Goal: Task Accomplishment & Management: Manage account settings

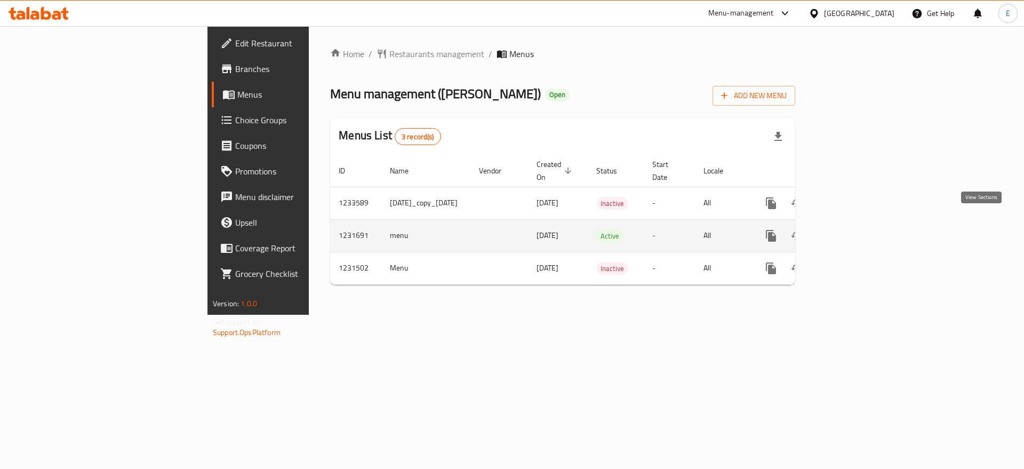
click at [853, 231] on icon "enhanced table" at bounding box center [848, 236] width 10 height 10
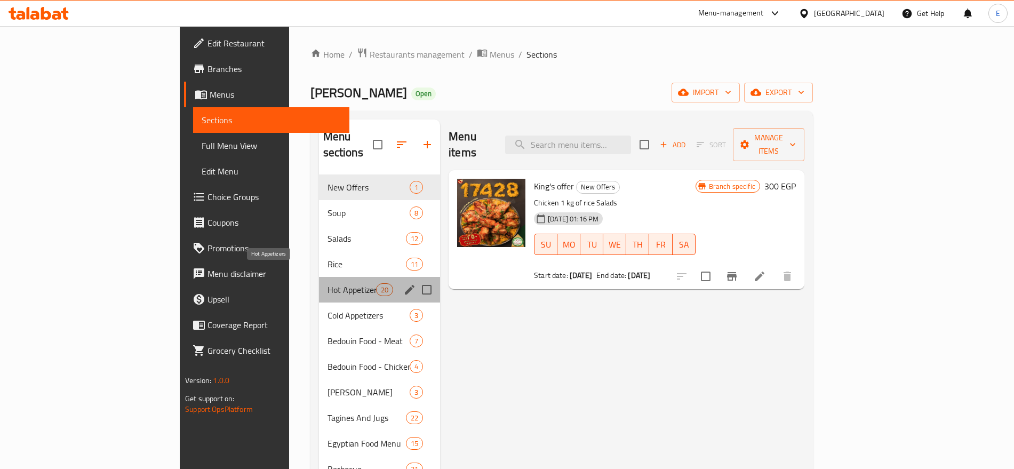
click at [327, 283] on span "Hot Appetizers" at bounding box center [351, 289] width 49 height 13
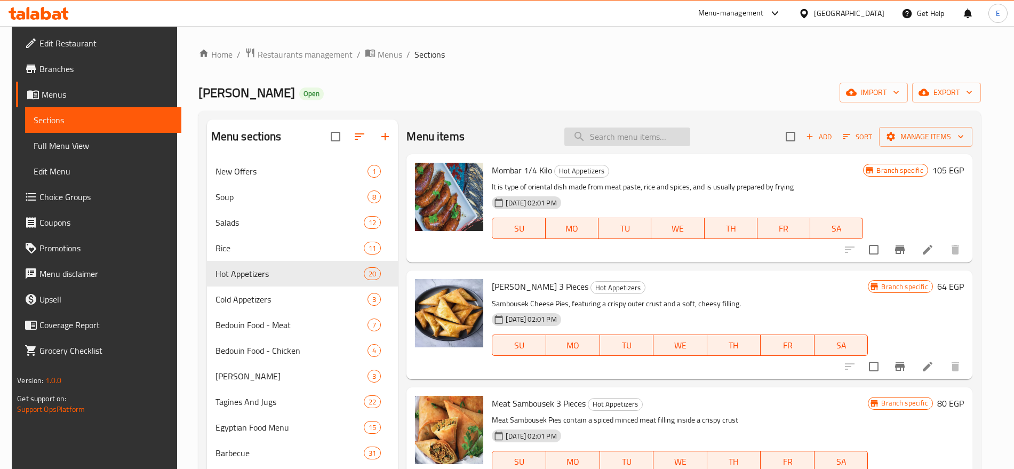
click at [623, 136] on input "search" at bounding box center [627, 136] width 126 height 19
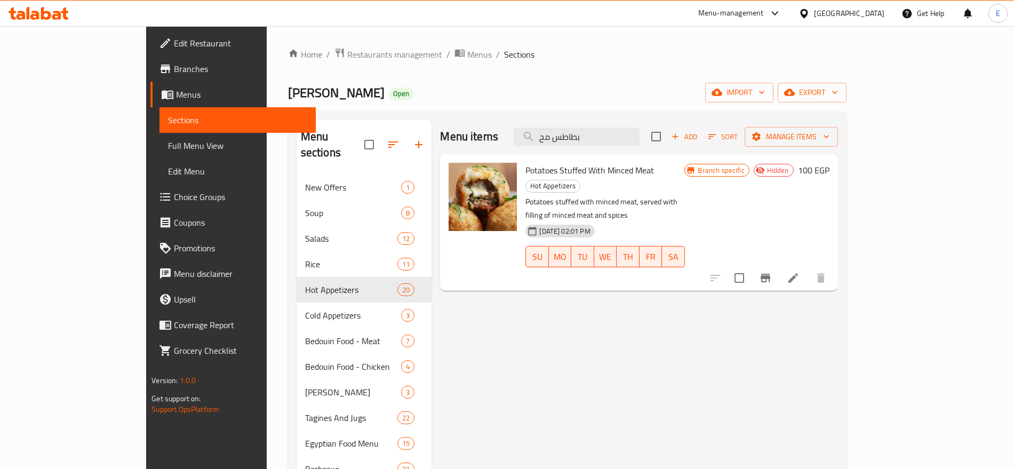
type input "بطاطس مح"
click at [770, 274] on icon "Branch-specific-item" at bounding box center [765, 278] width 10 height 9
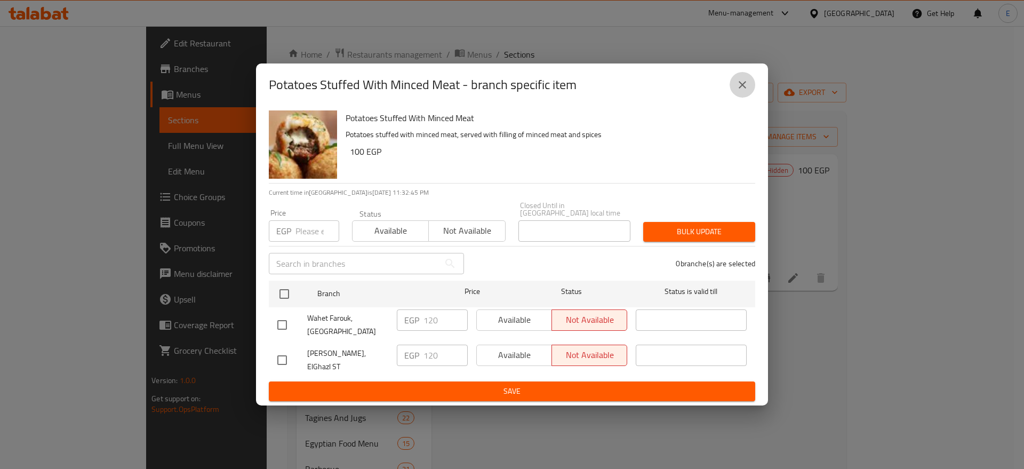
click at [736, 89] on icon "close" at bounding box center [742, 84] width 13 height 13
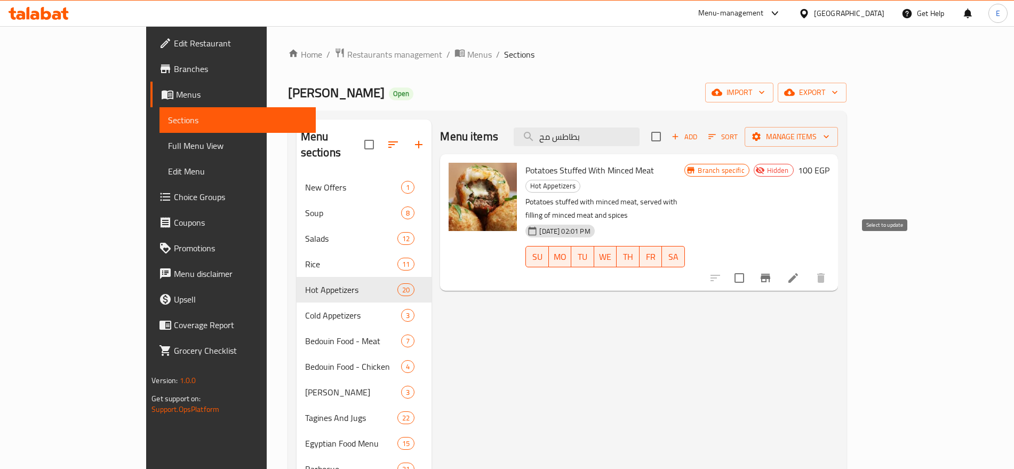
click at [750, 267] on input "checkbox" at bounding box center [739, 278] width 22 height 22
checkbox input "true"
click at [829, 141] on span "Manage items" at bounding box center [791, 136] width 76 height 13
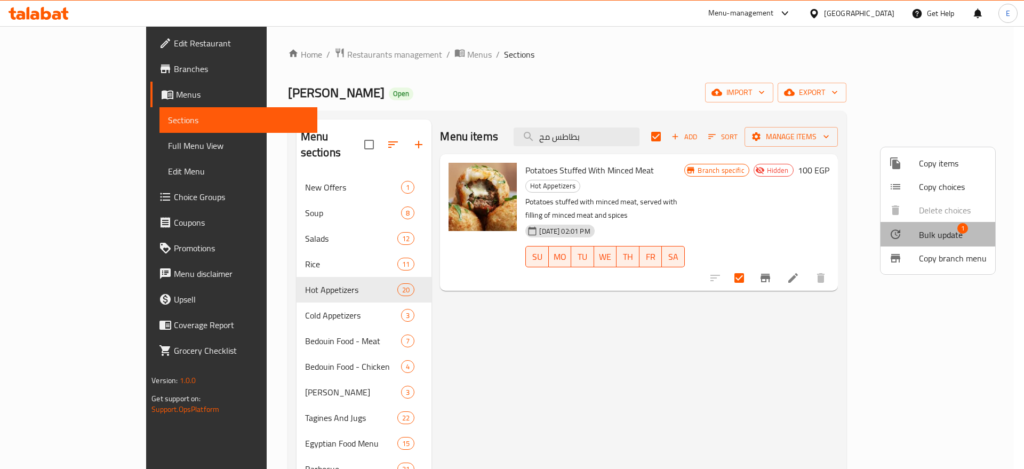
click at [924, 233] on span "Bulk update" at bounding box center [941, 234] width 44 height 13
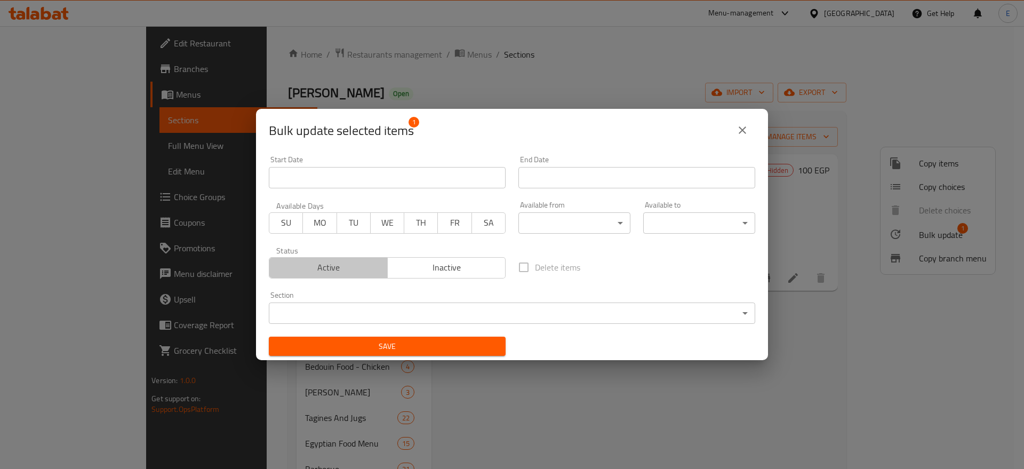
click at [351, 267] on span "Active" at bounding box center [329, 267] width 110 height 15
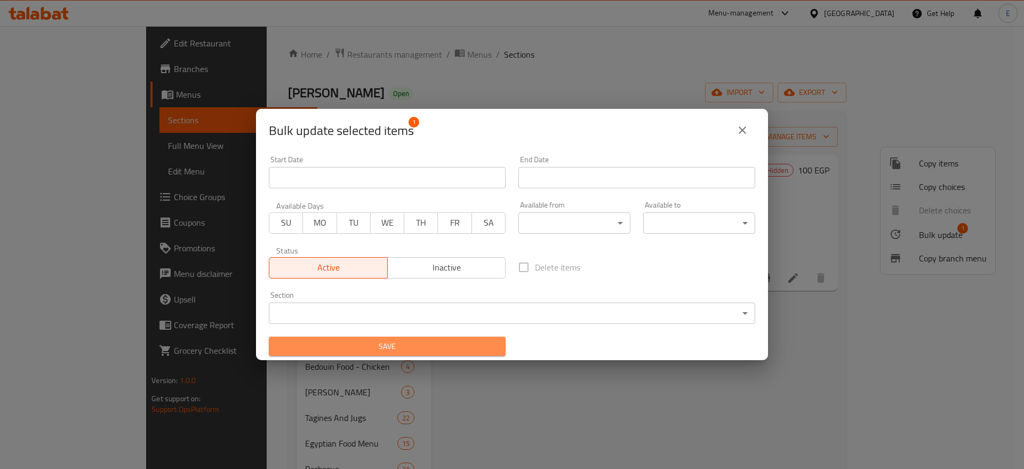
click at [414, 348] on span "Save" at bounding box center [387, 346] width 220 height 13
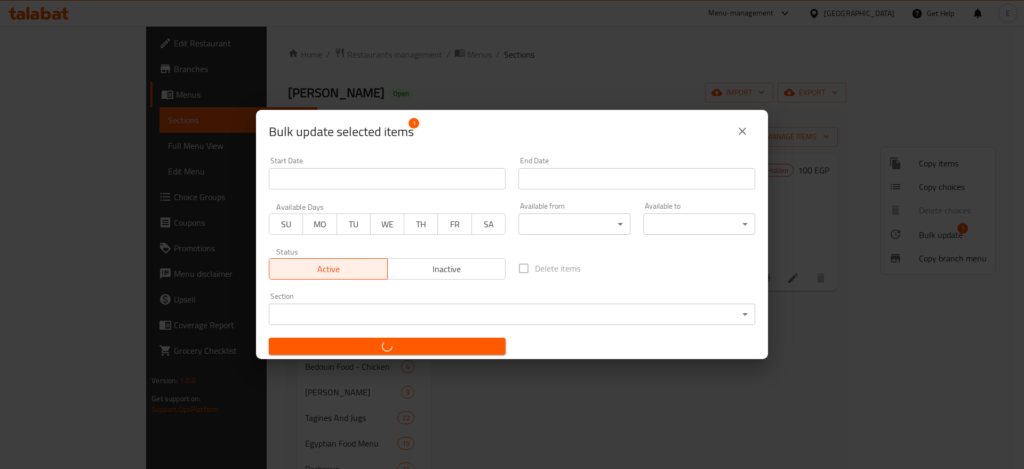
checkbox input "false"
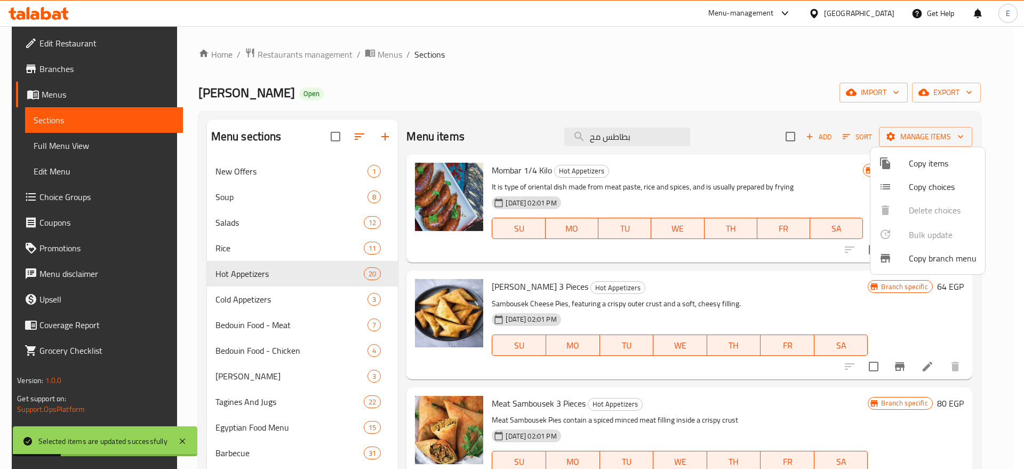
click at [642, 136] on div at bounding box center [512, 234] width 1024 height 469
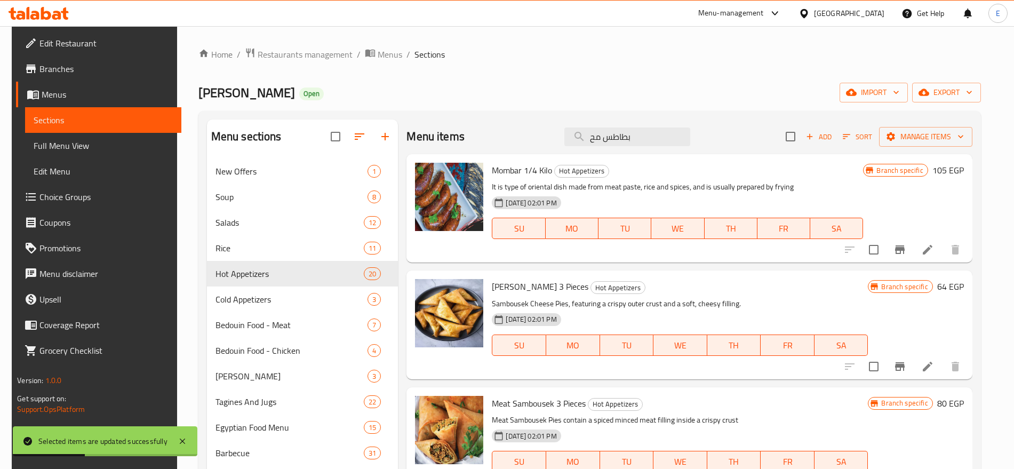
click at [642, 136] on input "بطاطس مح" at bounding box center [627, 136] width 126 height 19
paste input "729827"
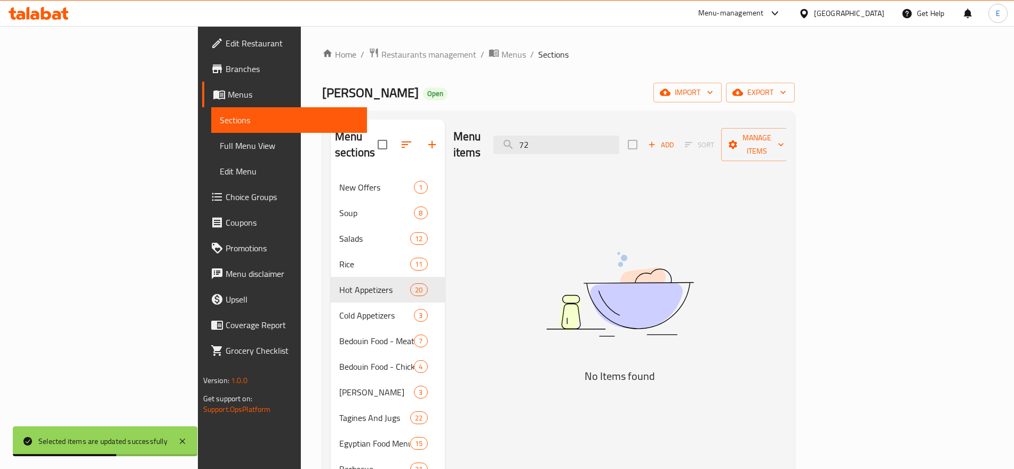
type input "7"
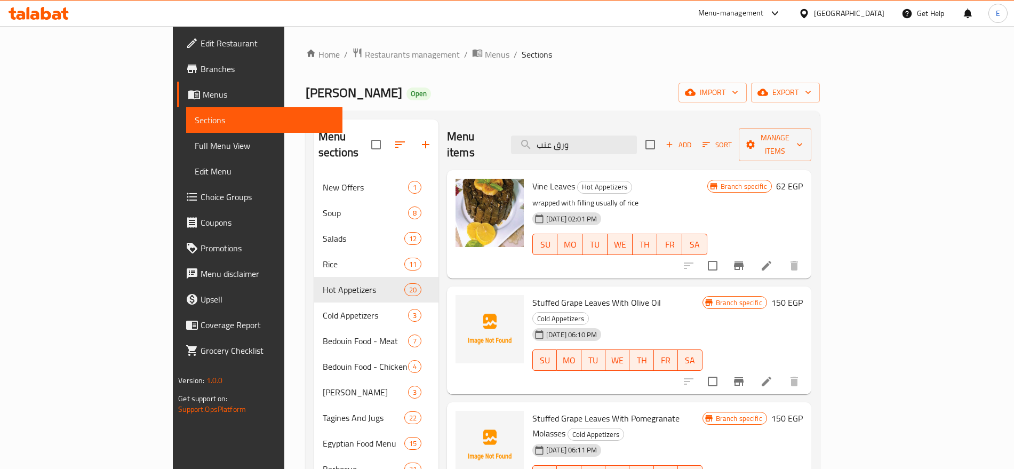
type input "ورق عنب"
click at [743, 261] on icon "Branch-specific-item" at bounding box center [739, 265] width 10 height 9
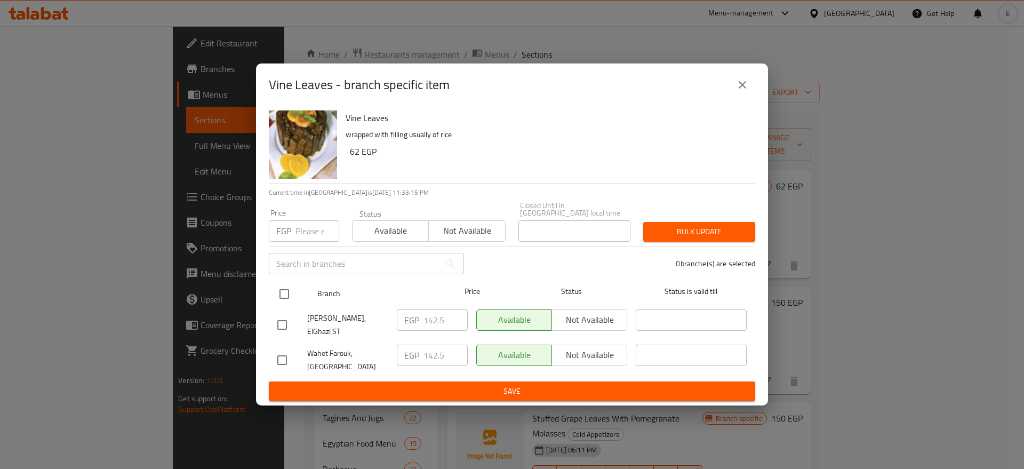
click at [279, 291] on input "checkbox" at bounding box center [284, 294] width 22 height 22
checkbox input "true"
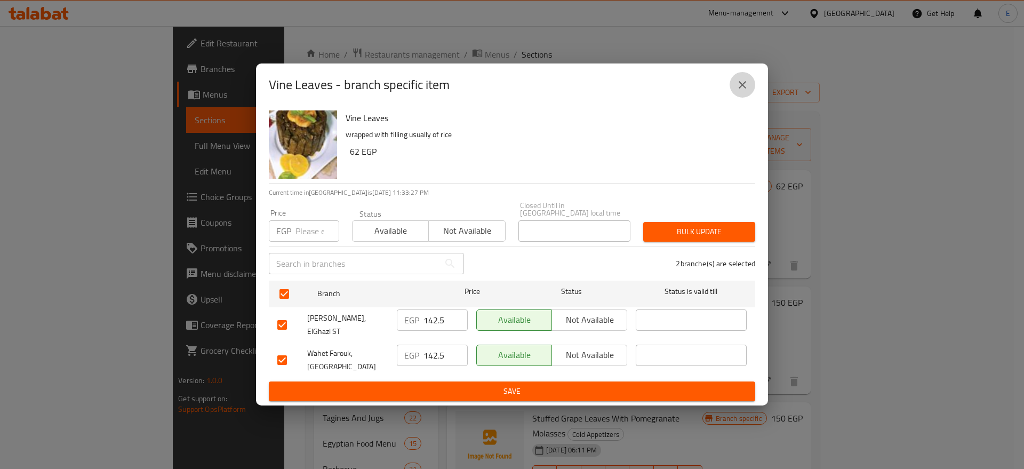
click at [746, 91] on icon "close" at bounding box center [742, 84] width 13 height 13
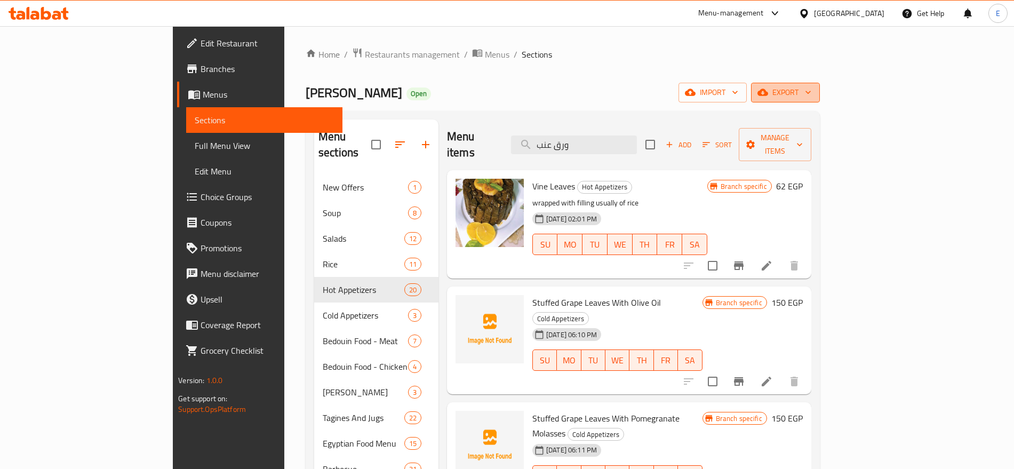
click at [811, 97] on span "export" at bounding box center [785, 92] width 52 height 13
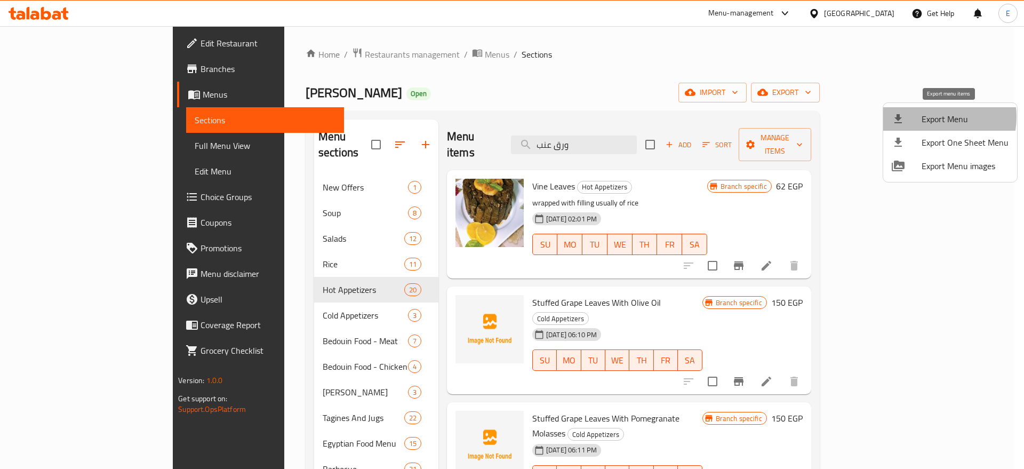
click at [928, 117] on span "Export Menu" at bounding box center [965, 119] width 87 height 13
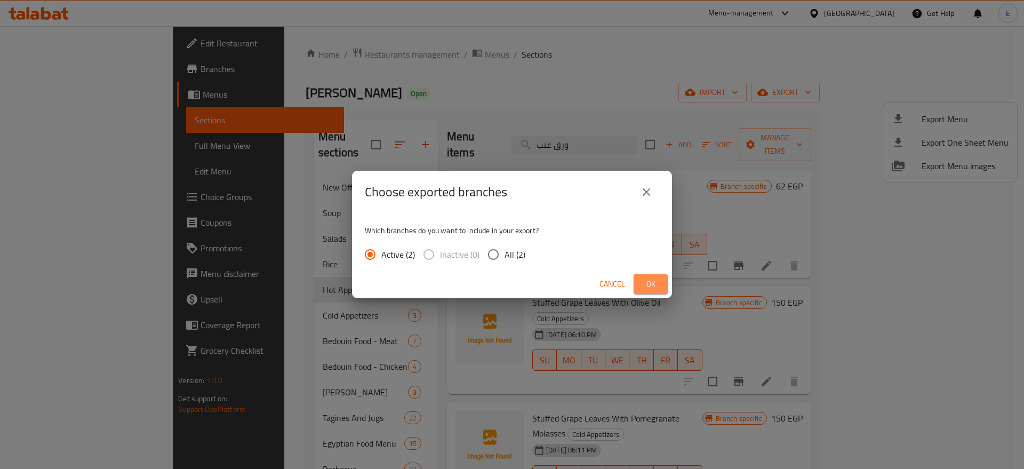
click at [645, 283] on span "Ok" at bounding box center [650, 283] width 17 height 13
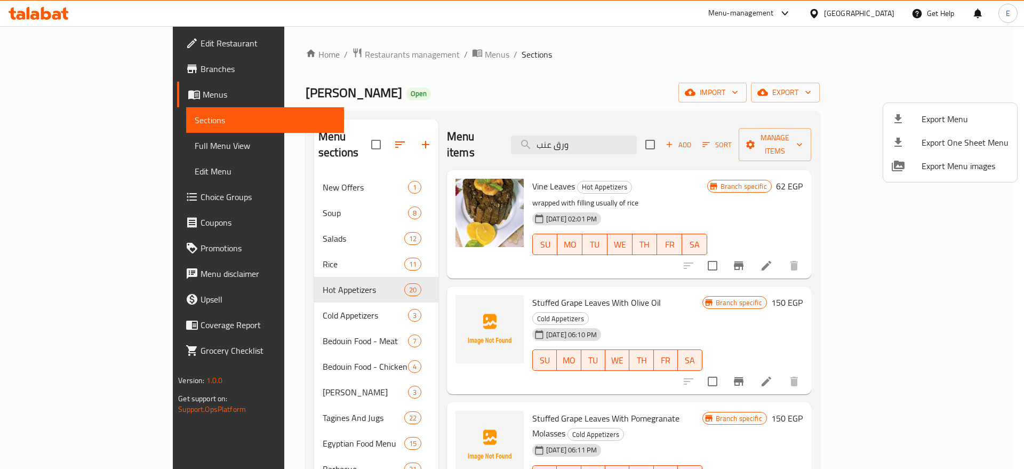
click at [68, 151] on div at bounding box center [512, 234] width 1024 height 469
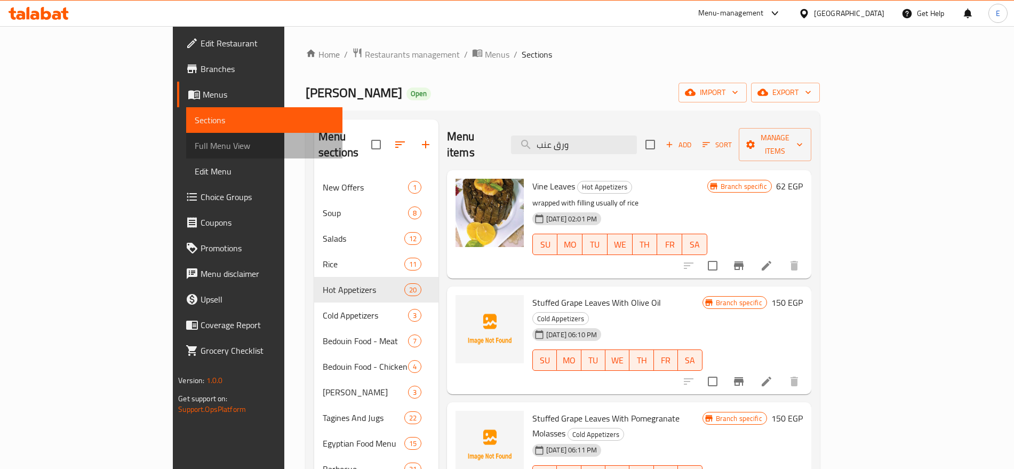
click at [195, 151] on span "Full Menu View" at bounding box center [264, 145] width 139 height 13
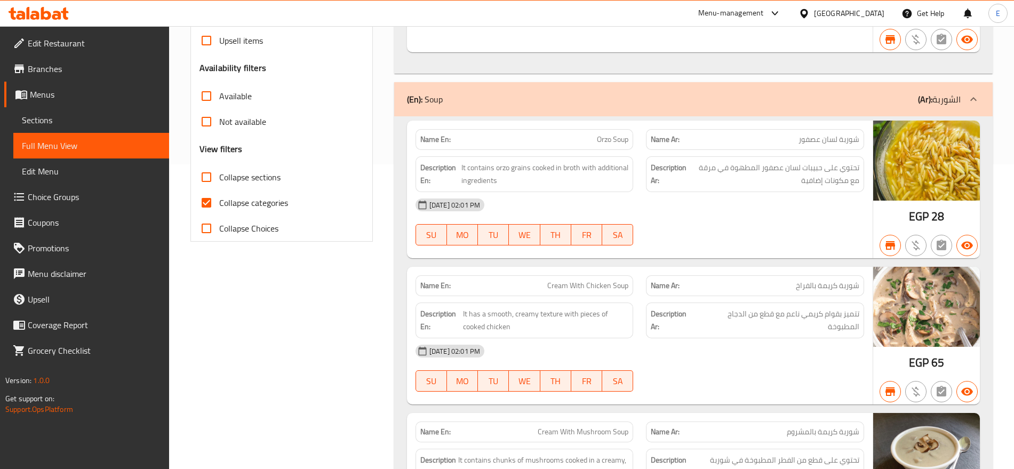
scroll to position [338, 0]
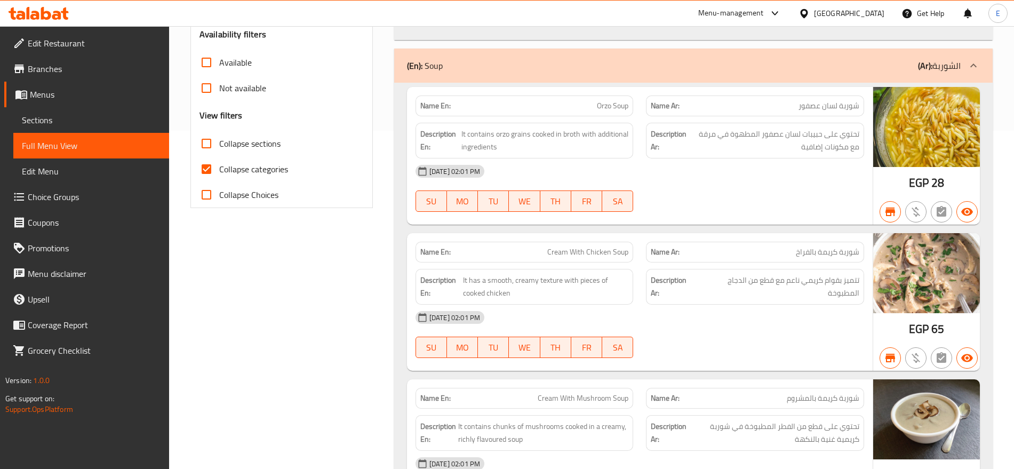
click at [230, 170] on span "Collapse categories" at bounding box center [253, 169] width 69 height 13
click at [219, 170] on input "Collapse categories" at bounding box center [207, 169] width 26 height 26
checkbox input "false"
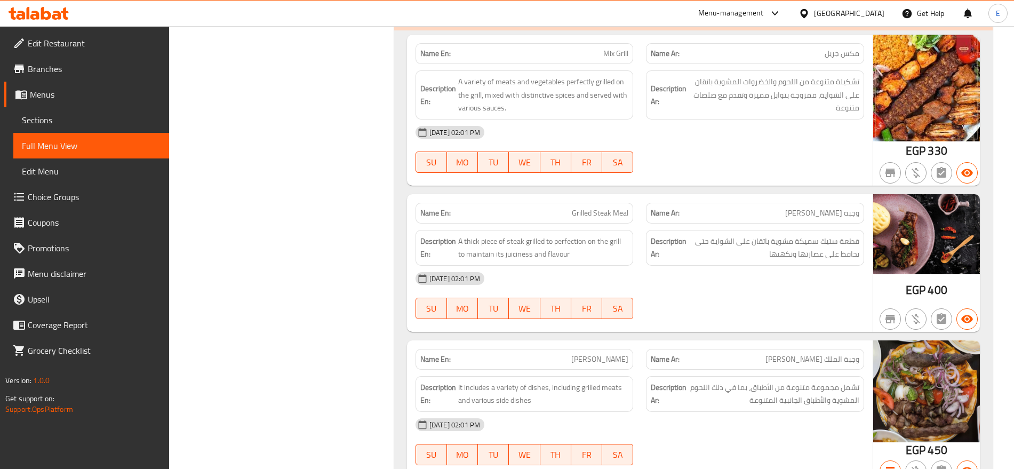
scroll to position [36971, 0]
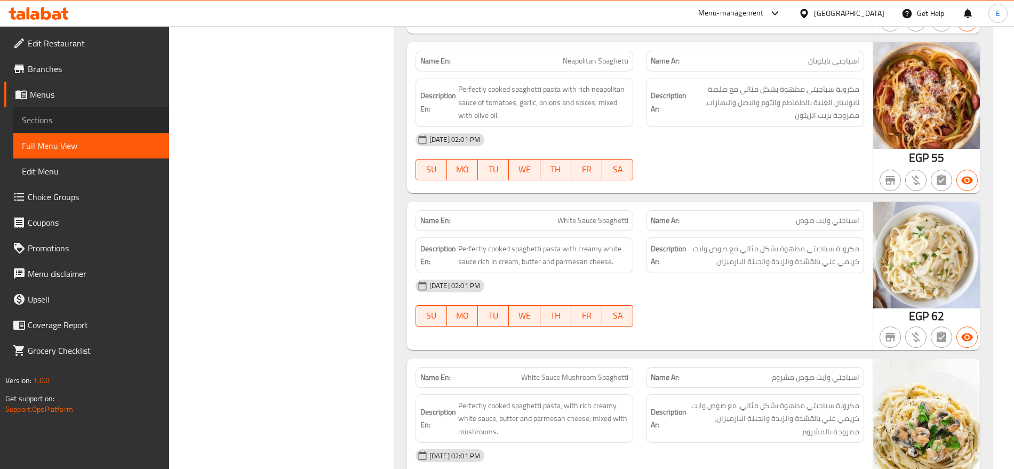
click at [43, 114] on span "Sections" at bounding box center [91, 120] width 139 height 13
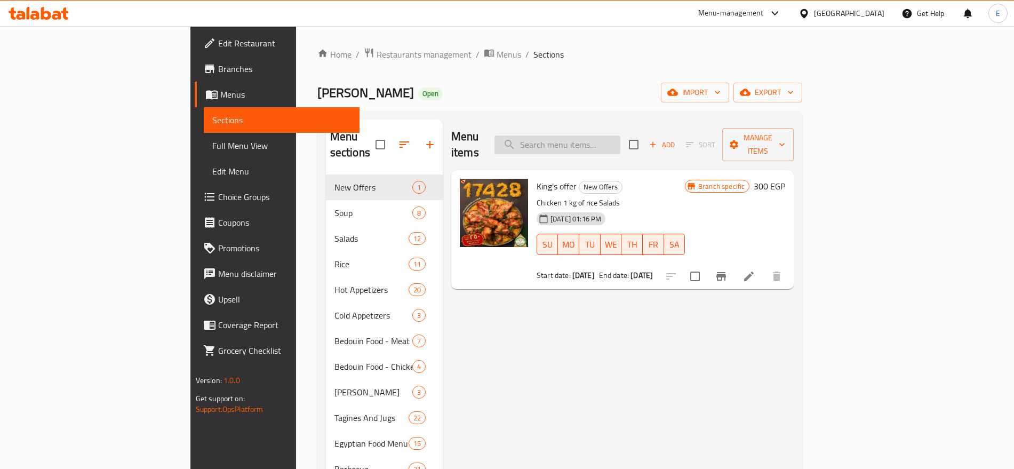
click at [620, 135] on input "search" at bounding box center [557, 144] width 126 height 19
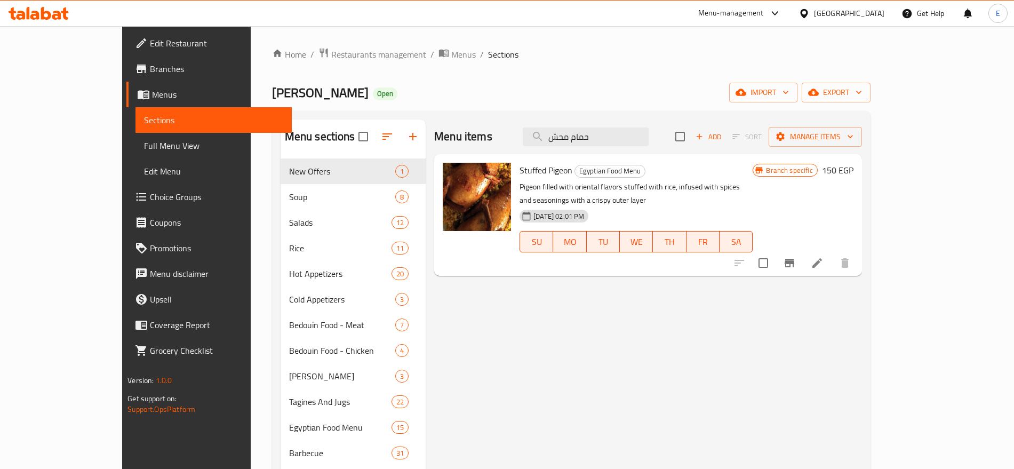
type input "حمام محش"
click at [144, 149] on span "Full Menu View" at bounding box center [213, 145] width 139 height 13
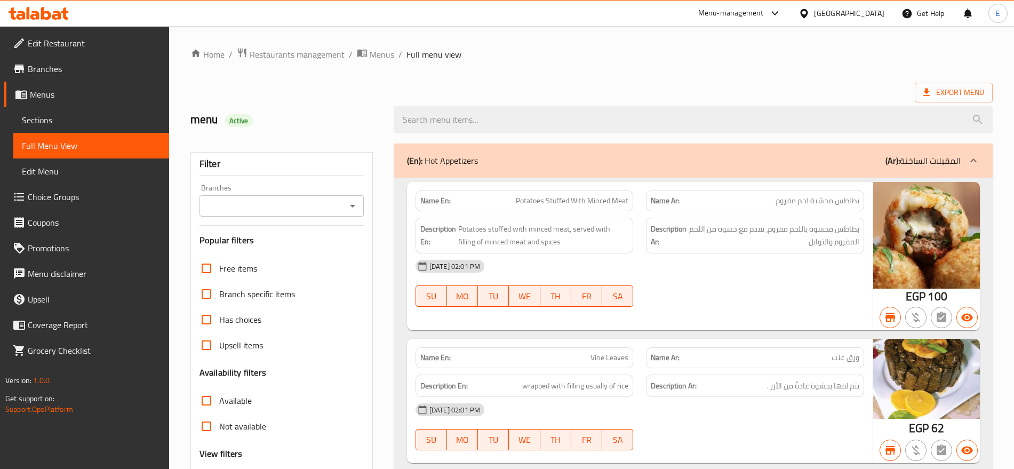
scroll to position [279, 0]
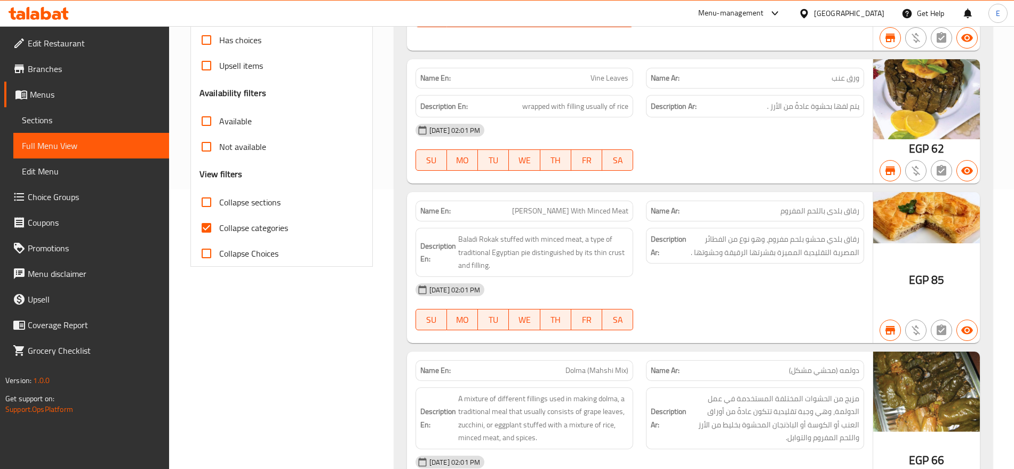
click at [248, 229] on span "Collapse categories" at bounding box center [253, 227] width 69 height 13
click at [219, 229] on input "Collapse categories" at bounding box center [207, 228] width 26 height 26
checkbox input "false"
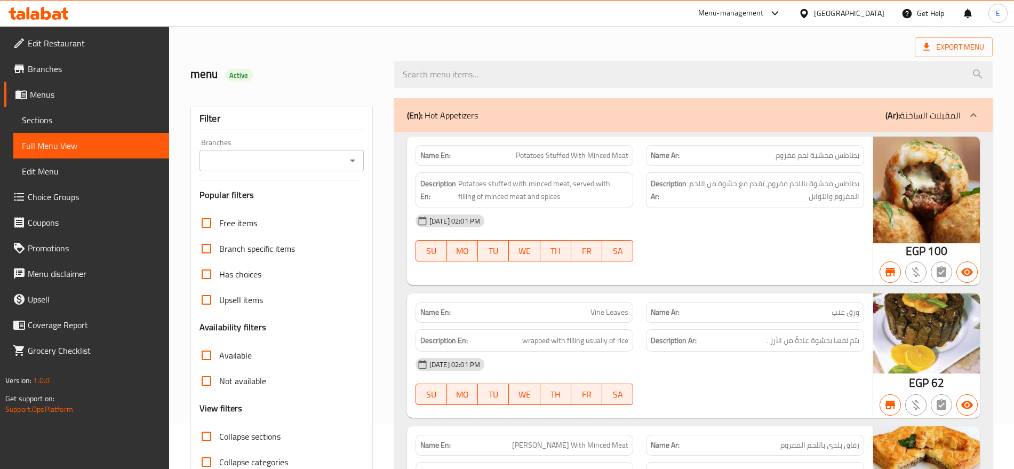
scroll to position [45, 0]
click at [290, 156] on input "Branches" at bounding box center [273, 161] width 140 height 15
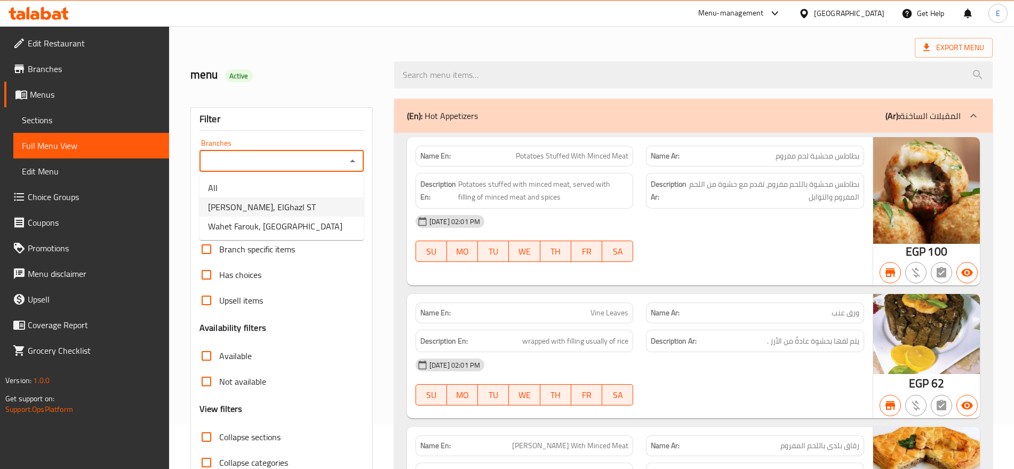
click at [297, 202] on span "Wahet Farouk, ElGhazl ST" at bounding box center [262, 207] width 108 height 13
type input "Wahet Farouk, ElGhazl ST"
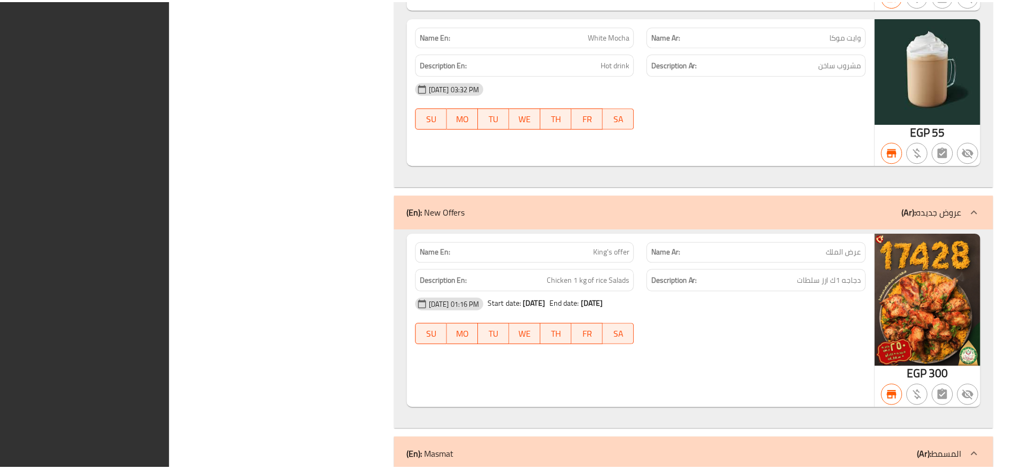
scroll to position [37966, 0]
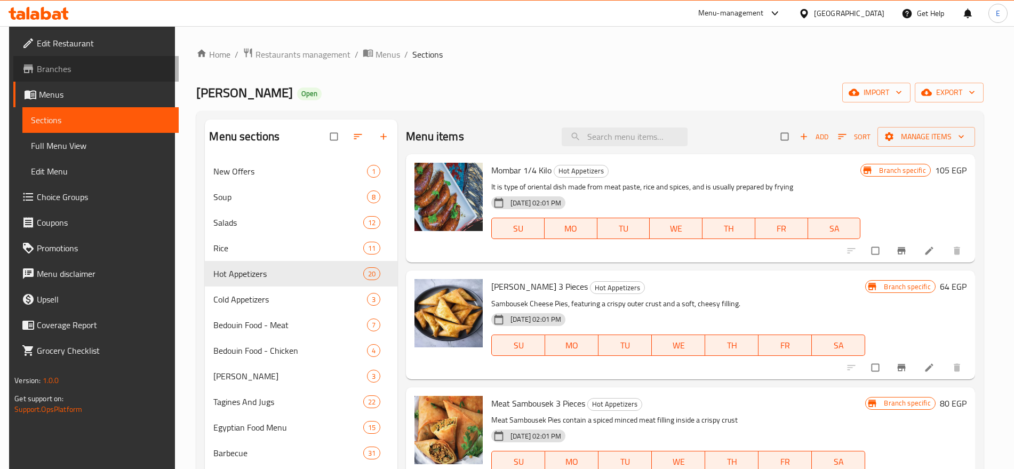
click at [118, 67] on span "Branches" at bounding box center [103, 68] width 133 height 13
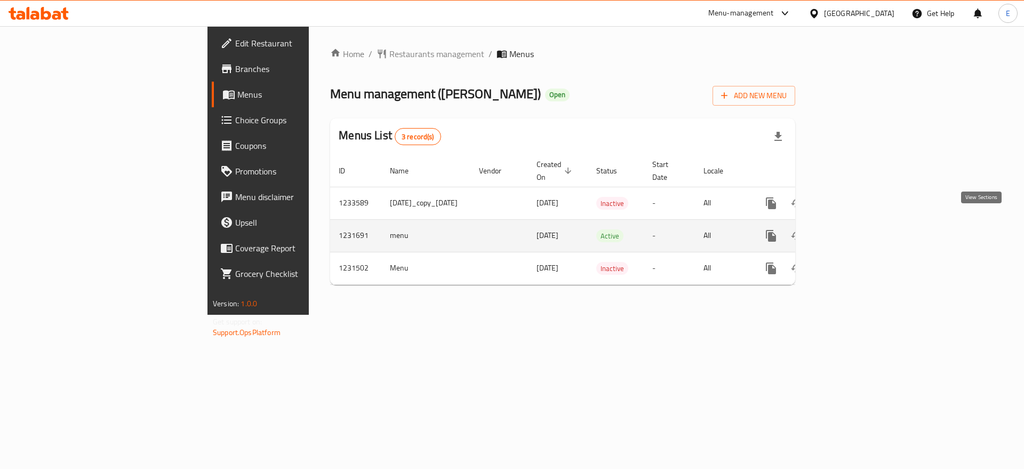
click at [854, 229] on icon "enhanced table" at bounding box center [848, 235] width 13 height 13
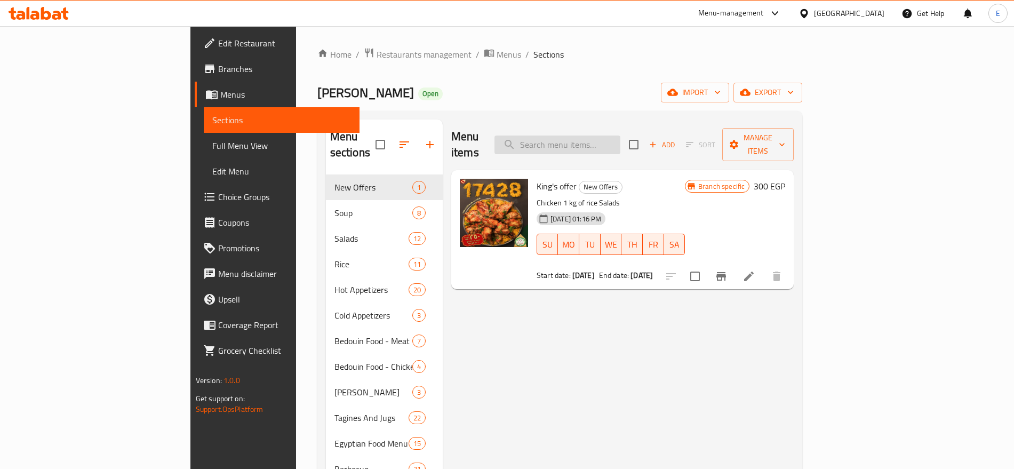
click at [620, 135] on input "search" at bounding box center [557, 144] width 126 height 19
click at [391, 140] on button "button" at bounding box center [404, 145] width 26 height 26
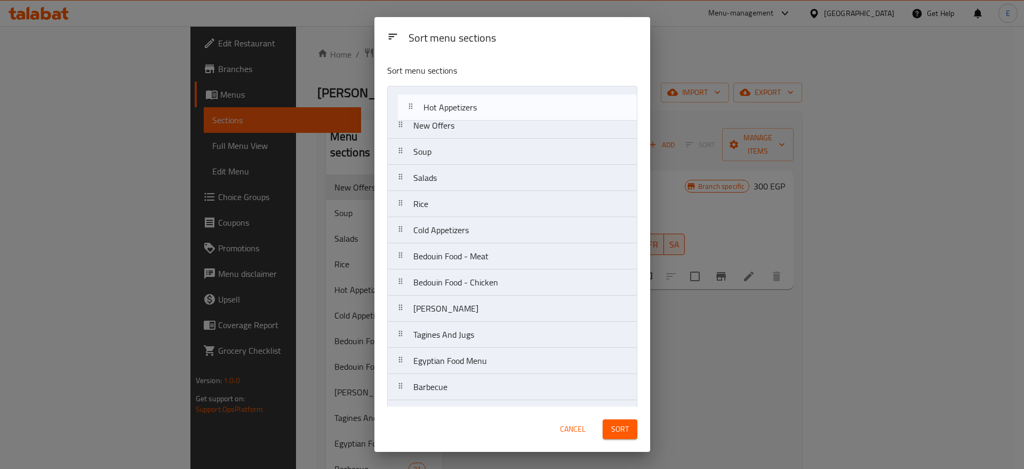
drag, startPoint x: 475, startPoint y: 208, endPoint x: 488, endPoint y: 95, distance: 113.8
click at [488, 95] on nav "New Offers Soup Salads Rice Hot Appetizers Cold Appetizers Bedouin Food - Meat …" at bounding box center [512, 439] width 250 height 707
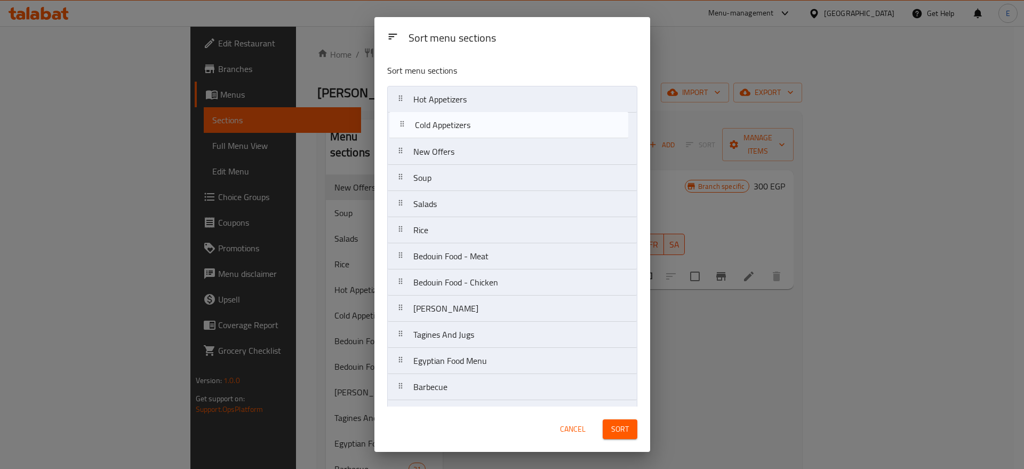
drag, startPoint x: 448, startPoint y: 232, endPoint x: 453, endPoint y: 90, distance: 142.5
click at [453, 90] on nav "Hot Appetizers New Offers Soup Salads Rice Cold Appetizers Bedouin Food - Meat …" at bounding box center [512, 439] width 250 height 707
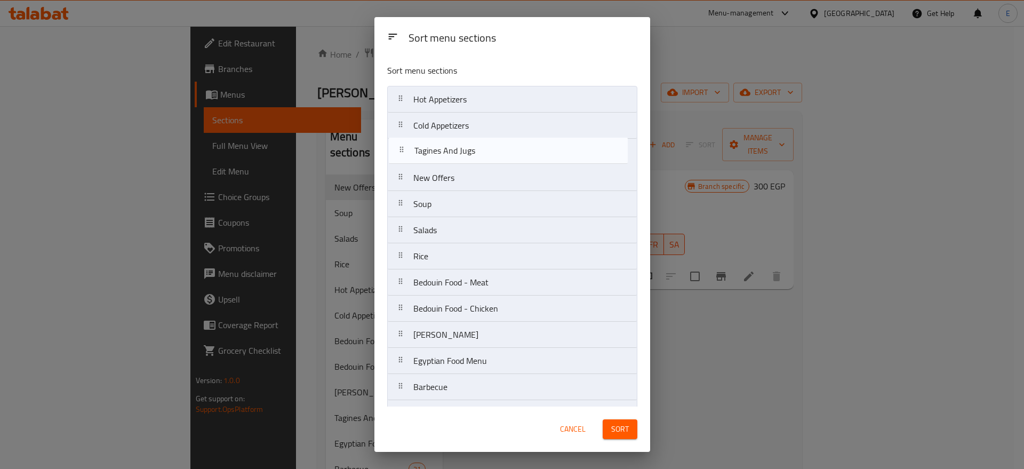
drag, startPoint x: 478, startPoint y: 202, endPoint x: 479, endPoint y: 147, distance: 54.4
click at [479, 147] on nav "Hot Appetizers Cold Appetizers New Offers Soup Salads Rice Bedouin Food - Meat …" at bounding box center [512, 439] width 250 height 707
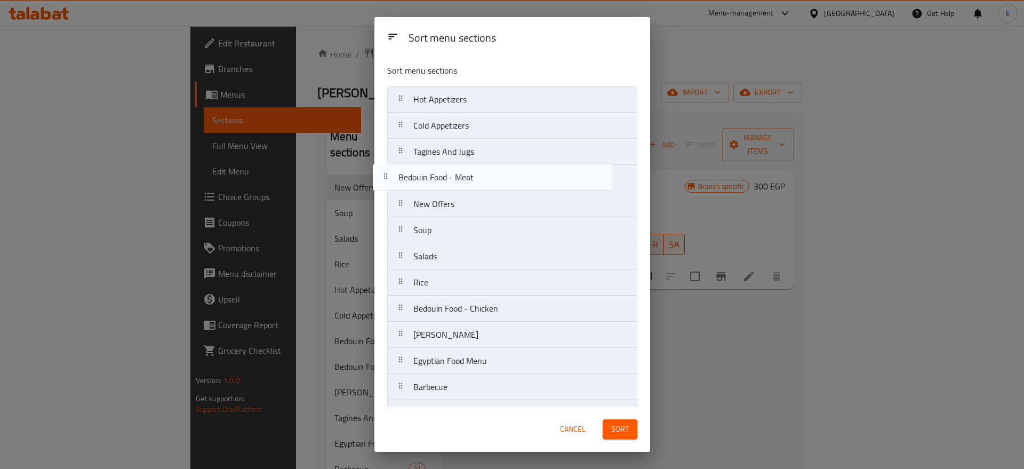
drag, startPoint x: 483, startPoint y: 282, endPoint x: 467, endPoint y: 173, distance: 109.4
click at [467, 173] on nav "Hot Appetizers Cold Appetizers Tagines And Jugs New Offers Soup Salads Rice Bed…" at bounding box center [512, 439] width 250 height 707
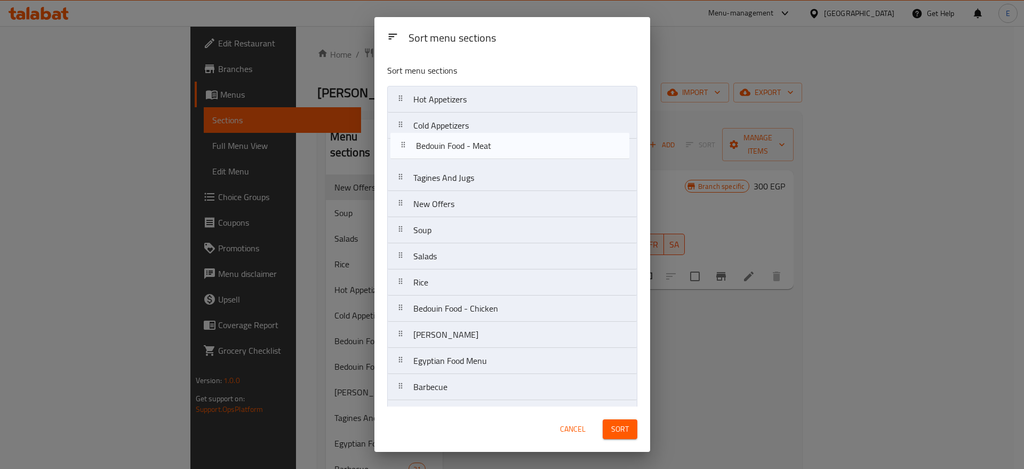
drag, startPoint x: 467, startPoint y: 180, endPoint x: 470, endPoint y: 146, distance: 34.8
click at [470, 146] on nav "Hot Appetizers Cold Appetizers Tagines And Jugs Bedouin Food - Meat New Offers …" at bounding box center [512, 439] width 250 height 707
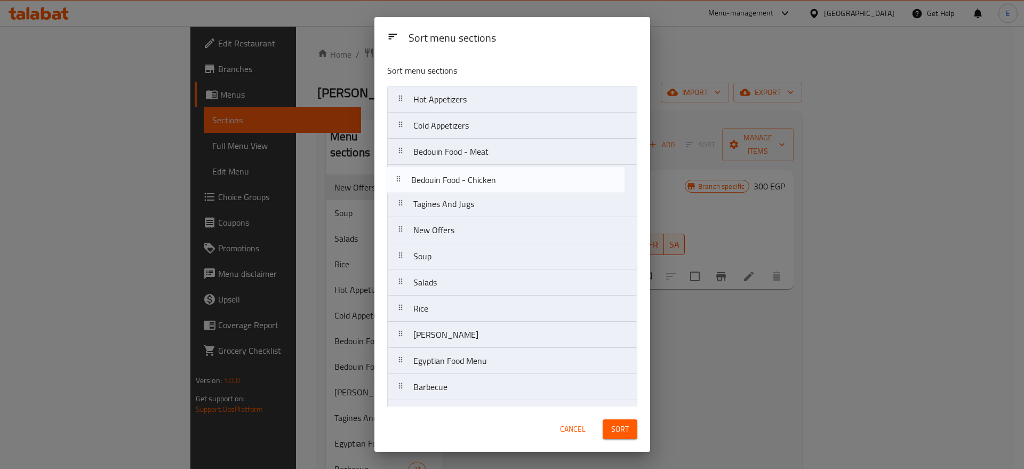
drag, startPoint x: 470, startPoint y: 310, endPoint x: 468, endPoint y: 148, distance: 162.1
click at [468, 148] on nav "Hot Appetizers Cold Appetizers Bedouin Food - Meat Tagines And Jugs New Offers …" at bounding box center [512, 439] width 250 height 707
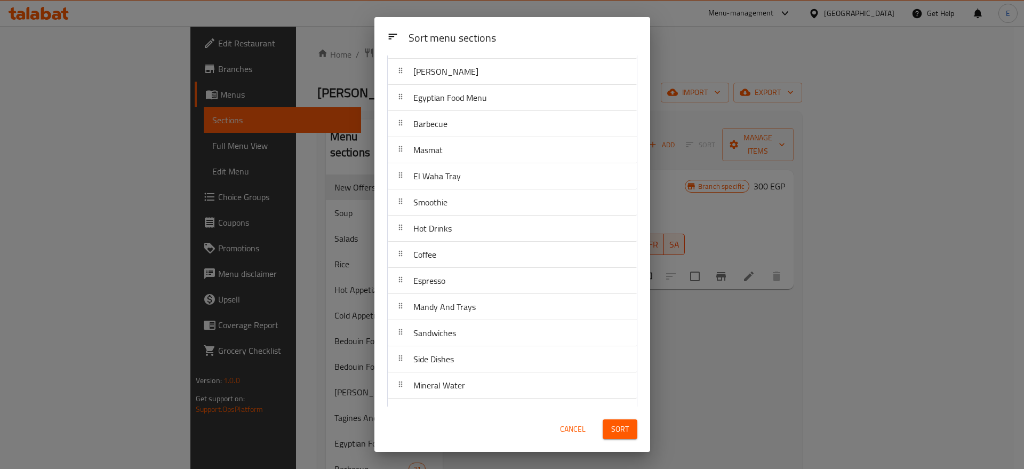
scroll to position [220, 0]
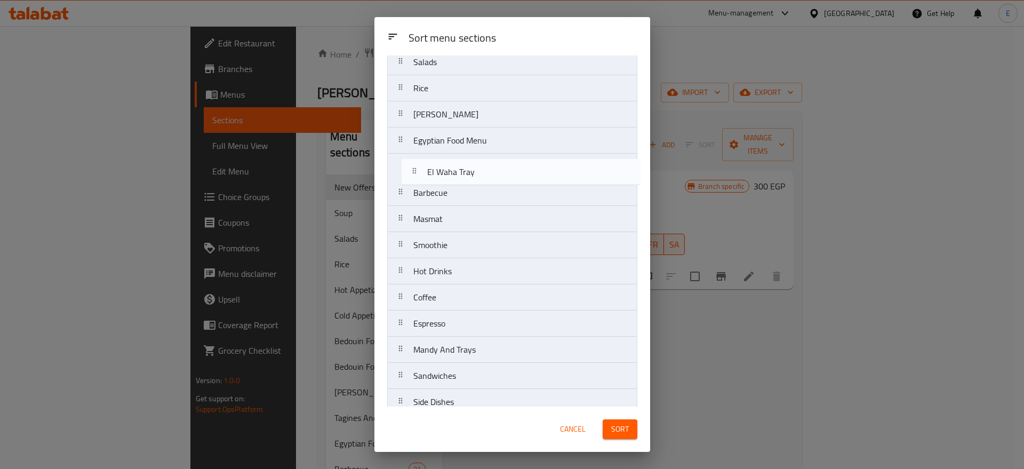
drag, startPoint x: 458, startPoint y: 225, endPoint x: 472, endPoint y: 170, distance: 56.8
click at [472, 170] on nav "Hot Appetizers Cold Appetizers Bedouin Food - Meat Bedouin Food - Chicken Tagin…" at bounding box center [512, 219] width 250 height 707
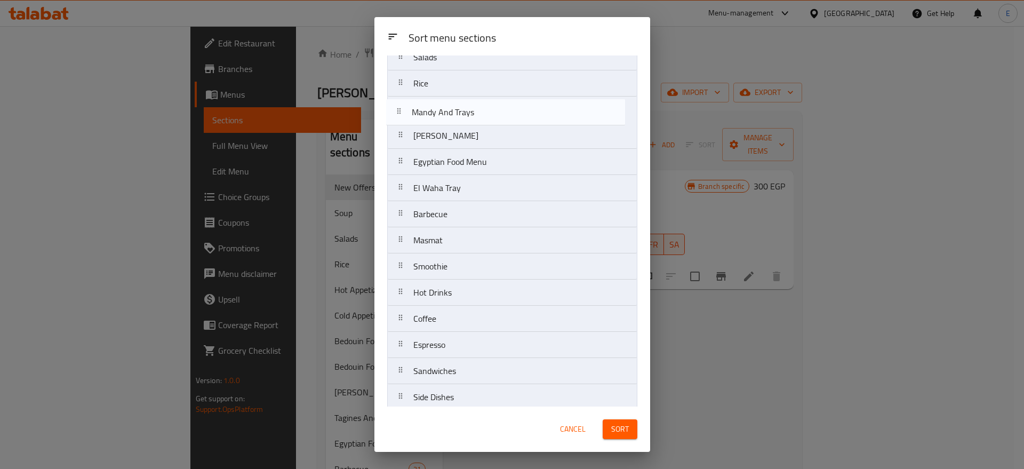
scroll to position [212, 0]
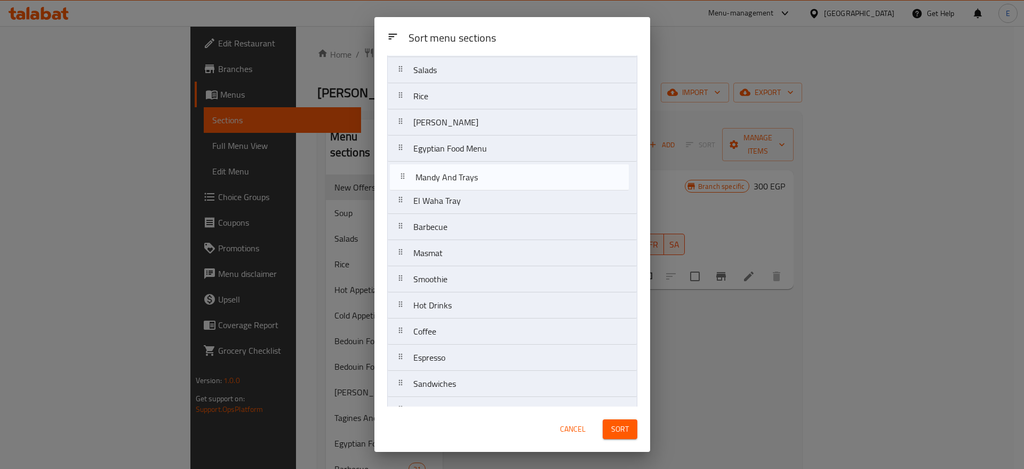
drag, startPoint x: 458, startPoint y: 289, endPoint x: 460, endPoint y: 178, distance: 110.9
click at [460, 178] on nav "Hot Appetizers Cold Appetizers Bedouin Food - Meat Bedouin Food - Chicken Tagin…" at bounding box center [512, 227] width 250 height 707
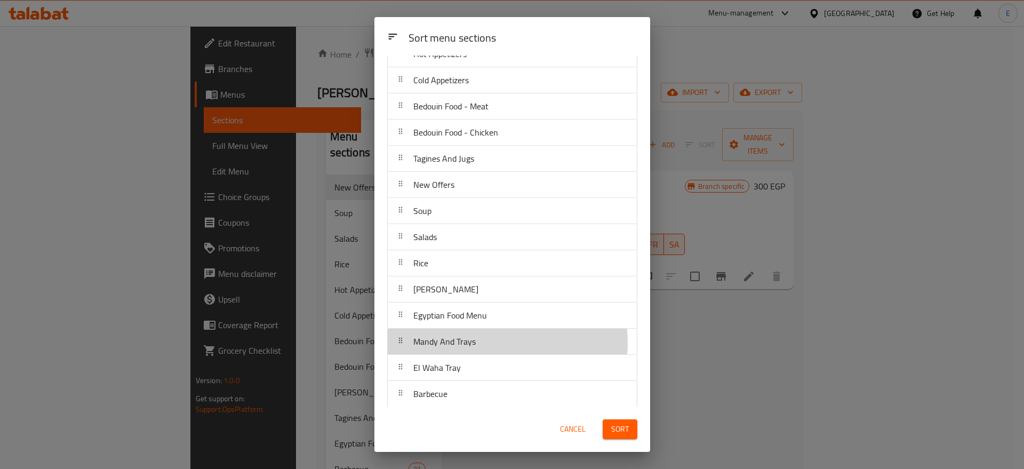
scroll to position [46, 0]
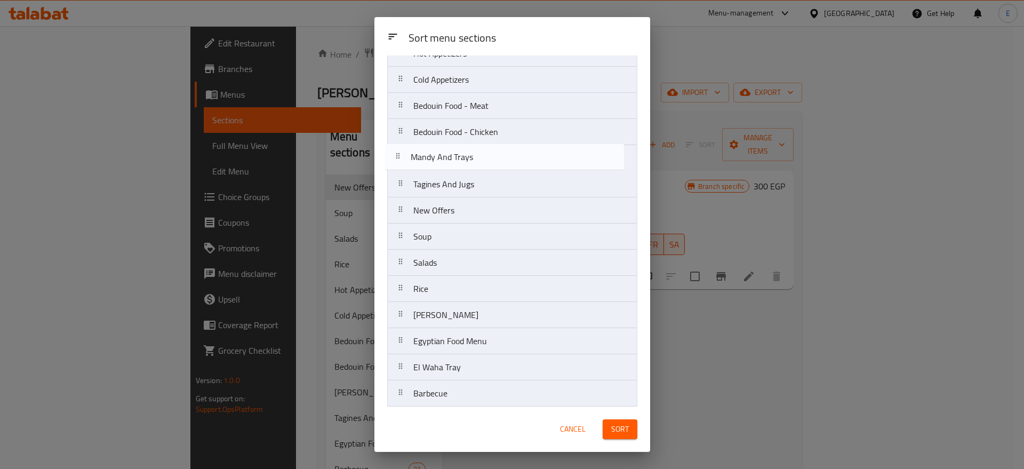
drag, startPoint x: 467, startPoint y: 343, endPoint x: 465, endPoint y: 155, distance: 188.3
click at [465, 155] on nav "Hot Appetizers Cold Appetizers Bedouin Food - Meat Bedouin Food - Chicken Tagin…" at bounding box center [512, 393] width 250 height 707
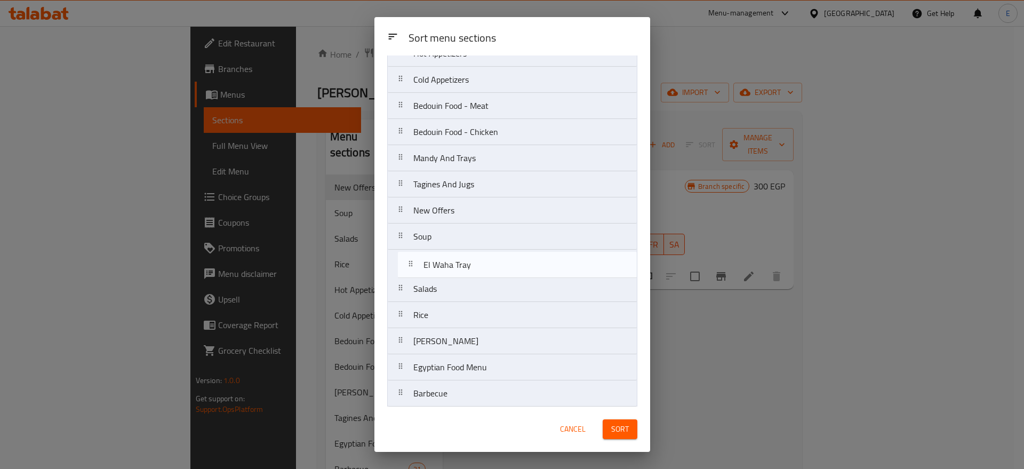
scroll to position [46, 0]
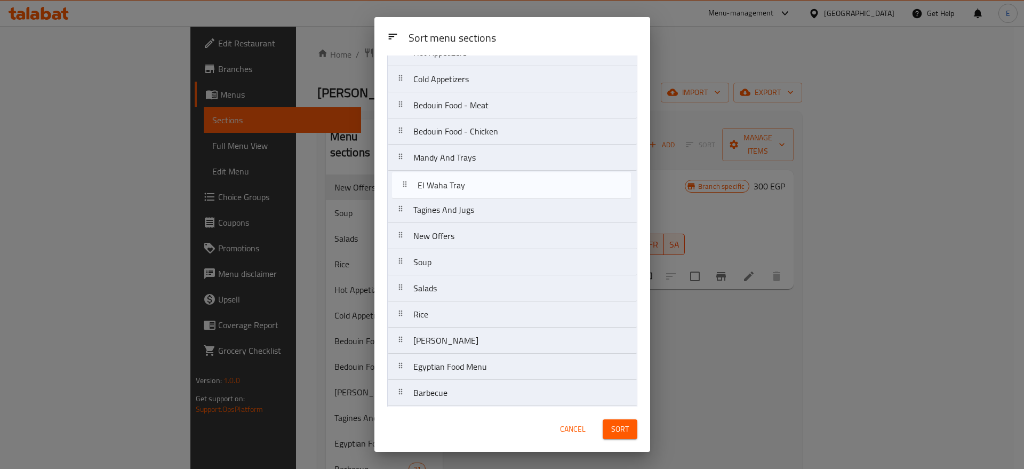
drag, startPoint x: 450, startPoint y: 369, endPoint x: 455, endPoint y: 165, distance: 203.8
click at [455, 165] on nav "Hot Appetizers Cold Appetizers Bedouin Food - Meat Bedouin Food - Chicken Mandy…" at bounding box center [512, 392] width 250 height 707
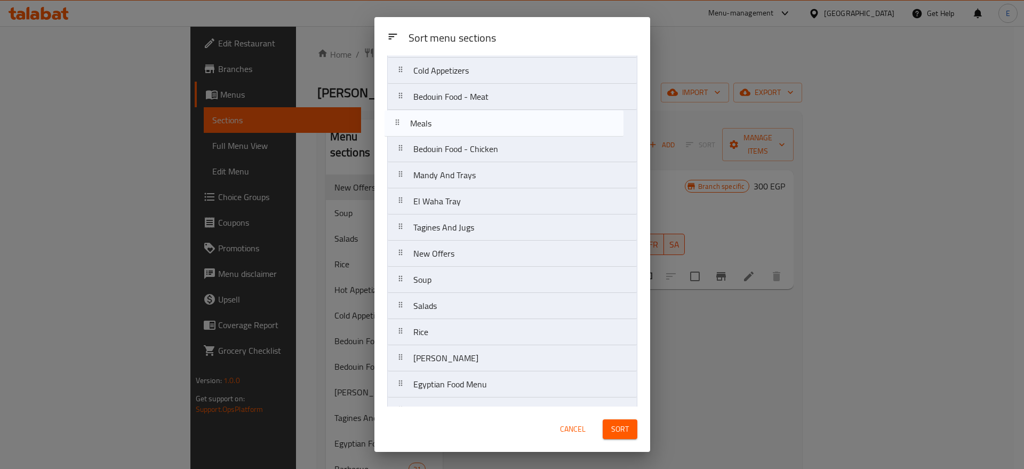
scroll to position [52, 0]
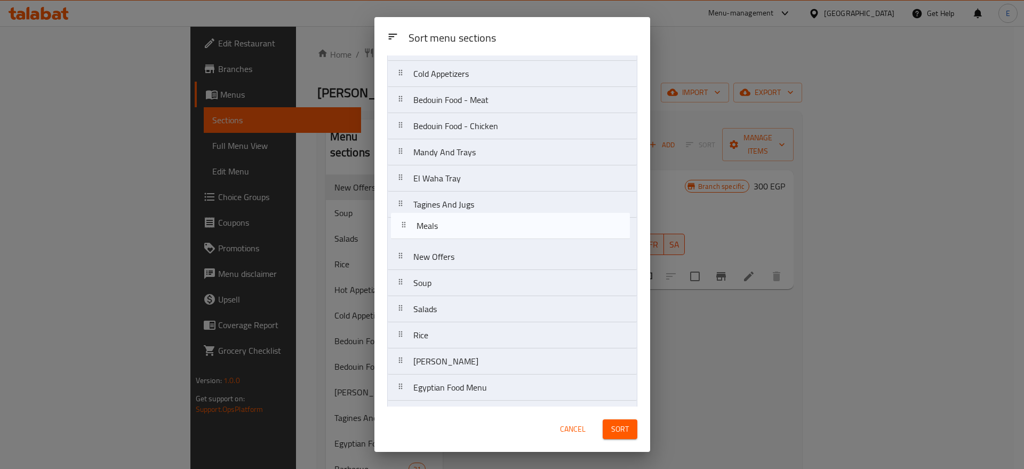
drag, startPoint x: 471, startPoint y: 387, endPoint x: 471, endPoint y: 176, distance: 211.2
click at [471, 176] on nav "Hot Appetizers Cold Appetizers Bedouin Food - Meat Bedouin Food - Chicken Mandy…" at bounding box center [512, 387] width 250 height 707
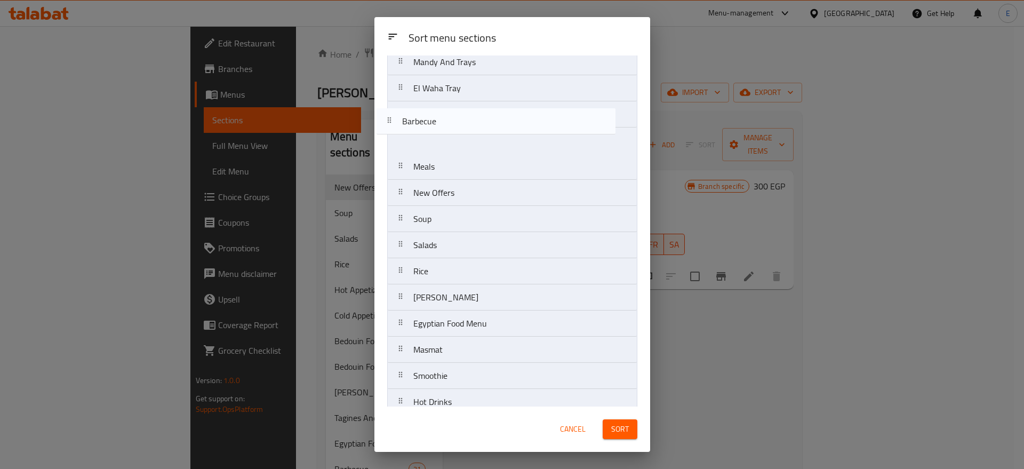
scroll to position [135, 0]
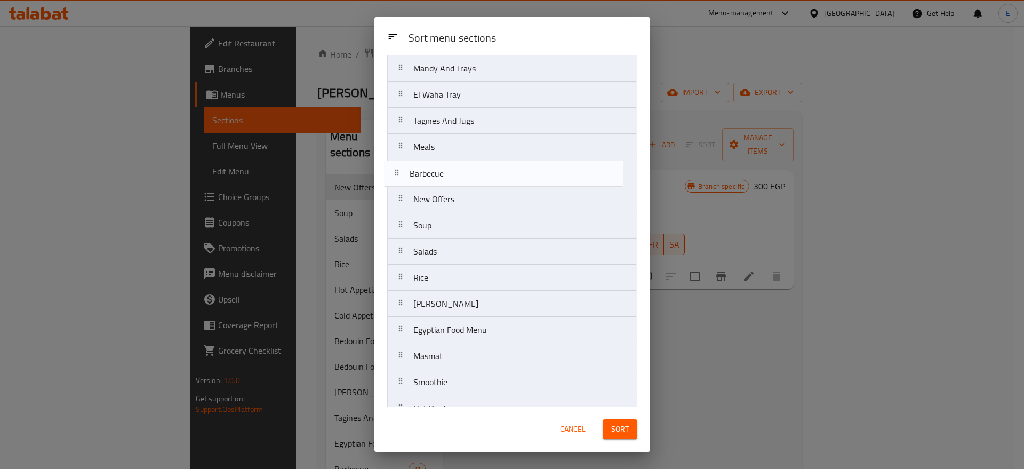
drag, startPoint x: 487, startPoint y: 298, endPoint x: 484, endPoint y: 175, distance: 123.3
click at [484, 175] on nav "Hot Appetizers Cold Appetizers Bedouin Food - Meat Bedouin Food - Chicken Mandy…" at bounding box center [512, 303] width 250 height 707
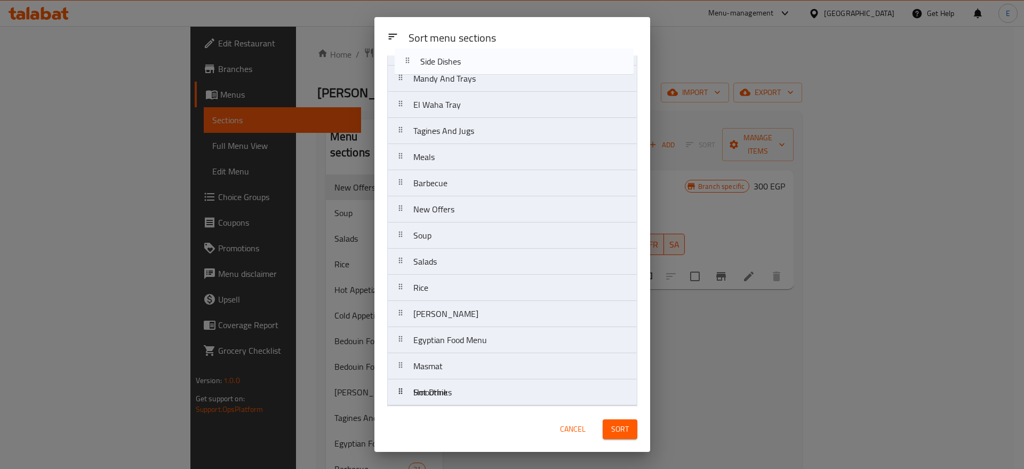
scroll to position [5, 0]
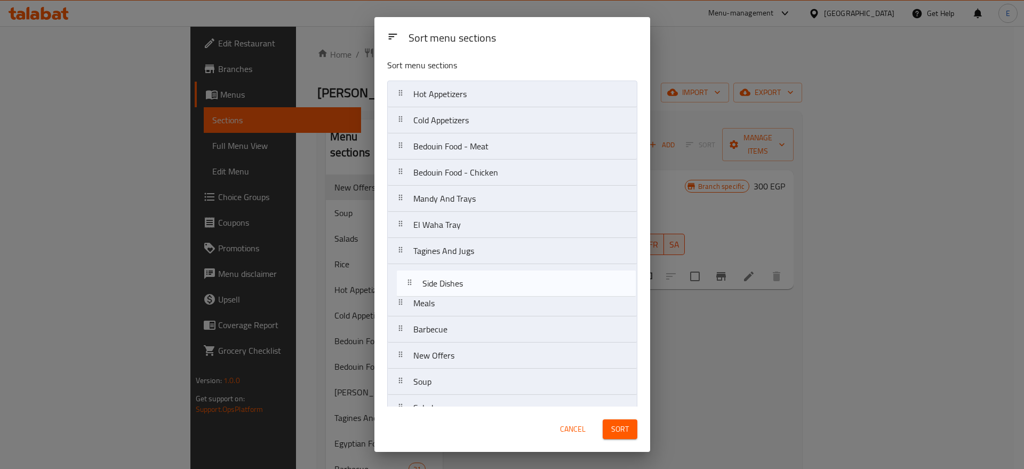
drag, startPoint x: 452, startPoint y: 261, endPoint x: 462, endPoint y: 281, distance: 21.9
click at [462, 281] on nav "Hot Appetizers Cold Appetizers Bedouin Food - Meat Bedouin Food - Chicken Mandy…" at bounding box center [512, 434] width 250 height 707
drag, startPoint x: 445, startPoint y: 275, endPoint x: 438, endPoint y: 297, distance: 22.8
click at [438, 297] on nav "Hot Appetizers Cold Appetizers Bedouin Food - Meat Bedouin Food - Chicken Mandy…" at bounding box center [512, 434] width 250 height 707
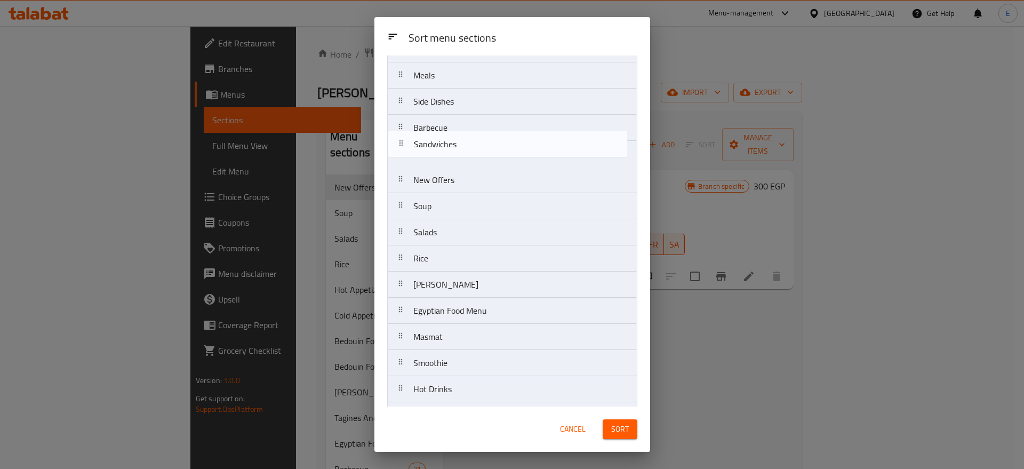
scroll to position [204, 0]
drag, startPoint x: 453, startPoint y: 260, endPoint x: 452, endPoint y: 139, distance: 121.6
click at [452, 139] on nav "Hot Appetizers Cold Appetizers Bedouin Food - Meat Bedouin Food - Chicken Mandy…" at bounding box center [512, 235] width 250 height 707
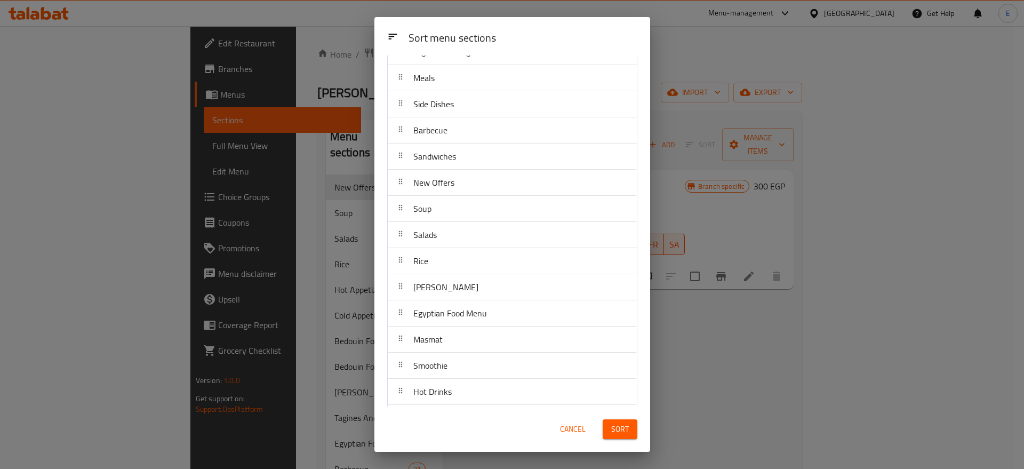
scroll to position [0, 0]
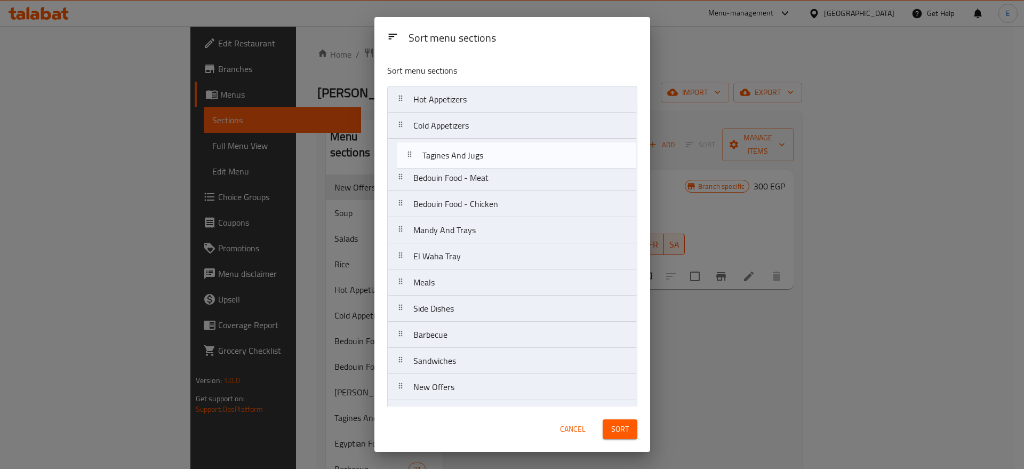
drag, startPoint x: 458, startPoint y: 255, endPoint x: 467, endPoint y: 151, distance: 104.4
click at [467, 151] on nav "Hot Appetizers Cold Appetizers Bedouin Food - Meat Bedouin Food - Chicken Mandy…" at bounding box center [512, 439] width 250 height 707
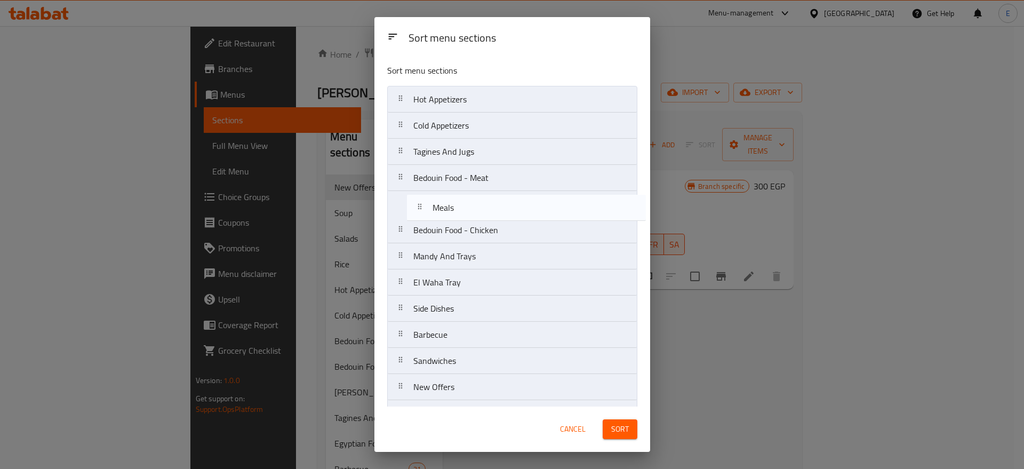
drag, startPoint x: 462, startPoint y: 278, endPoint x: 483, endPoint y: 195, distance: 85.8
click at [483, 195] on nav "Hot Appetizers Cold Appetizers Tagines And Jugs Bedouin Food - Meat Bedouin Foo…" at bounding box center [512, 439] width 250 height 707
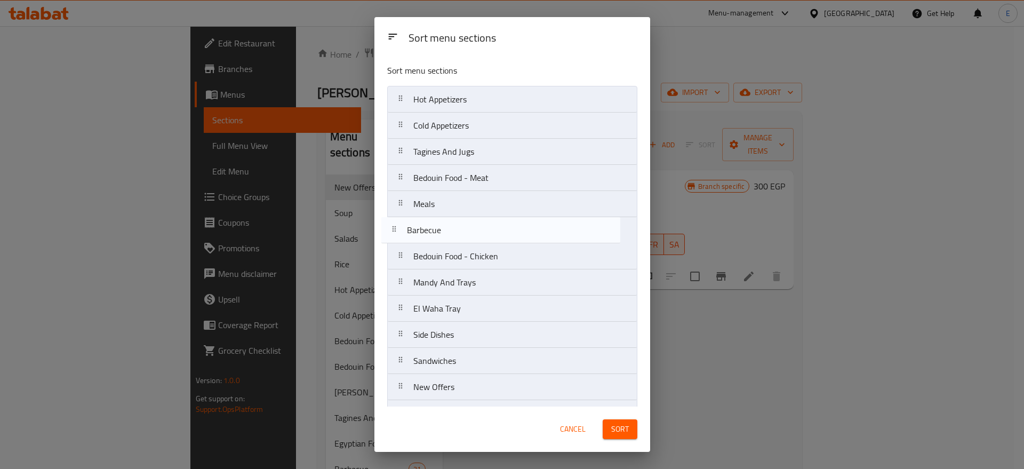
drag, startPoint x: 447, startPoint y: 332, endPoint x: 449, endPoint y: 163, distance: 169.1
click at [449, 163] on nav "Hot Appetizers Cold Appetizers Tagines And Jugs Bedouin Food - Meat Meals Bedou…" at bounding box center [512, 439] width 250 height 707
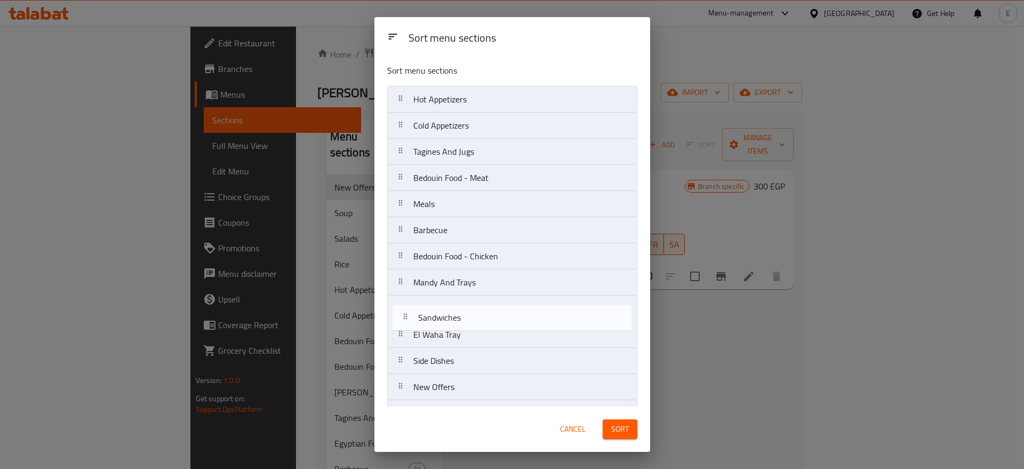
scroll to position [2, 0]
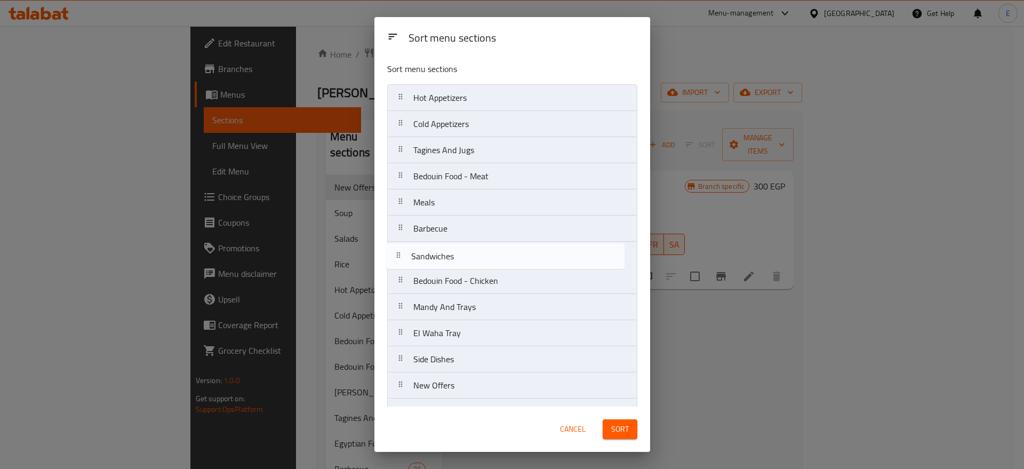
drag, startPoint x: 439, startPoint y: 367, endPoint x: 438, endPoint y: 254, distance: 113.6
click at [438, 254] on nav "Hot Appetizers Cold Appetizers Tagines And Jugs Bedouin Food - Meat Meals Barbe…" at bounding box center [512, 437] width 250 height 707
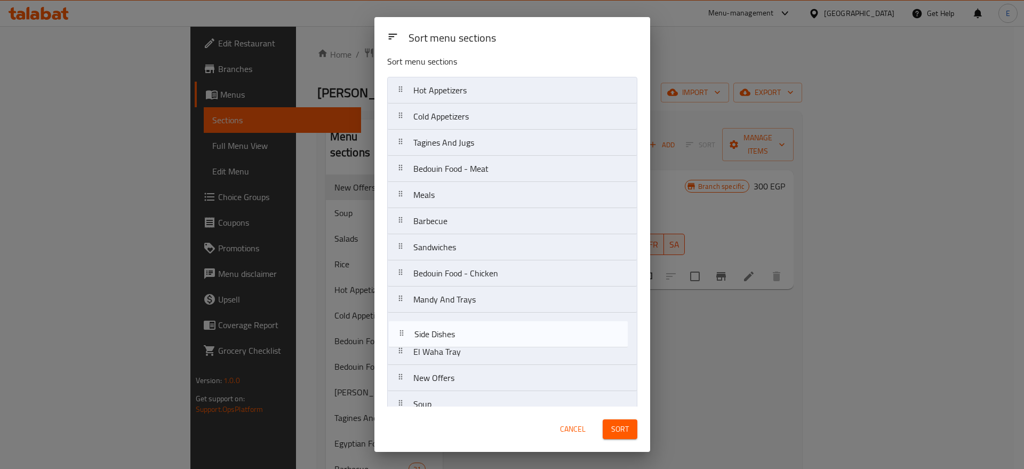
scroll to position [11, 0]
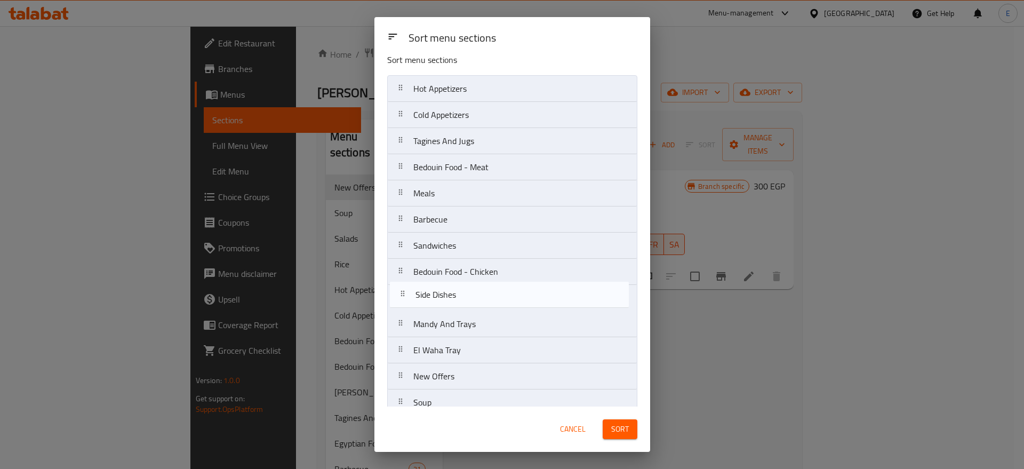
drag, startPoint x: 463, startPoint y: 359, endPoint x: 466, endPoint y: 290, distance: 69.9
click at [466, 290] on nav "Hot Appetizers Cold Appetizers Tagines And Jugs Bedouin Food - Meat Meals Barbe…" at bounding box center [512, 428] width 250 height 707
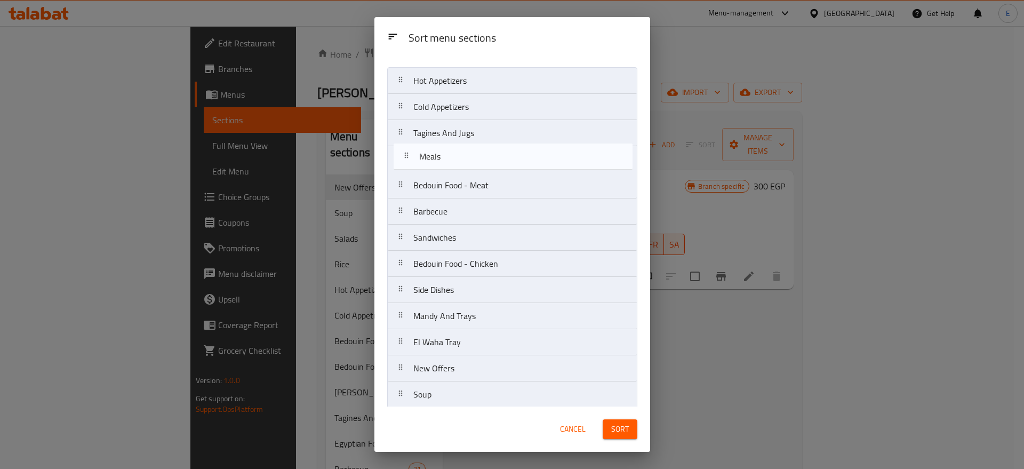
scroll to position [15, 0]
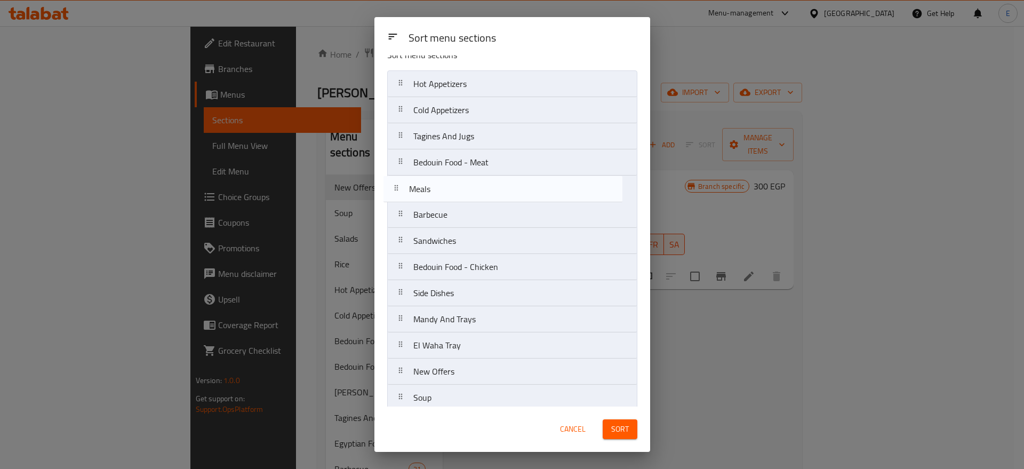
drag, startPoint x: 574, startPoint y: 147, endPoint x: 571, endPoint y: 177, distance: 29.5
click at [571, 177] on nav "Hot Appetizers Cold Appetizers Tagines And Jugs Bedouin Food - Meat Meals Barbe…" at bounding box center [512, 423] width 250 height 707
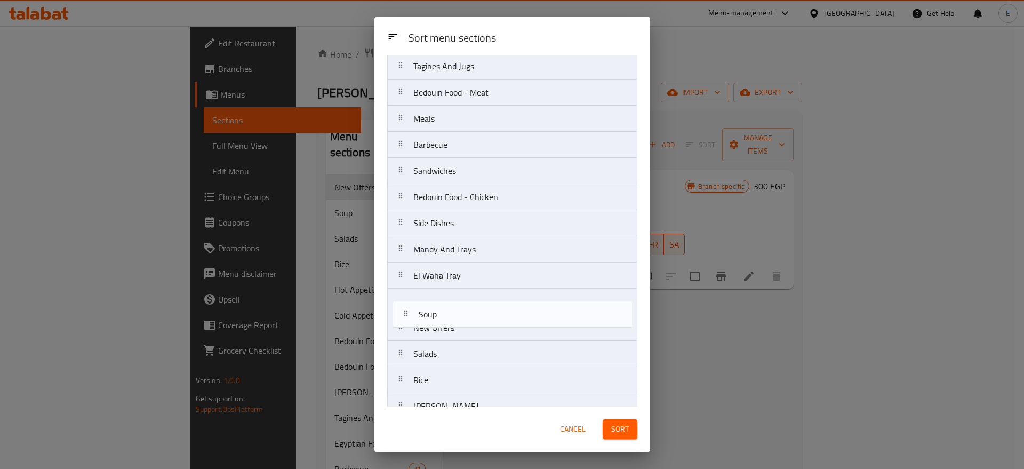
scroll to position [85, 0]
drag, startPoint x: 434, startPoint y: 338, endPoint x: 439, endPoint y: 298, distance: 39.9
click at [439, 298] on nav "Hot Appetizers Cold Appetizers Tagines And Jugs Bedouin Food - Meat Meals Barbe…" at bounding box center [512, 354] width 250 height 707
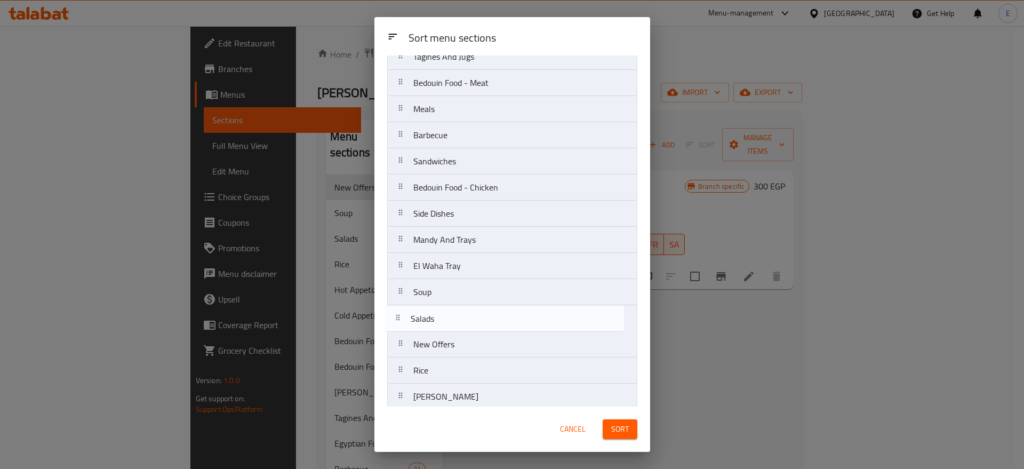
scroll to position [97, 0]
drag, startPoint x: 460, startPoint y: 353, endPoint x: 457, endPoint y: 307, distance: 45.4
click at [457, 307] on nav "Hot Appetizers Cold Appetizers Tagines And Jugs Bedouin Food - Meat Meals Barbe…" at bounding box center [512, 342] width 250 height 707
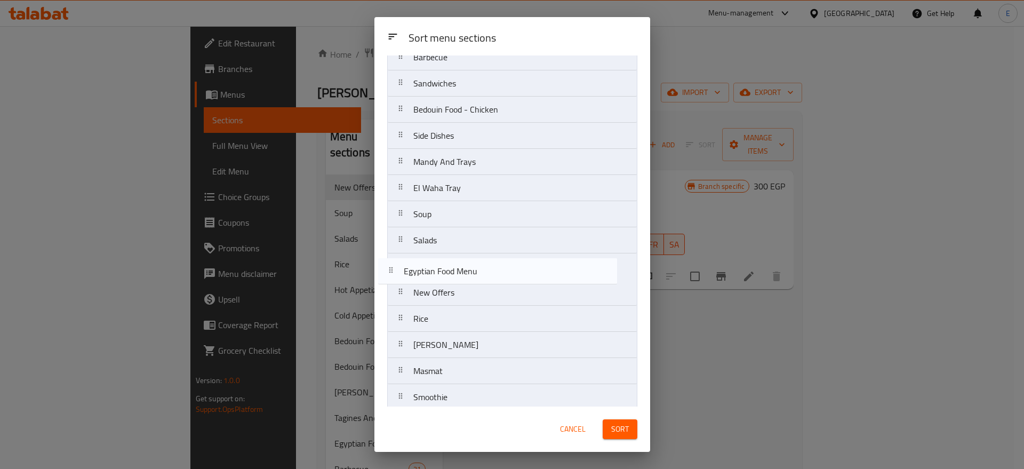
drag, startPoint x: 490, startPoint y: 346, endPoint x: 480, endPoint y: 266, distance: 80.0
click at [480, 266] on nav "Hot Appetizers Cold Appetizers Tagines And Jugs Bedouin Food - Meat Meals Barbe…" at bounding box center [512, 266] width 250 height 707
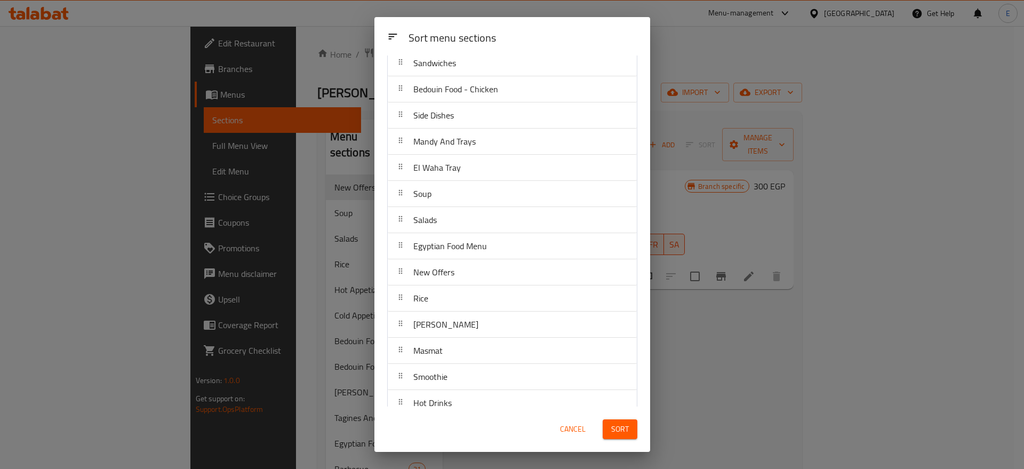
scroll to position [194, 0]
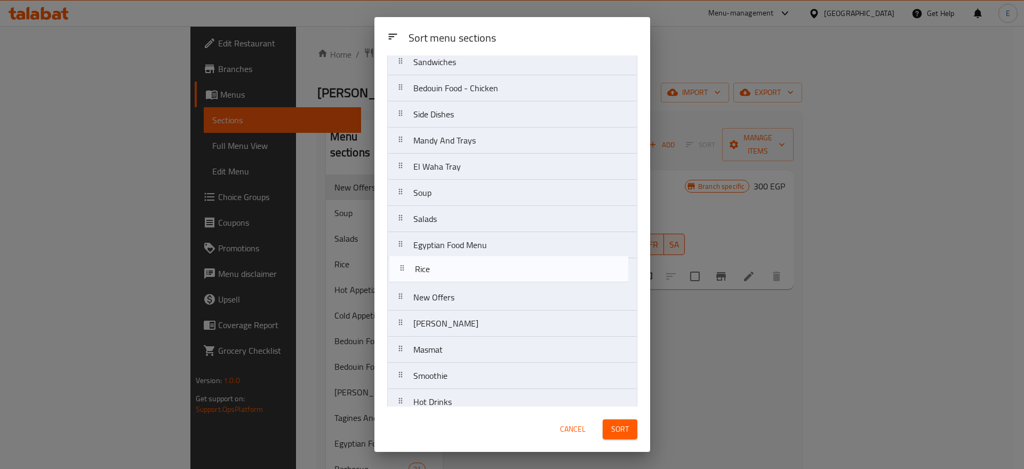
drag, startPoint x: 454, startPoint y: 305, endPoint x: 455, endPoint y: 274, distance: 30.9
click at [455, 274] on nav "Hot Appetizers Cold Appetizers Tagines And Jugs Bedouin Food - Meat Meals Barbe…" at bounding box center [512, 245] width 250 height 707
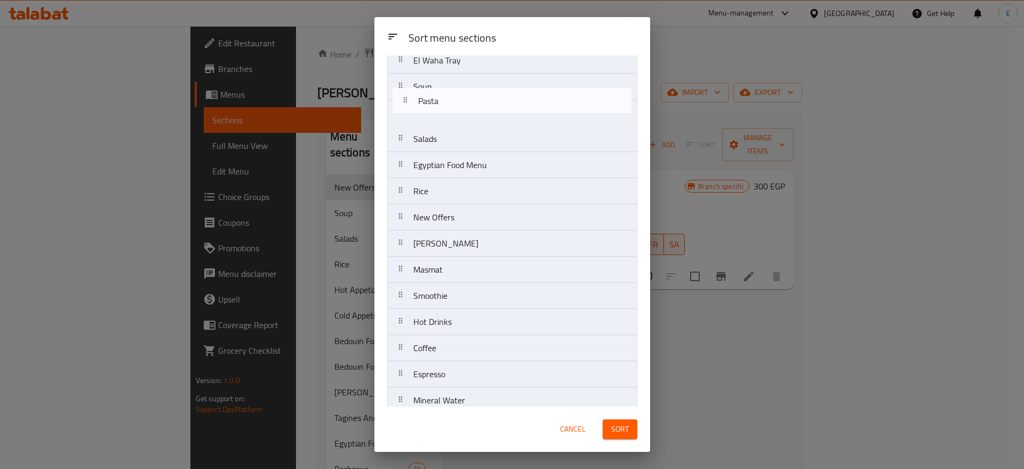
scroll to position [298, 0]
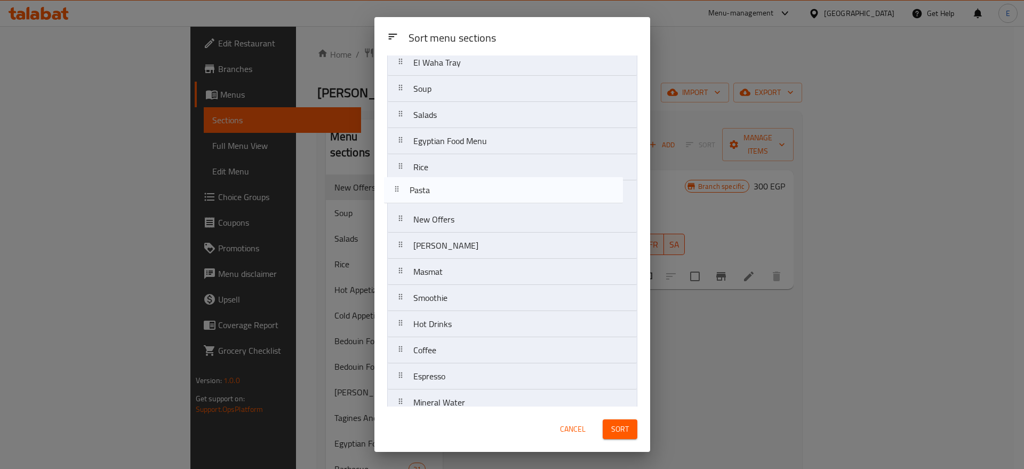
drag, startPoint x: 440, startPoint y: 402, endPoint x: 438, endPoint y: 190, distance: 211.7
click at [438, 190] on nav "Hot Appetizers Cold Appetizers Tagines And Jugs Bedouin Food - Meat Meals Barbe…" at bounding box center [512, 141] width 250 height 707
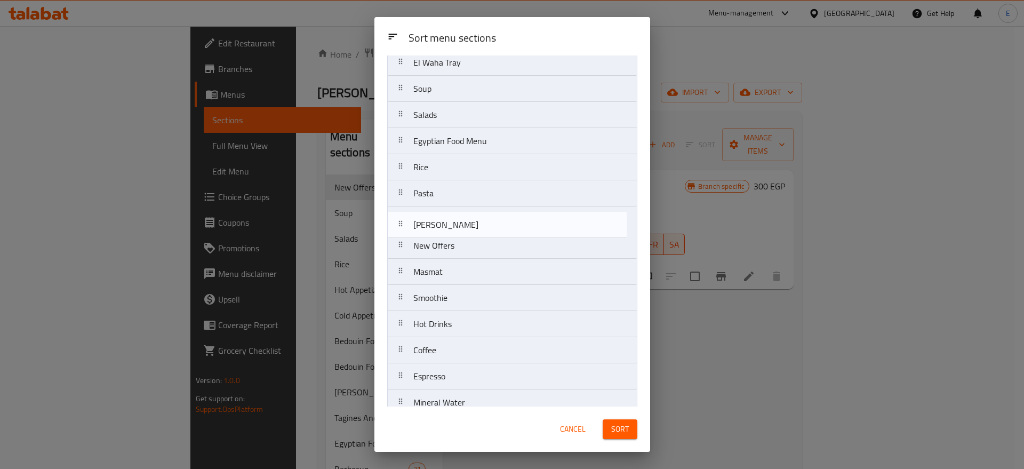
drag, startPoint x: 475, startPoint y: 248, endPoint x: 475, endPoint y: 224, distance: 24.0
click at [475, 224] on nav "Hot Appetizers Cold Appetizers Tagines And Jugs Bedouin Food - Meat Meals Barbe…" at bounding box center [512, 141] width 250 height 707
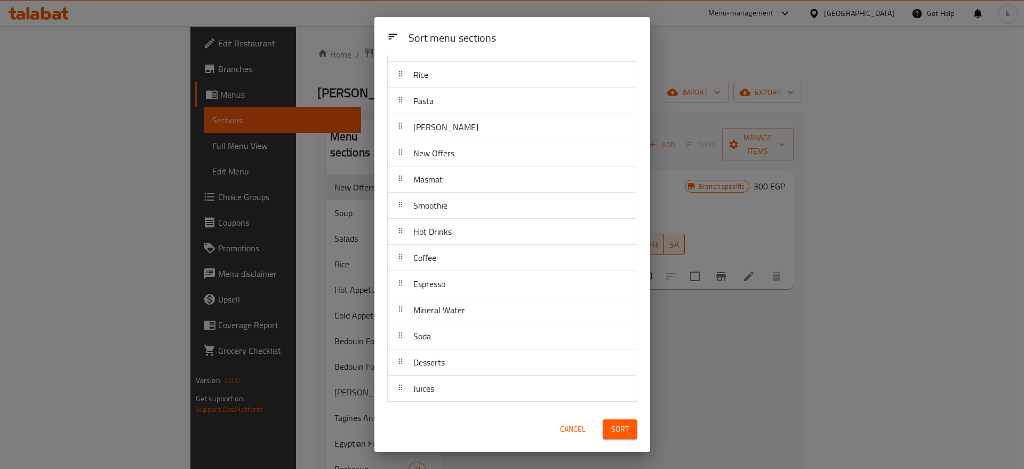
scroll to position [390, 0]
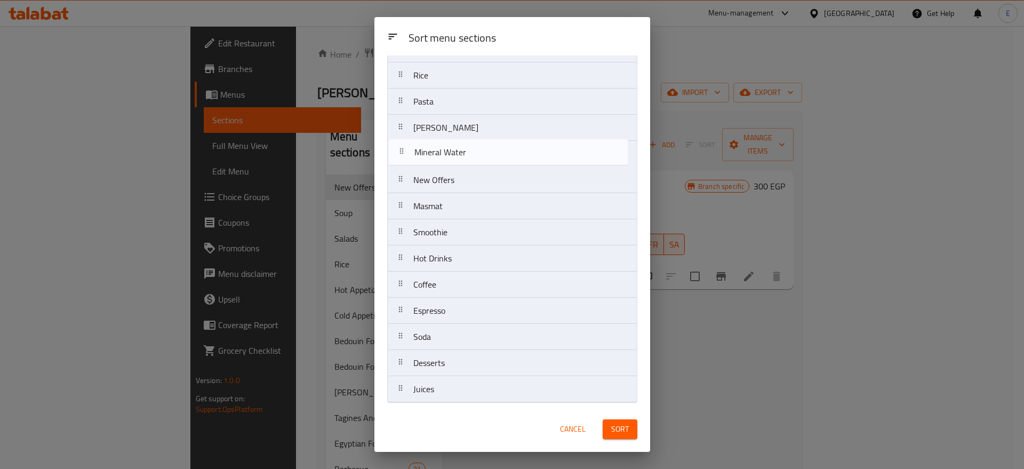
drag, startPoint x: 454, startPoint y: 312, endPoint x: 457, endPoint y: 147, distance: 165.3
click at [457, 147] on nav "Hot Appetizers Cold Appetizers Tagines And Jugs Bedouin Food - Meat Meals Barbe…" at bounding box center [512, 49] width 250 height 707
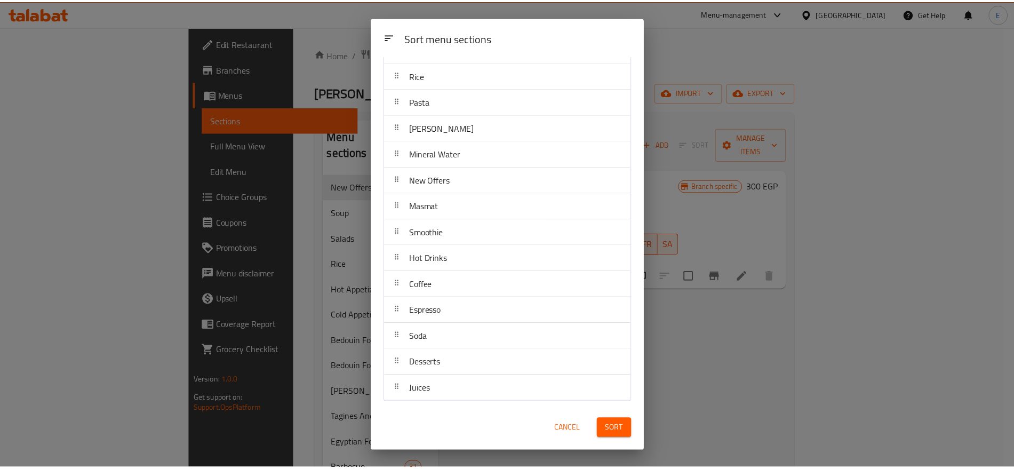
scroll to position [390, 0]
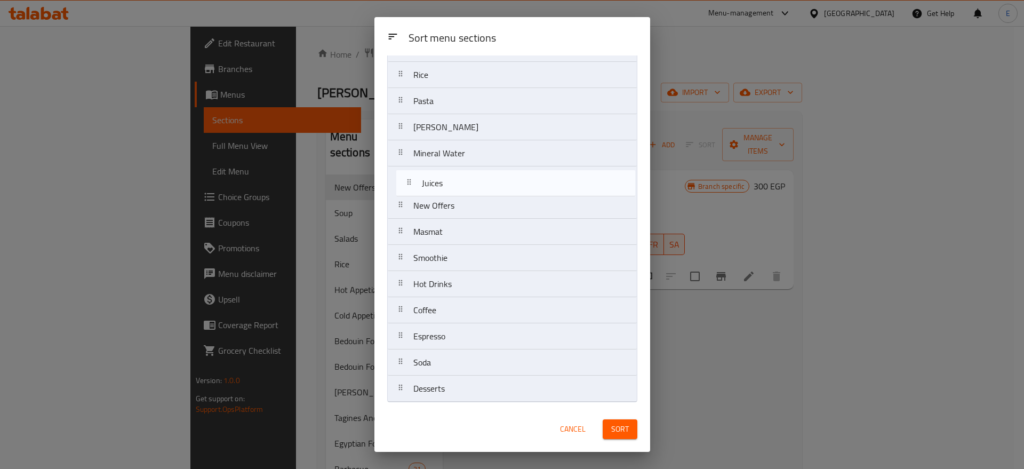
drag, startPoint x: 436, startPoint y: 386, endPoint x: 446, endPoint y: 174, distance: 212.0
click at [446, 174] on nav "Hot Appetizers Cold Appetizers Tagines And Jugs Bedouin Food - Meat Meals Barbe…" at bounding box center [512, 48] width 250 height 707
drag, startPoint x: 461, startPoint y: 283, endPoint x: 453, endPoint y: 198, distance: 85.2
click at [453, 198] on nav "Hot Appetizers Cold Appetizers Tagines And Jugs Bedouin Food - Meat Meals Barbe…" at bounding box center [512, 48] width 250 height 707
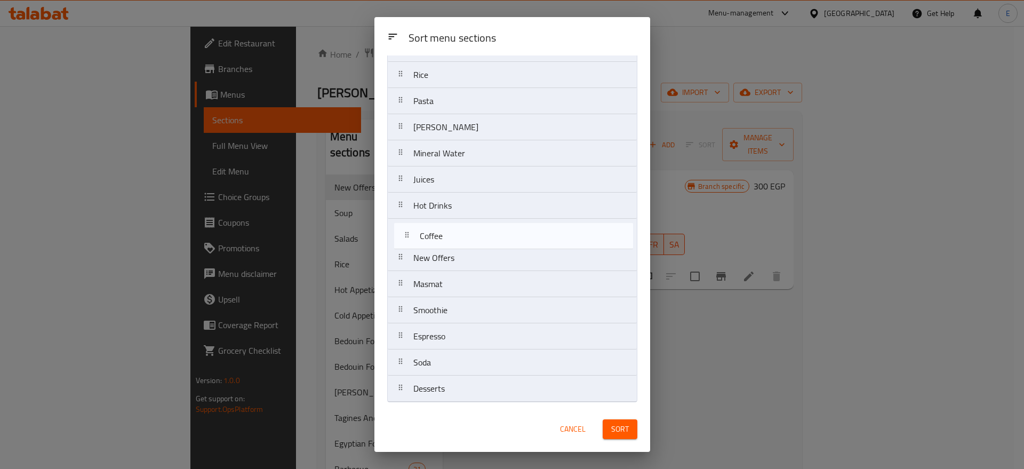
drag, startPoint x: 438, startPoint y: 311, endPoint x: 445, endPoint y: 233, distance: 78.2
click at [445, 233] on nav "Hot Appetizers Cold Appetizers Tagines And Jugs Bedouin Food - Meat Meals Barbe…" at bounding box center [512, 48] width 250 height 707
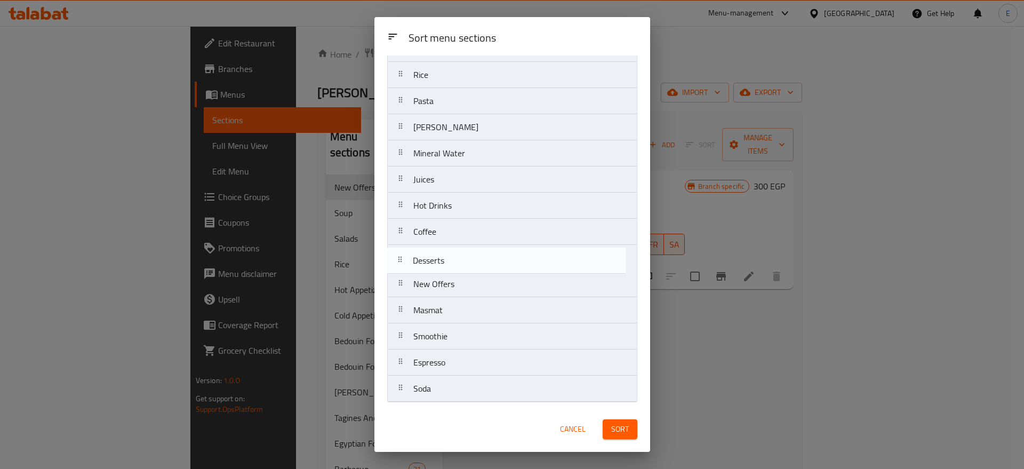
drag, startPoint x: 433, startPoint y: 396, endPoint x: 434, endPoint y: 257, distance: 138.7
click at [434, 257] on nav "Hot Appetizers Cold Appetizers Tagines And Jugs Bedouin Food - Meat Meals Barbe…" at bounding box center [512, 48] width 250 height 707
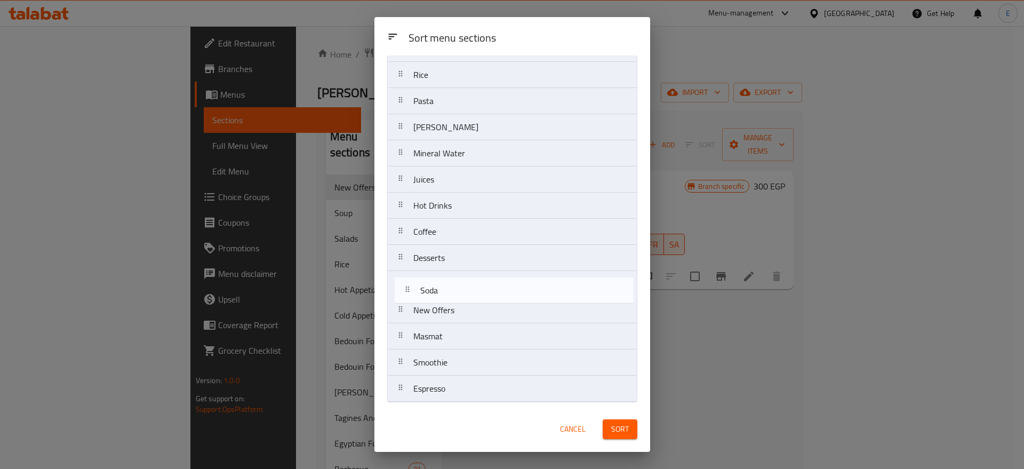
drag, startPoint x: 433, startPoint y: 388, endPoint x: 444, endPoint y: 269, distance: 119.0
click at [444, 269] on nav "Hot Appetizers Cold Appetizers Tagines And Jugs Bedouin Food - Meat Meals Barbe…" at bounding box center [512, 48] width 250 height 707
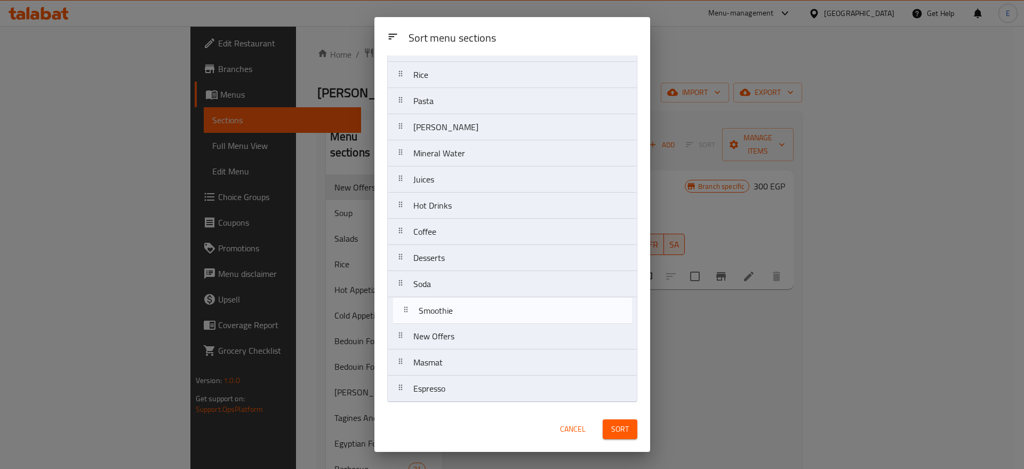
drag, startPoint x: 430, startPoint y: 363, endPoint x: 438, endPoint y: 299, distance: 65.0
click at [438, 299] on nav "Hot Appetizers Cold Appetizers Tagines And Jugs Bedouin Food - Meat Meals Barbe…" at bounding box center [512, 48] width 250 height 707
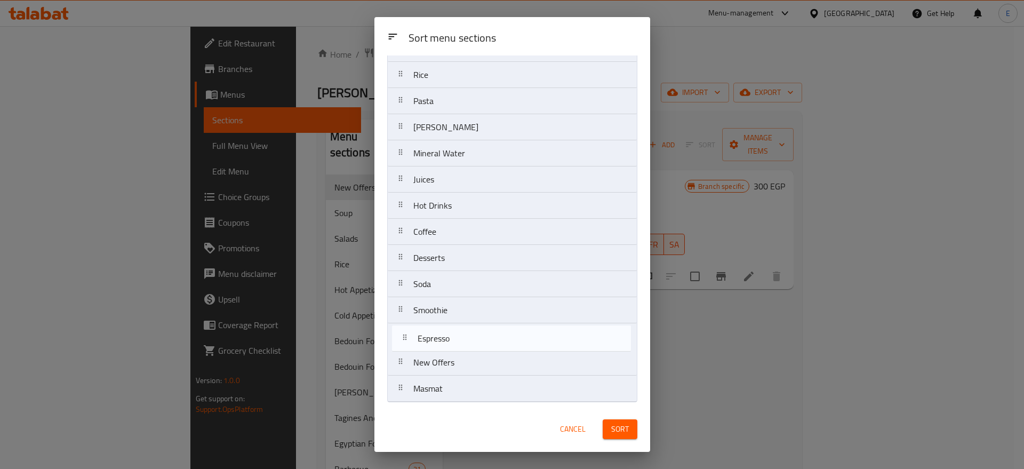
drag, startPoint x: 450, startPoint y: 389, endPoint x: 454, endPoint y: 332, distance: 56.7
click at [454, 332] on nav "Hot Appetizers Cold Appetizers Tagines And Jugs Bedouin Food - Meat Meals Barbe…" at bounding box center [512, 48] width 250 height 707
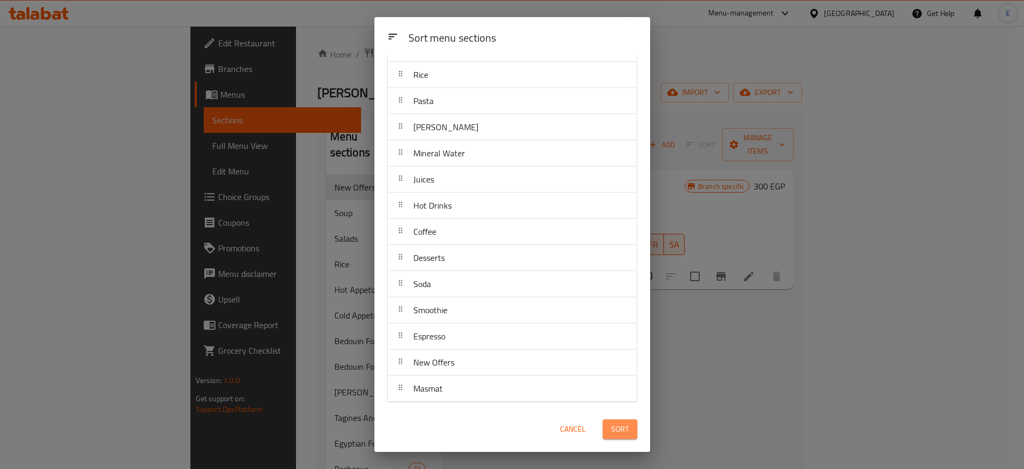
click at [617, 426] on span "Sort" at bounding box center [620, 428] width 18 height 13
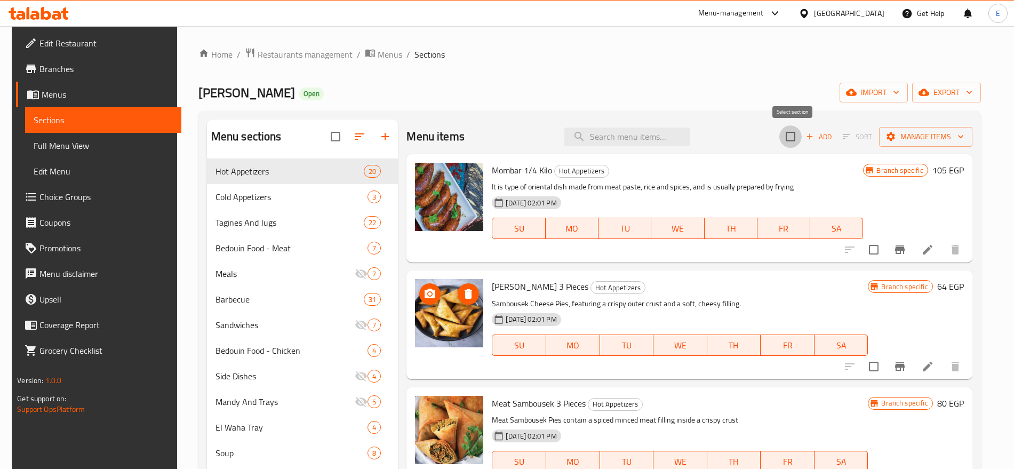
click at [786, 138] on input "checkbox" at bounding box center [790, 136] width 22 height 22
checkbox input "true"
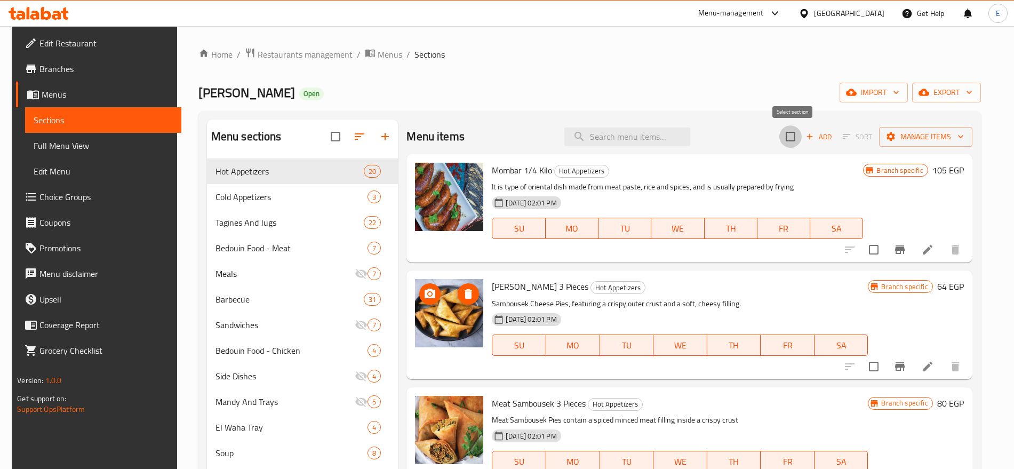
checkbox input "true"
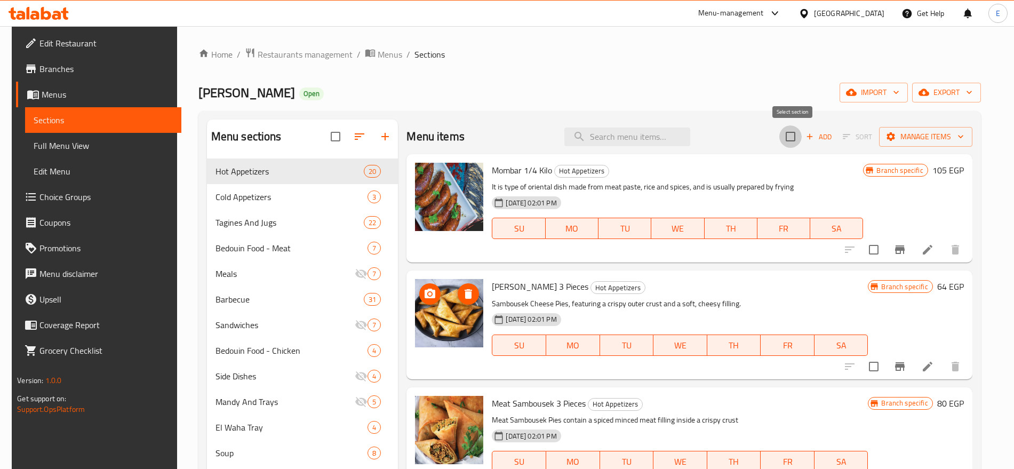
checkbox input "true"
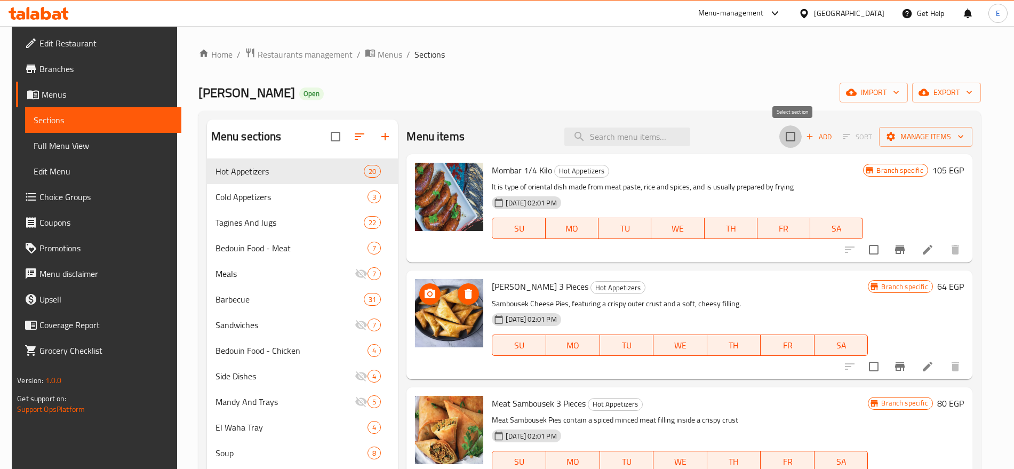
checkbox input "true"
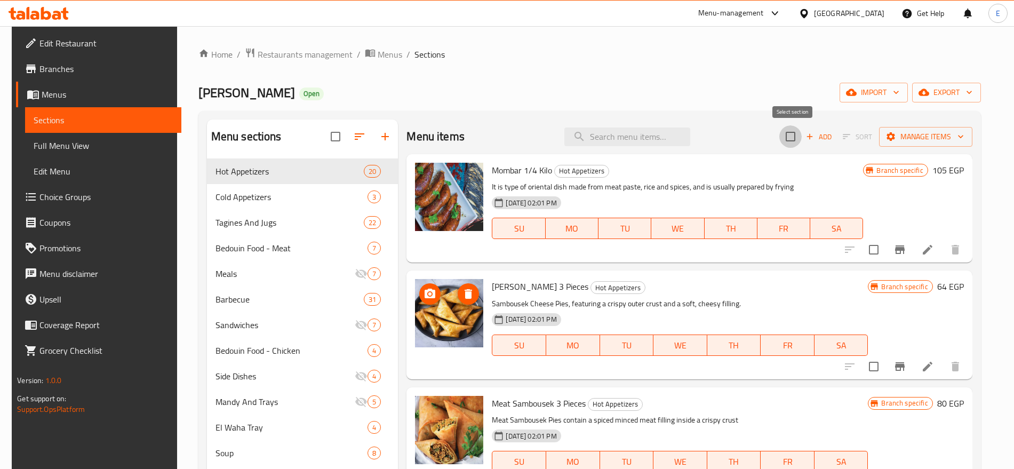
checkbox input "true"
click at [910, 212] on div "Branch specific 105 EGP" at bounding box center [913, 208] width 100 height 91
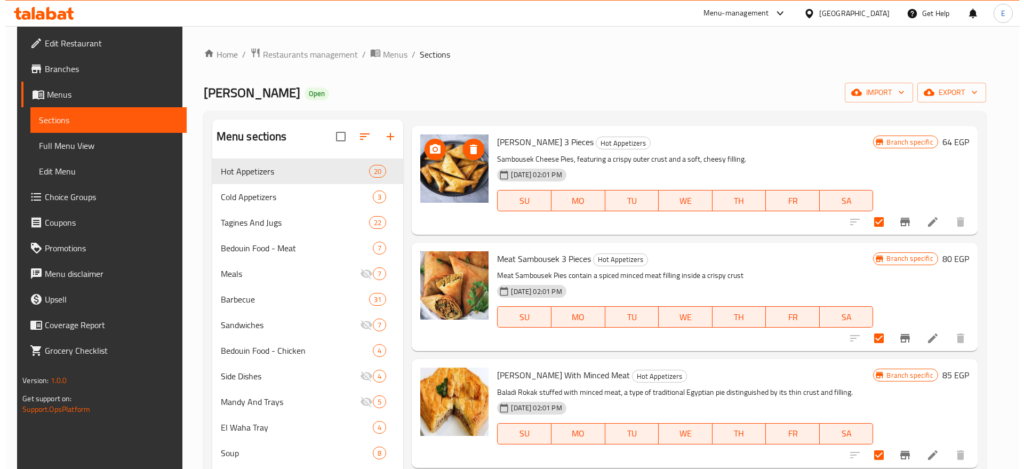
scroll to position [0, 0]
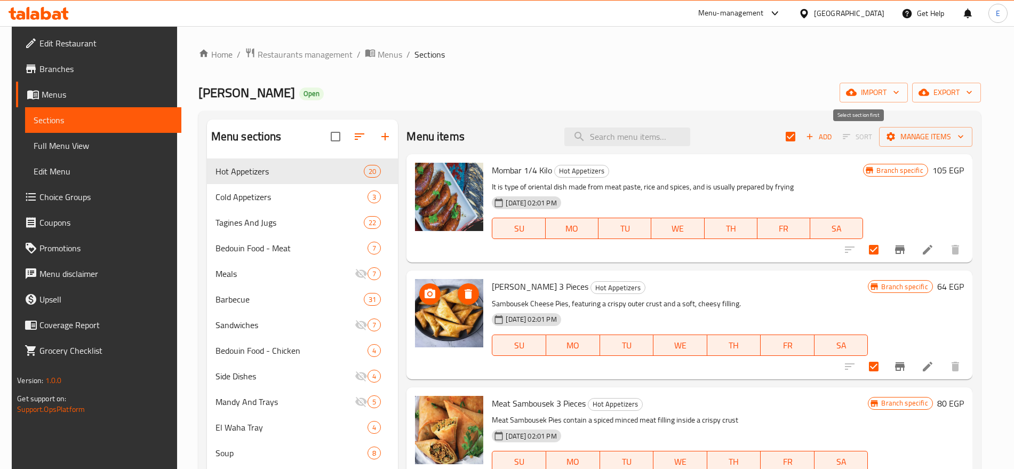
click at [855, 133] on span "Sort" at bounding box center [857, 137] width 43 height 17
click at [797, 134] on input "checkbox" at bounding box center [790, 136] width 22 height 22
checkbox input "false"
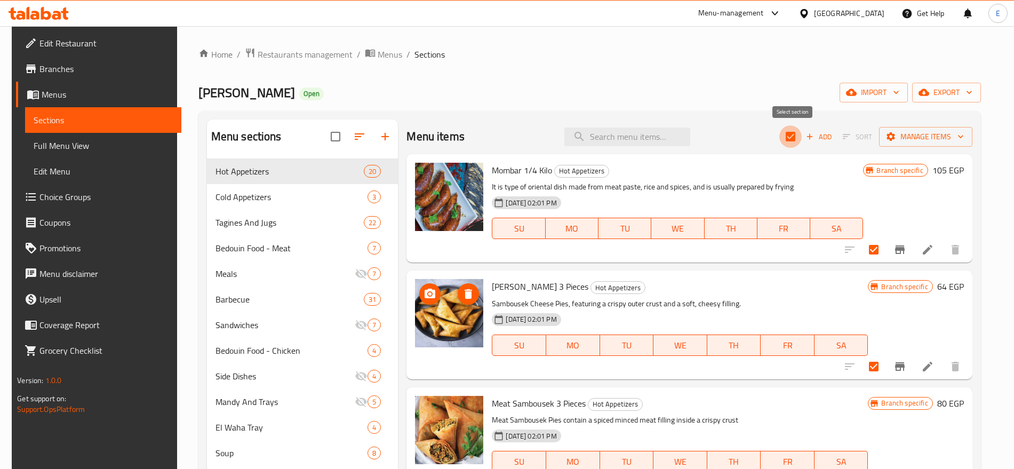
checkbox input "false"
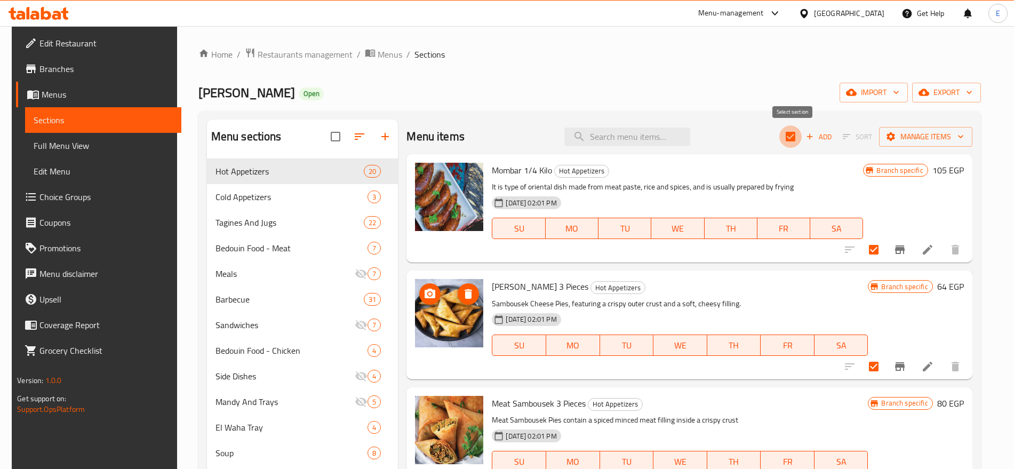
checkbox input "false"
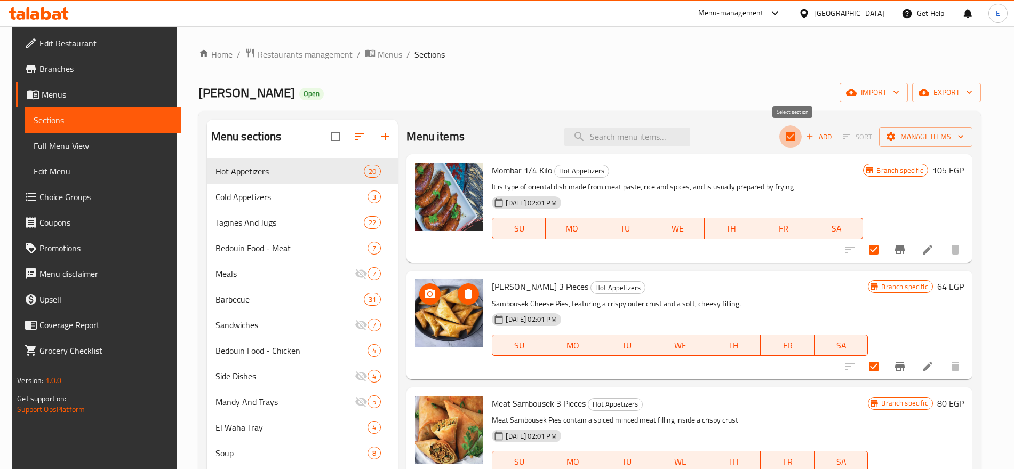
checkbox input "false"
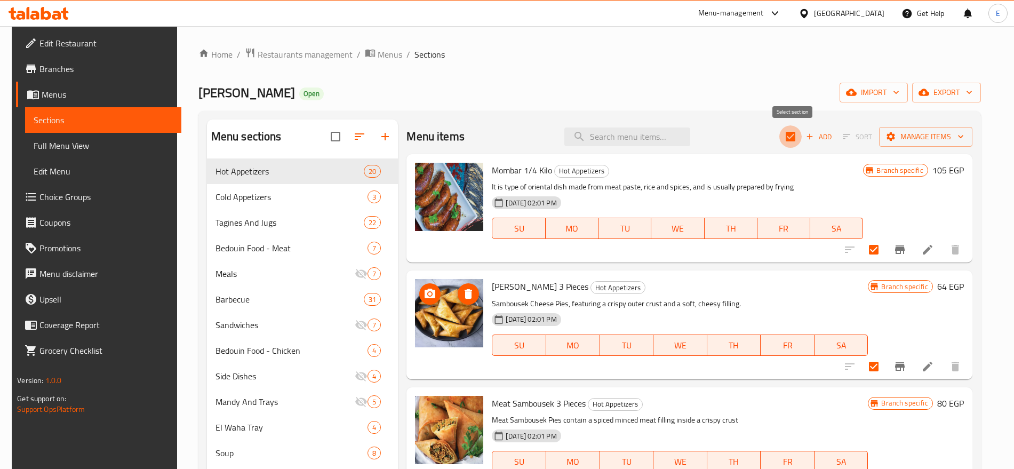
checkbox input "false"
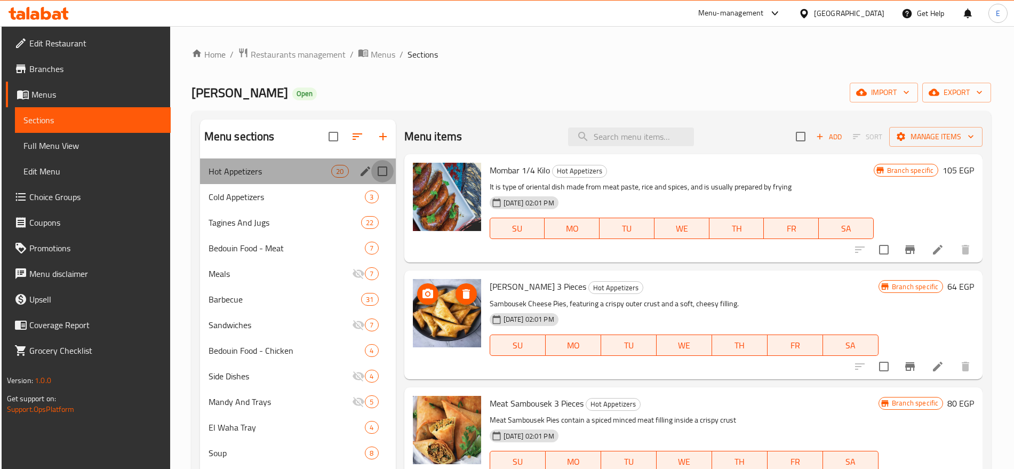
click at [380, 172] on input "Menu sections" at bounding box center [382, 171] width 22 height 22
checkbox input "true"
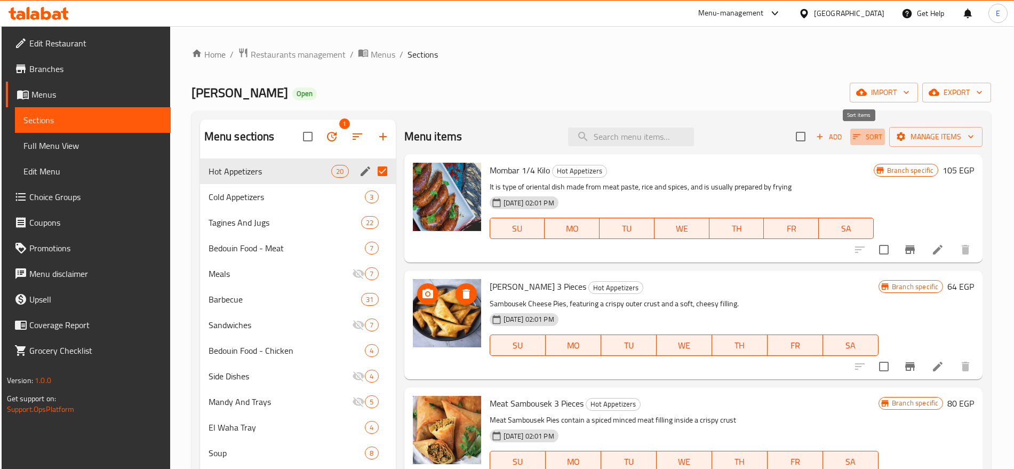
click at [855, 134] on span "Sort" at bounding box center [867, 137] width 29 height 12
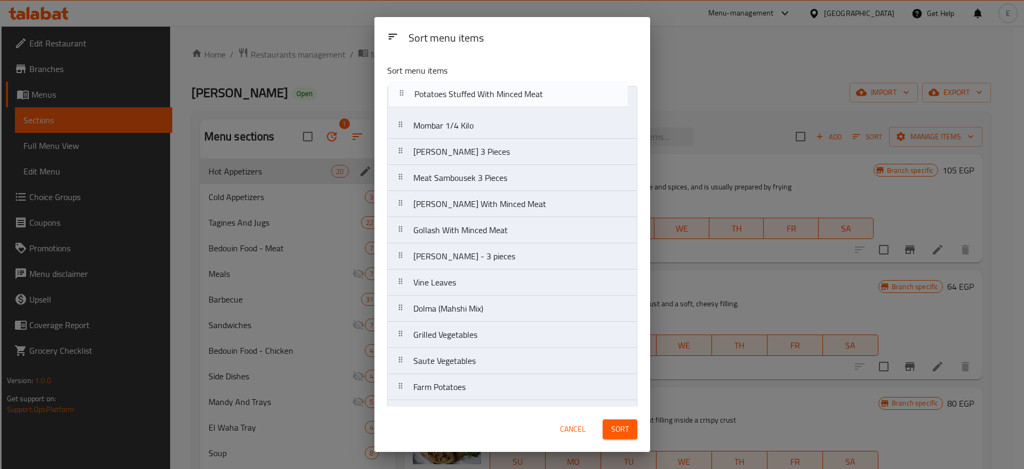
drag, startPoint x: 506, startPoint y: 339, endPoint x: 518, endPoint y: -9, distance: 348.0
click at [518, 0] on html "​ Menu-management Egypt Get Help E Edit Restaurant Branches Menus Sections Full…" at bounding box center [512, 234] width 1024 height 469
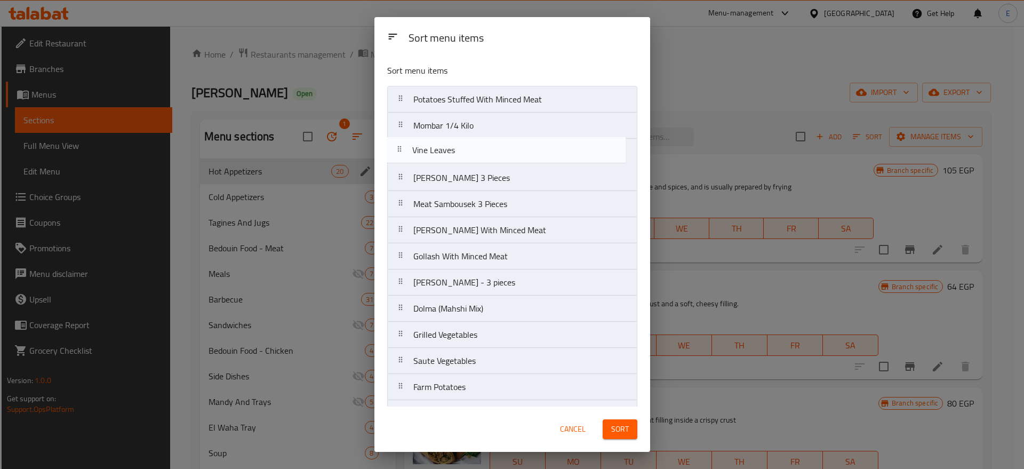
drag, startPoint x: 444, startPoint y: 284, endPoint x: 443, endPoint y: 91, distance: 193.1
click at [443, 91] on nav "Potatoes Stuffed With Minced Meat Mombar 1/4 Kilo Cheese Sambousek 3 Pieces Mea…" at bounding box center [512, 348] width 250 height 524
drag, startPoint x: 426, startPoint y: 150, endPoint x: 432, endPoint y: 115, distance: 35.8
click at [432, 115] on nav "Potatoes Stuffed With Minced Meat Mombar 1/4 Kilo Vine Leaves Cheese Sambousek …" at bounding box center [512, 348] width 250 height 524
drag, startPoint x: 476, startPoint y: 261, endPoint x: 479, endPoint y: 152, distance: 109.4
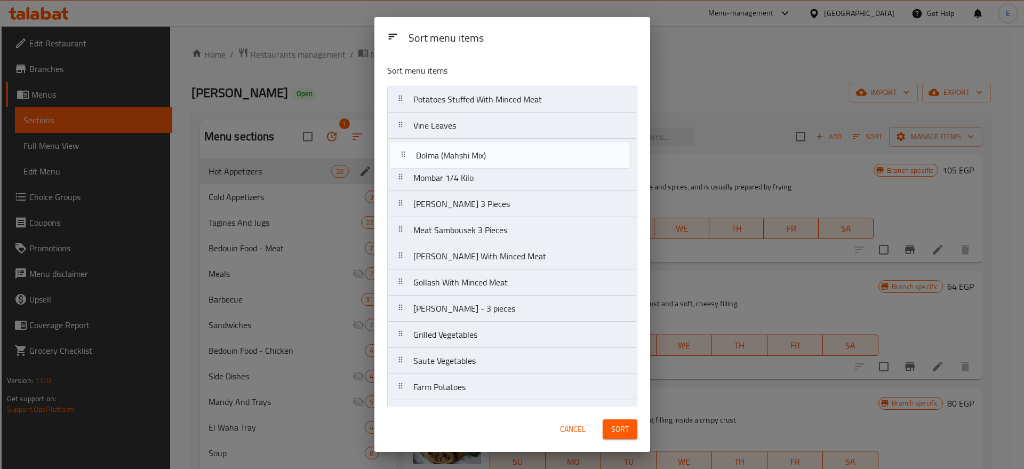
click at [479, 152] on nav "Potatoes Stuffed With Minced Meat Vine Leaves Mombar 1/4 Kilo Cheese Sambousek …" at bounding box center [512, 348] width 250 height 524
drag, startPoint x: 493, startPoint y: 257, endPoint x: 481, endPoint y: 146, distance: 111.5
click at [481, 146] on nav "Potatoes Stuffed With Minced Meat Vine Leaves Dolma (Mahshi Mix) Mombar 1/4 Kil…" at bounding box center [512, 348] width 250 height 524
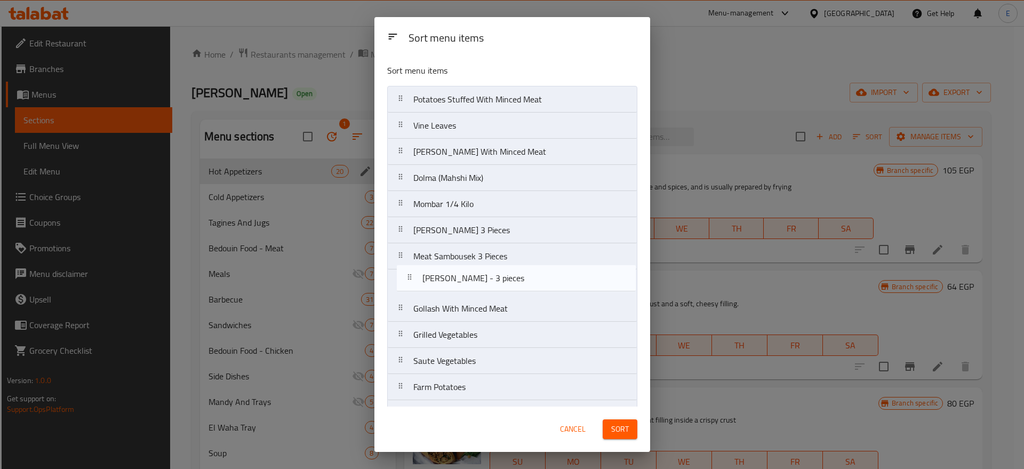
drag, startPoint x: 443, startPoint y: 315, endPoint x: 452, endPoint y: 276, distance: 40.1
click at [452, 276] on nav "Potatoes Stuffed With Minced Meat Vine Leaves Baladi Rokak With Minced Meat Dol…" at bounding box center [512, 348] width 250 height 524
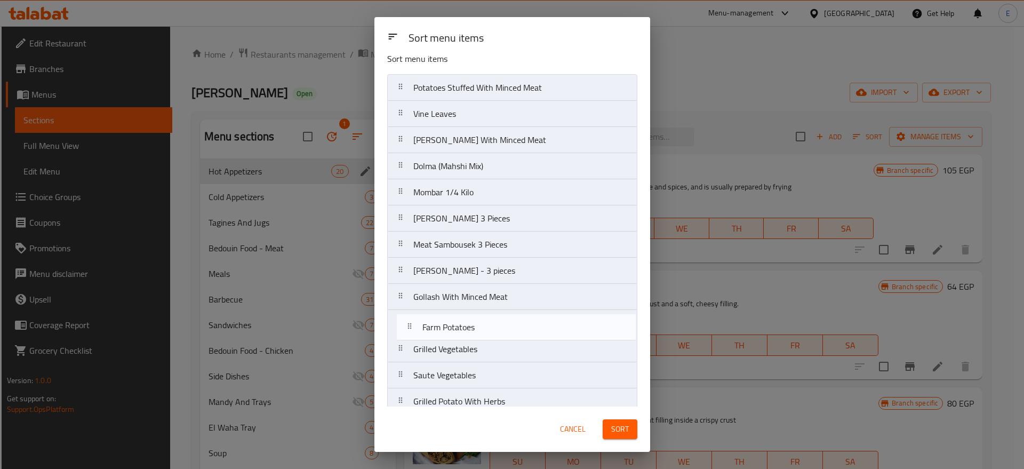
scroll to position [15, 0]
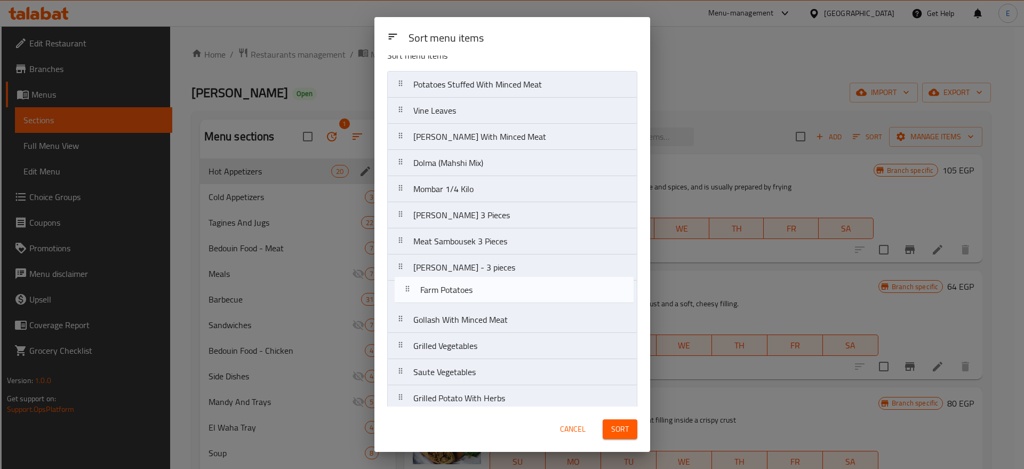
drag, startPoint x: 471, startPoint y: 386, endPoint x: 478, endPoint y: 283, distance: 102.7
click at [478, 283] on nav "Potatoes Stuffed With Minced Meat Vine Leaves Baladi Rokak With Minced Meat Dol…" at bounding box center [512, 333] width 250 height 524
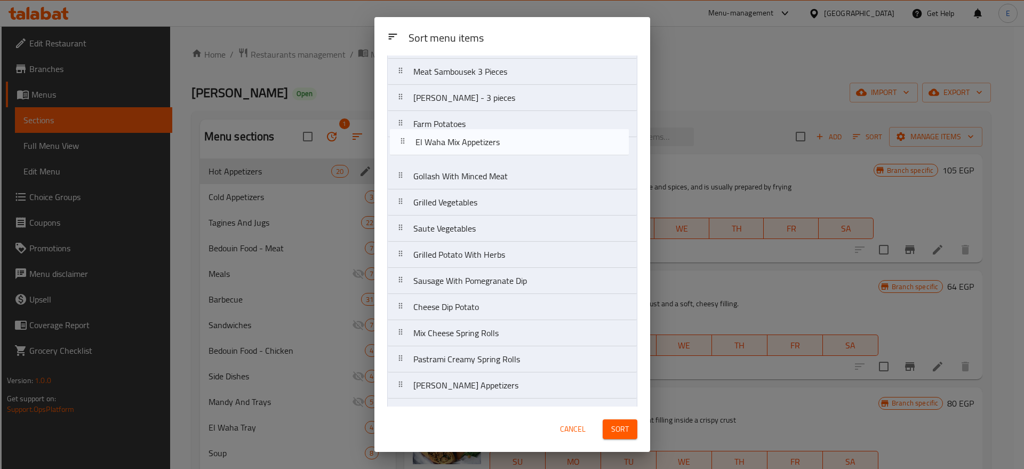
scroll to position [180, 0]
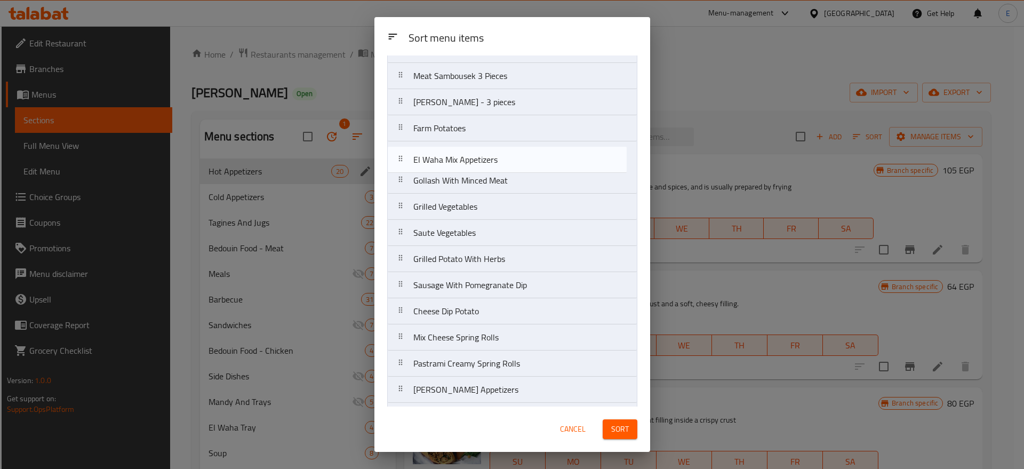
drag, startPoint x: 474, startPoint y: 340, endPoint x: 475, endPoint y: 159, distance: 180.8
click at [475, 159] on nav "Potatoes Stuffed With Minced Meat Vine Leaves Baladi Rokak With Minced Meat Dol…" at bounding box center [512, 168] width 250 height 524
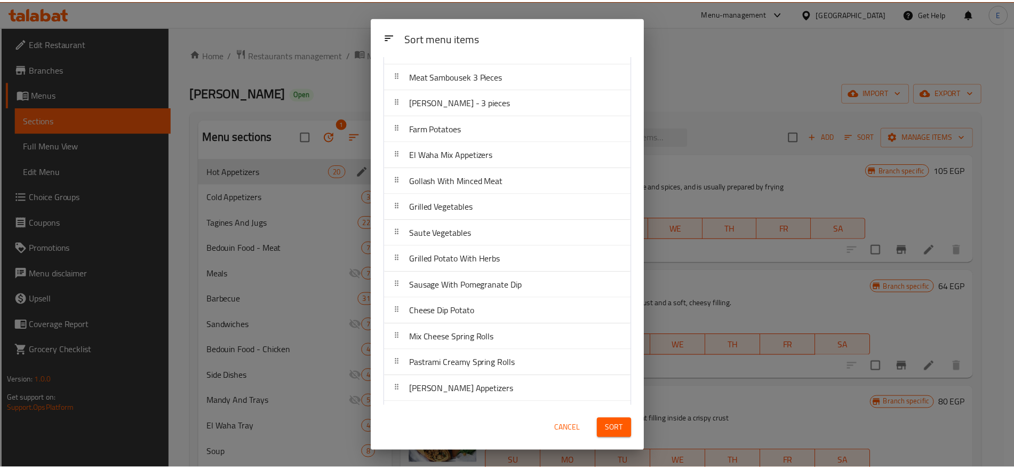
scroll to position [207, 0]
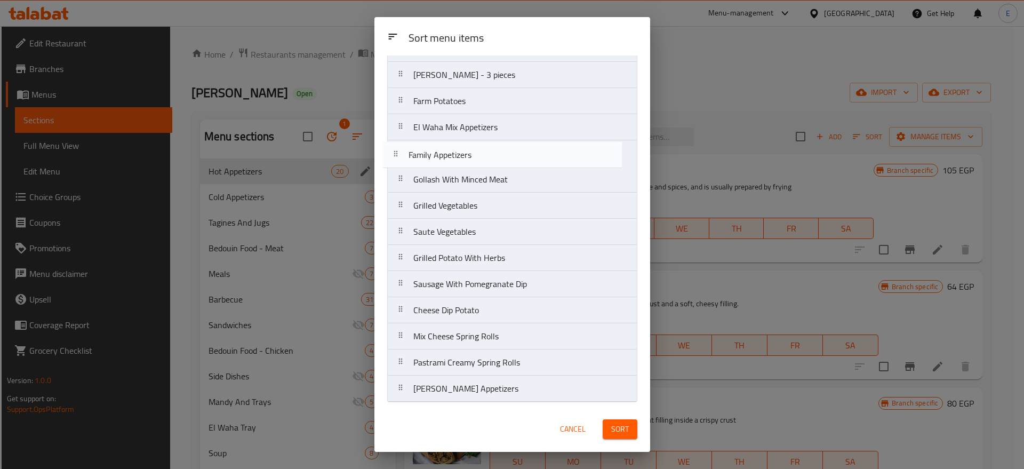
drag, startPoint x: 483, startPoint y: 394, endPoint x: 479, endPoint y: 154, distance: 240.6
click at [479, 154] on nav "Potatoes Stuffed With Minced Meat Vine Leaves Baladi Rokak With Minced Meat Dol…" at bounding box center [512, 140] width 250 height 524
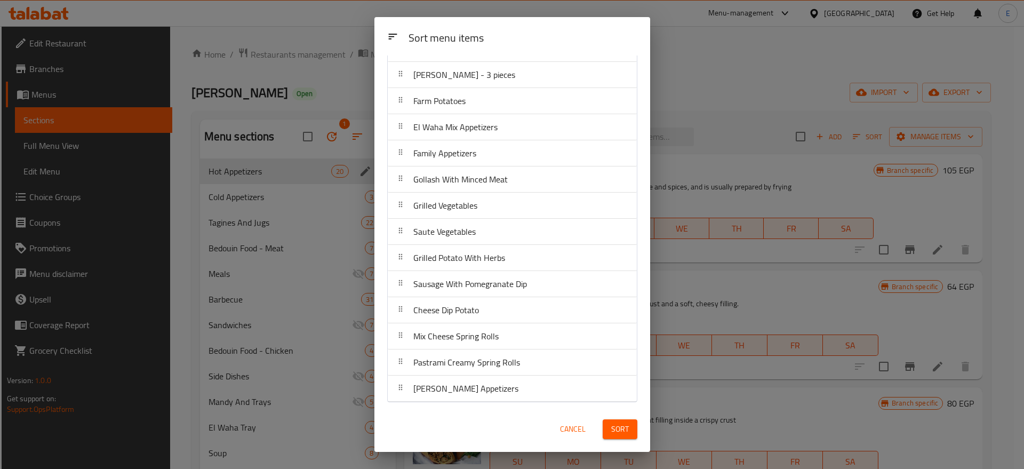
click at [626, 431] on span "Sort" at bounding box center [620, 428] width 18 height 13
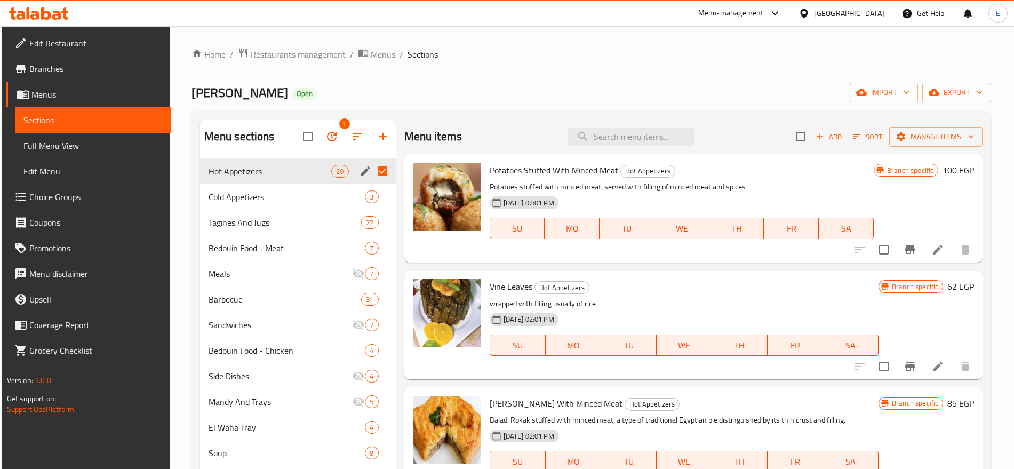
click at [626, 431] on div "30-04-2024 02:01 PM SU MO TU WE TH FR SA" at bounding box center [683, 454] width 397 height 58
click at [907, 251] on icon "Branch-specific-item" at bounding box center [909, 249] width 13 height 13
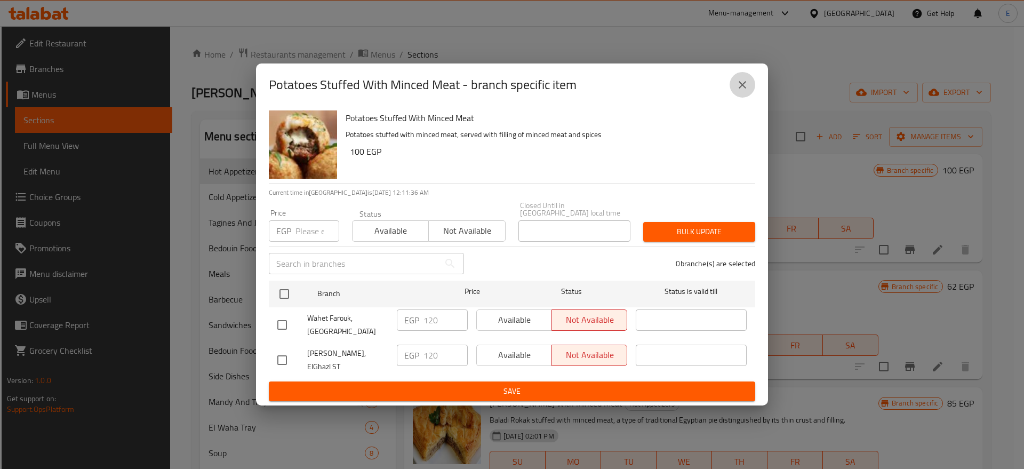
click at [740, 91] on icon "close" at bounding box center [742, 84] width 13 height 13
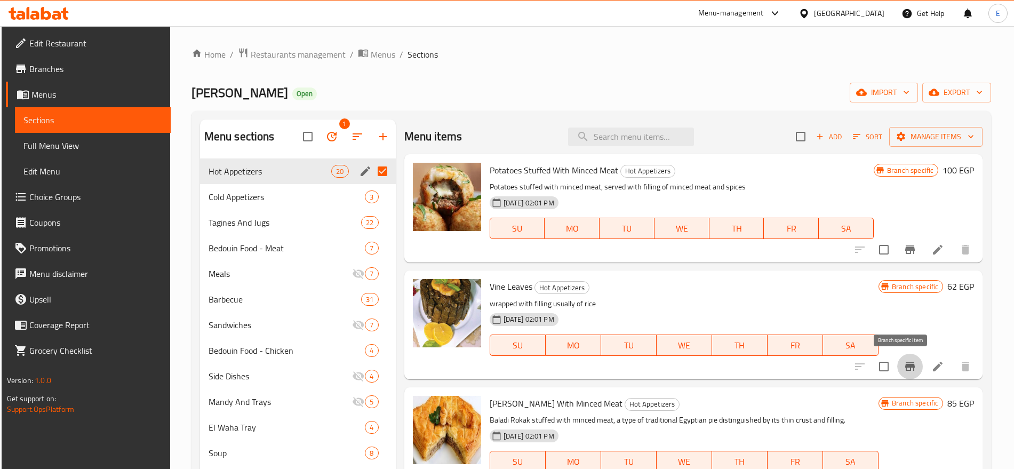
click at [897, 363] on button "Branch-specific-item" at bounding box center [910, 367] width 26 height 26
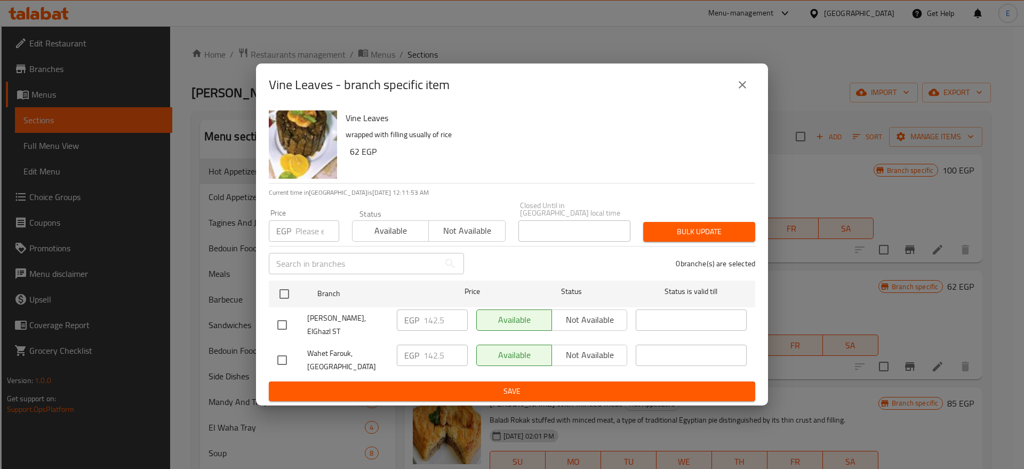
click at [287, 319] on input "checkbox" at bounding box center [282, 325] width 22 height 22
checkbox input "true"
click at [441, 318] on input "142.5" at bounding box center [445, 319] width 44 height 21
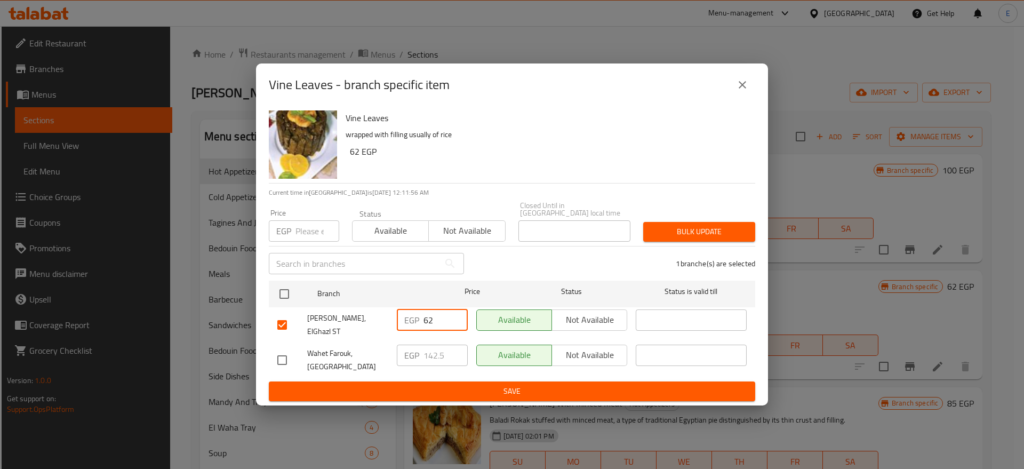
type input "62"
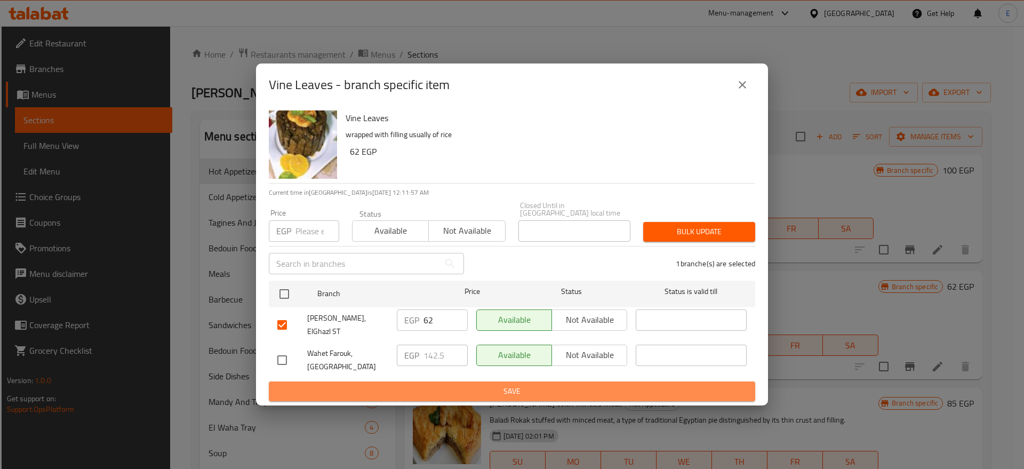
click at [575, 389] on span "Save" at bounding box center [511, 391] width 469 height 13
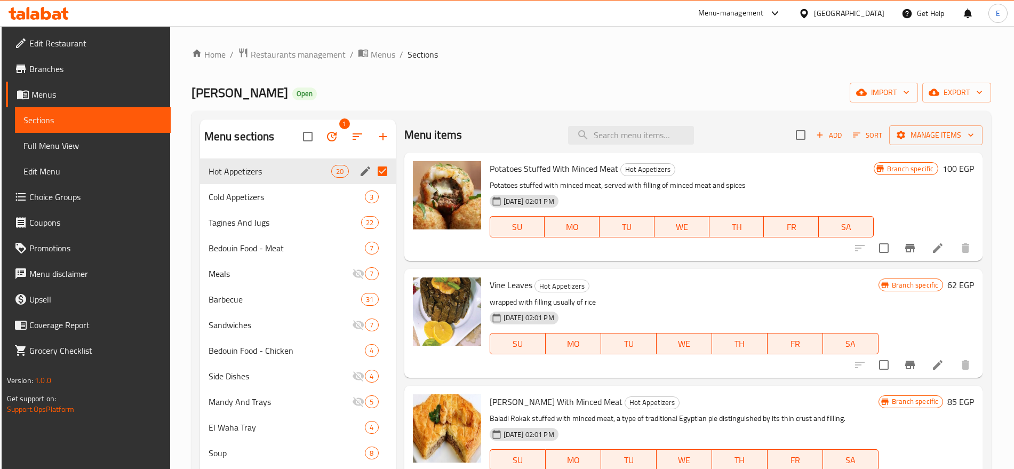
scroll to position [0, 0]
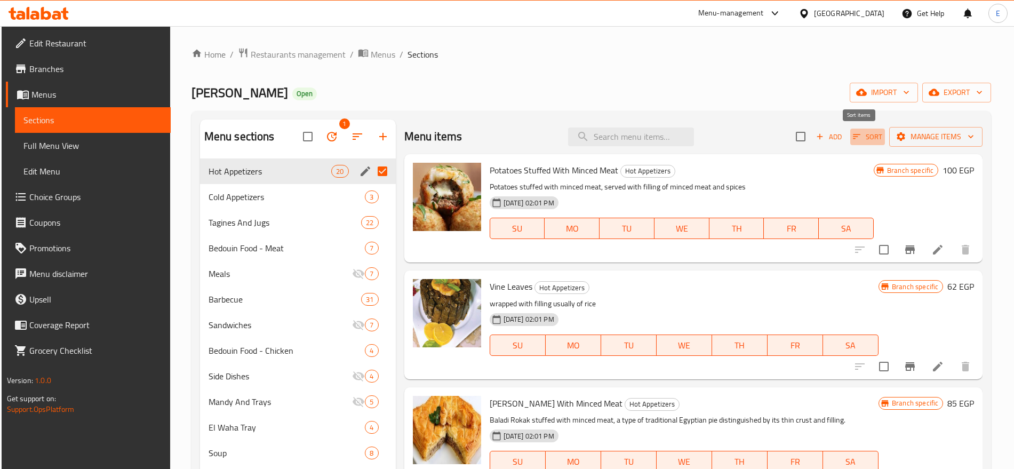
click at [869, 139] on span "Sort" at bounding box center [867, 137] width 29 height 12
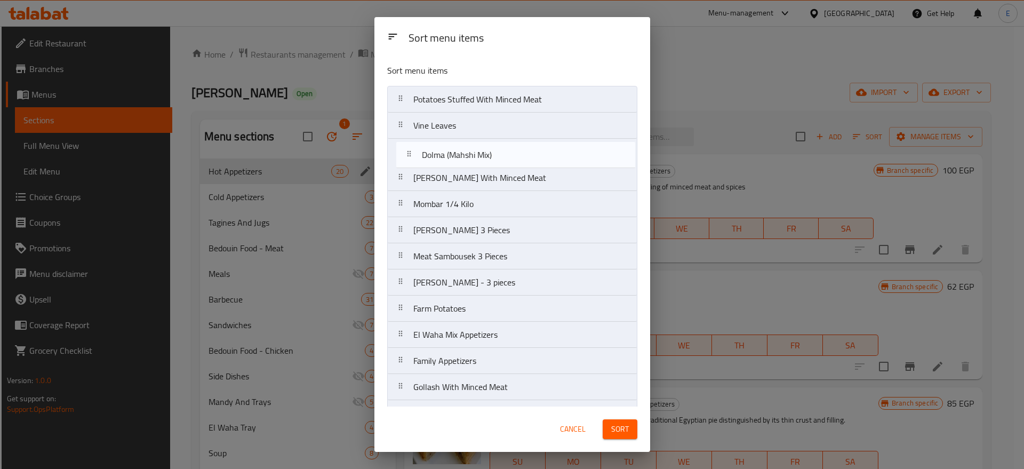
drag, startPoint x: 435, startPoint y: 180, endPoint x: 443, endPoint y: 153, distance: 28.9
click at [443, 153] on nav "Potatoes Stuffed With Minced Meat Vine Leaves Baladi Rokak With Minced Meat Dol…" at bounding box center [512, 348] width 250 height 524
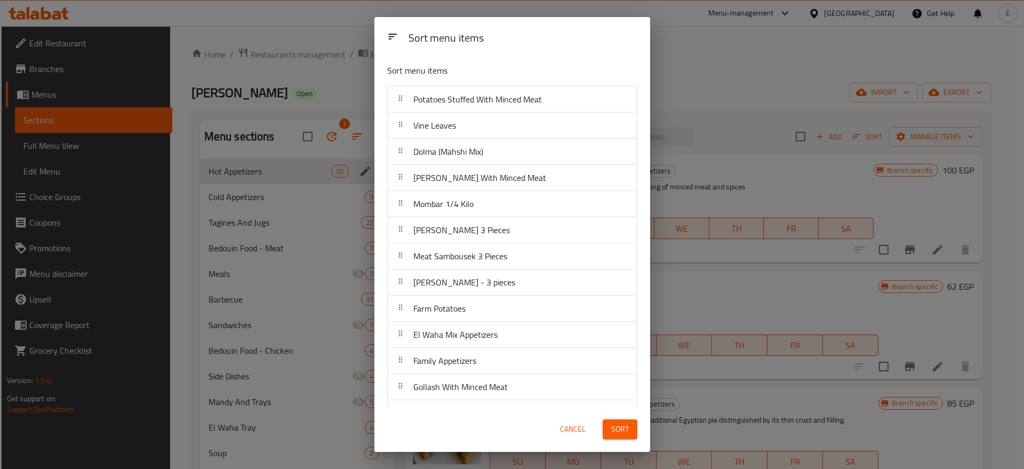
click at [626, 429] on span "Sort" at bounding box center [620, 428] width 18 height 13
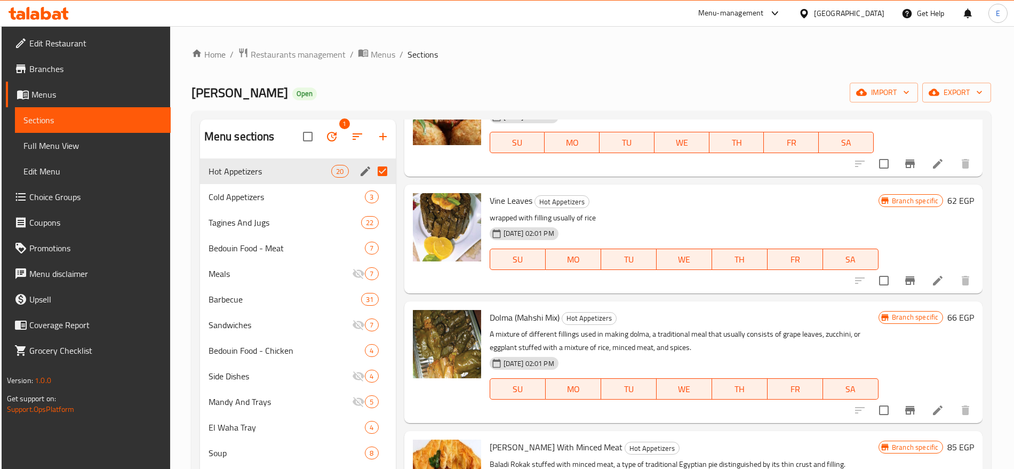
scroll to position [88, 0]
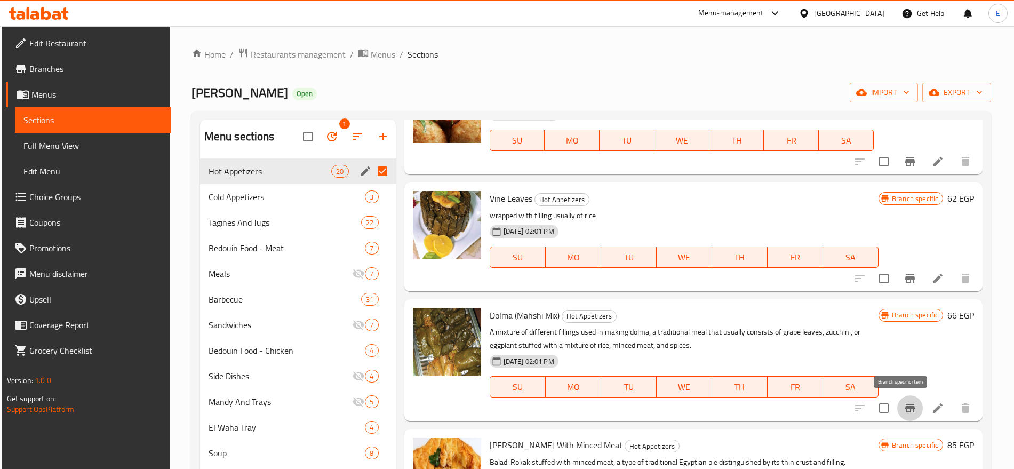
click at [903, 407] on icon "Branch-specific-item" at bounding box center [909, 408] width 13 height 13
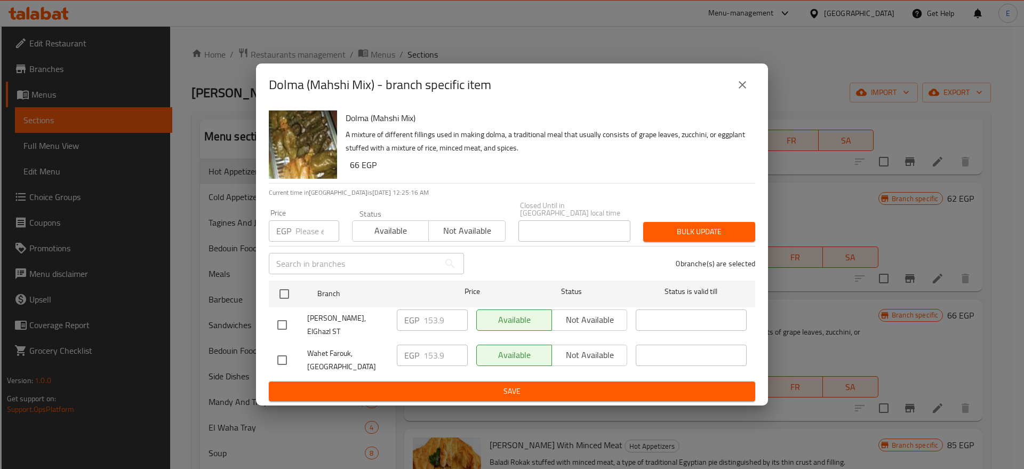
click at [283, 315] on input "checkbox" at bounding box center [282, 325] width 22 height 22
checkbox input "true"
click at [438, 324] on input "153.9" at bounding box center [445, 319] width 44 height 21
type input "66"
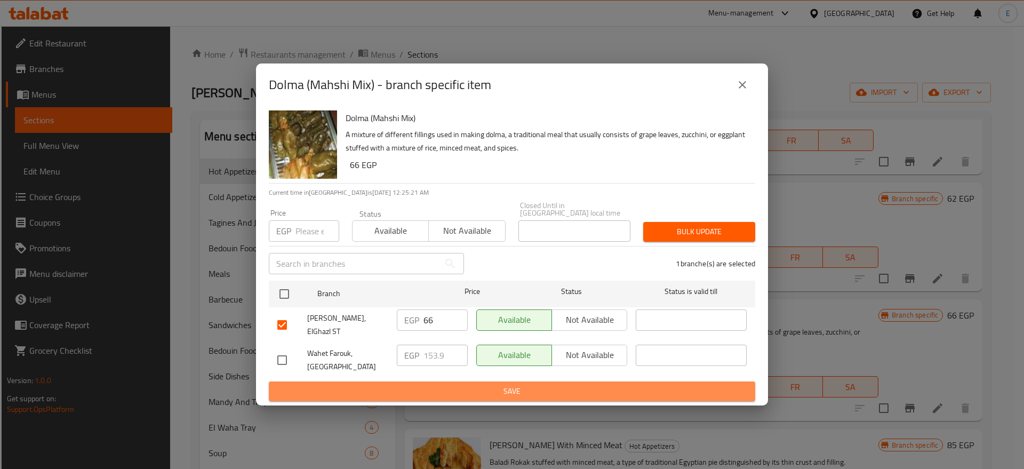
click at [569, 385] on span "Save" at bounding box center [511, 391] width 469 height 13
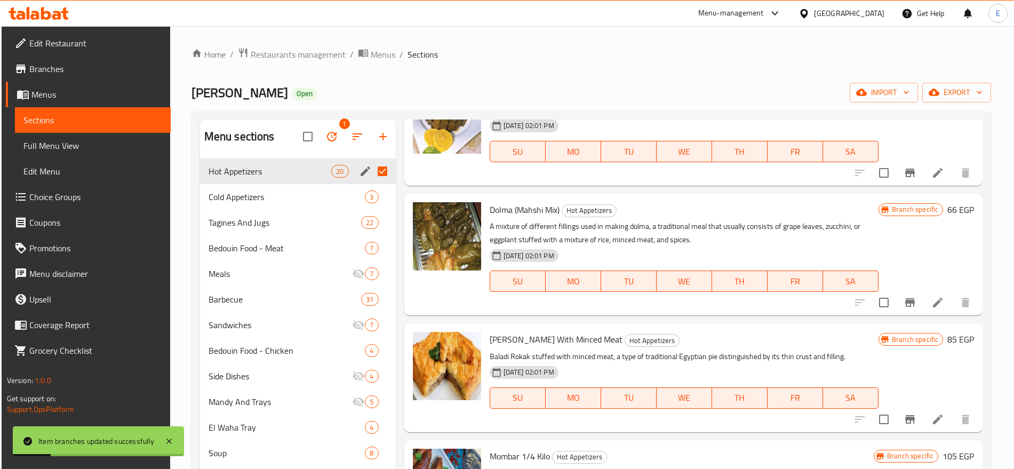
scroll to position [194, 0]
click at [905, 298] on icon "Branch-specific-item" at bounding box center [910, 302] width 10 height 9
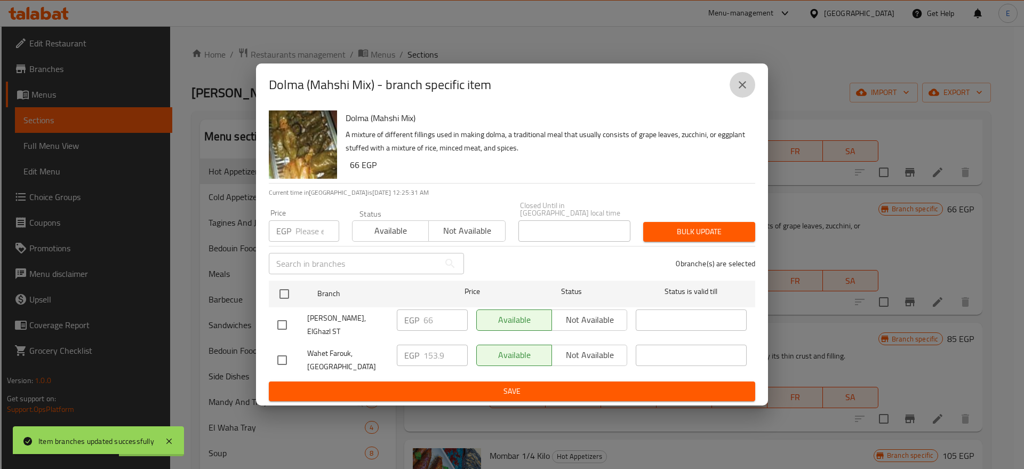
click at [747, 91] on icon "close" at bounding box center [742, 84] width 13 height 13
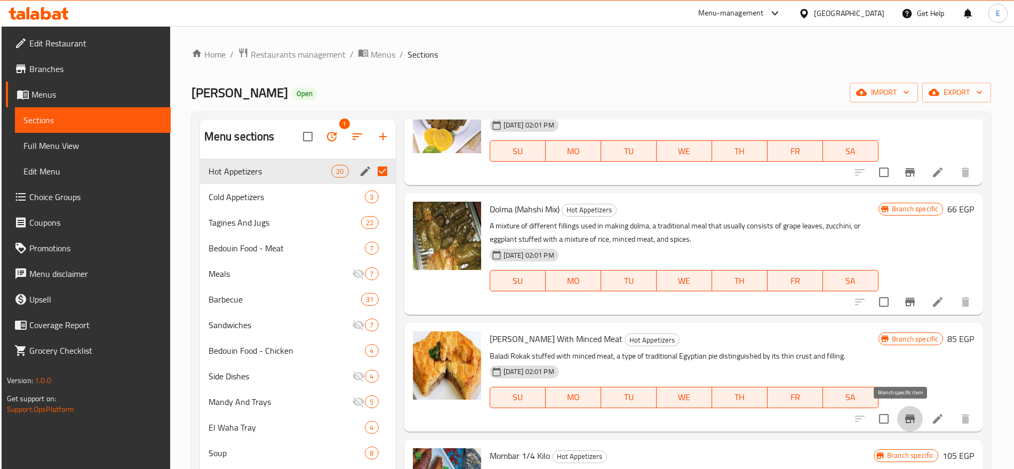
click at [903, 420] on icon "Branch-specific-item" at bounding box center [909, 418] width 13 height 13
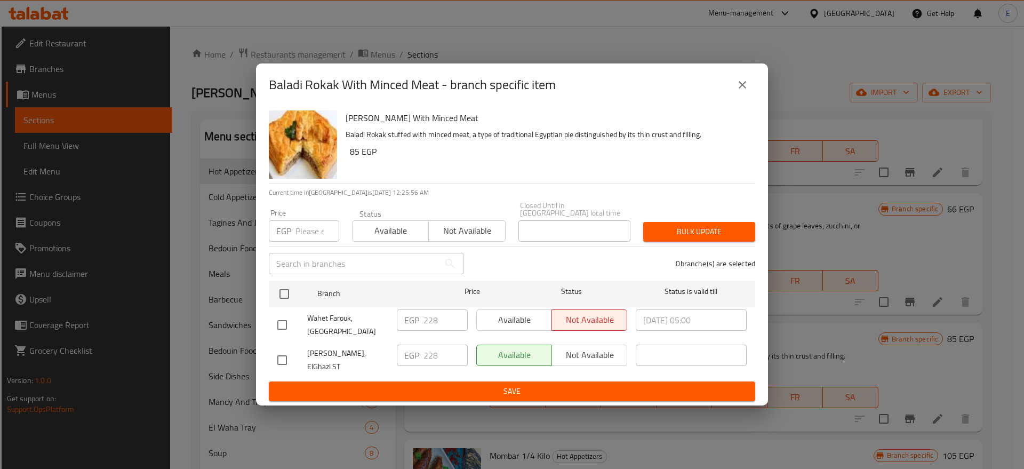
click at [278, 354] on input "checkbox" at bounding box center [282, 360] width 22 height 22
checkbox input "true"
drag, startPoint x: 442, startPoint y: 350, endPoint x: 284, endPoint y: 350, distance: 158.4
click at [284, 350] on div "Wahet Farouk, ElGhazl ST EGP 228 ​ Available Not available ​" at bounding box center [512, 359] width 478 height 39
type input "85"
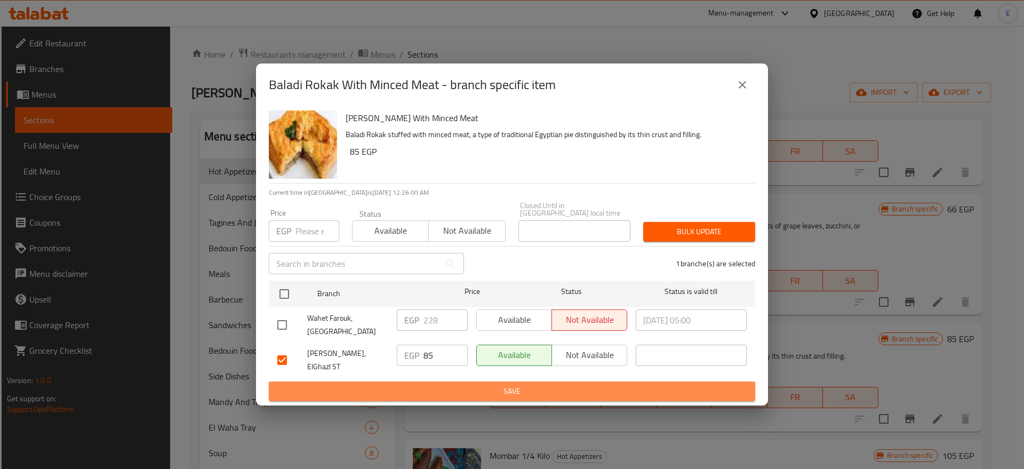
click at [542, 385] on span "Save" at bounding box center [511, 391] width 469 height 13
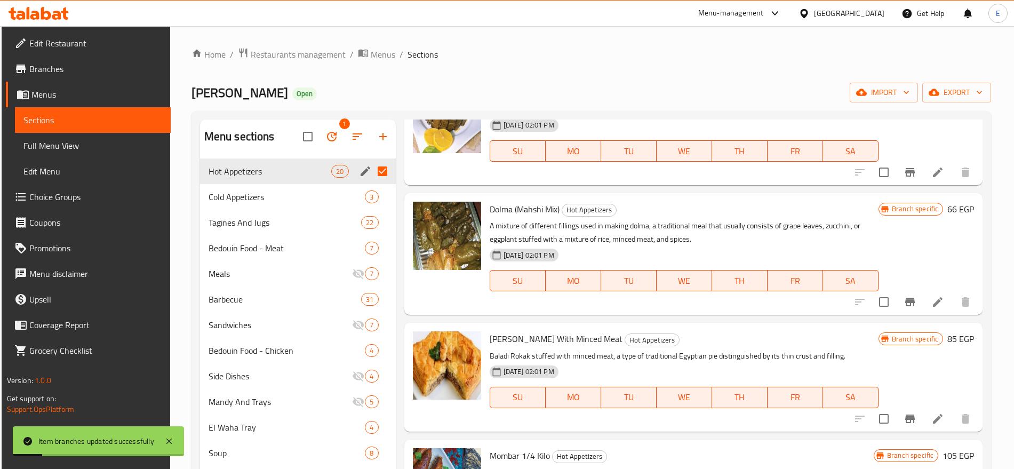
scroll to position [345, 0]
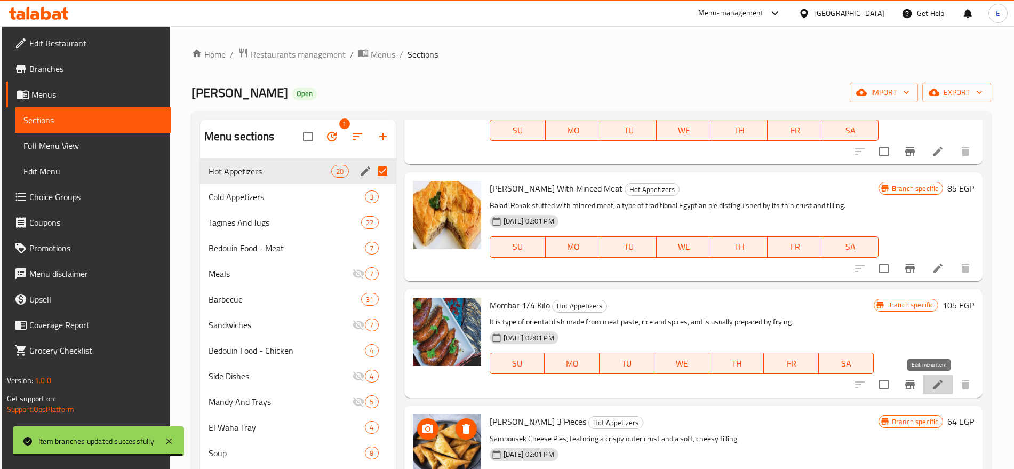
click at [933, 388] on icon at bounding box center [938, 385] width 10 height 10
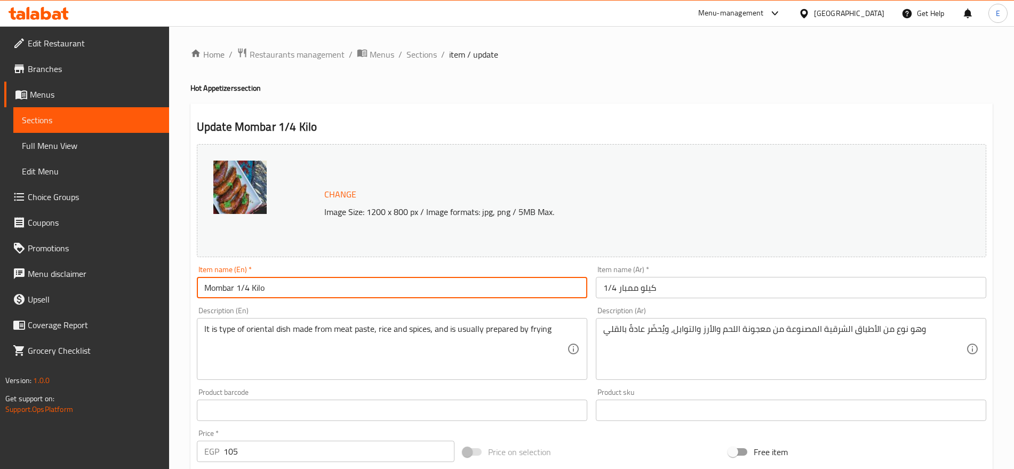
click at [275, 282] on input "Mombar 1/4 Kilo" at bounding box center [392, 287] width 390 height 21
type input "Fired Mombar"
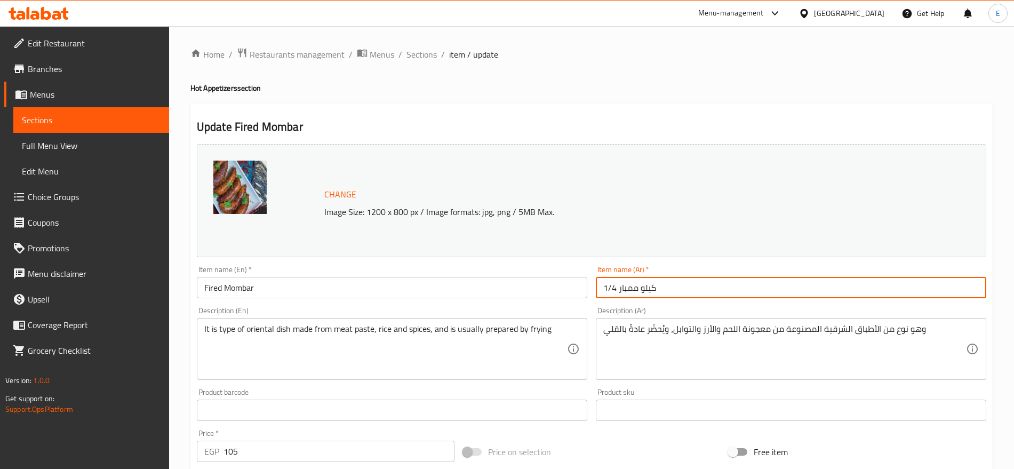
drag, startPoint x: 637, startPoint y: 288, endPoint x: 742, endPoint y: 291, distance: 104.6
click at [742, 291] on input "1/4 كيلو ممبار" at bounding box center [791, 287] width 390 height 21
type input "1/4"
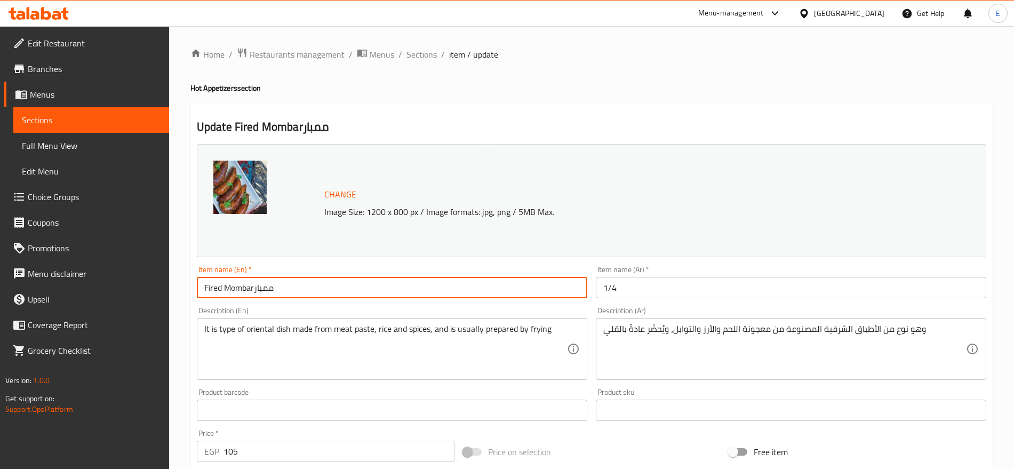
type input "Fired Mombar"
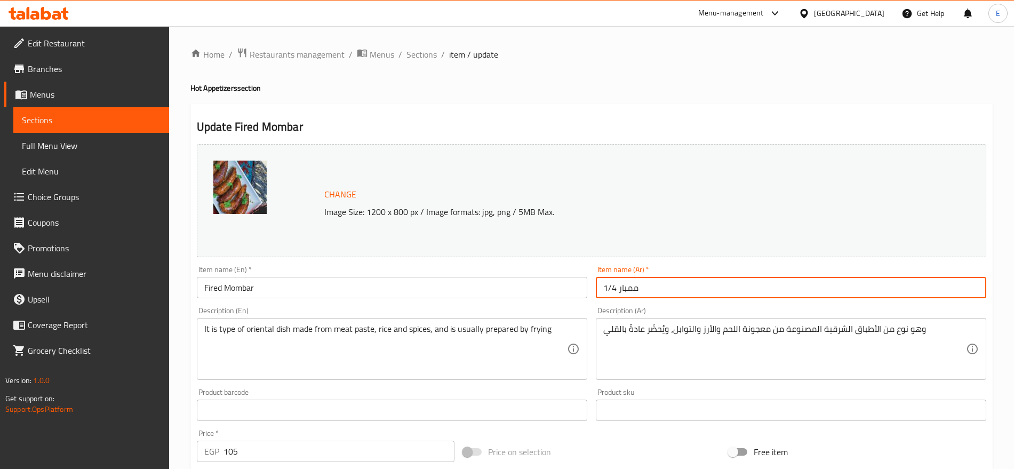
click at [612, 287] on input "1/4 ممبار" at bounding box center [791, 287] width 390 height 21
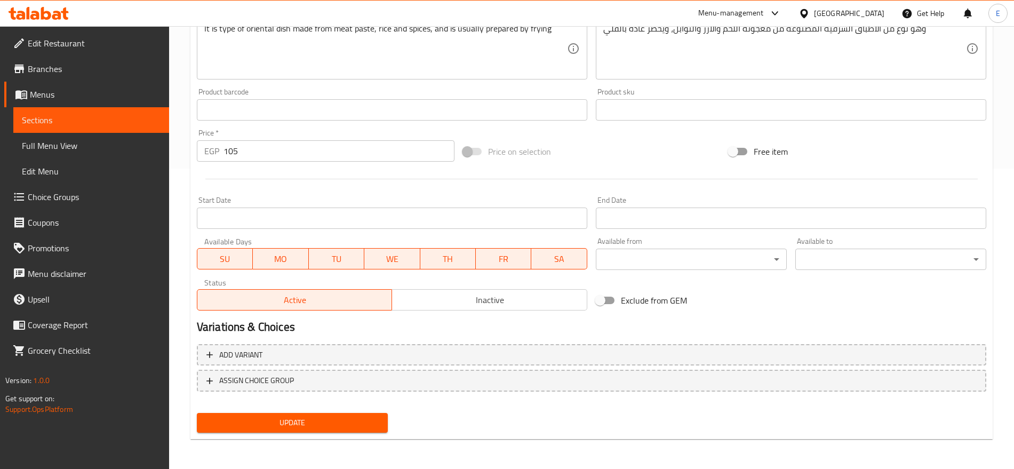
type input "ممبار مقلي"
click at [325, 421] on span "Update" at bounding box center [292, 422] width 174 height 13
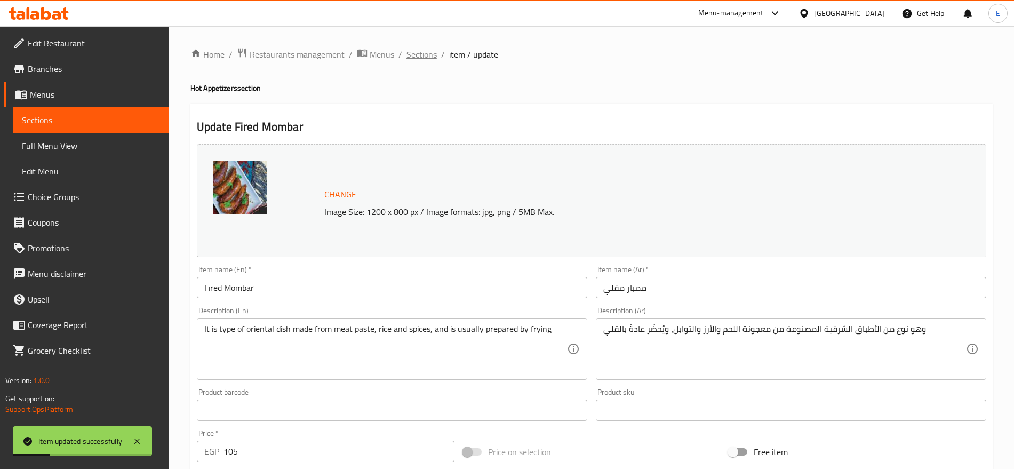
click at [422, 54] on span "Sections" at bounding box center [421, 54] width 30 height 13
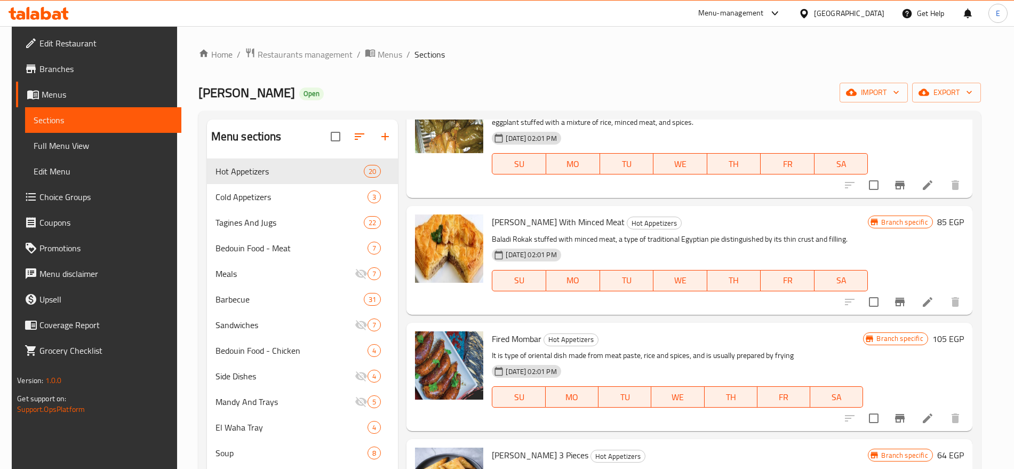
scroll to position [370, 0]
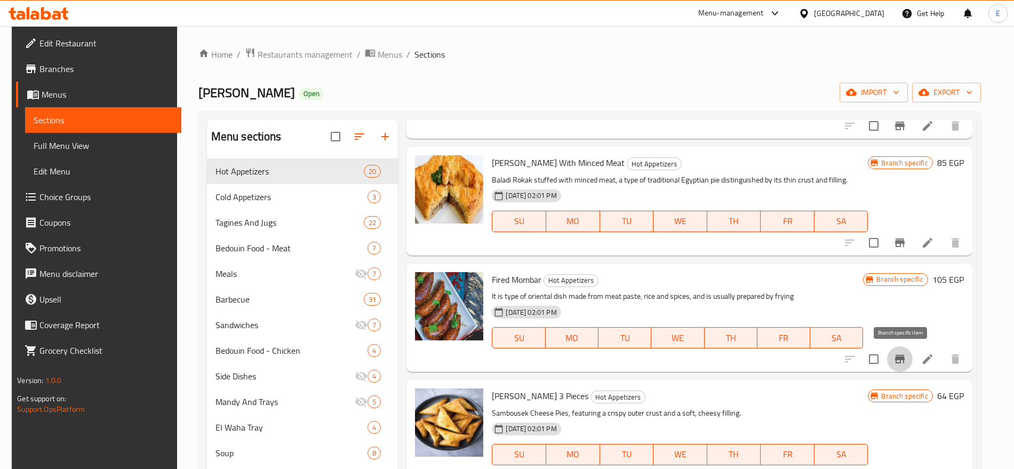
click at [903, 353] on icon "Branch-specific-item" at bounding box center [899, 359] width 13 height 13
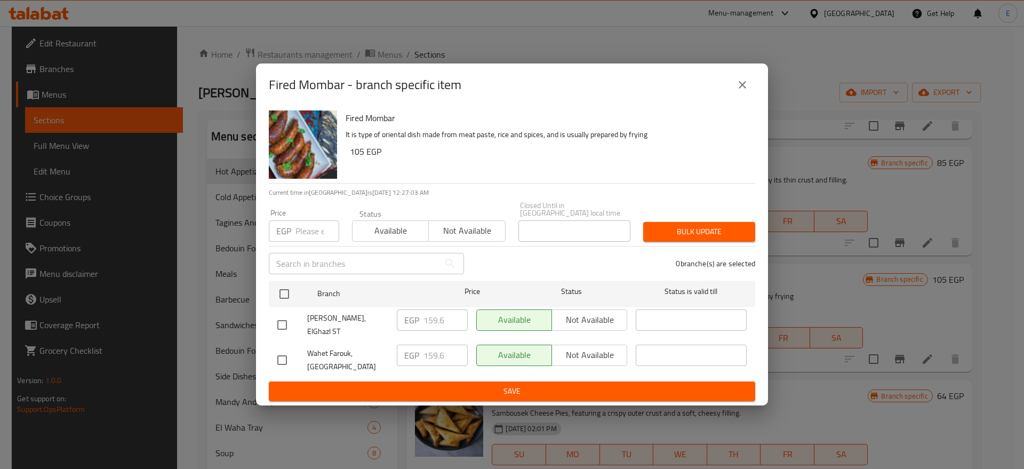
click at [277, 320] on input "checkbox" at bounding box center [282, 325] width 22 height 22
checkbox input "true"
click at [441, 315] on input "159.6" at bounding box center [445, 319] width 44 height 21
type input "105"
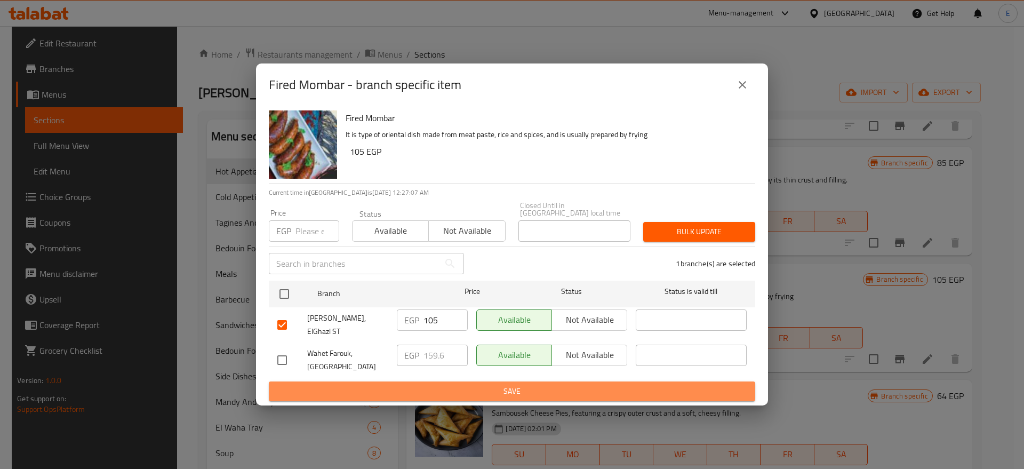
click at [520, 385] on span "Save" at bounding box center [511, 391] width 469 height 13
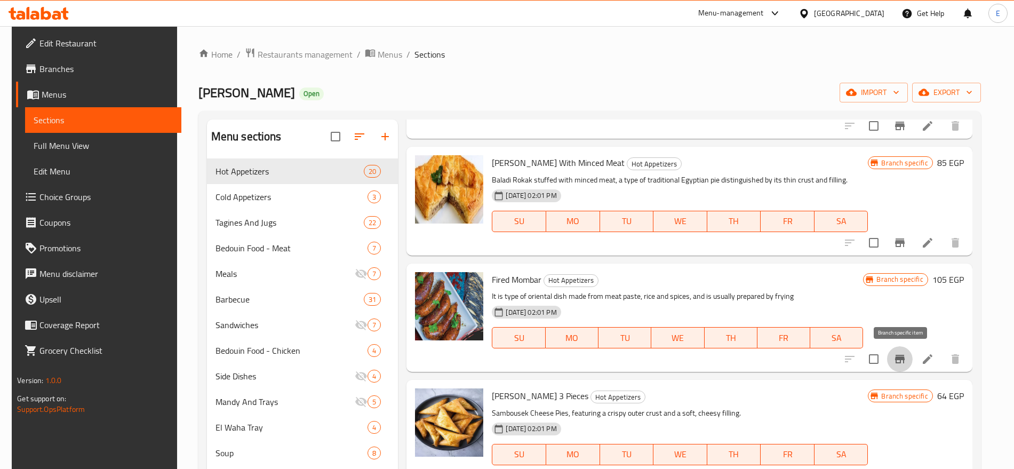
click at [899, 353] on icon "Branch-specific-item" at bounding box center [899, 359] width 13 height 13
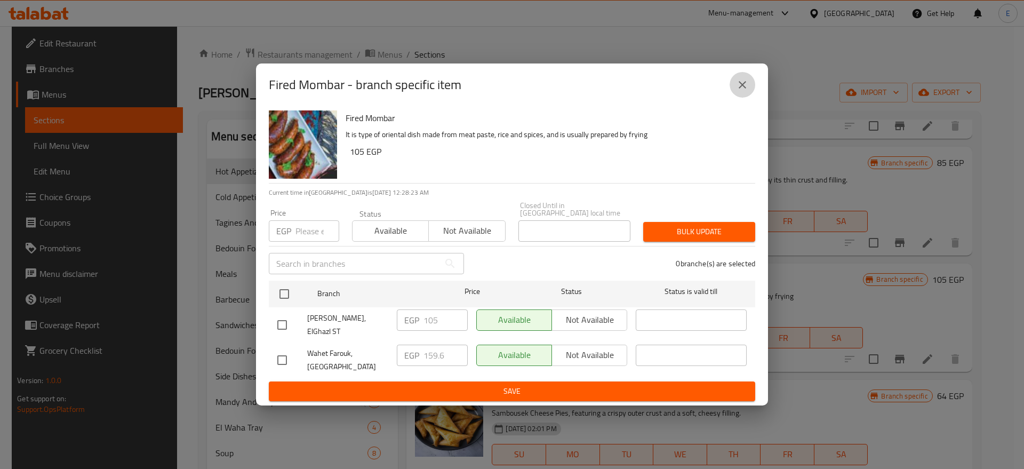
click at [739, 91] on icon "close" at bounding box center [742, 84] width 13 height 13
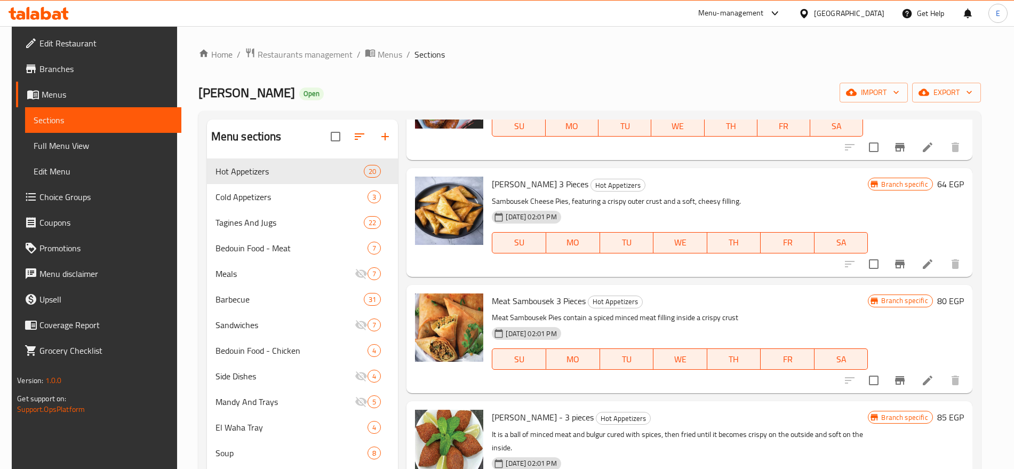
scroll to position [581, 0]
click at [900, 267] on icon "Branch-specific-item" at bounding box center [900, 264] width 10 height 9
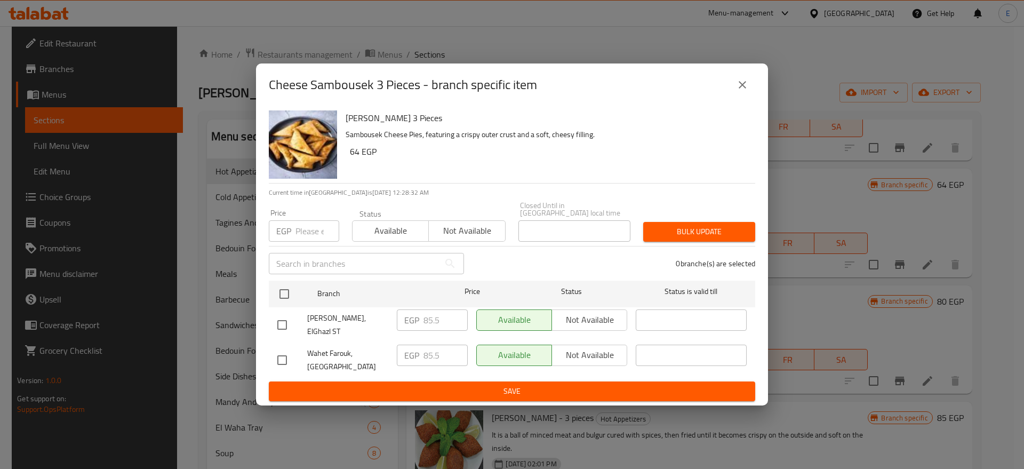
click at [277, 322] on input "checkbox" at bounding box center [282, 325] width 22 height 22
checkbox input "true"
drag, startPoint x: 441, startPoint y: 318, endPoint x: 340, endPoint y: 331, distance: 101.6
click at [340, 331] on div "Wahet Farouk, ElGhazl ST EGP 85.5 ​ Available Not available ​" at bounding box center [512, 324] width 478 height 39
type input "64"
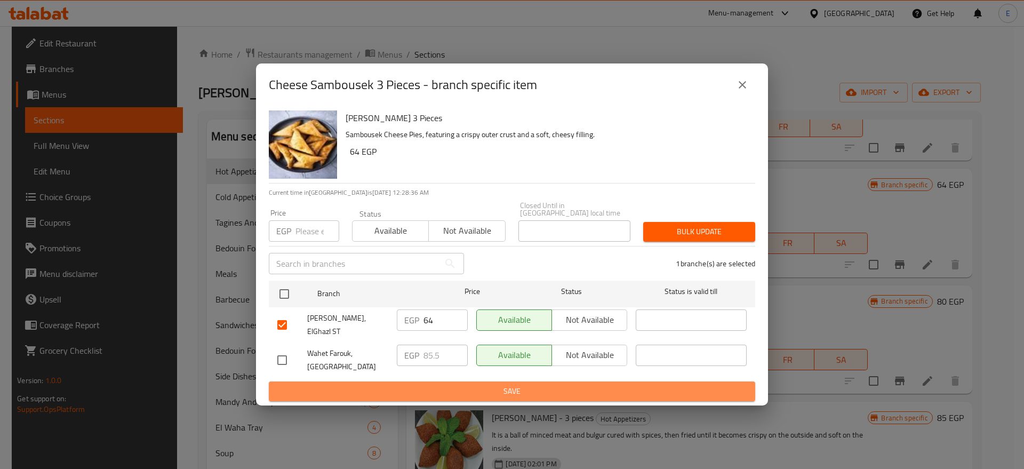
click at [432, 385] on span "Save" at bounding box center [511, 391] width 469 height 13
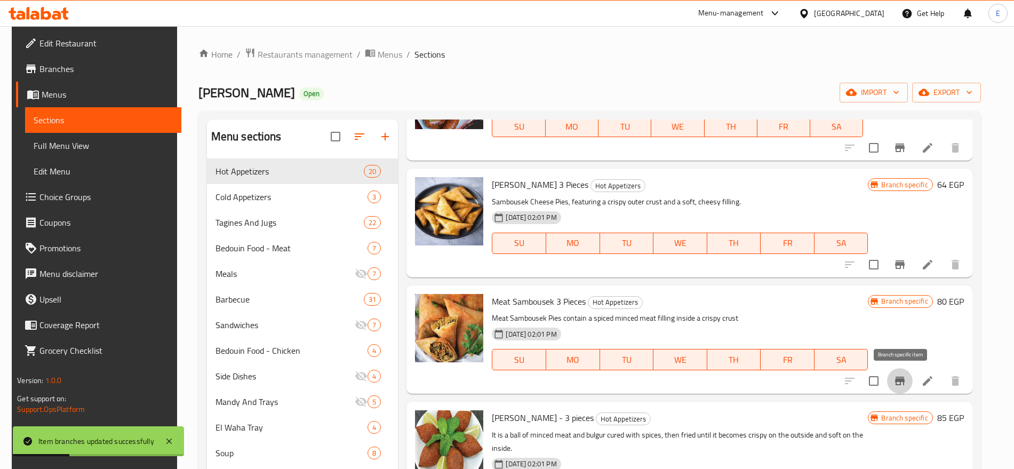
click at [903, 377] on icon "Branch-specific-item" at bounding box center [900, 381] width 10 height 9
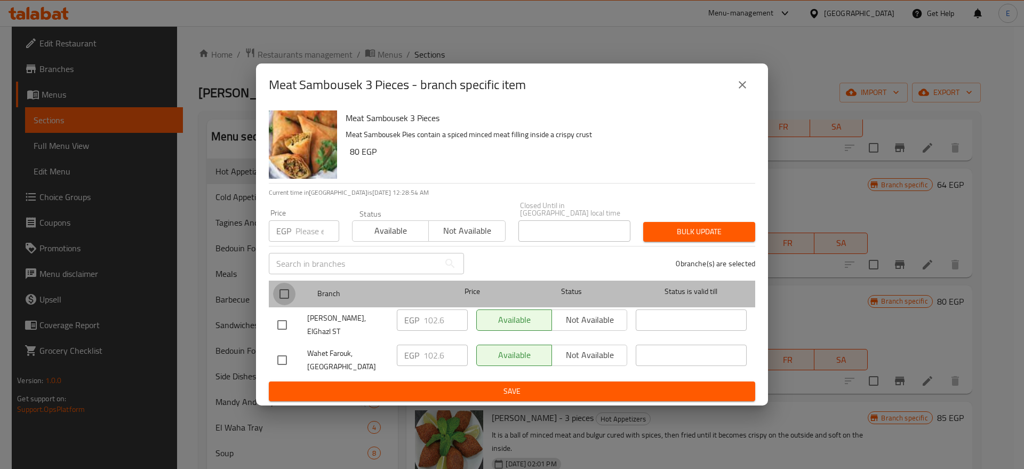
click at [283, 293] on input "checkbox" at bounding box center [284, 294] width 22 height 22
checkbox input "true"
click at [280, 290] on input "checkbox" at bounding box center [284, 294] width 22 height 22
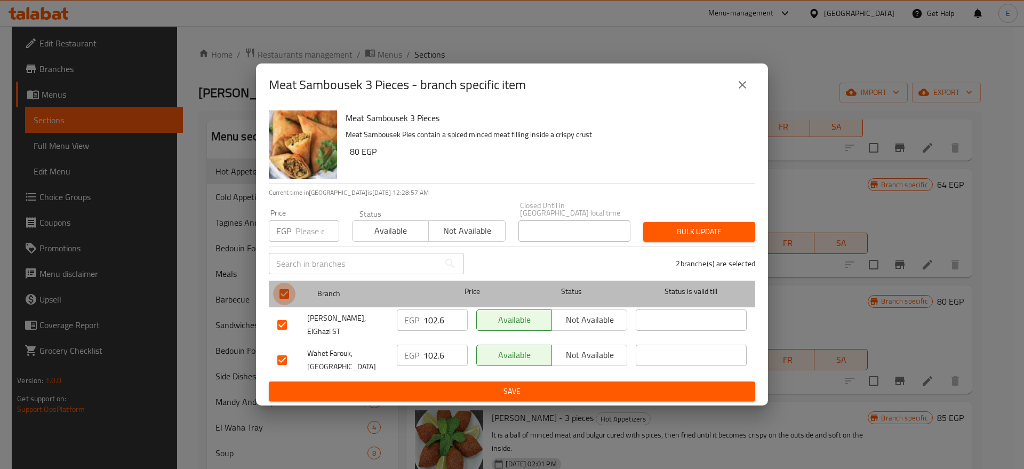
checkbox input "false"
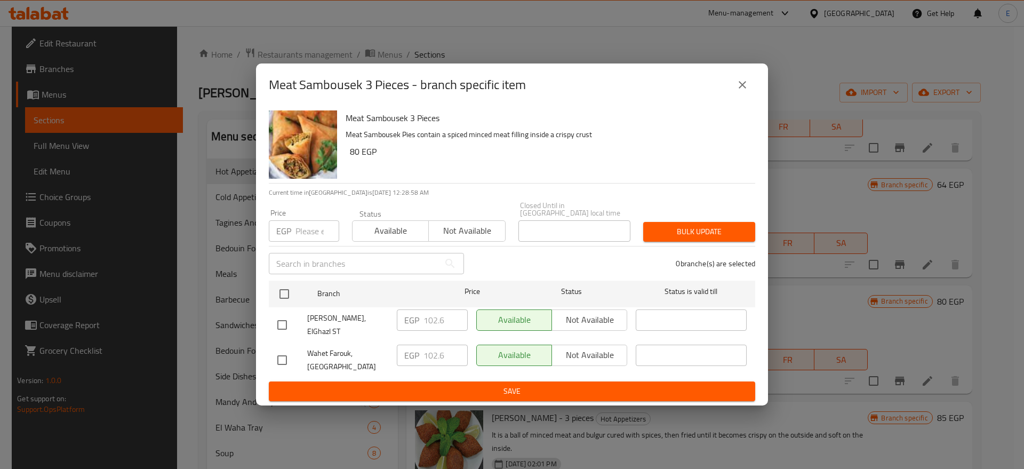
click at [279, 319] on input "checkbox" at bounding box center [282, 325] width 22 height 22
checkbox input "true"
drag, startPoint x: 449, startPoint y: 319, endPoint x: 331, endPoint y: 319, distance: 117.9
click at [331, 319] on div "Wahet Farouk, ElGhazl ST EGP 102.6 ​ Available Not available ​" at bounding box center [512, 324] width 478 height 39
type input "80"
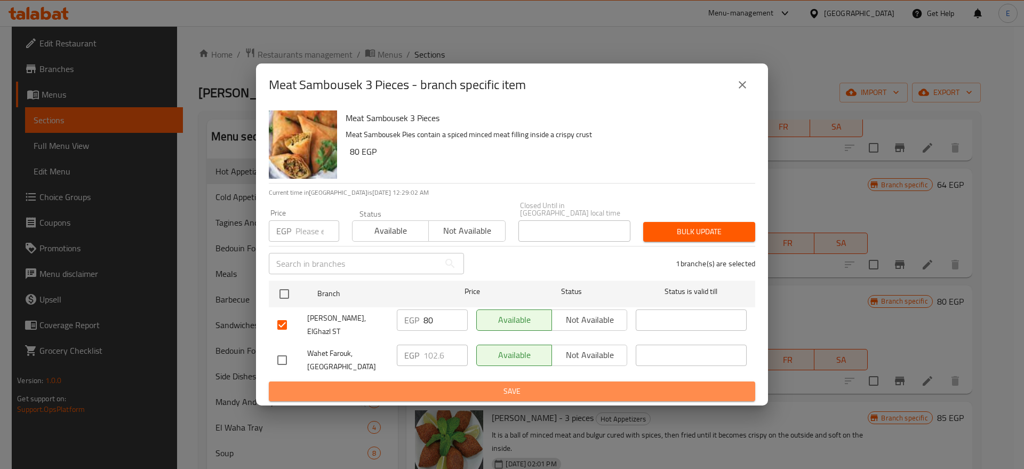
click at [482, 385] on span "Save" at bounding box center [511, 391] width 469 height 13
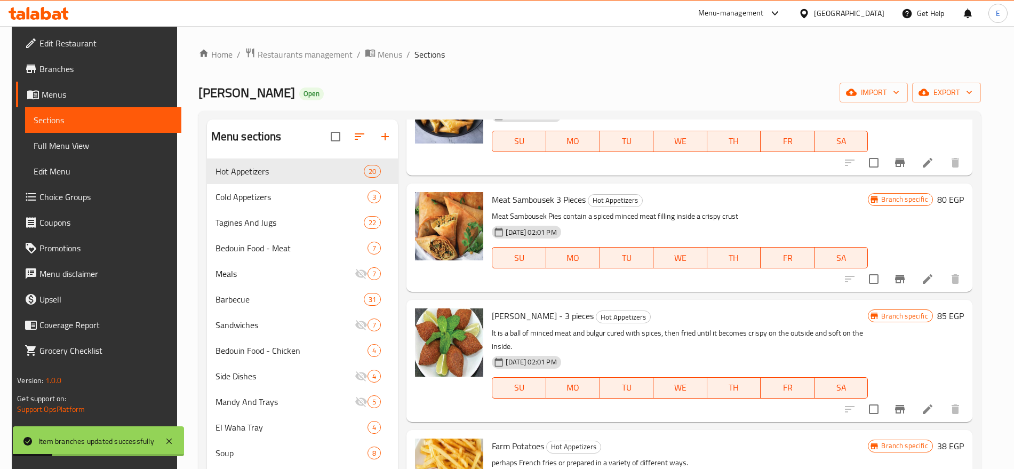
scroll to position [684, 0]
click at [902, 405] on icon "Branch-specific-item" at bounding box center [900, 408] width 10 height 9
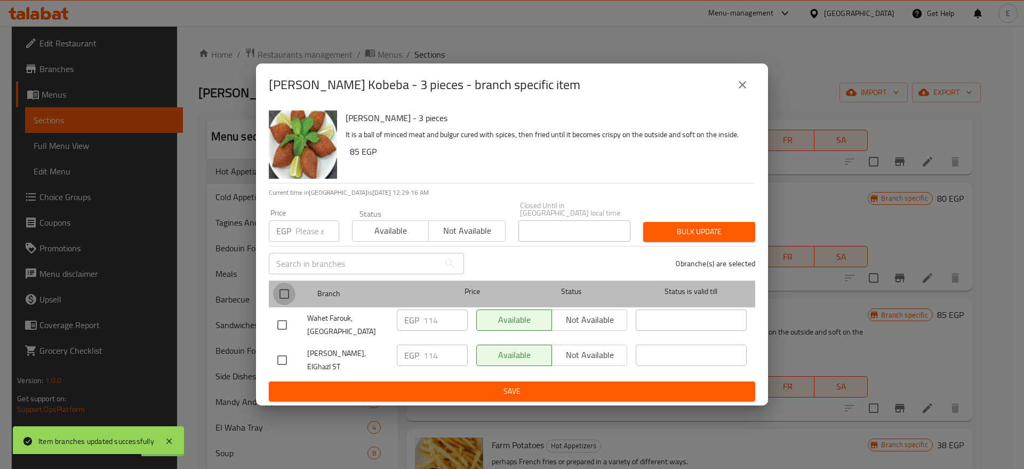
click at [289, 292] on input "checkbox" at bounding box center [284, 294] width 22 height 22
checkbox input "true"
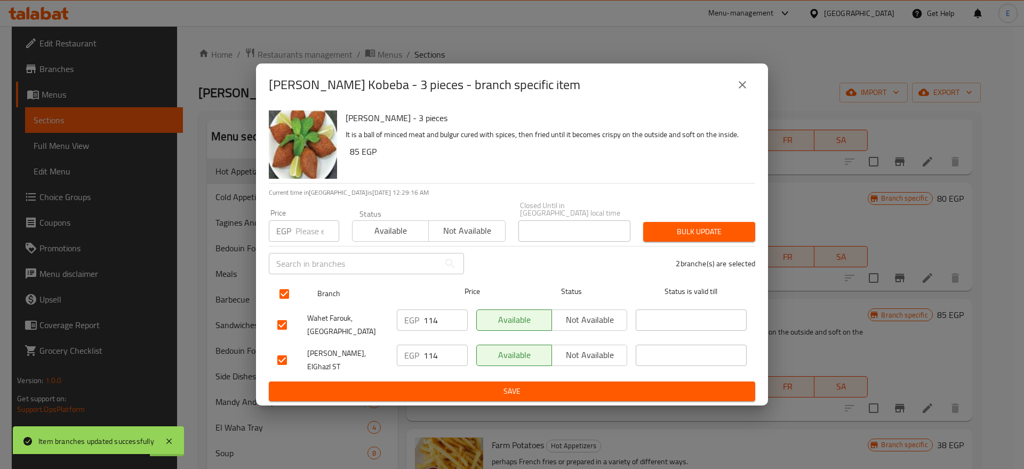
click at [289, 292] on input "checkbox" at bounding box center [284, 294] width 22 height 22
checkbox input "false"
click at [282, 323] on input "checkbox" at bounding box center [282, 325] width 22 height 22
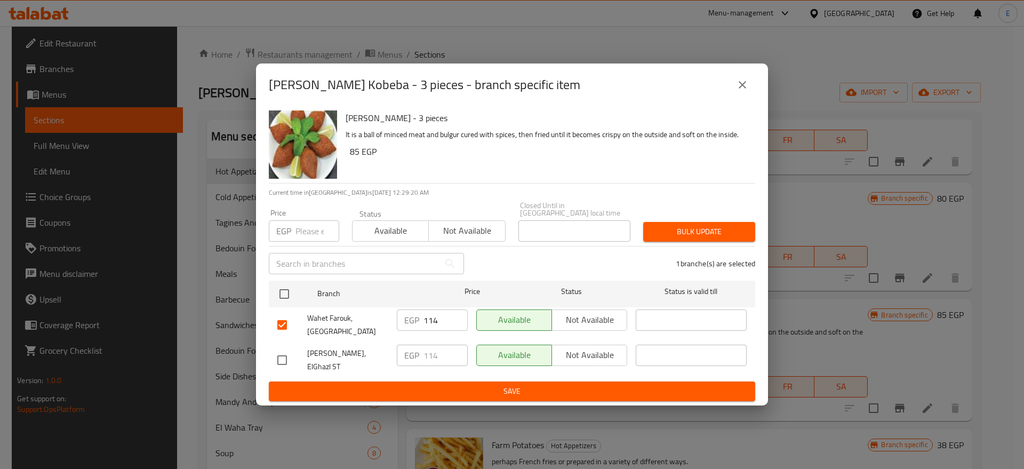
click at [280, 323] on input "checkbox" at bounding box center [282, 325] width 22 height 22
checkbox input "false"
click at [284, 357] on input "checkbox" at bounding box center [282, 360] width 22 height 22
checkbox input "true"
drag, startPoint x: 444, startPoint y: 356, endPoint x: 335, endPoint y: 360, distance: 109.4
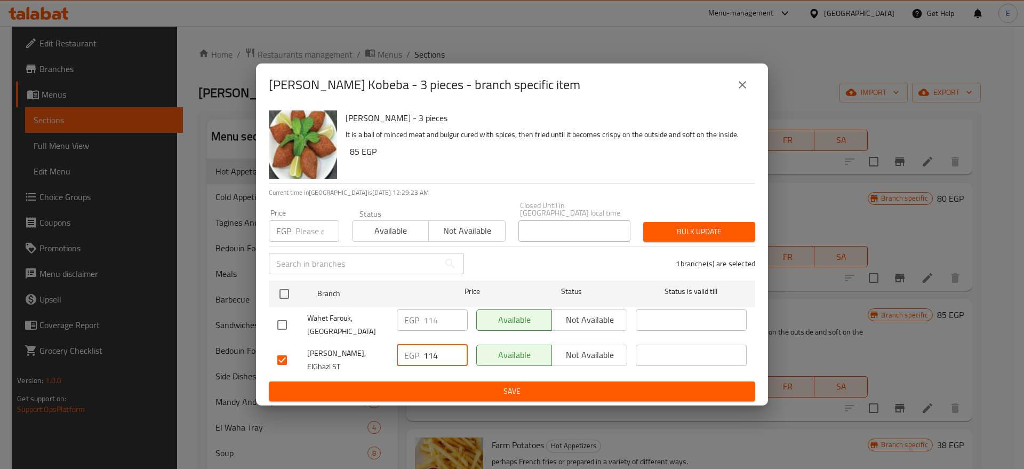
click at [335, 360] on div "Wahet Farouk, ElGhazl ST EGP 114 ​ Available Not available ​" at bounding box center [512, 359] width 478 height 39
type input "85"
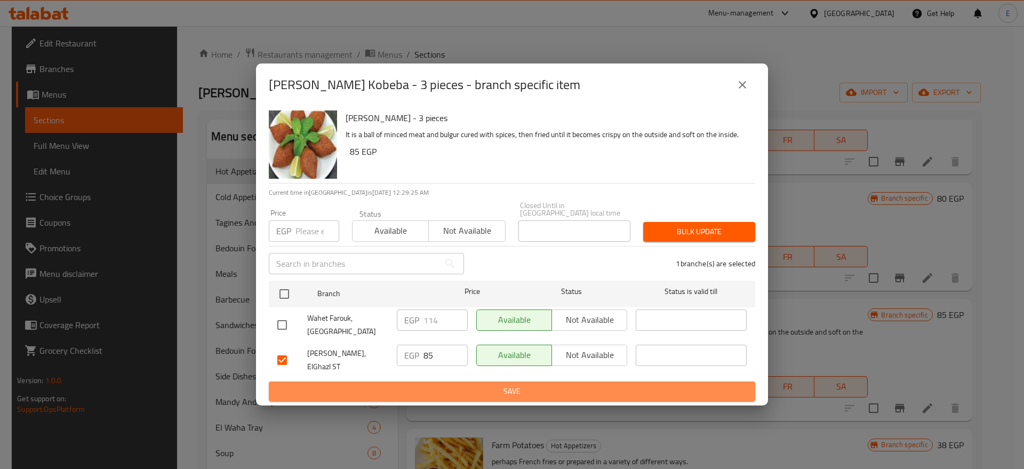
click at [471, 385] on span "Save" at bounding box center [511, 391] width 469 height 13
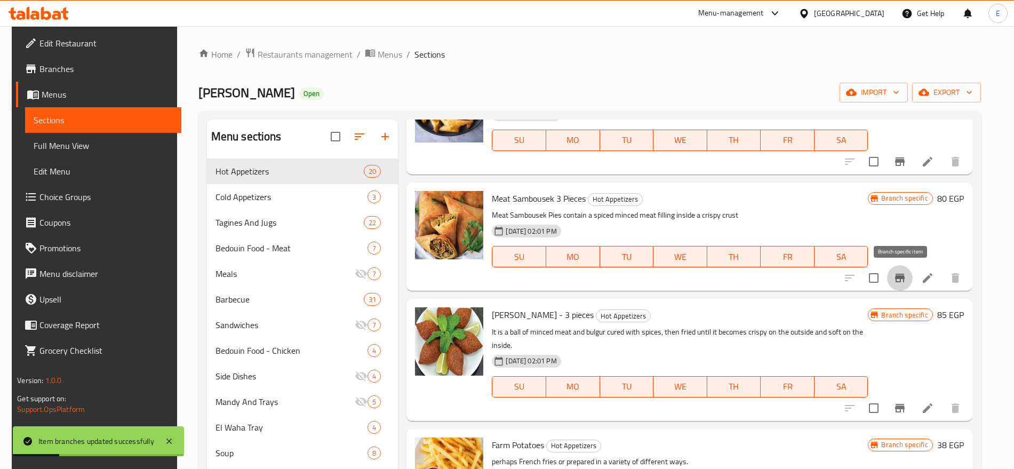
click at [898, 274] on icon "Branch-specific-item" at bounding box center [900, 278] width 10 height 9
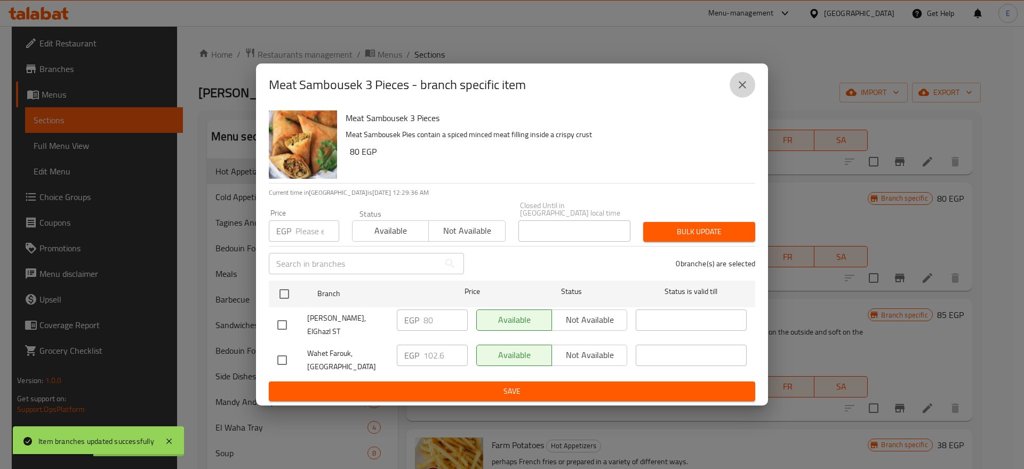
click at [744, 91] on icon "close" at bounding box center [742, 84] width 13 height 13
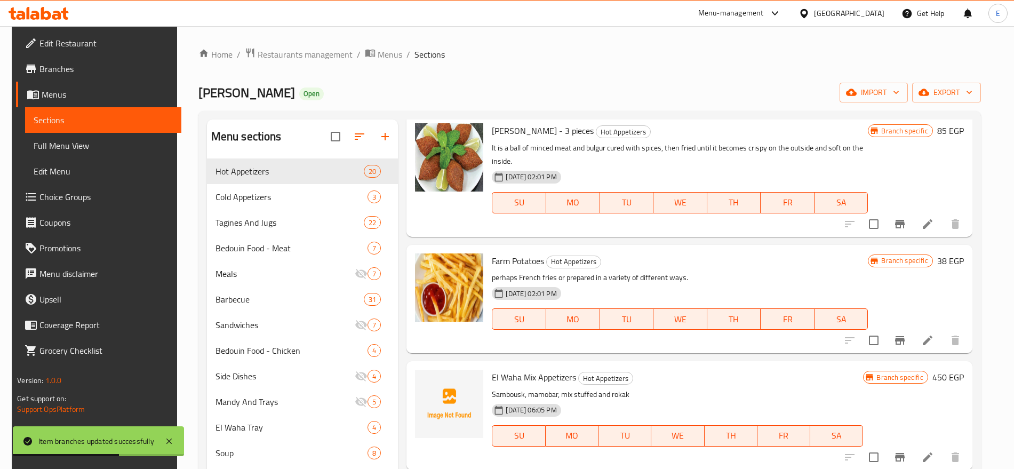
scroll to position [877, 0]
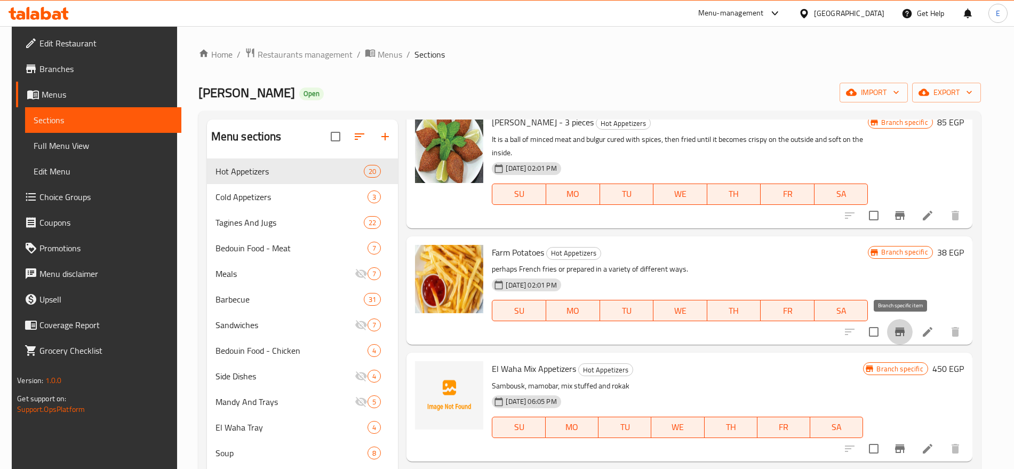
click at [901, 323] on button "Branch-specific-item" at bounding box center [900, 332] width 26 height 26
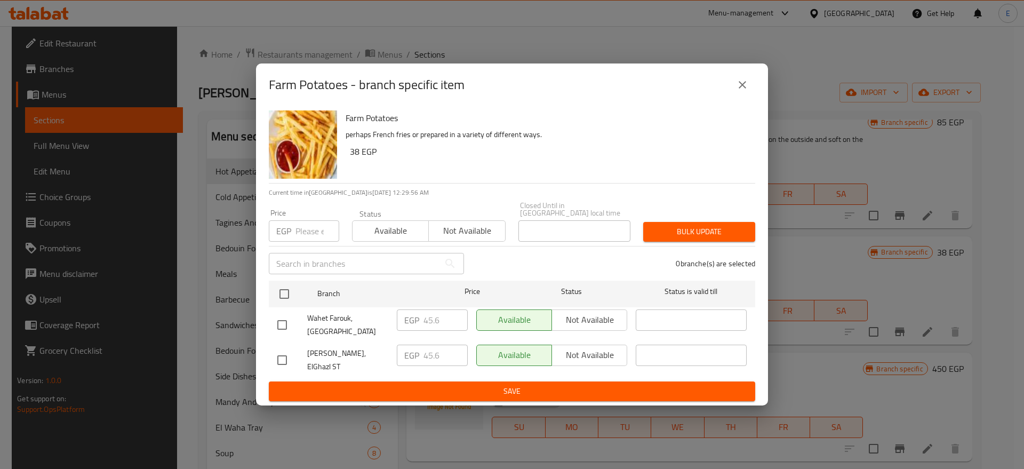
click at [281, 359] on input "checkbox" at bounding box center [282, 360] width 22 height 22
checkbox input "true"
drag, startPoint x: 448, startPoint y: 355, endPoint x: 260, endPoint y: 338, distance: 188.5
click at [260, 338] on div "Farm Potatoes perhaps French fries or prepared in a variety of different ways. …" at bounding box center [512, 256] width 512 height 300
type input "38"
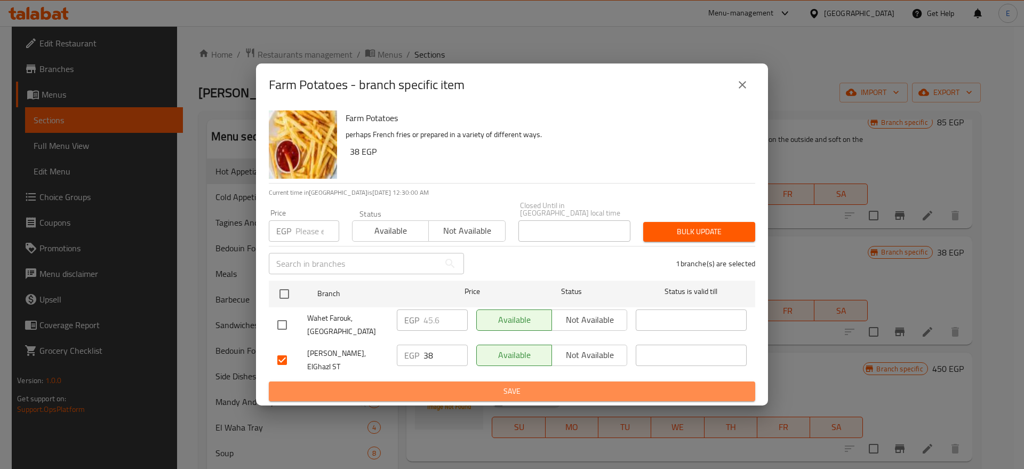
click at [496, 385] on span "Save" at bounding box center [511, 391] width 469 height 13
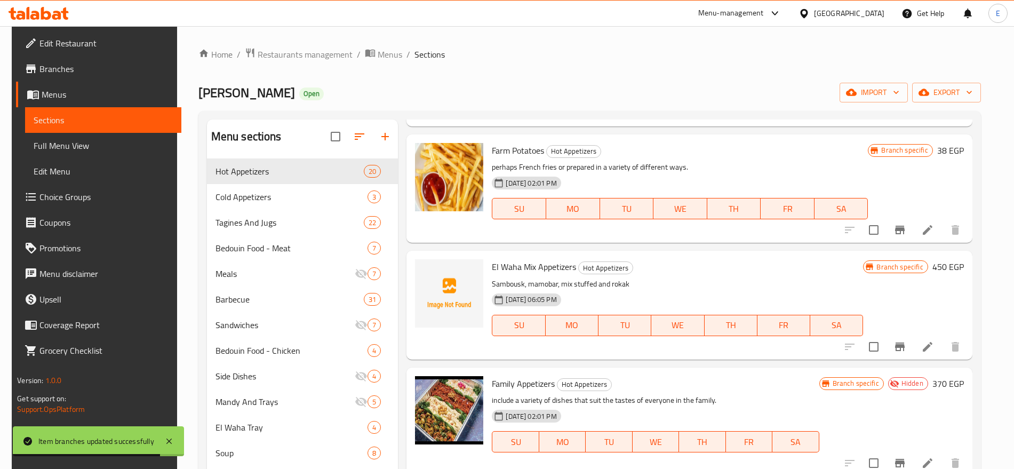
scroll to position [1035, 0]
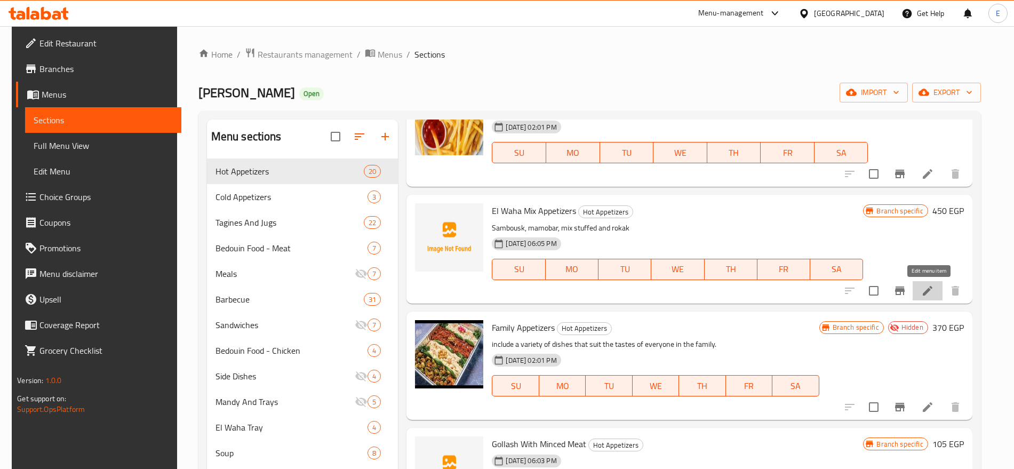
click at [925, 287] on icon at bounding box center [927, 290] width 13 height 13
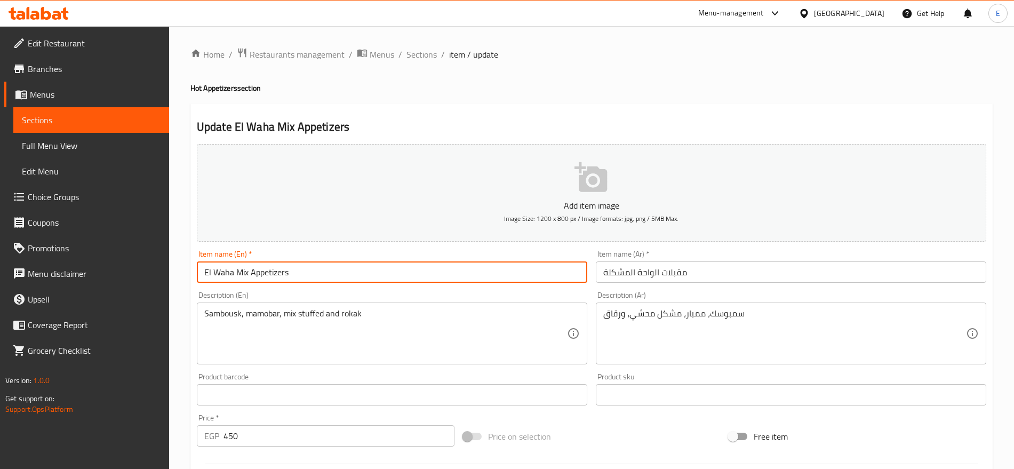
drag, startPoint x: 249, startPoint y: 273, endPoint x: 238, endPoint y: 273, distance: 11.2
click at [238, 273] on input "El Waha Mix Appetizers" at bounding box center [392, 271] width 390 height 21
click at [251, 276] on input "El Waha Mix Appetizers" at bounding box center [392, 271] width 390 height 21
drag, startPoint x: 251, startPoint y: 274, endPoint x: 155, endPoint y: 280, distance: 96.2
click at [155, 280] on div "Edit Restaurant Branches Menus Sections Full Menu View Edit Menu Choice Groups …" at bounding box center [507, 389] width 1014 height 727
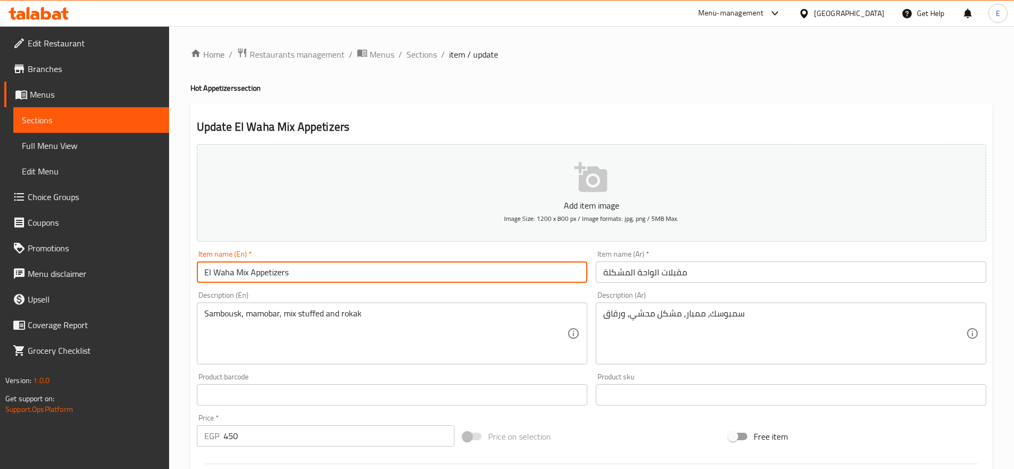
paste input "WAhet FArouk"
click at [236, 271] on input "WAhet FArouk Appetizers" at bounding box center [392, 271] width 390 height 21
click at [212, 275] on input "WAhet Farouk Appetizers" at bounding box center [392, 271] width 390 height 21
type input "Wahet Farouk Appetizers"
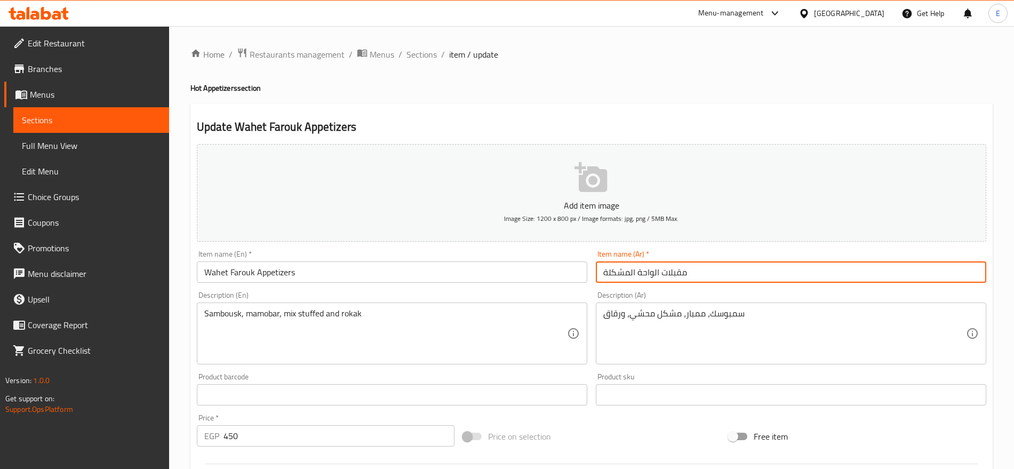
click at [653, 269] on input "مقبلات الواحة المشكلة" at bounding box center [791, 271] width 390 height 21
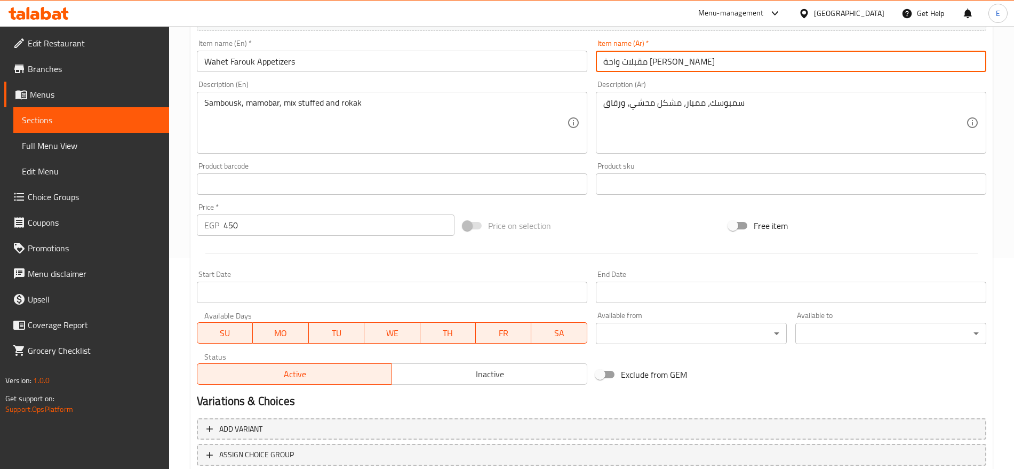
scroll to position [274, 0]
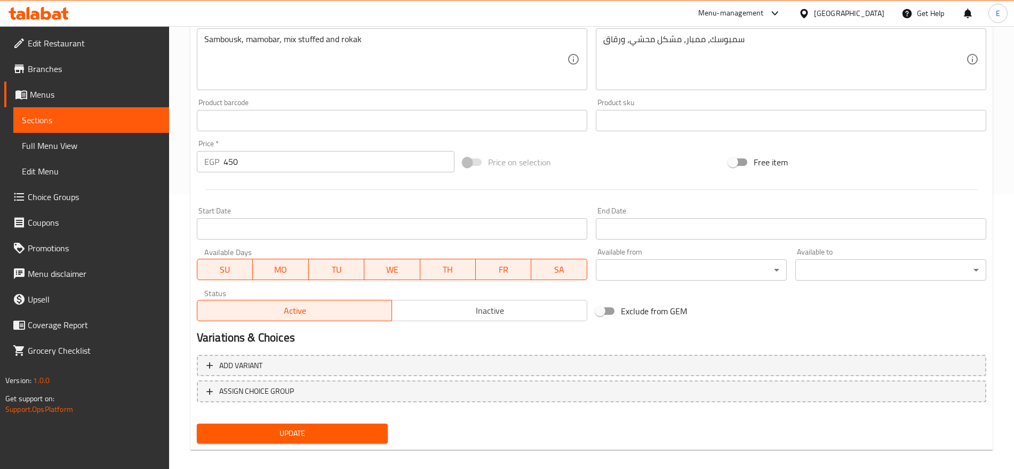
type input "مقبلات واحة فاروق"
click at [334, 441] on button "Update" at bounding box center [292, 433] width 191 height 20
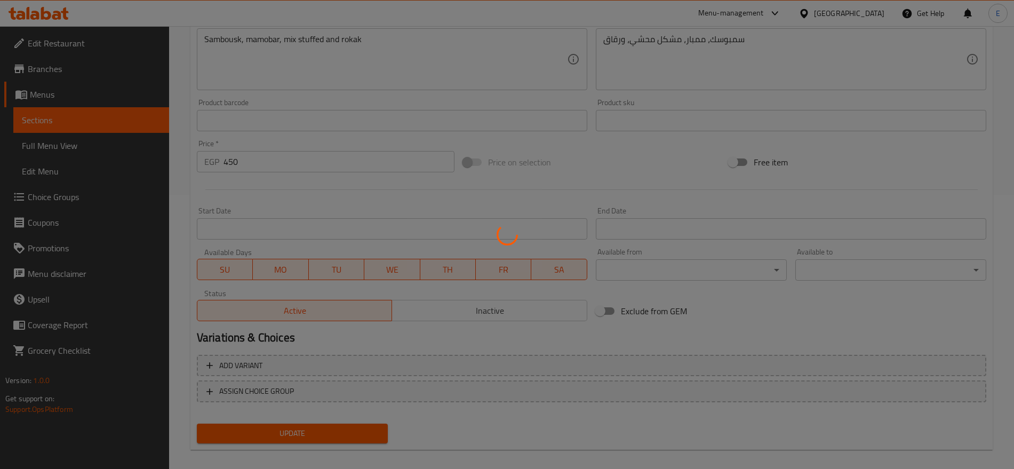
scroll to position [0, 0]
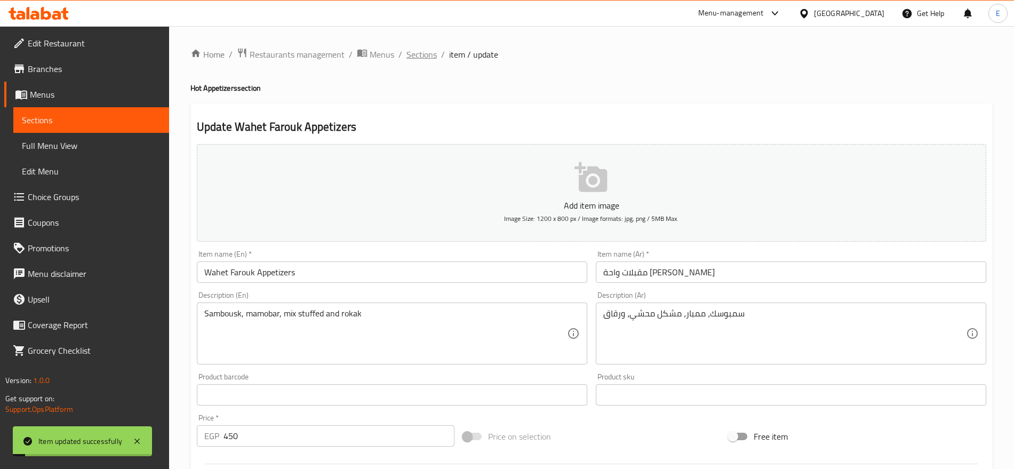
click at [423, 51] on span "Sections" at bounding box center [421, 54] width 30 height 13
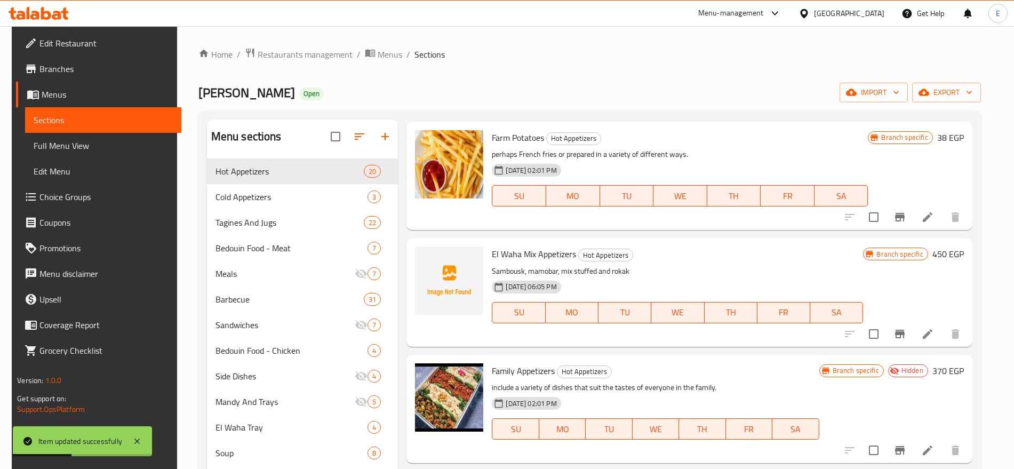
scroll to position [1002, 0]
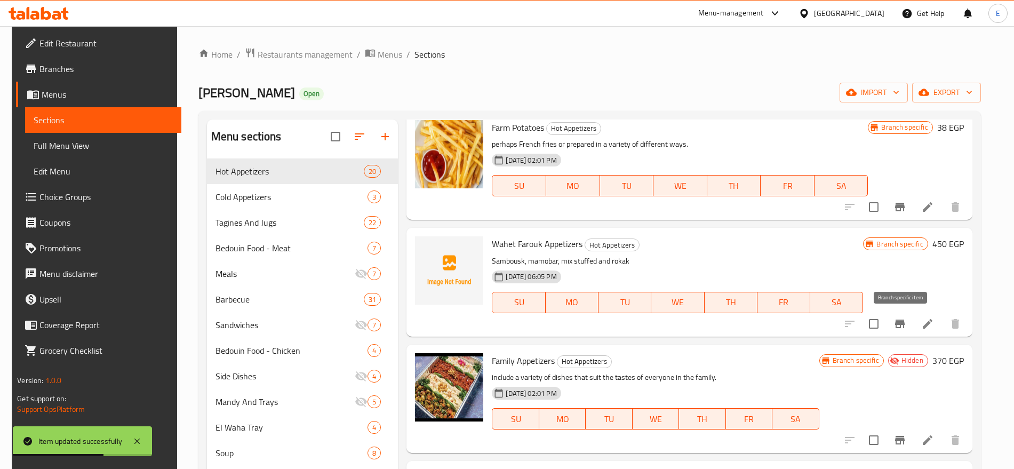
click at [896, 322] on icon "Branch-specific-item" at bounding box center [899, 323] width 13 height 13
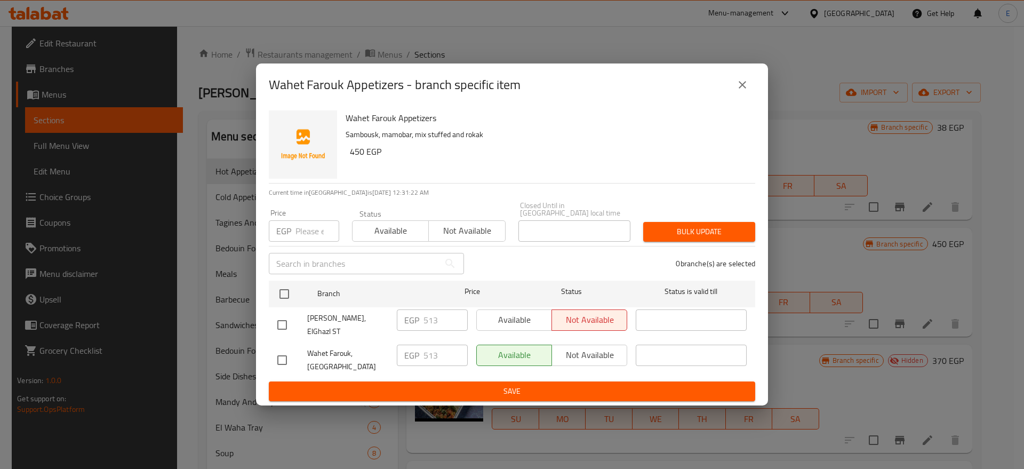
click at [283, 314] on input "checkbox" at bounding box center [282, 325] width 22 height 22
checkbox input "true"
drag, startPoint x: 446, startPoint y: 321, endPoint x: 260, endPoint y: 311, distance: 186.3
click at [260, 311] on div "Wahet Farouk Appetizers Sambousk, mamobar, mix stuffed and rokak 450 EGP Curren…" at bounding box center [512, 256] width 512 height 300
type input "270"
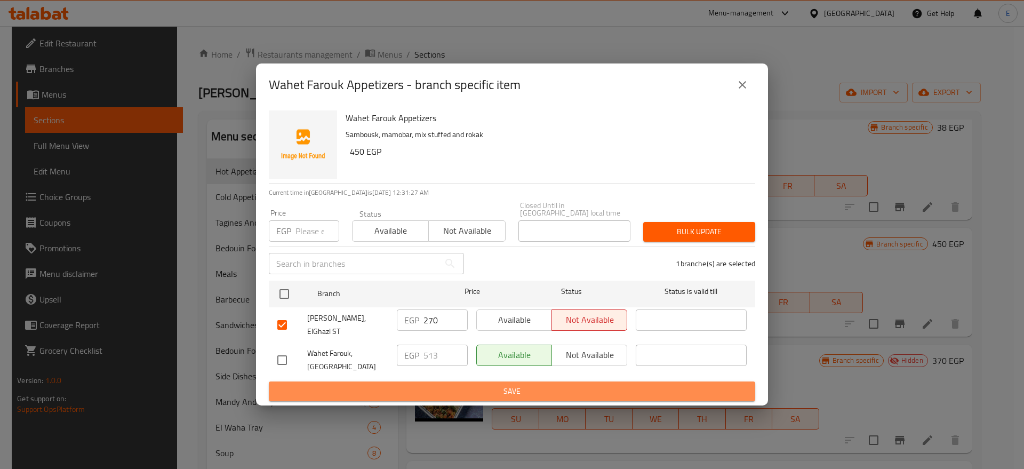
click at [548, 385] on span "Save" at bounding box center [511, 391] width 469 height 13
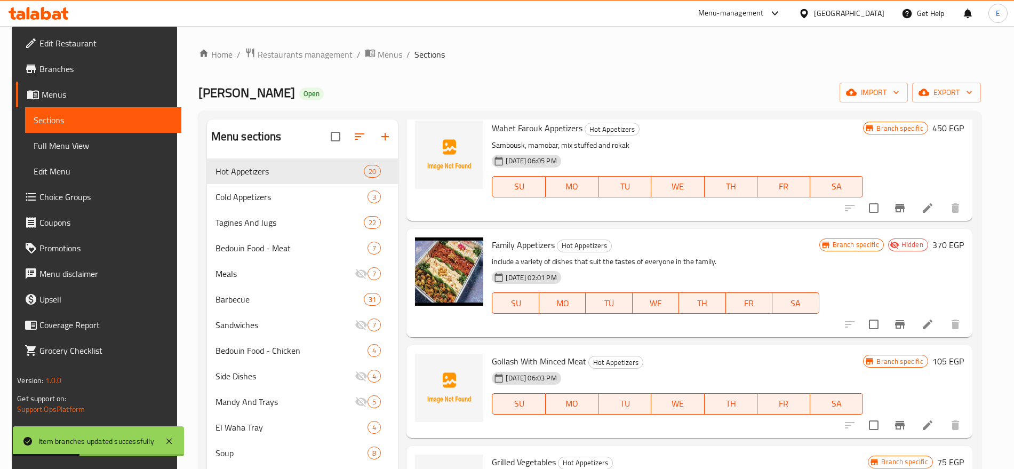
scroll to position [1118, 0]
click at [896, 327] on icon "Branch-specific-item" at bounding box center [899, 323] width 13 height 13
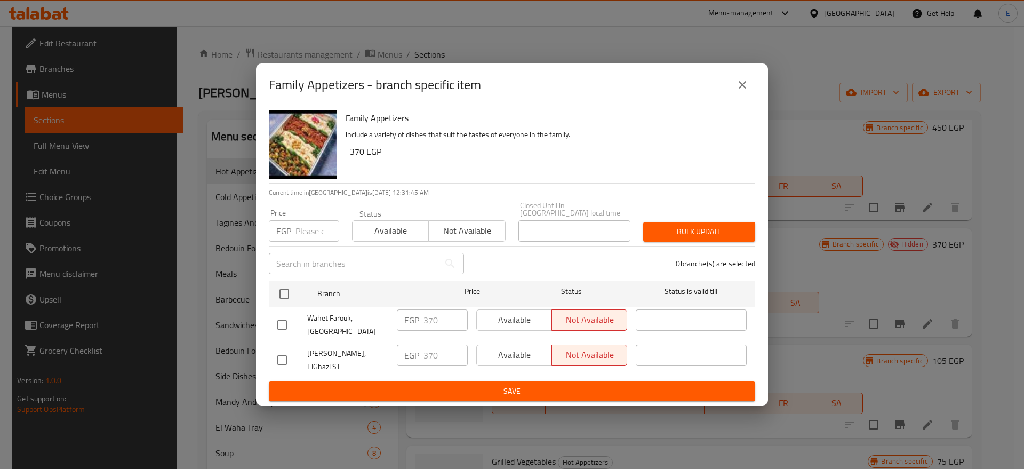
click at [510, 359] on div "Available Not available" at bounding box center [551, 355] width 151 height 21
click at [274, 363] on input "checkbox" at bounding box center [282, 360] width 22 height 22
checkbox input "true"
click at [486, 359] on span "Available" at bounding box center [514, 354] width 67 height 15
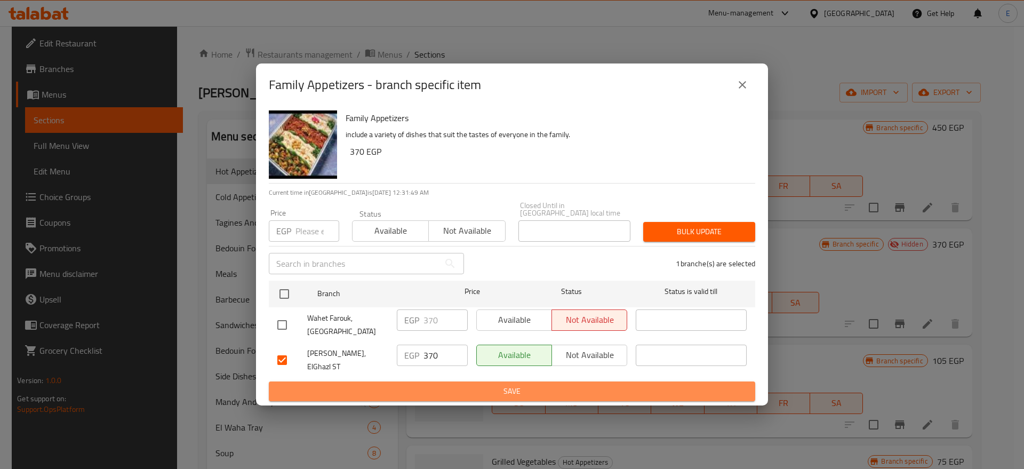
click at [484, 385] on span "Save" at bounding box center [511, 391] width 469 height 13
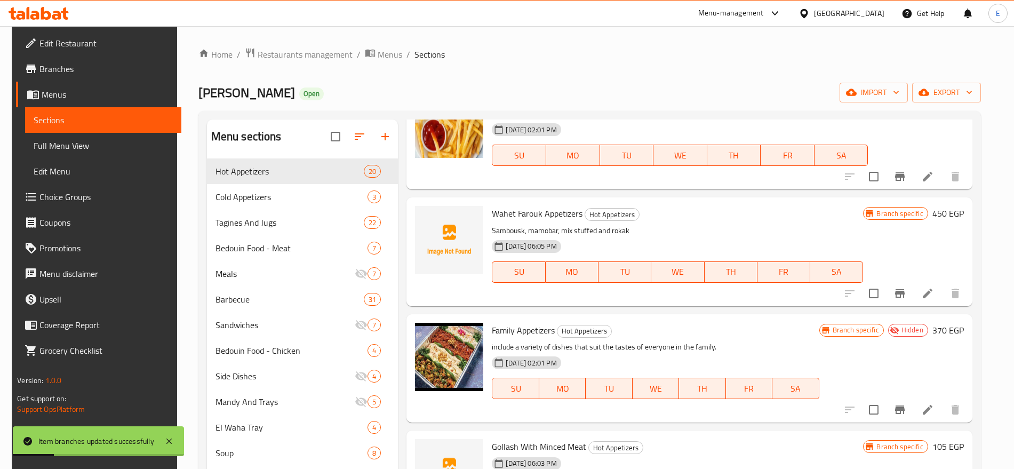
scroll to position [1031, 0]
click at [874, 407] on input "checkbox" at bounding box center [873, 410] width 22 height 22
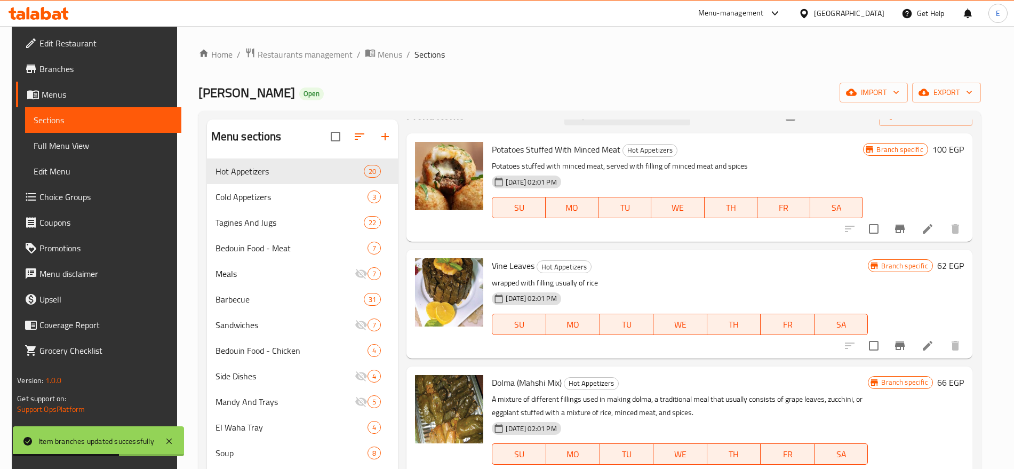
scroll to position [0, 0]
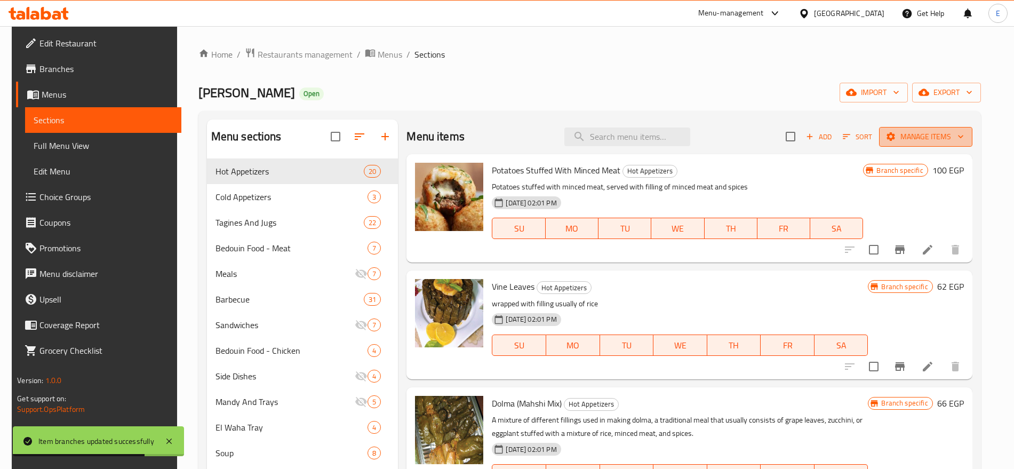
click at [912, 135] on span "Manage items" at bounding box center [925, 136] width 76 height 13
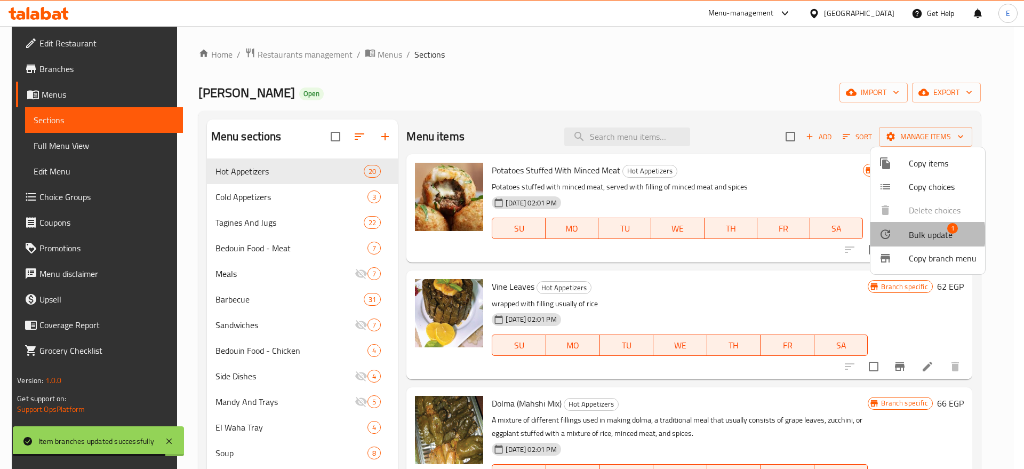
click at [915, 235] on span "Bulk update" at bounding box center [931, 234] width 44 height 13
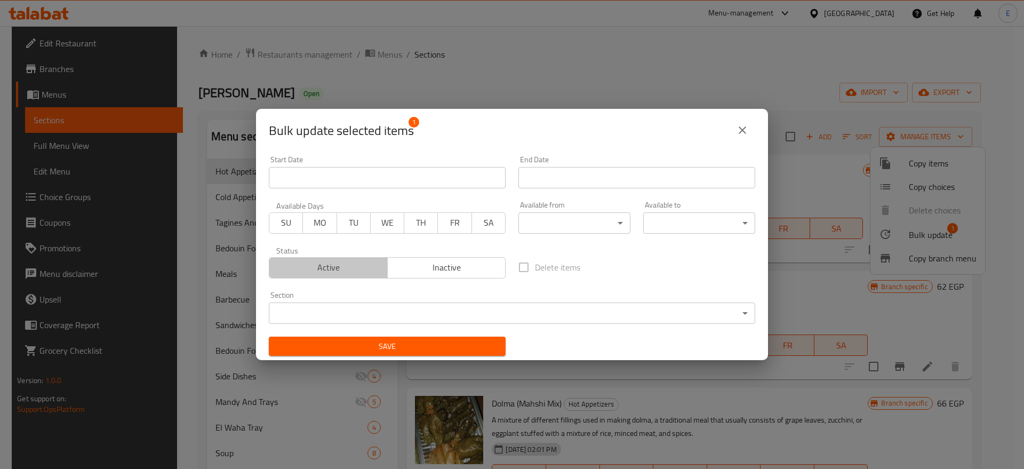
click at [346, 263] on span "Active" at bounding box center [329, 267] width 110 height 15
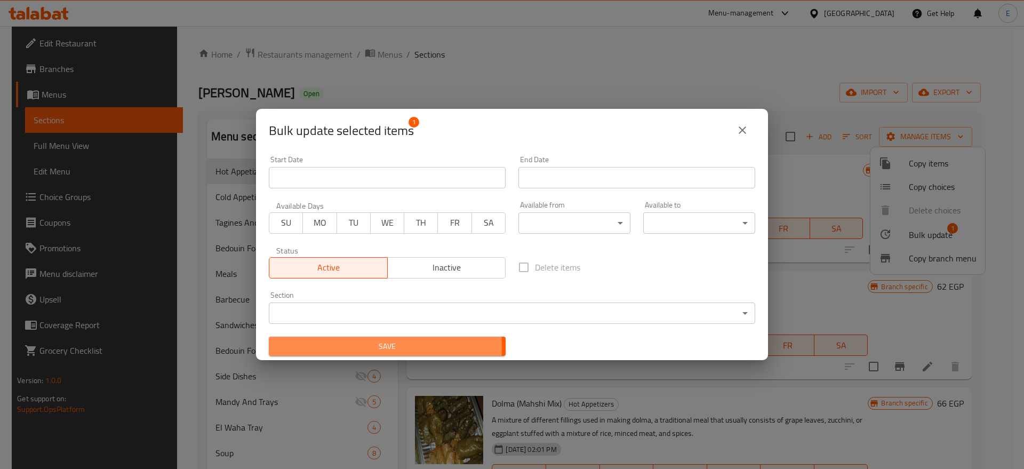
click at [359, 347] on span "Save" at bounding box center [387, 346] width 220 height 13
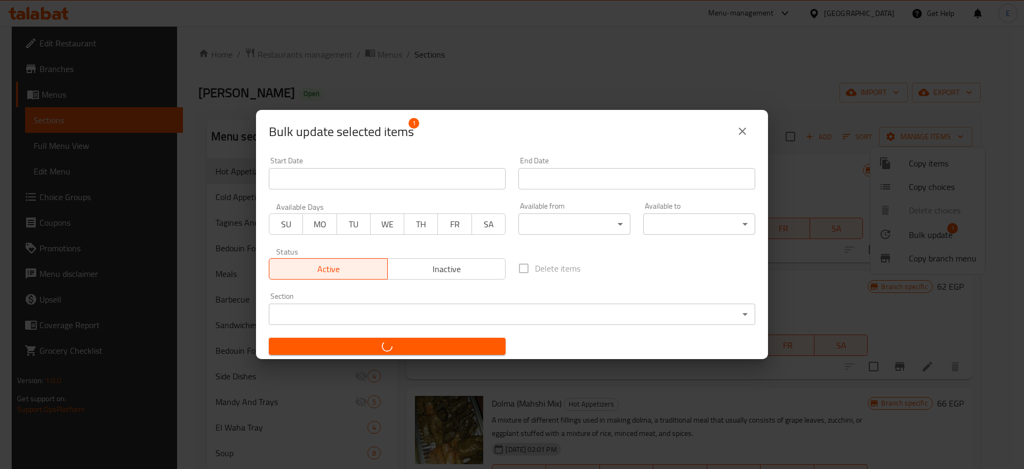
checkbox input "false"
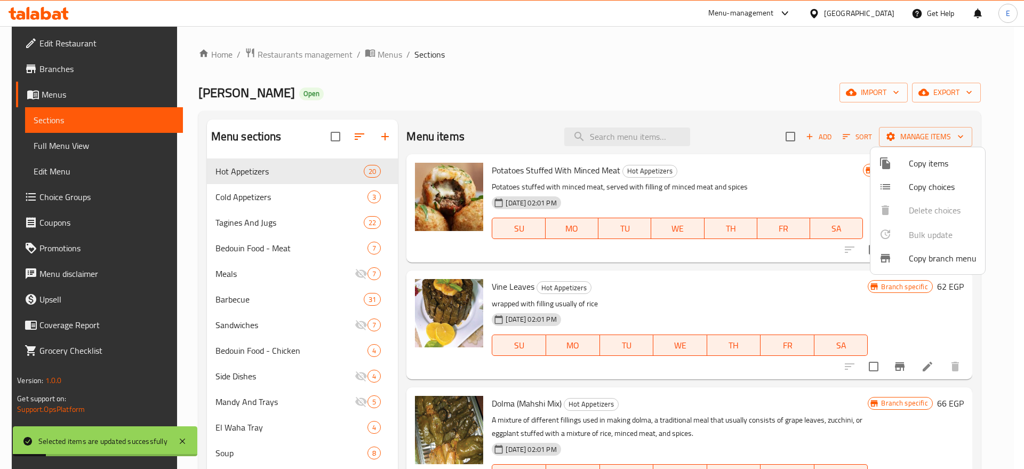
click at [767, 311] on div at bounding box center [512, 234] width 1024 height 469
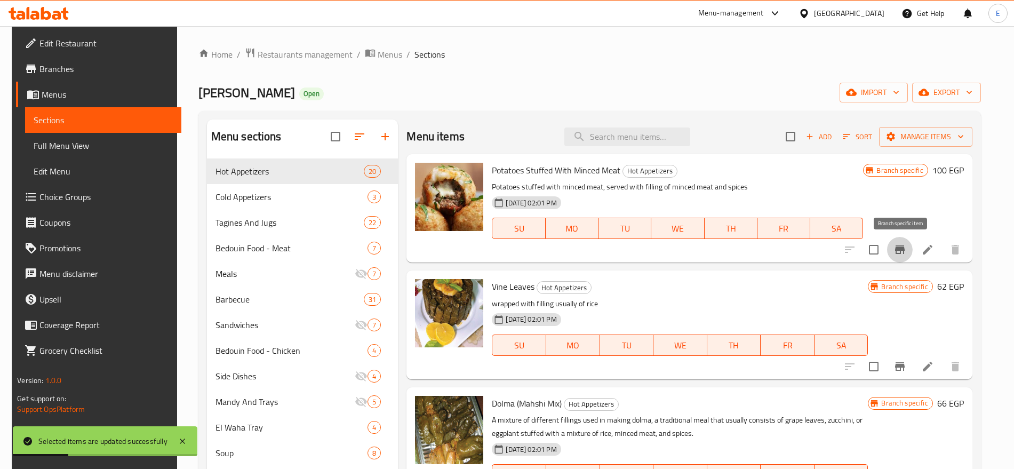
click at [895, 244] on icon "Branch-specific-item" at bounding box center [899, 249] width 13 height 13
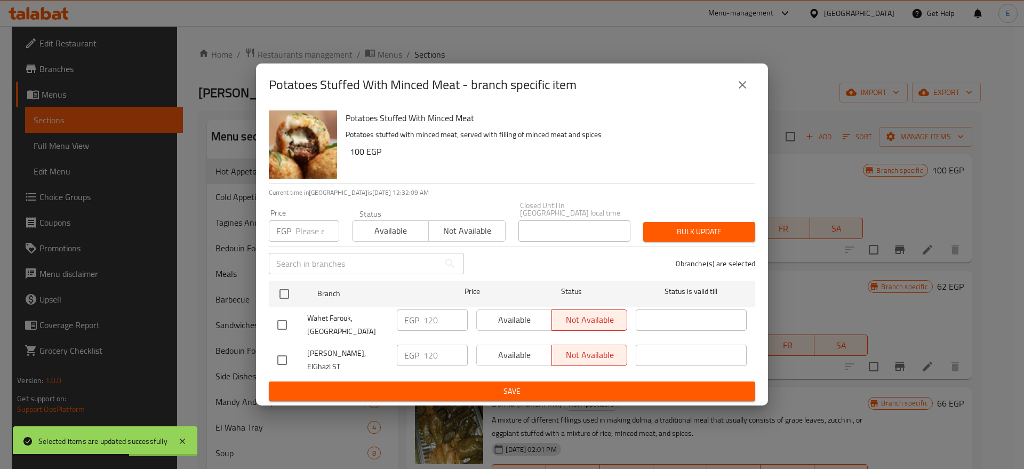
click at [285, 355] on input "checkbox" at bounding box center [282, 360] width 22 height 22
checkbox input "true"
click at [534, 362] on span "Available" at bounding box center [514, 354] width 67 height 15
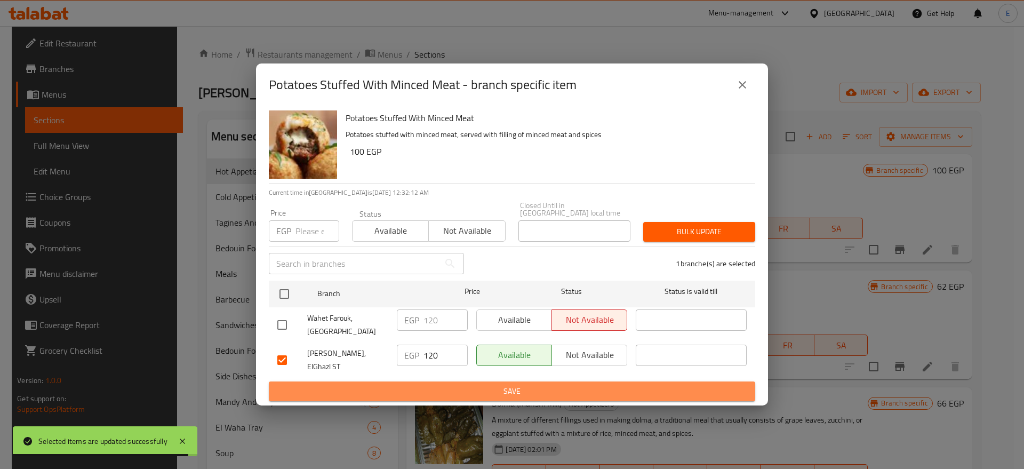
click at [453, 385] on span "Save" at bounding box center [511, 391] width 469 height 13
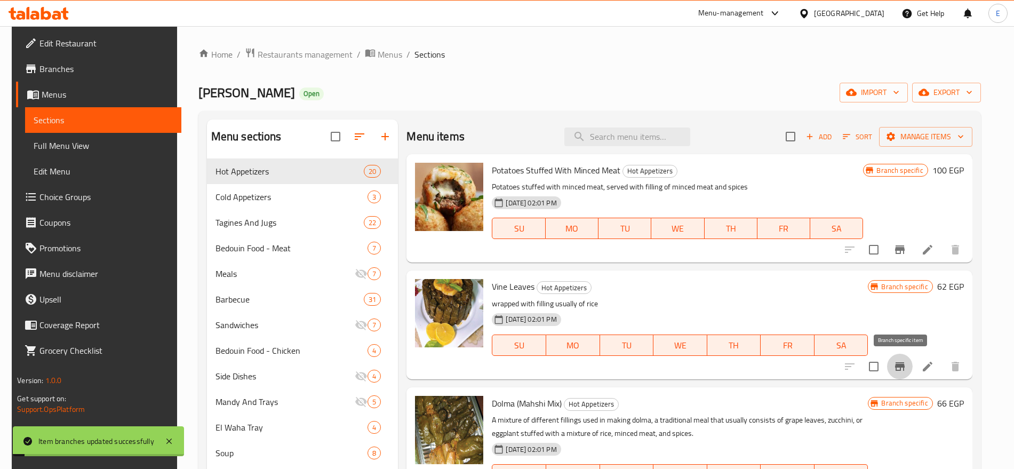
click at [895, 362] on icon "Branch-specific-item" at bounding box center [899, 366] width 13 height 13
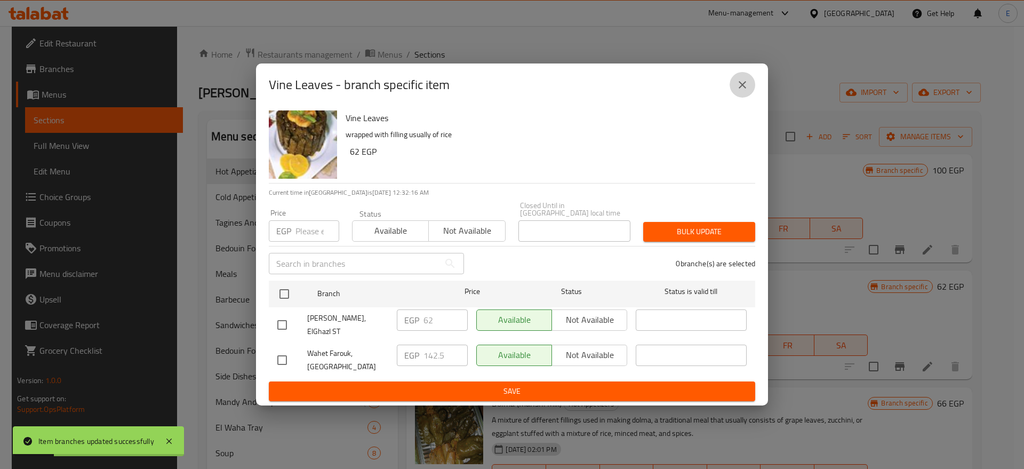
click at [746, 88] on icon "close" at bounding box center [742, 84] width 13 height 13
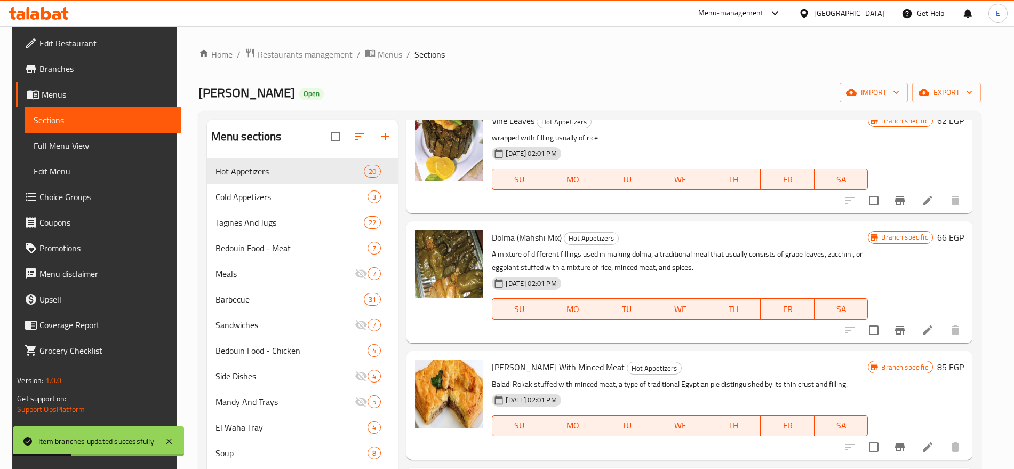
scroll to position [171, 0]
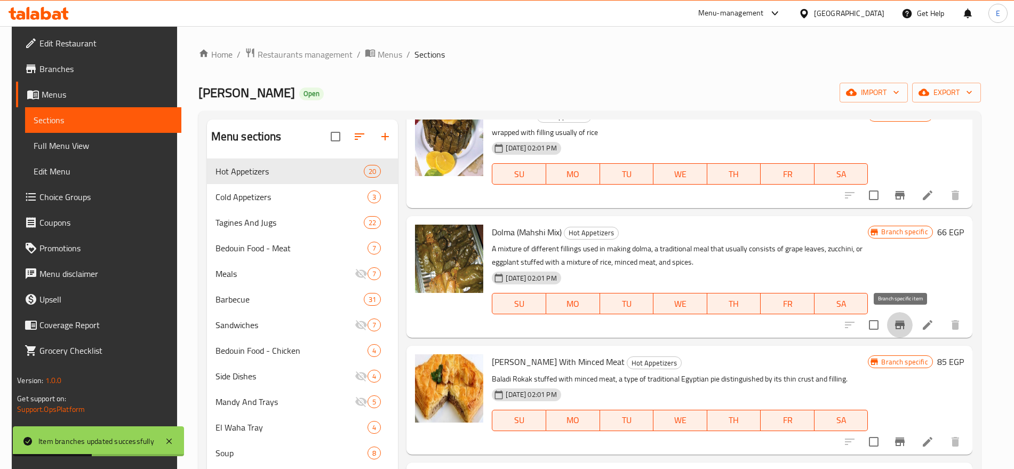
click at [896, 321] on icon "Branch-specific-item" at bounding box center [899, 324] width 13 height 13
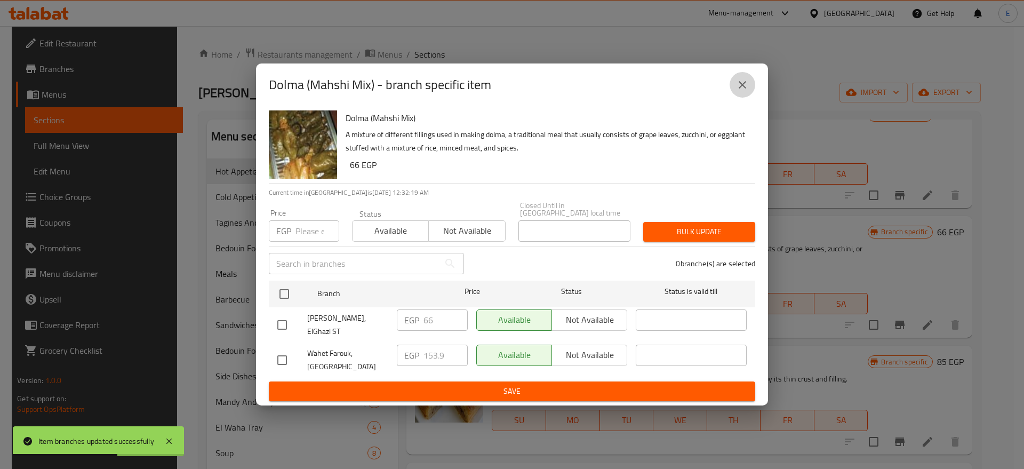
click at [744, 89] on icon "close" at bounding box center [742, 84] width 13 height 13
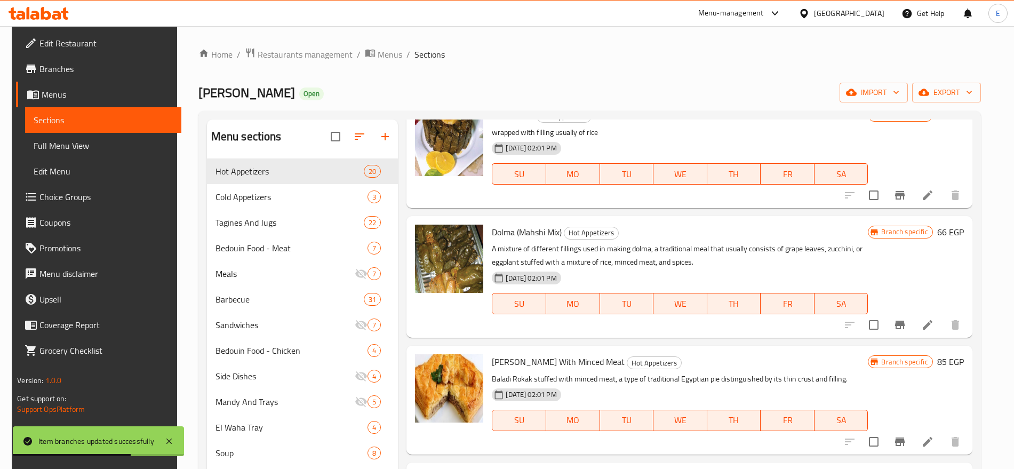
scroll to position [354, 0]
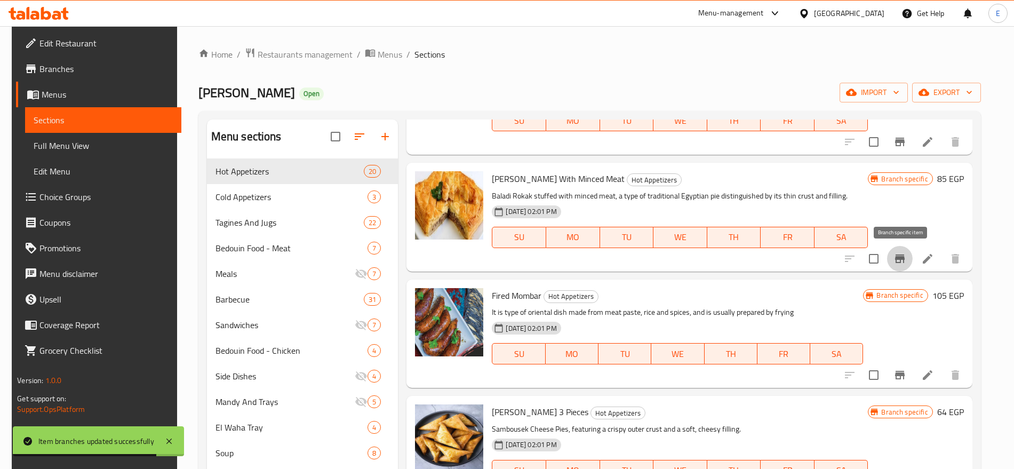
click at [901, 265] on button "Branch-specific-item" at bounding box center [900, 259] width 26 height 26
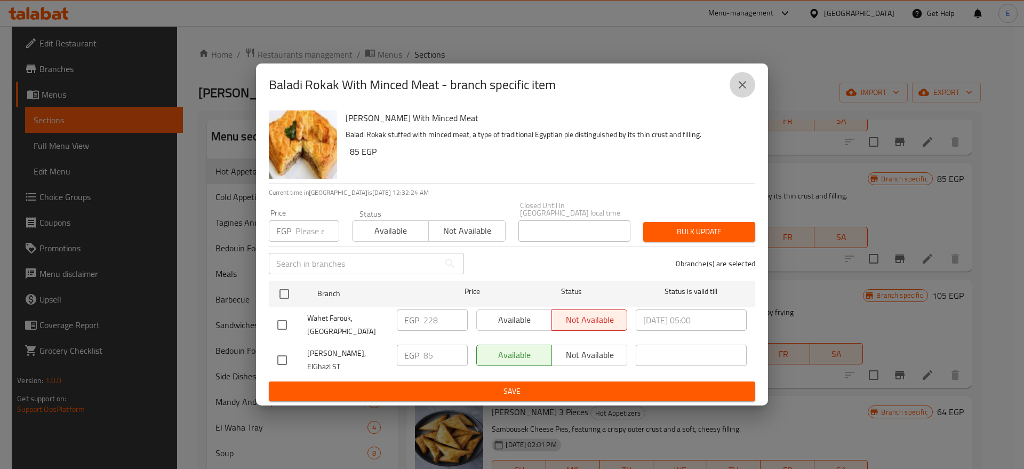
click at [743, 89] on icon "close" at bounding box center [742, 84] width 7 height 7
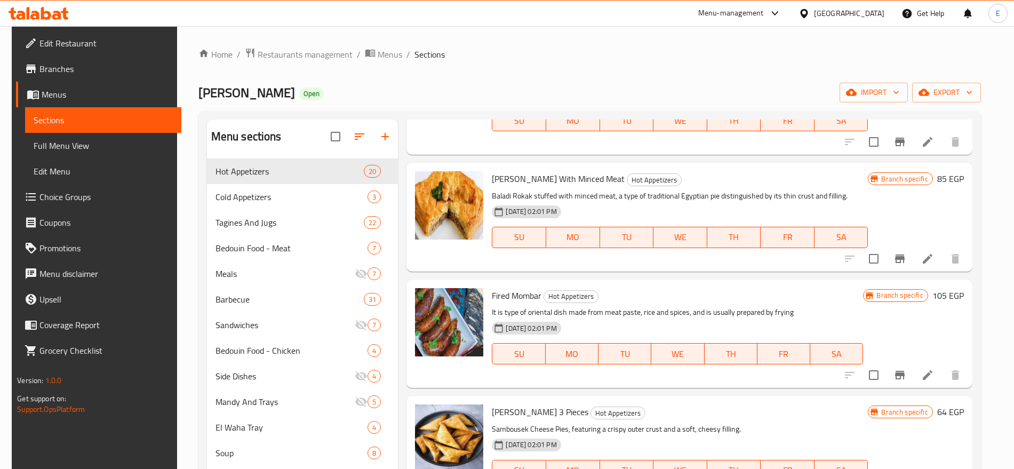
scroll to position [455, 0]
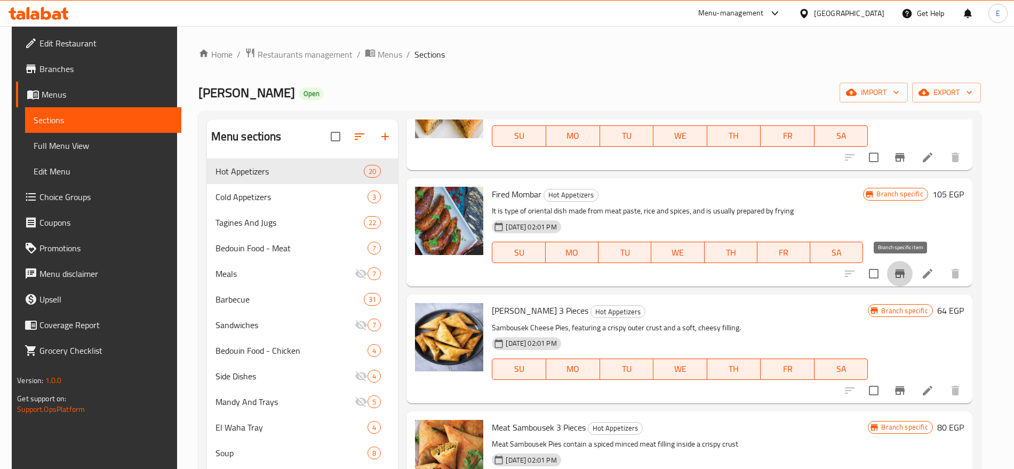
click at [904, 271] on icon "Branch-specific-item" at bounding box center [900, 273] width 10 height 9
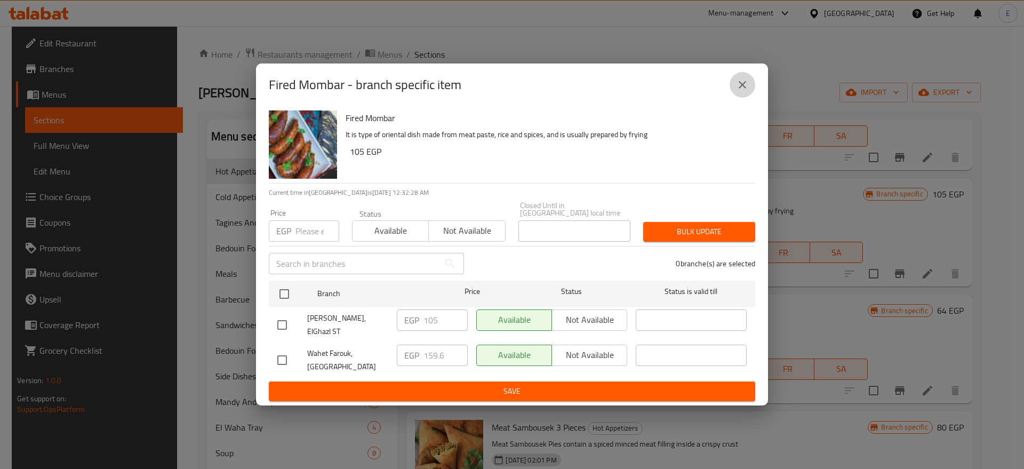
click at [738, 89] on icon "close" at bounding box center [742, 84] width 13 height 13
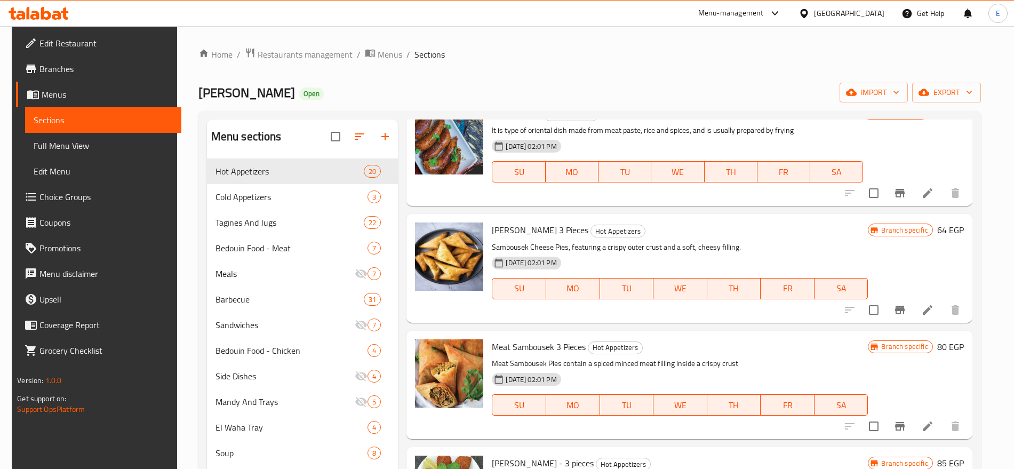
scroll to position [549, 0]
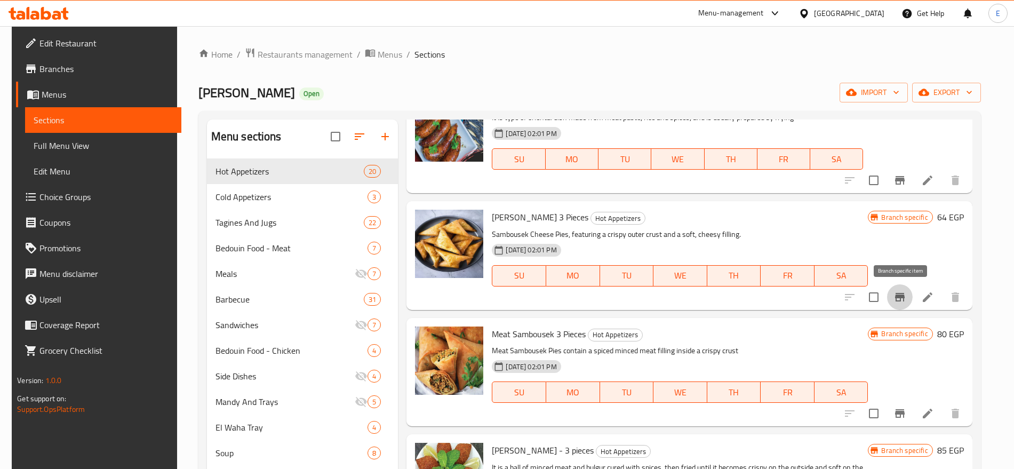
click at [900, 297] on icon "Branch-specific-item" at bounding box center [900, 297] width 10 height 9
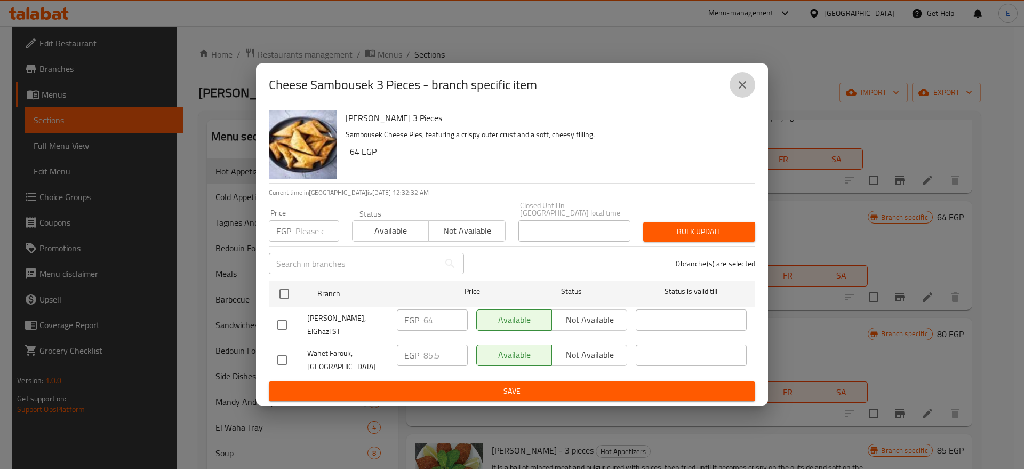
click at [738, 90] on icon "close" at bounding box center [742, 84] width 13 height 13
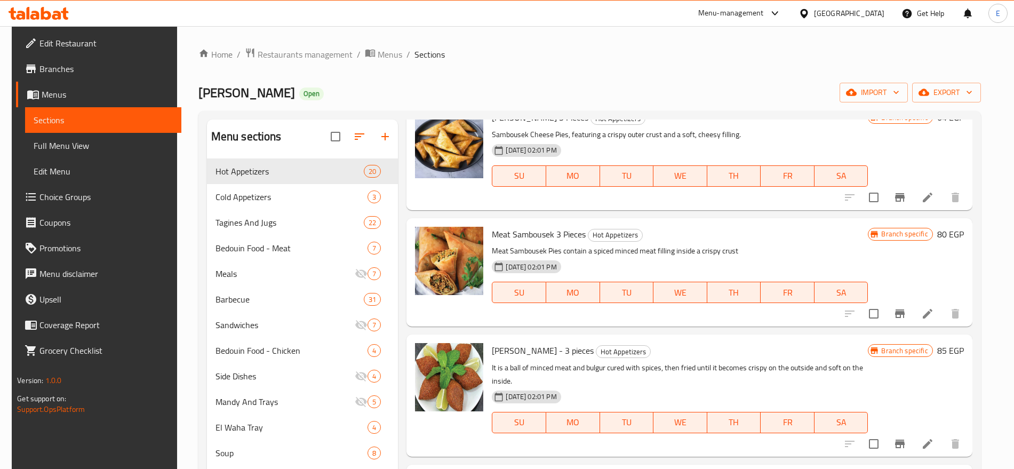
scroll to position [648, 0]
click at [899, 311] on icon "Branch-specific-item" at bounding box center [900, 314] width 10 height 9
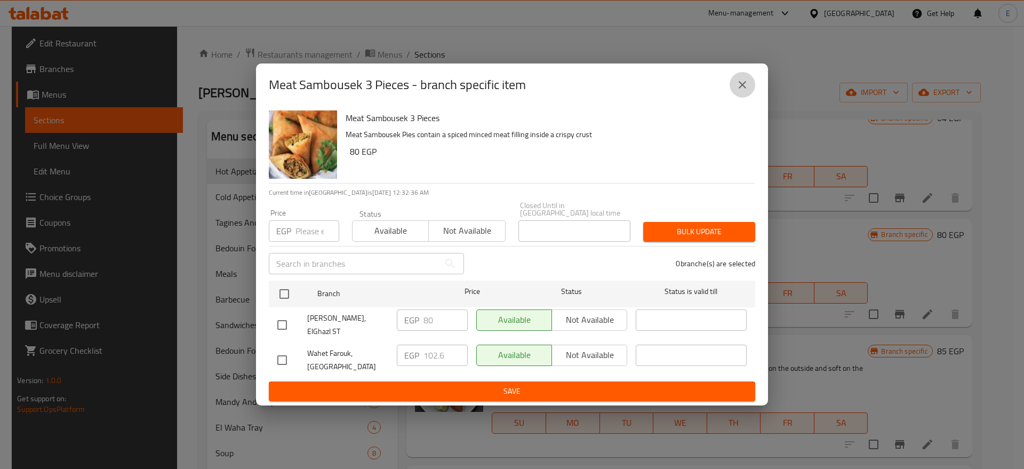
click at [746, 91] on icon "close" at bounding box center [742, 84] width 13 height 13
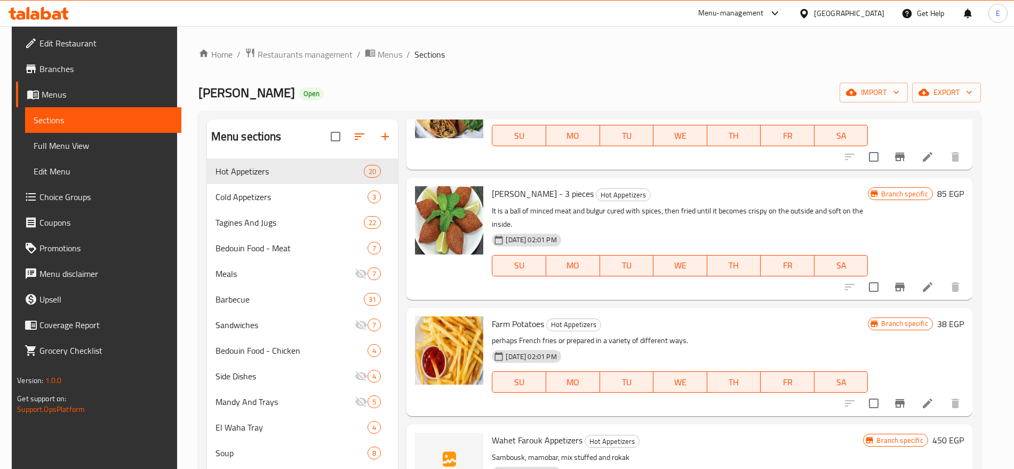
scroll to position [807, 0]
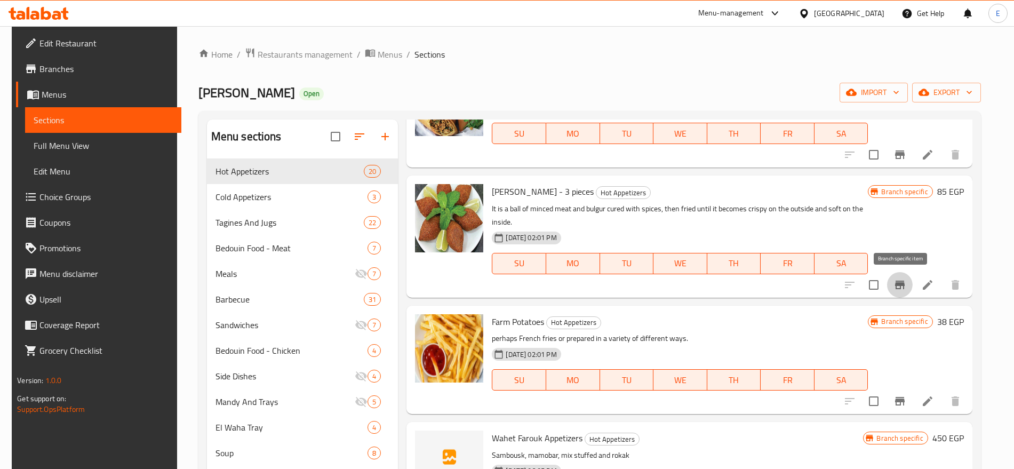
click at [906, 281] on icon "Branch-specific-item" at bounding box center [899, 284] width 13 height 13
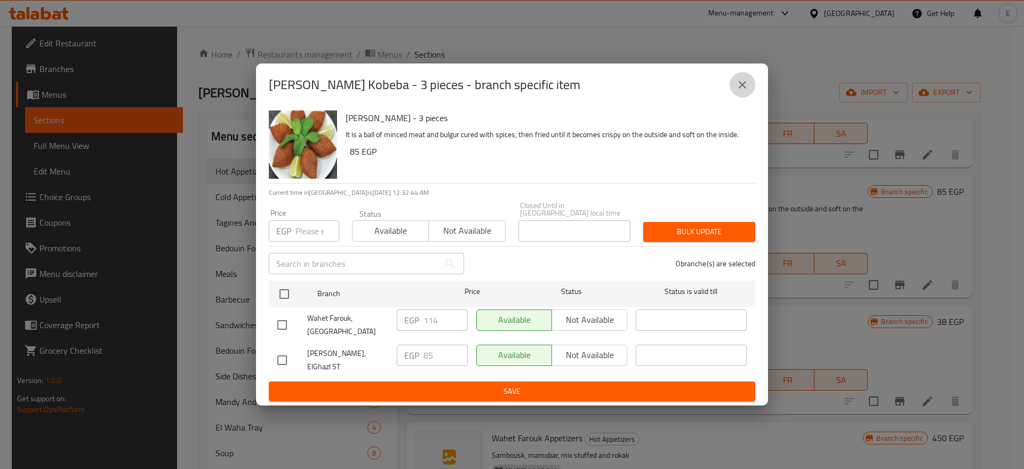
click at [742, 98] on button "close" at bounding box center [743, 85] width 26 height 26
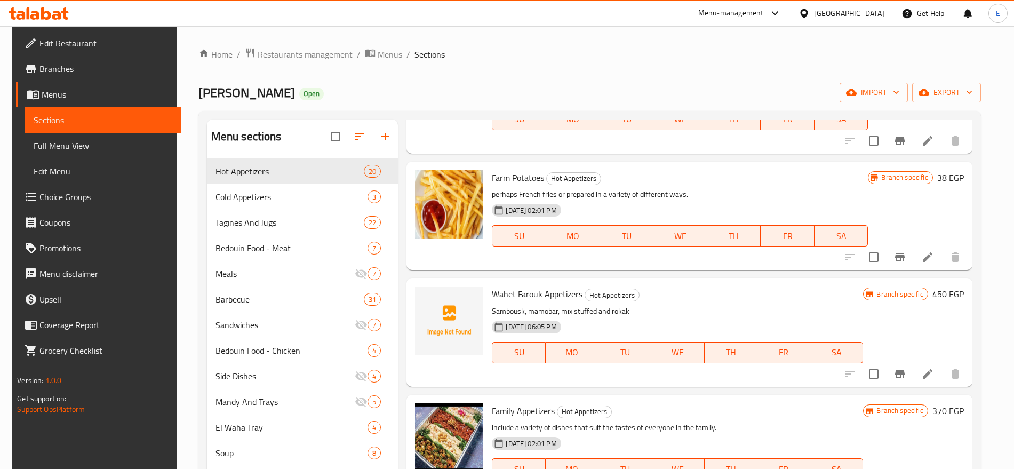
scroll to position [955, 0]
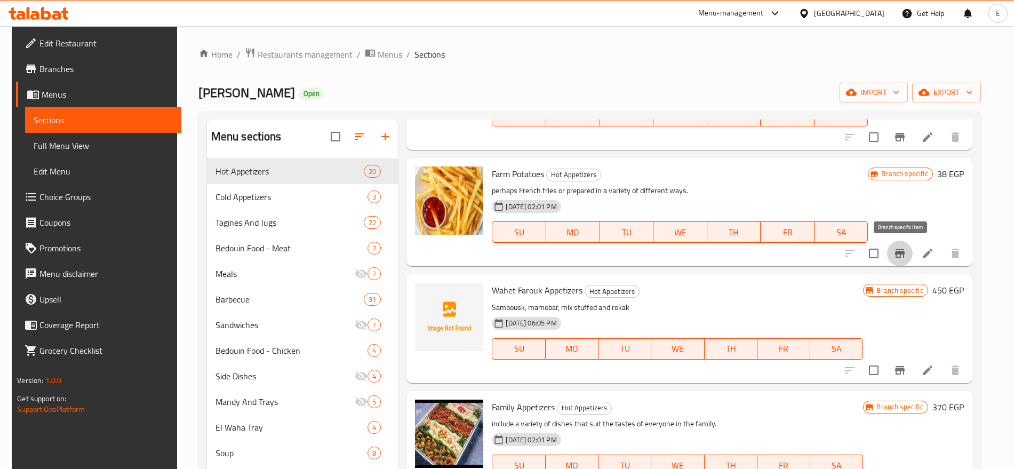
click at [898, 247] on icon "Branch-specific-item" at bounding box center [899, 253] width 13 height 13
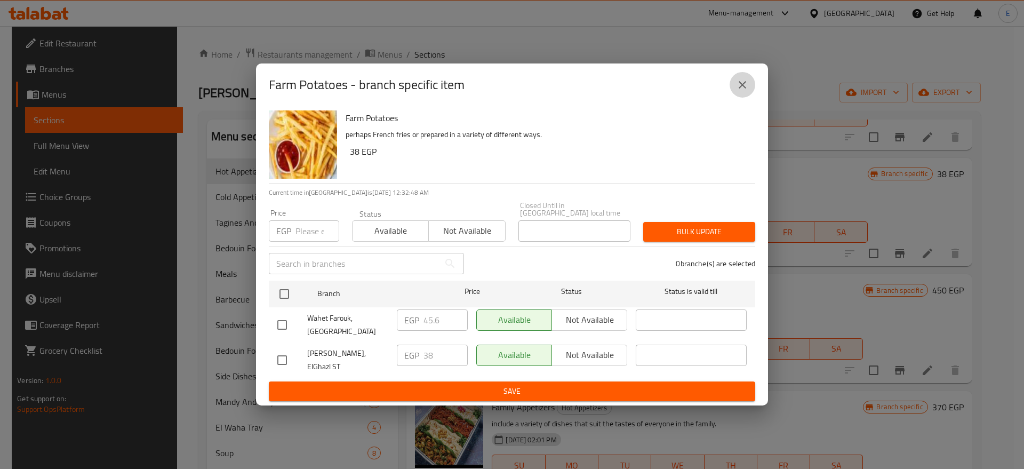
click at [744, 91] on icon "close" at bounding box center [742, 84] width 13 height 13
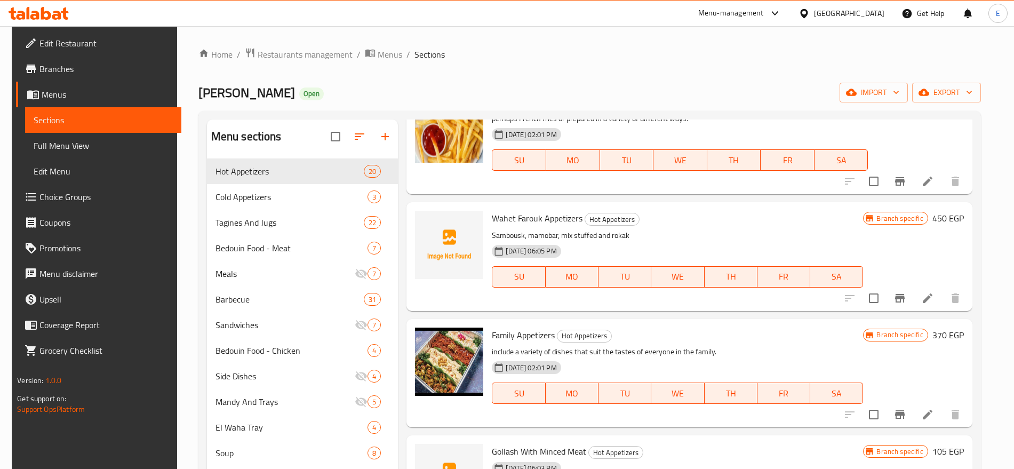
scroll to position [1029, 0]
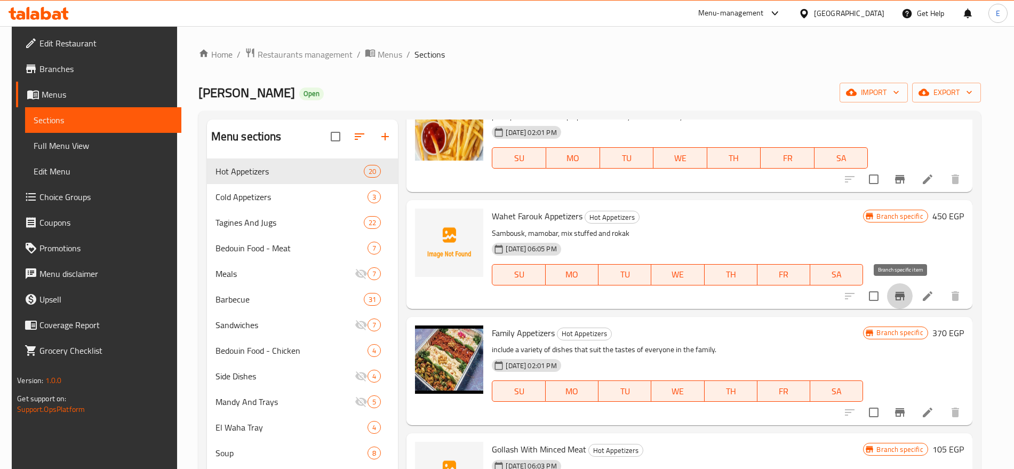
click at [904, 297] on icon "Branch-specific-item" at bounding box center [900, 296] width 10 height 9
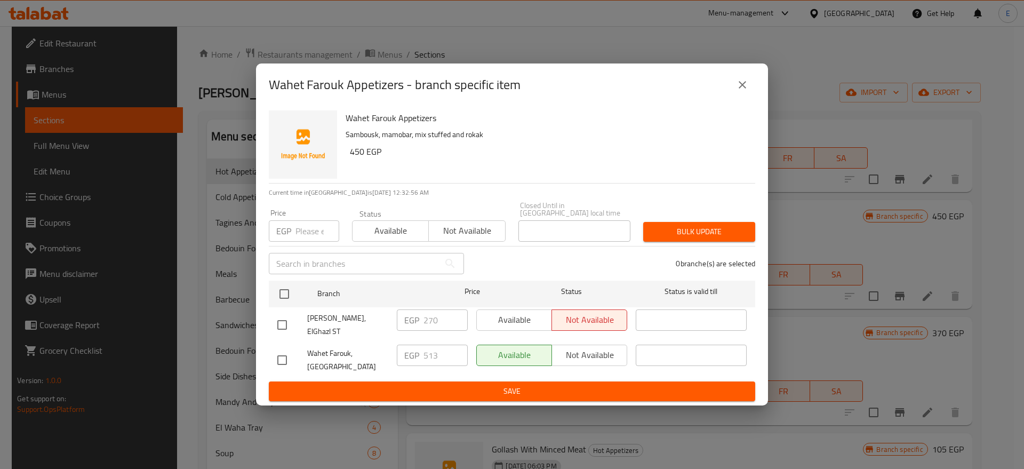
click at [274, 319] on input "checkbox" at bounding box center [282, 325] width 22 height 22
checkbox input "true"
click at [489, 325] on span "Available" at bounding box center [514, 319] width 67 height 15
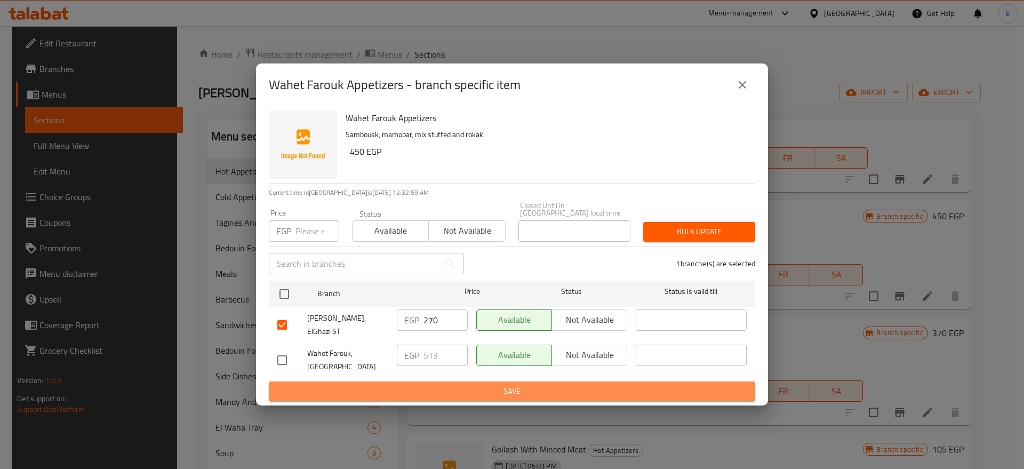
click at [484, 385] on span "Save" at bounding box center [511, 391] width 469 height 13
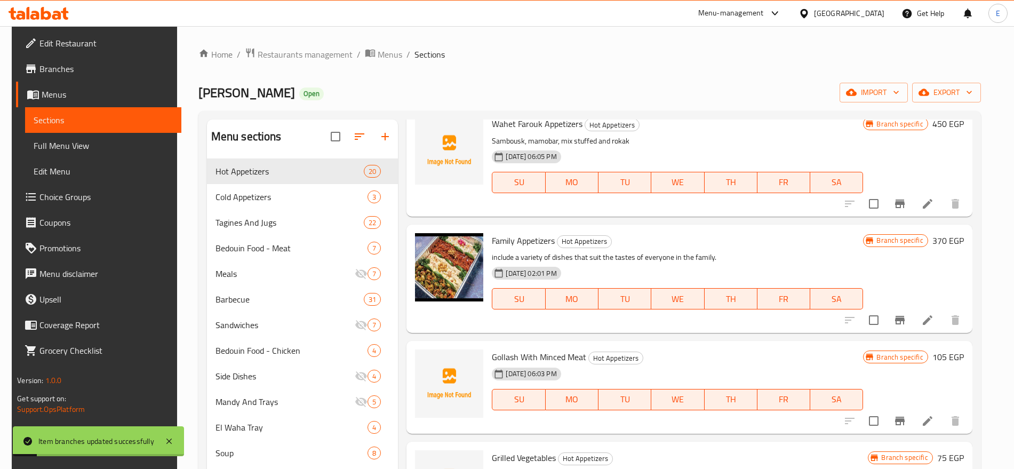
scroll to position [1132, 0]
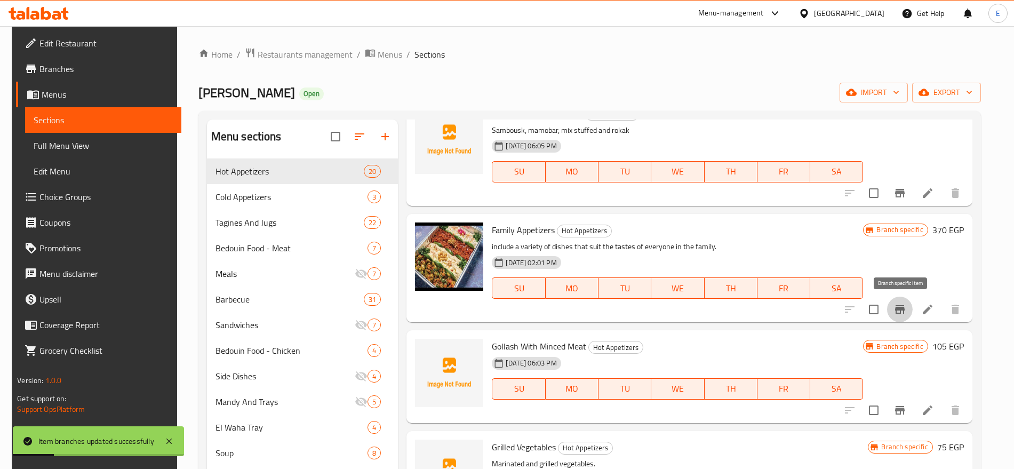
click at [902, 307] on icon "Branch-specific-item" at bounding box center [900, 309] width 10 height 9
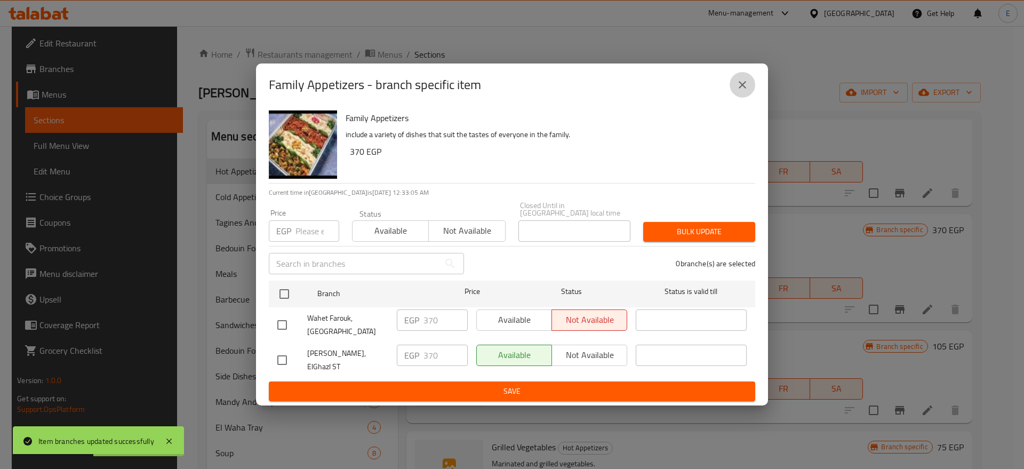
click at [743, 91] on icon "close" at bounding box center [742, 84] width 13 height 13
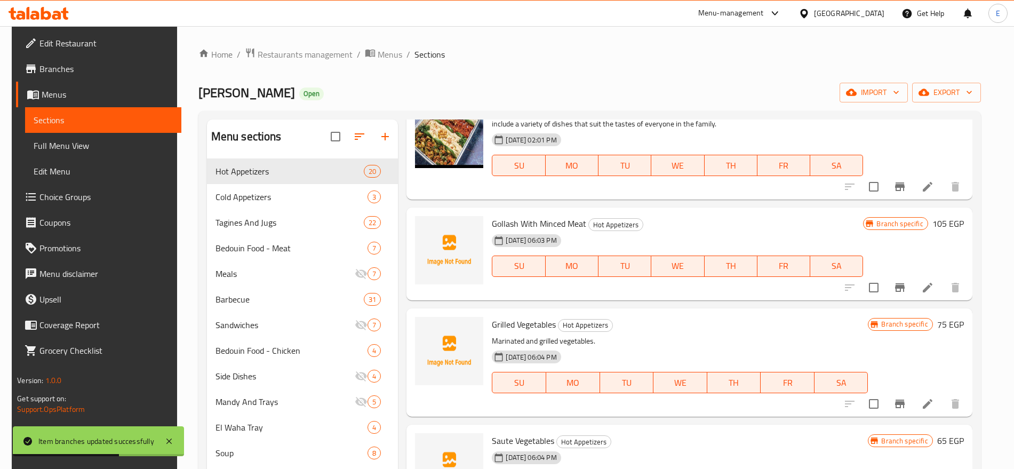
scroll to position [1255, 0]
click at [874, 284] on input "checkbox" at bounding box center [873, 287] width 22 height 22
checkbox input "true"
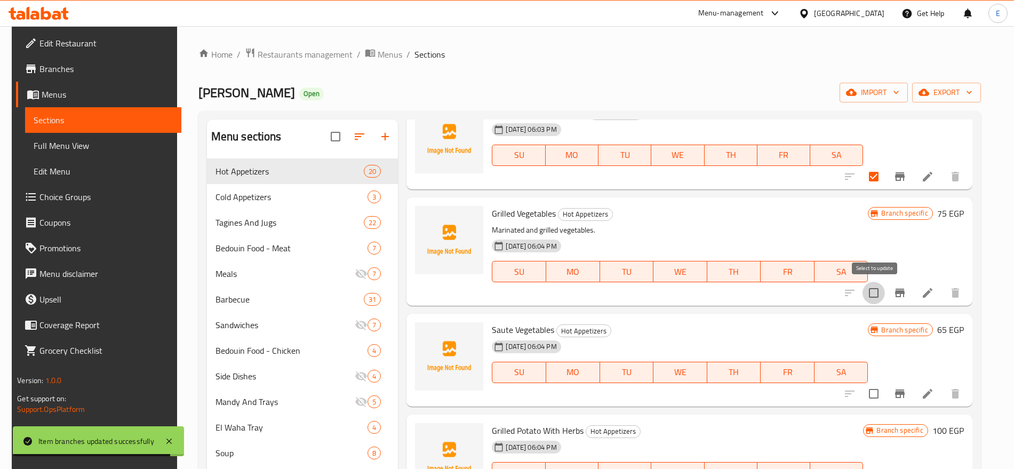
click at [880, 298] on input "checkbox" at bounding box center [873, 293] width 22 height 22
checkbox input "true"
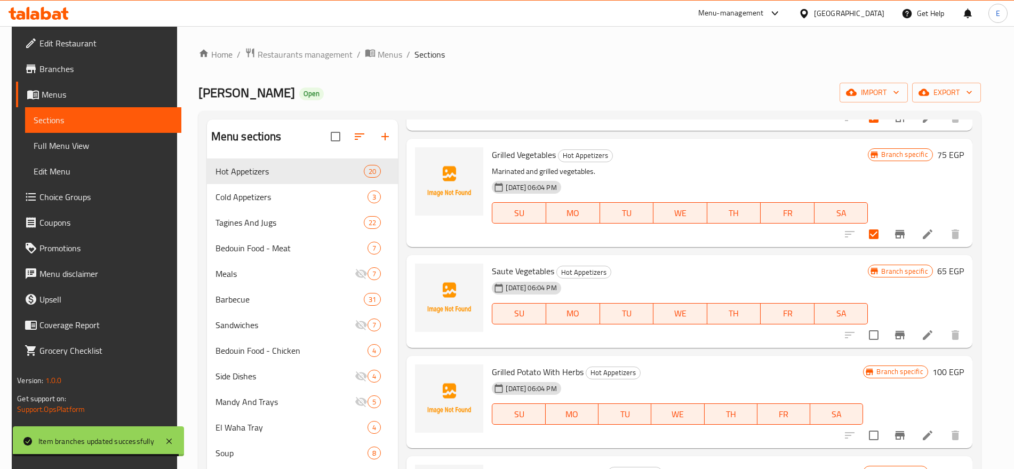
scroll to position [1427, 0]
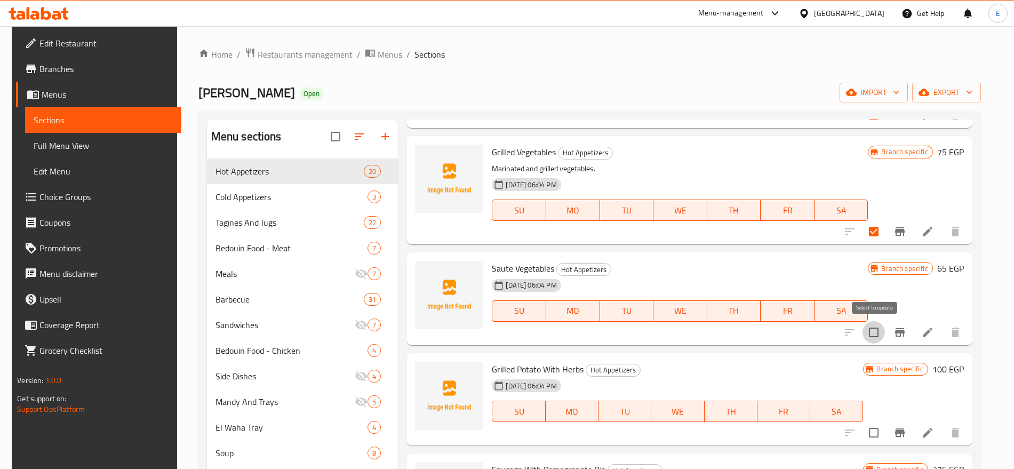
click at [876, 331] on input "checkbox" at bounding box center [873, 332] width 22 height 22
checkbox input "true"
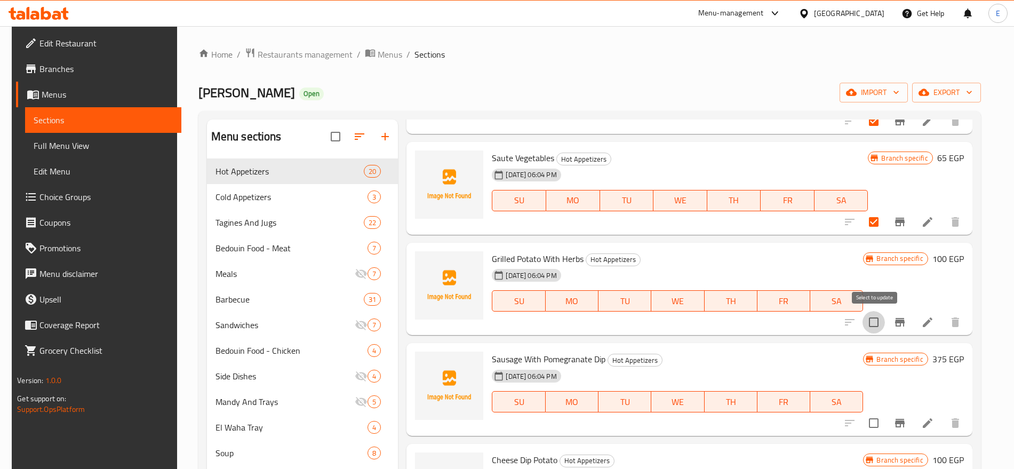
click at [876, 324] on input "checkbox" at bounding box center [873, 322] width 22 height 22
checkbox input "true"
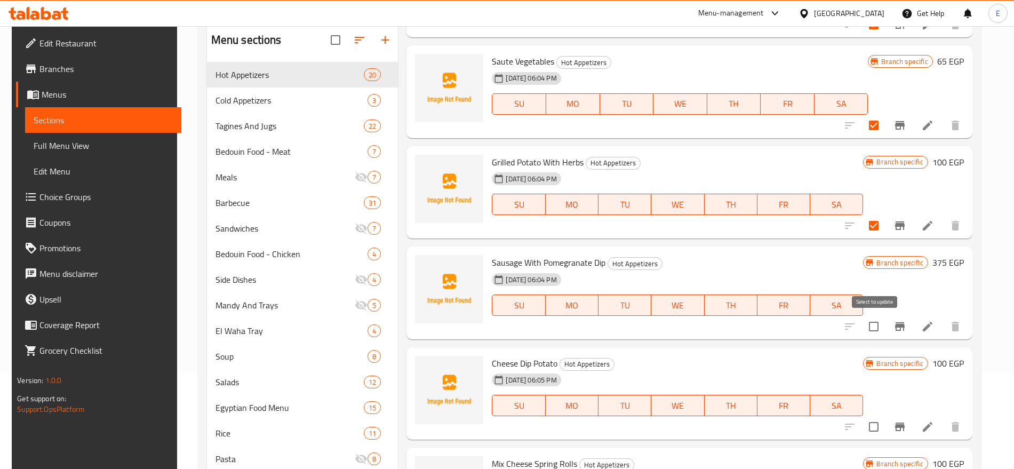
scroll to position [110, 0]
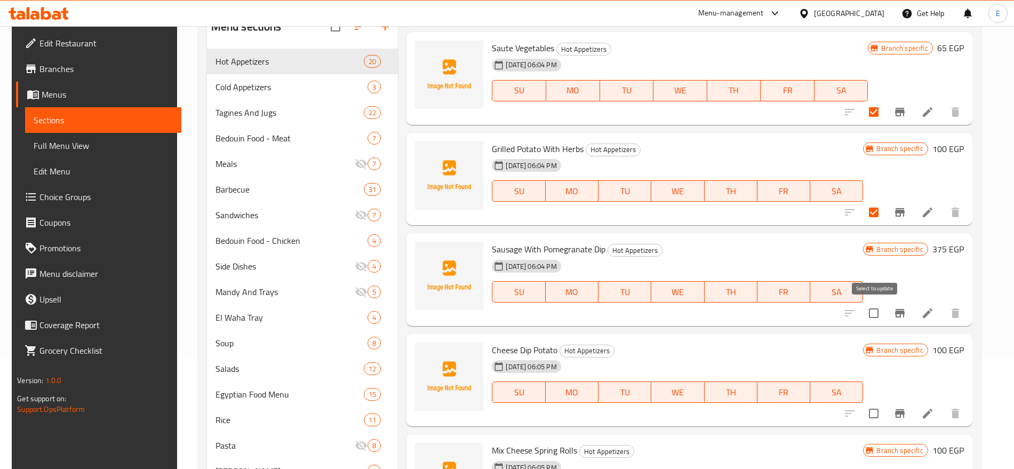
click at [872, 309] on input "checkbox" at bounding box center [873, 313] width 22 height 22
checkbox input "true"
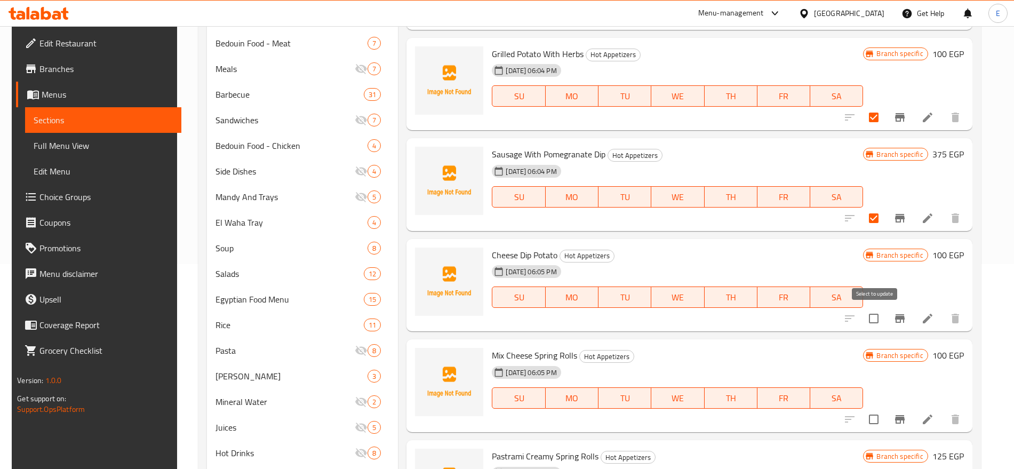
scroll to position [222, 0]
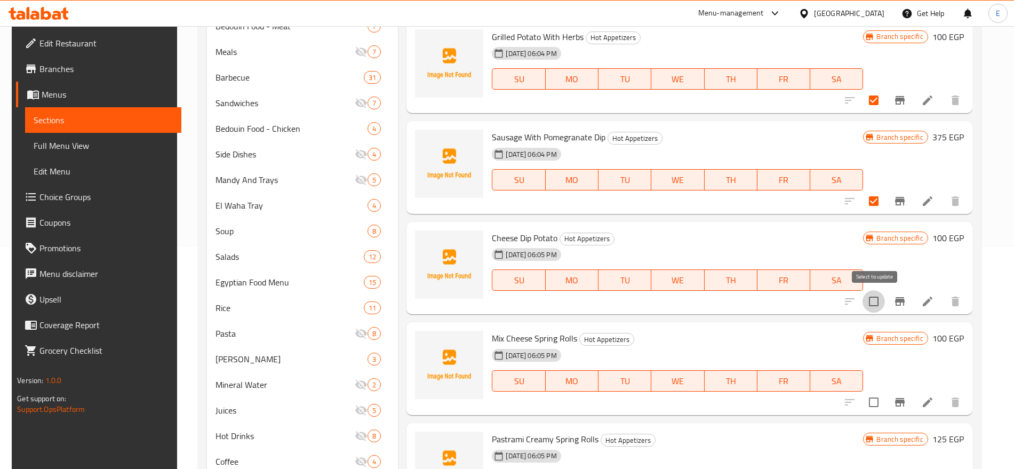
click at [874, 303] on input "checkbox" at bounding box center [873, 301] width 22 height 22
checkbox input "true"
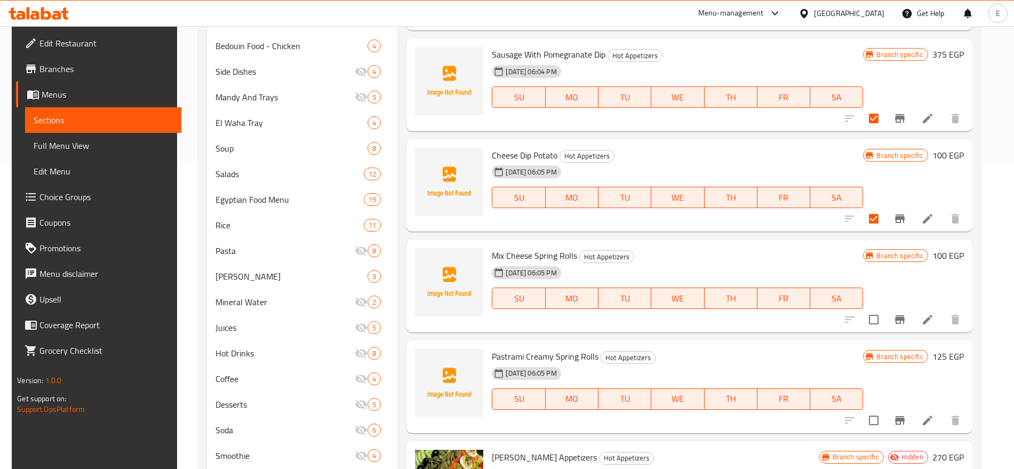
scroll to position [307, 0]
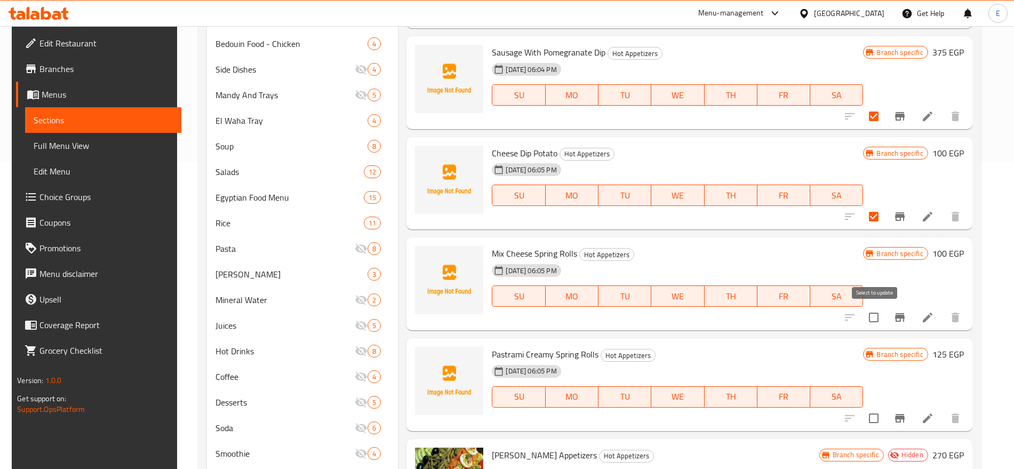
click at [874, 315] on input "checkbox" at bounding box center [873, 317] width 22 height 22
checkbox input "true"
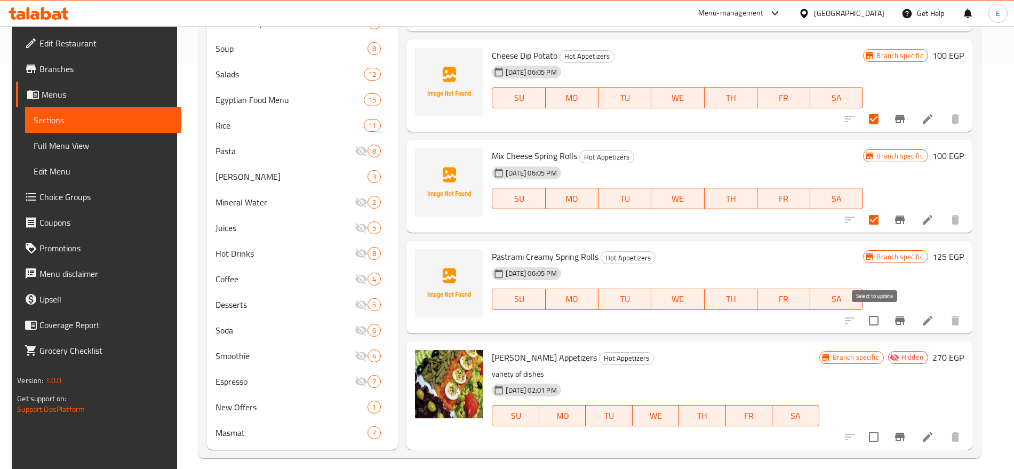
scroll to position [410, 0]
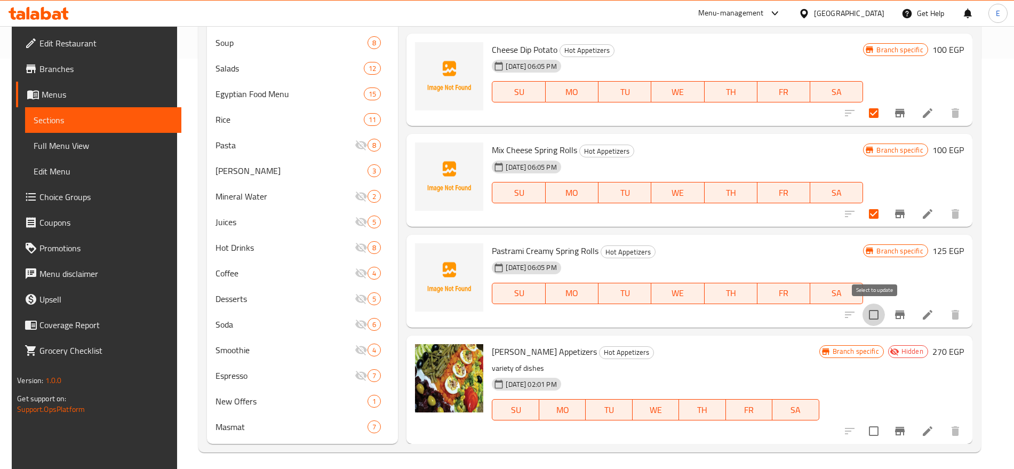
click at [874, 315] on input "checkbox" at bounding box center [873, 314] width 22 height 22
checkbox input "true"
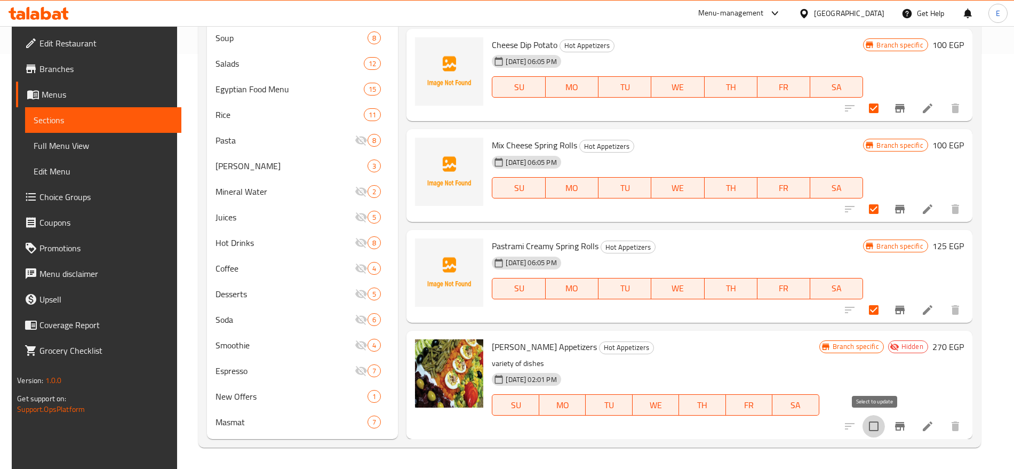
click at [874, 426] on input "checkbox" at bounding box center [873, 426] width 22 height 22
checkbox input "true"
click at [870, 316] on input "checkbox" at bounding box center [873, 310] width 22 height 22
checkbox input "false"
click at [874, 429] on input "checkbox" at bounding box center [873, 426] width 22 height 22
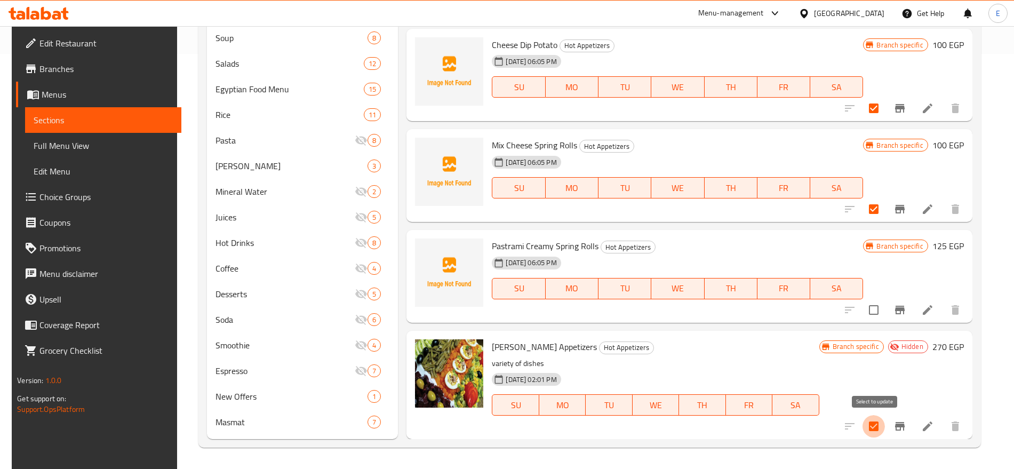
checkbox input "false"
click at [903, 422] on icon "Branch-specific-item" at bounding box center [900, 426] width 10 height 9
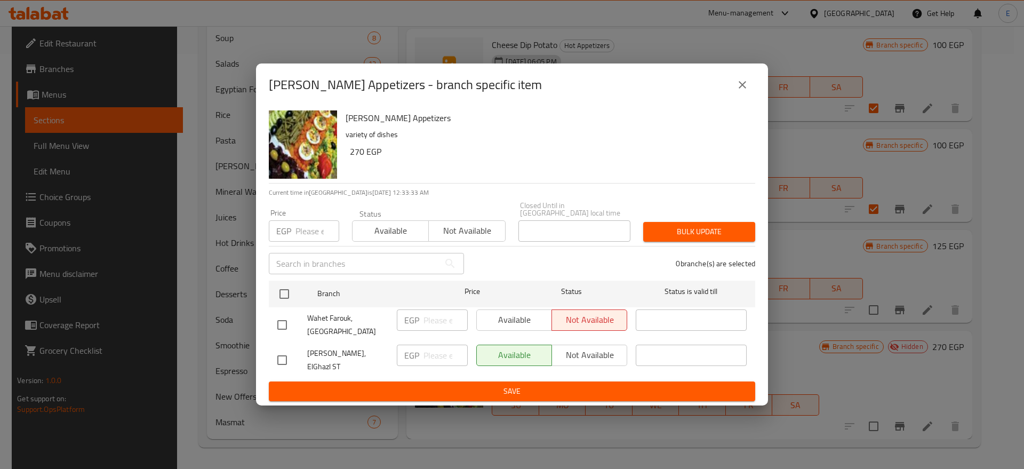
click at [286, 355] on input "checkbox" at bounding box center [282, 360] width 22 height 22
checkbox input "true"
click at [550, 350] on button "Available" at bounding box center [514, 355] width 76 height 21
click at [573, 353] on span "Not available" at bounding box center [589, 354] width 67 height 15
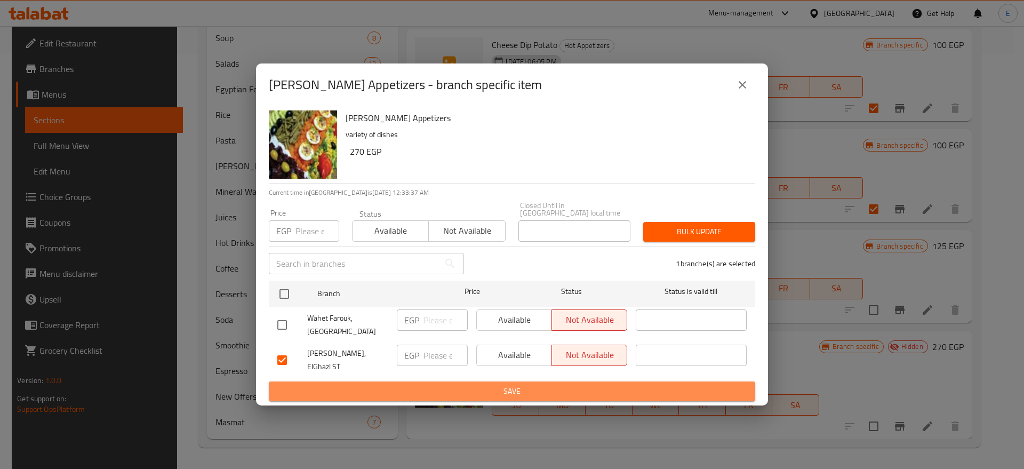
click at [511, 385] on span "Save" at bounding box center [511, 391] width 469 height 13
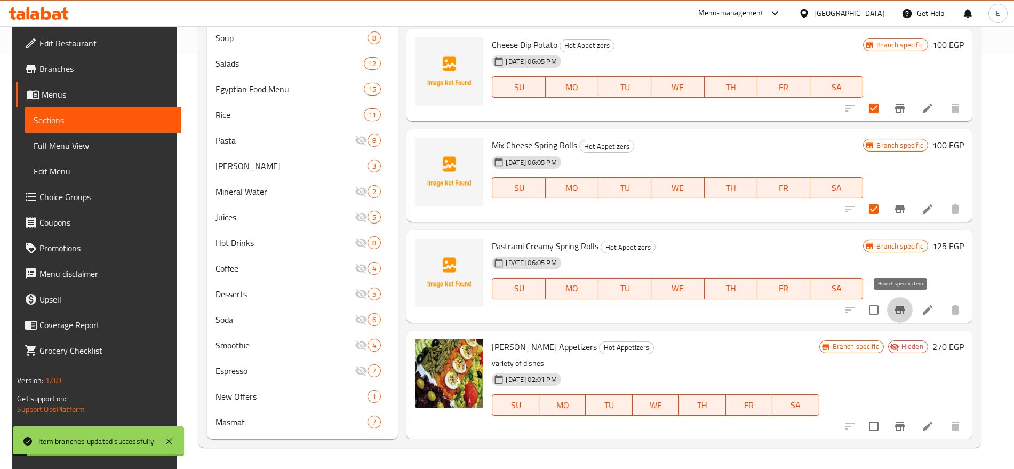
click at [900, 309] on icon "Branch-specific-item" at bounding box center [900, 310] width 10 height 9
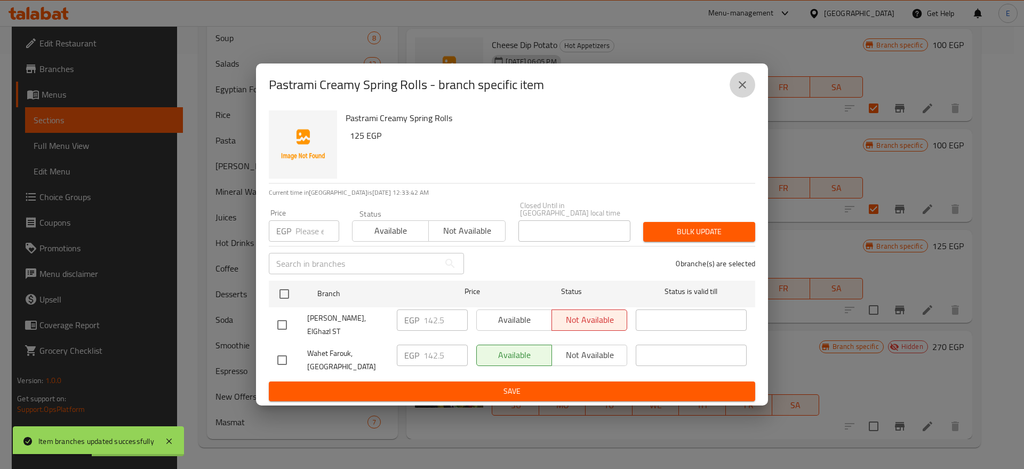
click at [741, 91] on icon "close" at bounding box center [742, 84] width 13 height 13
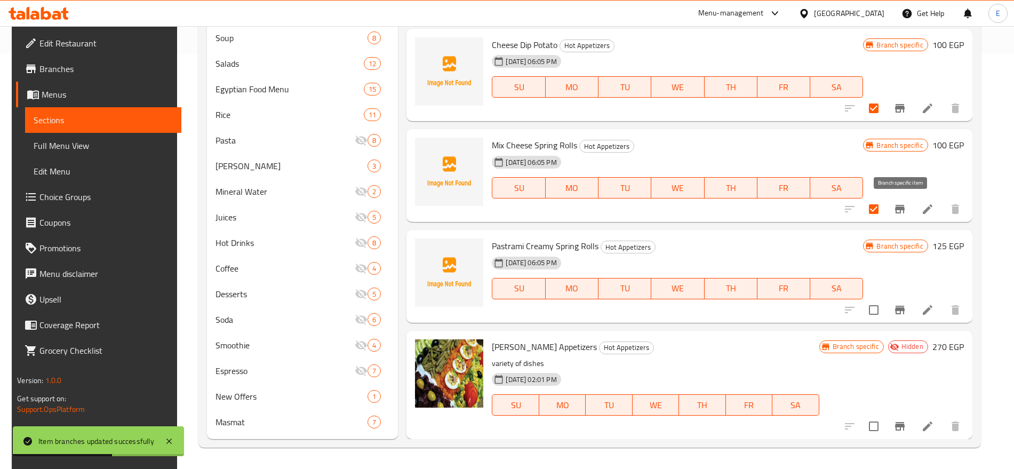
click at [899, 203] on icon "Branch-specific-item" at bounding box center [899, 209] width 13 height 13
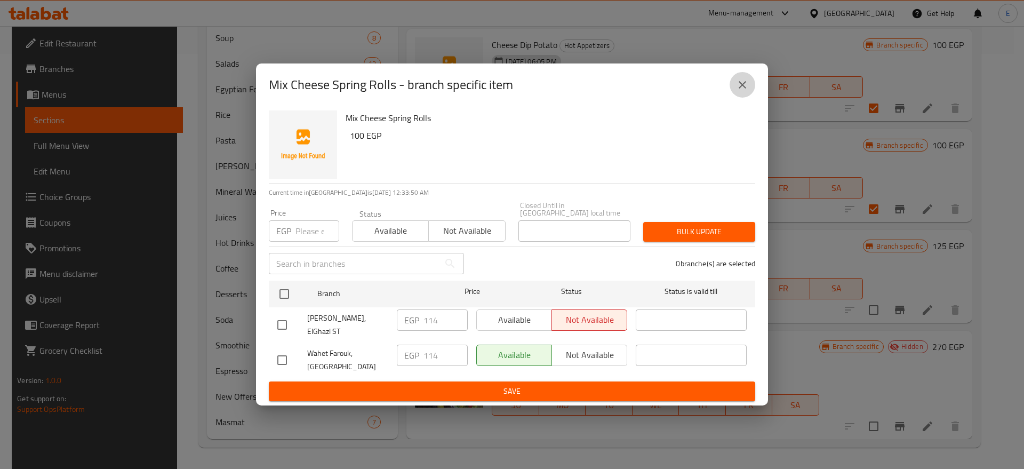
click at [741, 91] on icon "close" at bounding box center [742, 84] width 13 height 13
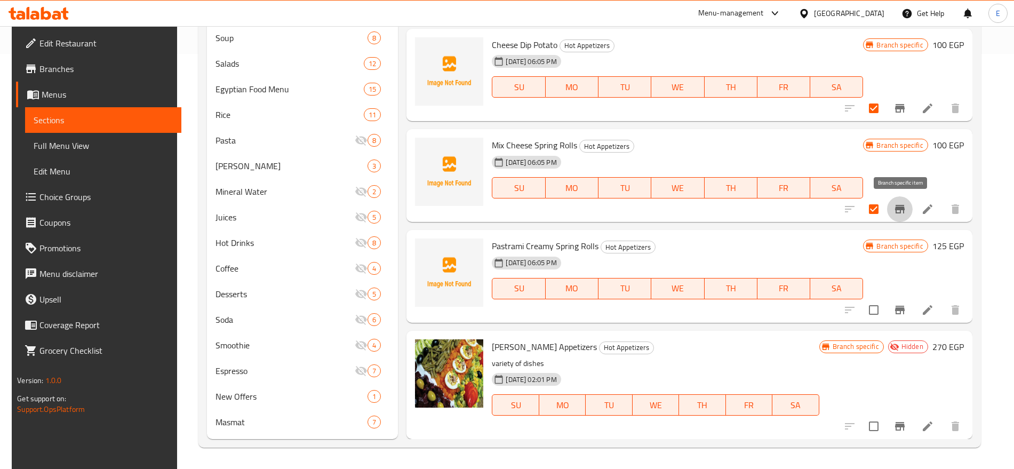
click at [896, 209] on icon "Branch-specific-item" at bounding box center [899, 209] width 13 height 13
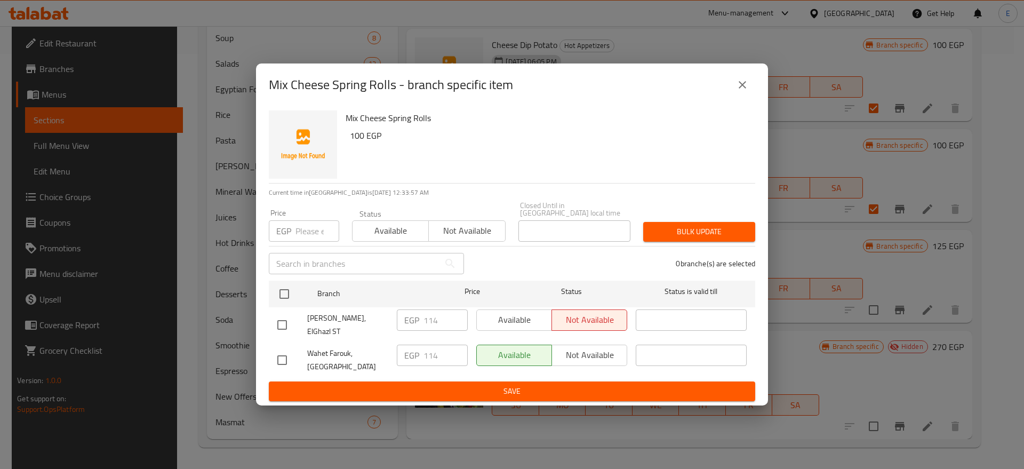
click at [739, 91] on icon "close" at bounding box center [742, 84] width 13 height 13
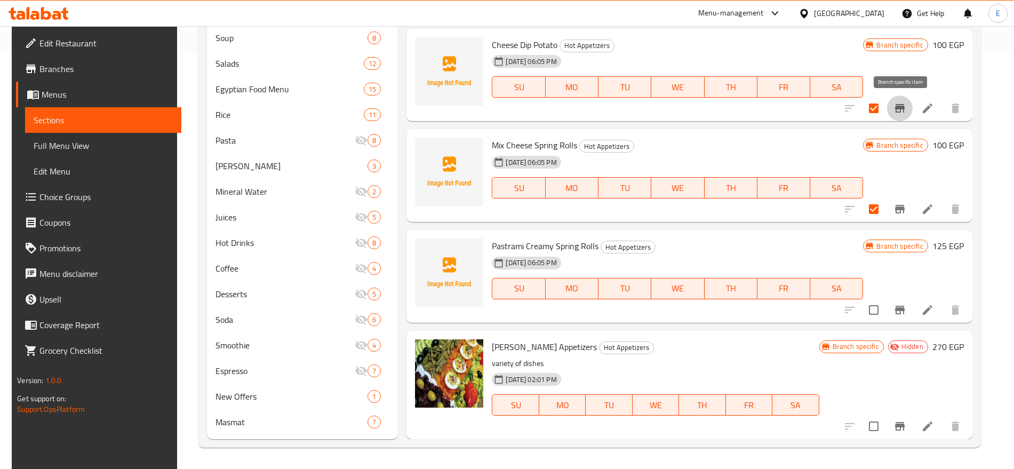
click at [898, 109] on icon "Branch-specific-item" at bounding box center [900, 108] width 10 height 9
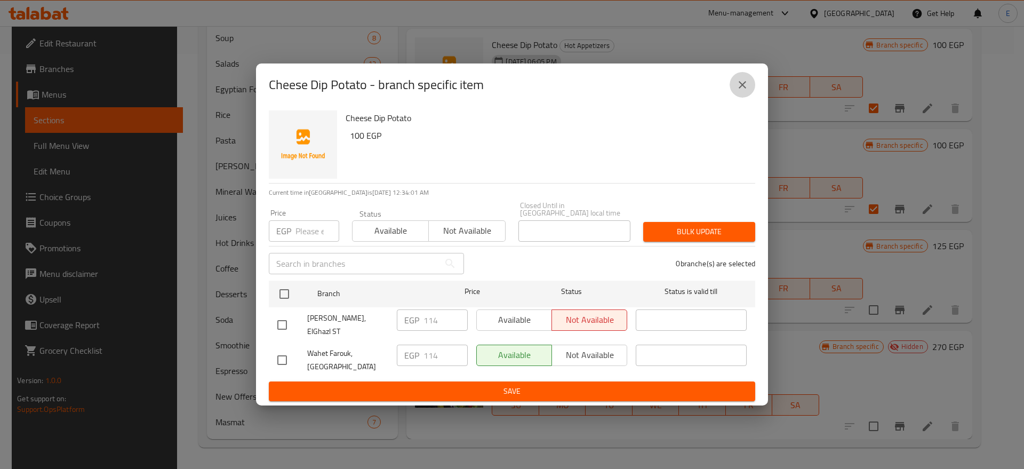
click at [745, 91] on icon "close" at bounding box center [742, 84] width 13 height 13
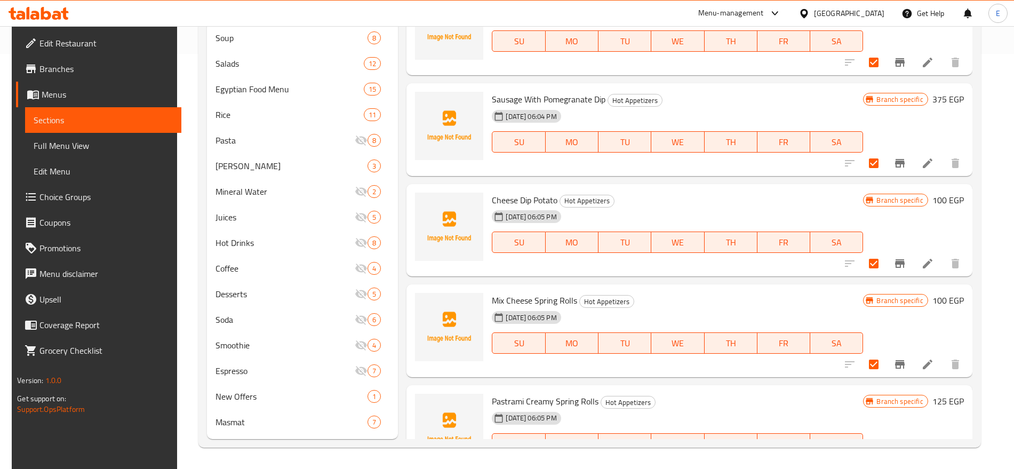
scroll to position [1381, 0]
click at [903, 162] on icon "Branch-specific-item" at bounding box center [899, 164] width 13 height 13
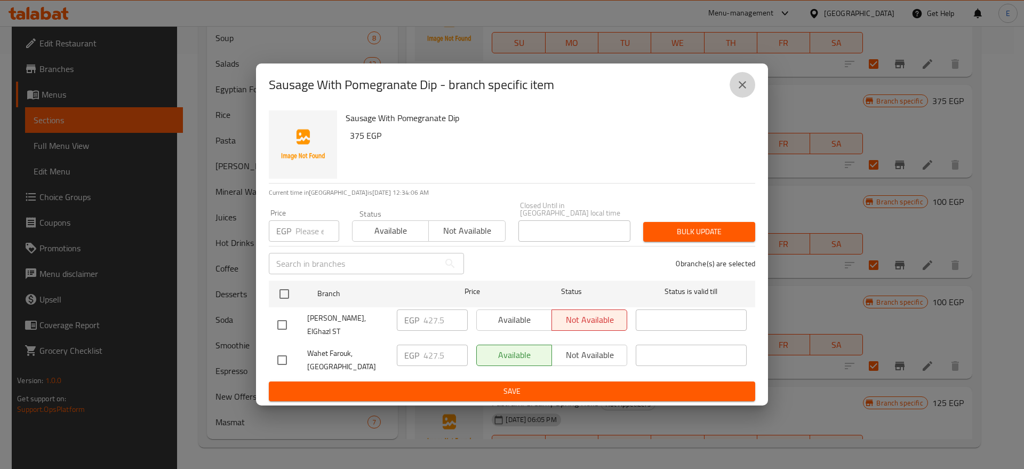
click at [744, 83] on button "close" at bounding box center [743, 85] width 26 height 26
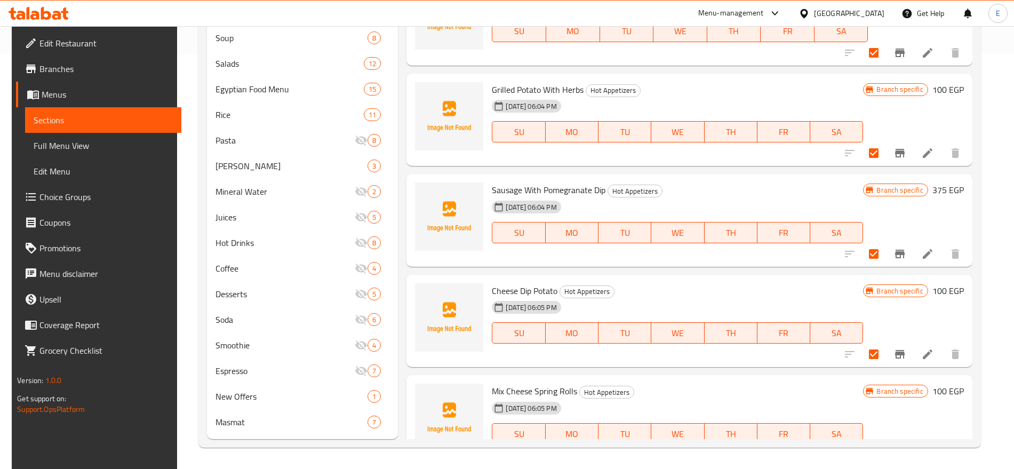
scroll to position [1288, 0]
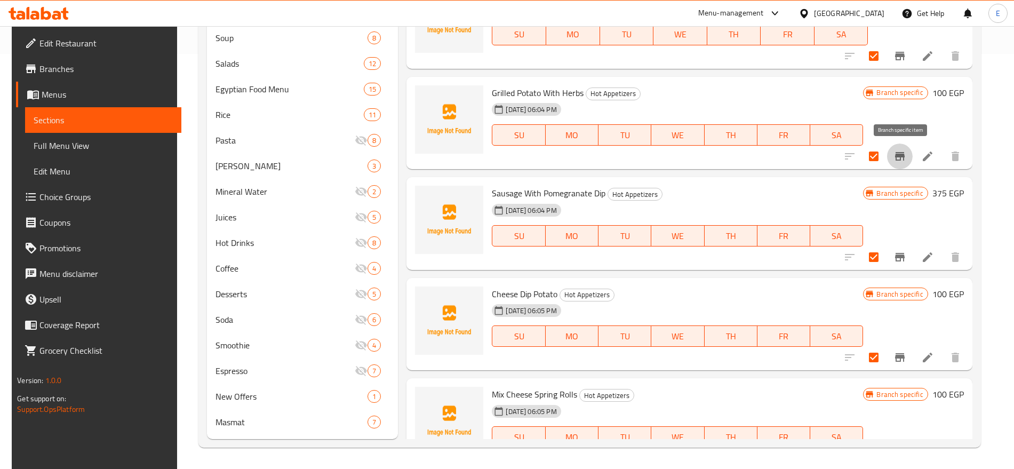
click at [895, 161] on icon "Branch-specific-item" at bounding box center [899, 156] width 13 height 13
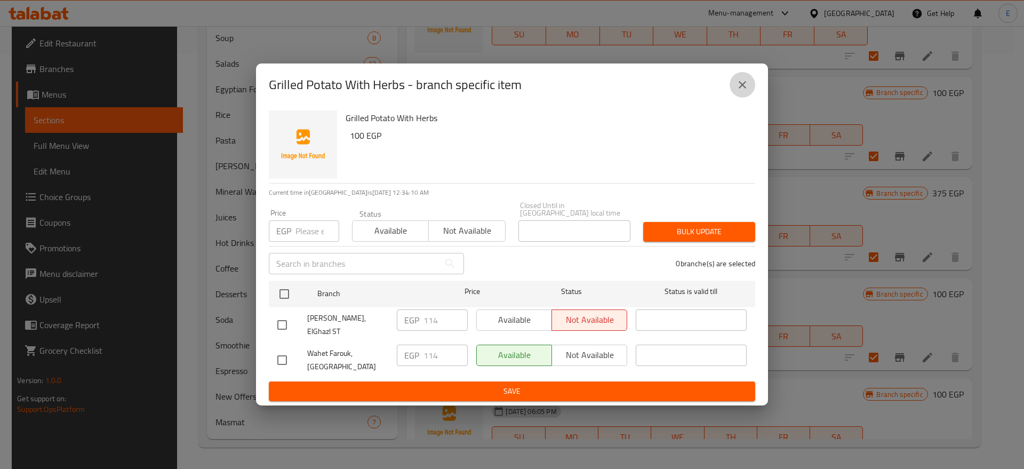
click at [743, 91] on icon "close" at bounding box center [742, 84] width 13 height 13
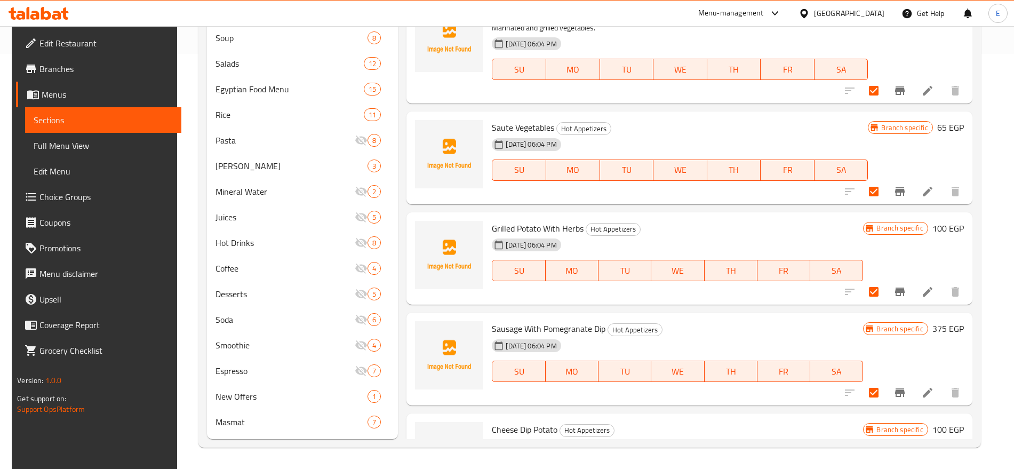
scroll to position [1152, 0]
click at [902, 189] on icon "Branch-specific-item" at bounding box center [900, 192] width 10 height 9
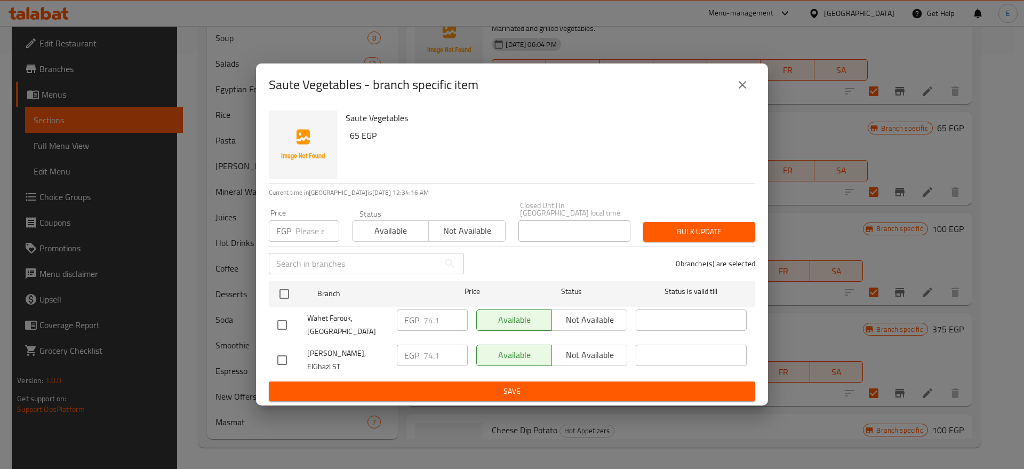
click at [281, 357] on input "checkbox" at bounding box center [282, 360] width 22 height 22
checkbox input "true"
click at [598, 358] on span "Not available" at bounding box center [589, 354] width 67 height 15
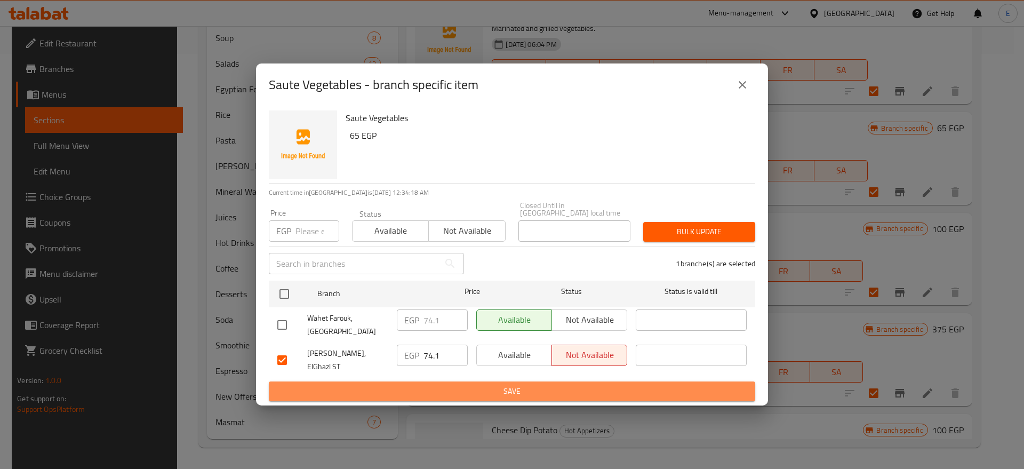
click at [505, 387] on span "Save" at bounding box center [511, 391] width 469 height 13
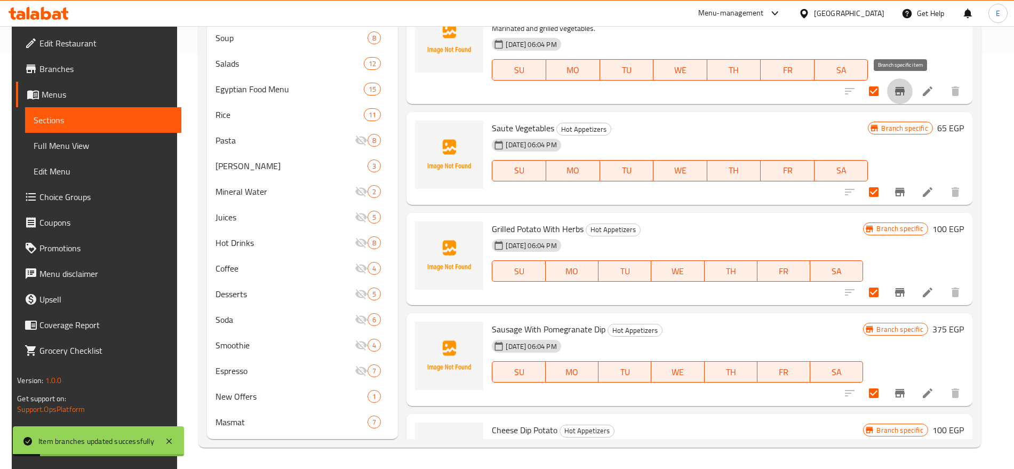
click at [903, 89] on icon "Branch-specific-item" at bounding box center [900, 91] width 10 height 9
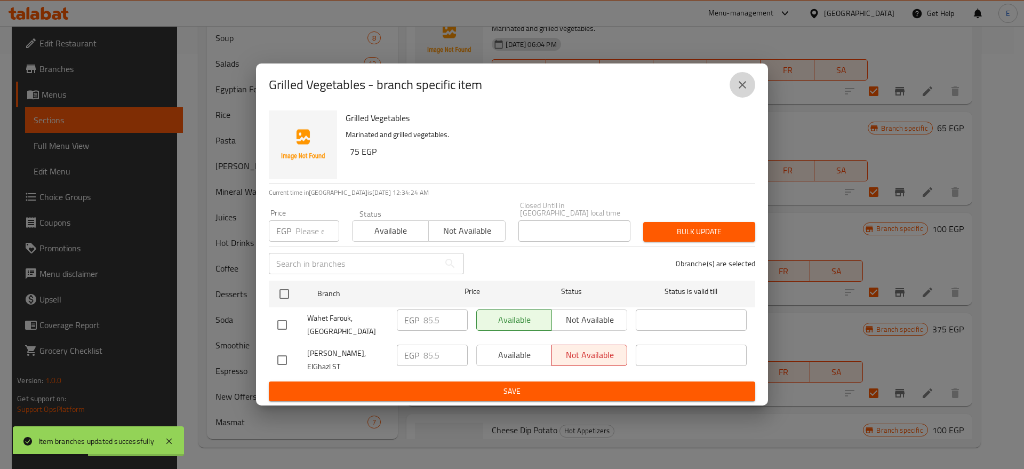
click at [740, 91] on icon "close" at bounding box center [742, 84] width 13 height 13
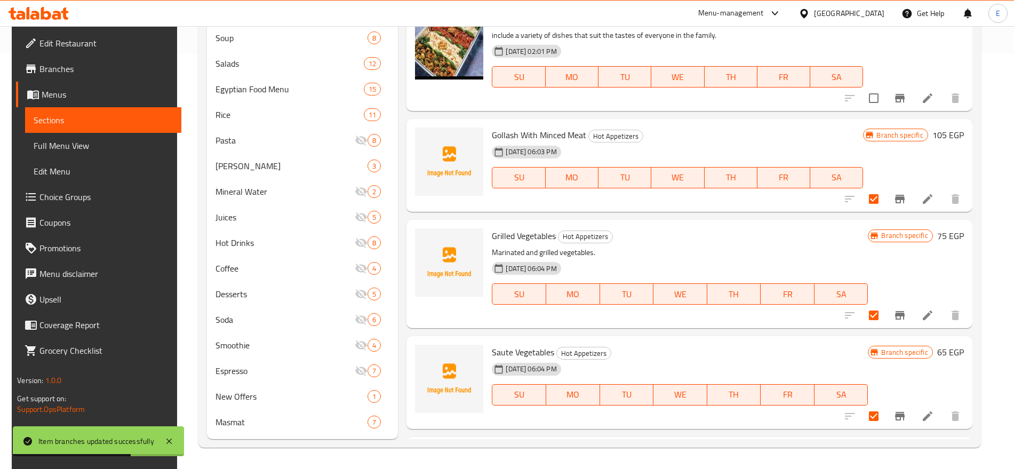
scroll to position [926, 0]
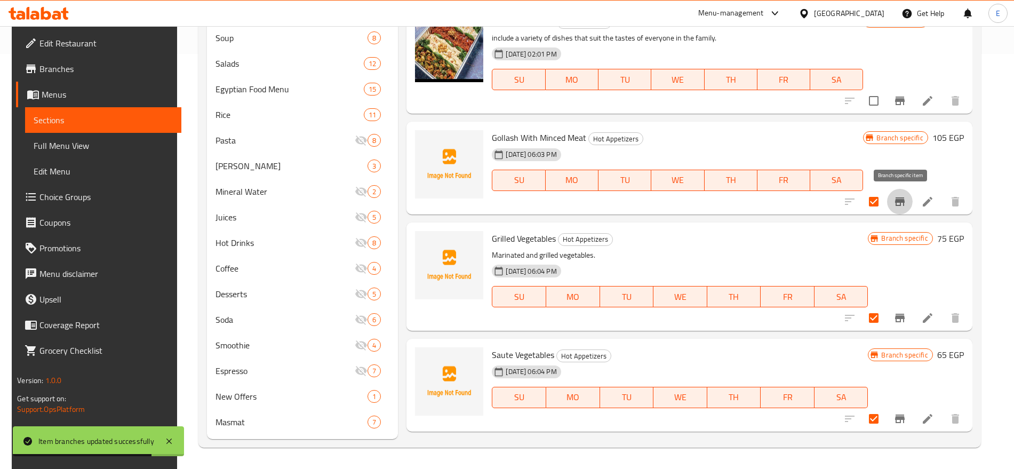
click at [898, 205] on icon "Branch-specific-item" at bounding box center [900, 201] width 10 height 9
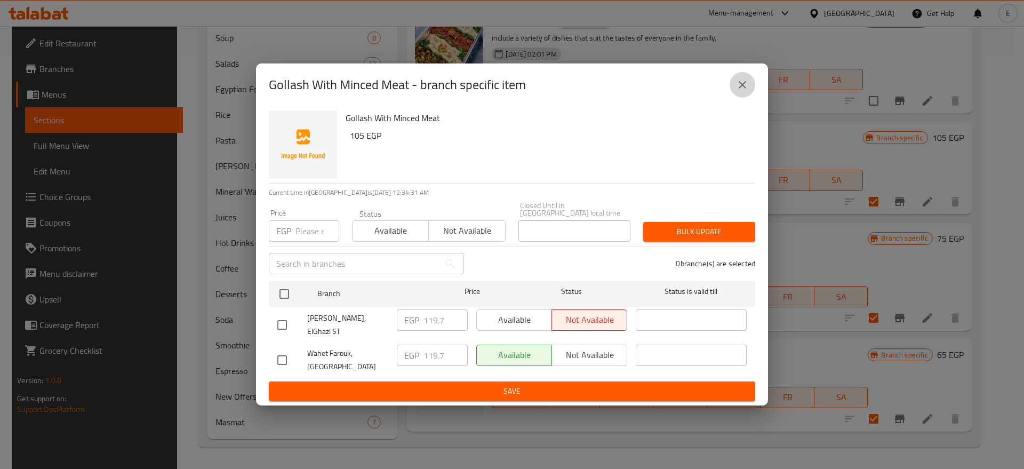
click at [732, 92] on button "close" at bounding box center [743, 85] width 26 height 26
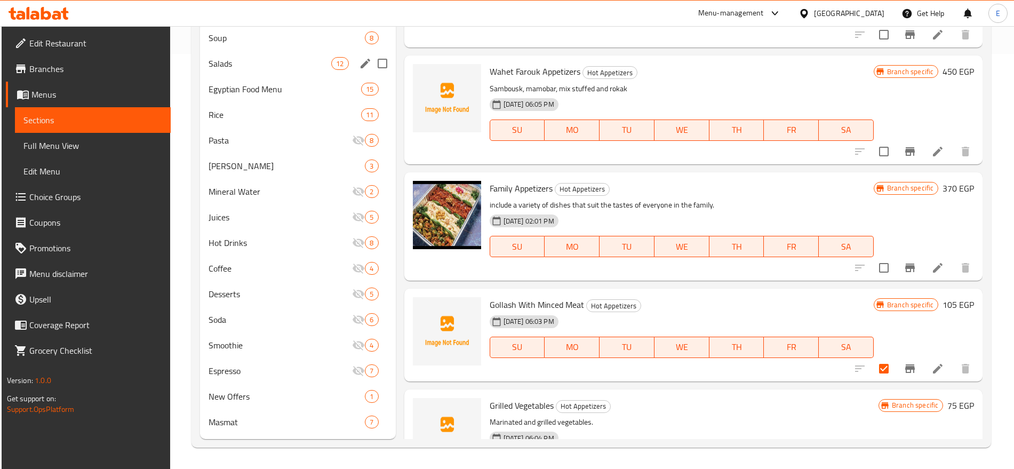
scroll to position [0, 0]
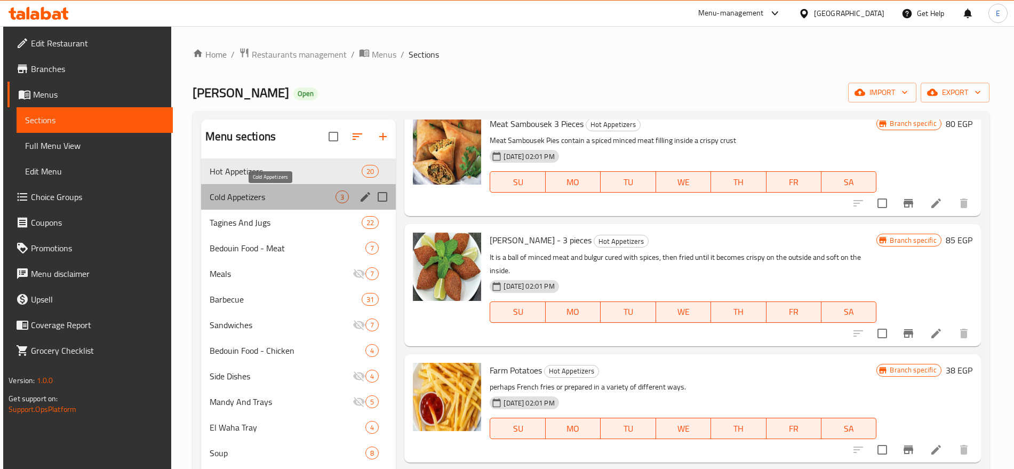
click at [251, 192] on span "Cold Appetizers" at bounding box center [273, 196] width 126 height 13
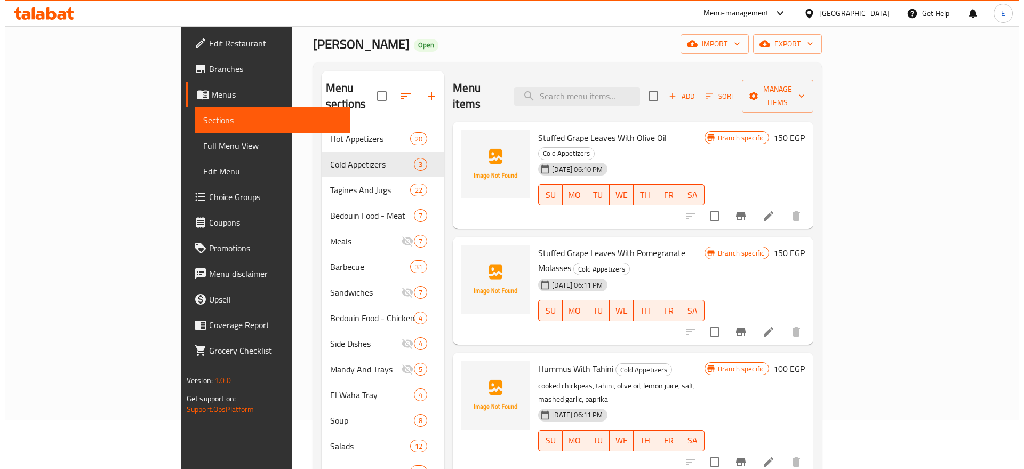
scroll to position [52, 0]
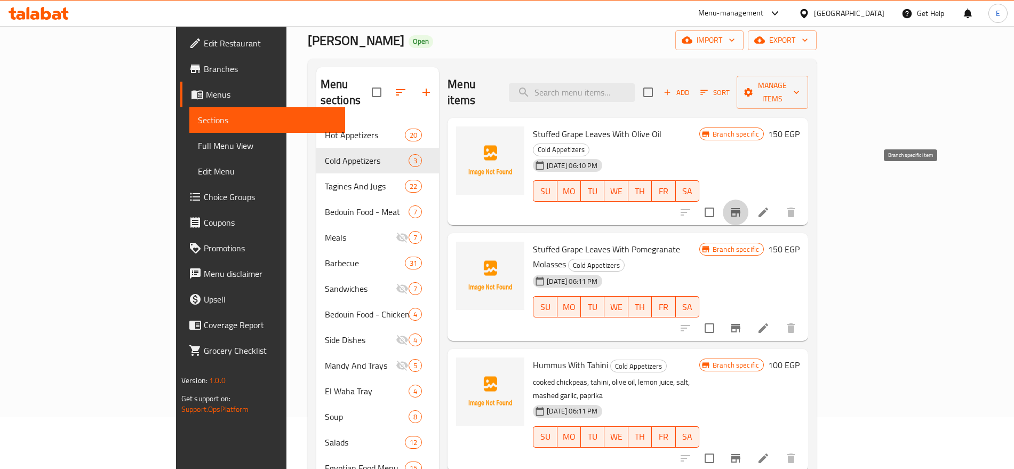
click at [740, 208] on icon "Branch-specific-item" at bounding box center [736, 212] width 10 height 9
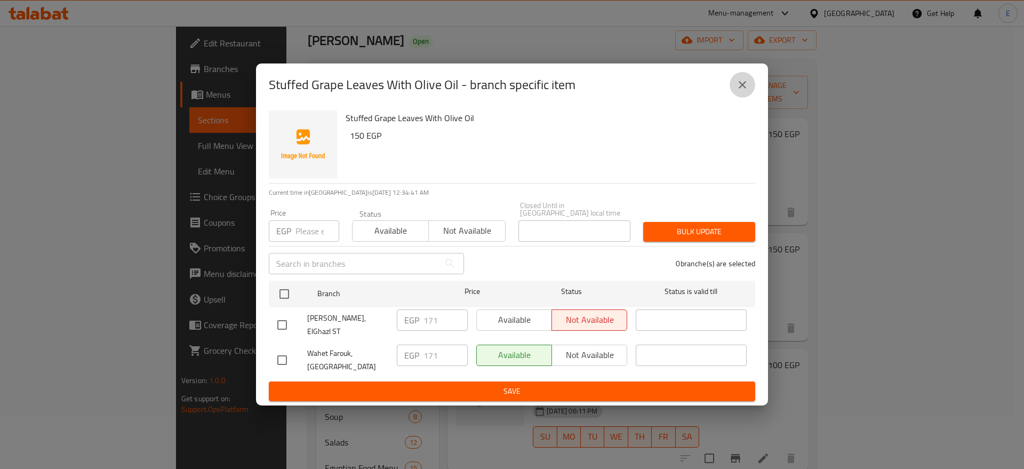
click at [740, 89] on icon "close" at bounding box center [742, 84] width 13 height 13
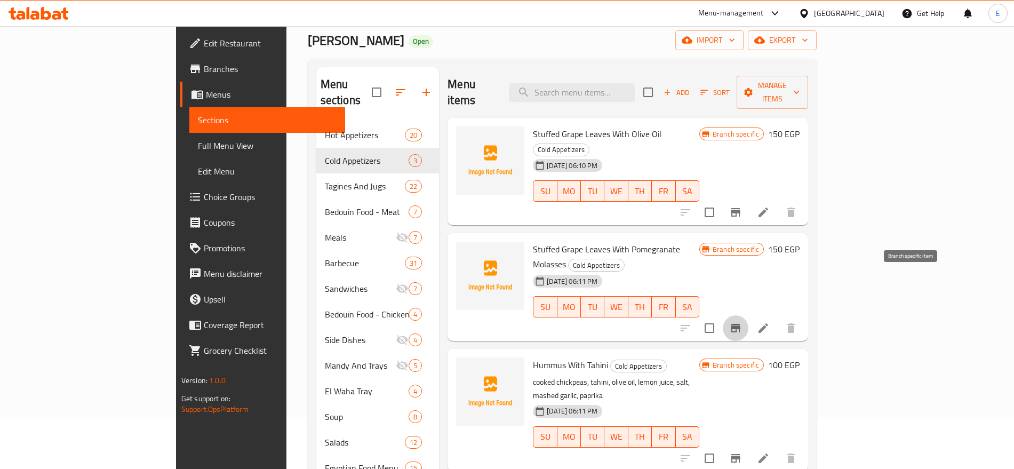
click at [742, 322] on icon "Branch-specific-item" at bounding box center [735, 328] width 13 height 13
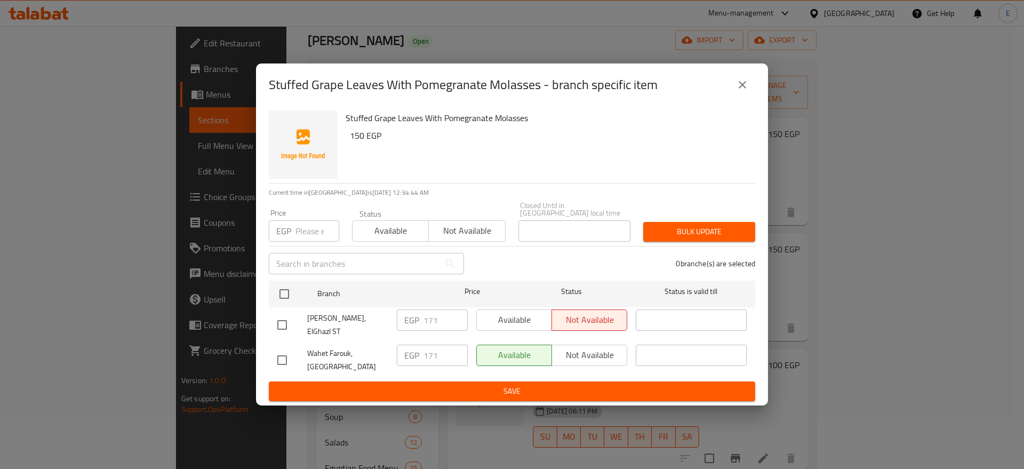
click at [738, 91] on icon "close" at bounding box center [742, 84] width 13 height 13
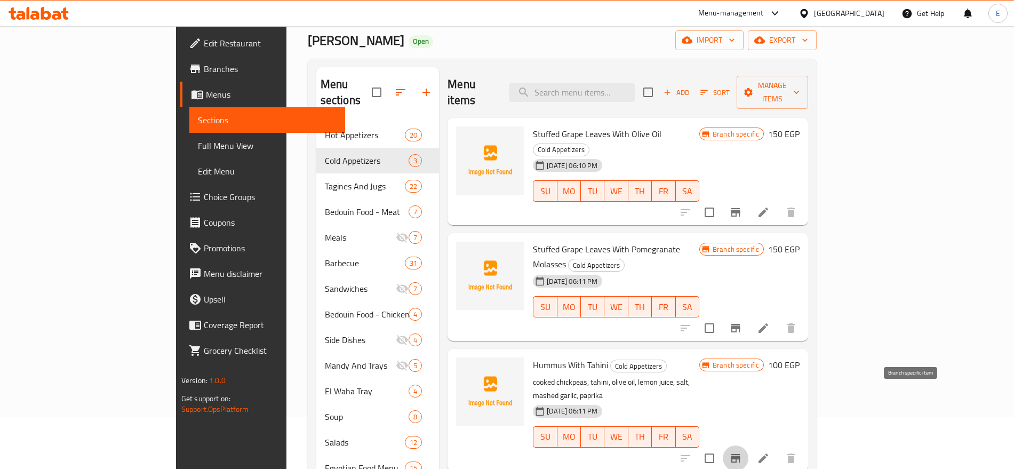
click at [740, 454] on icon "Branch-specific-item" at bounding box center [736, 458] width 10 height 9
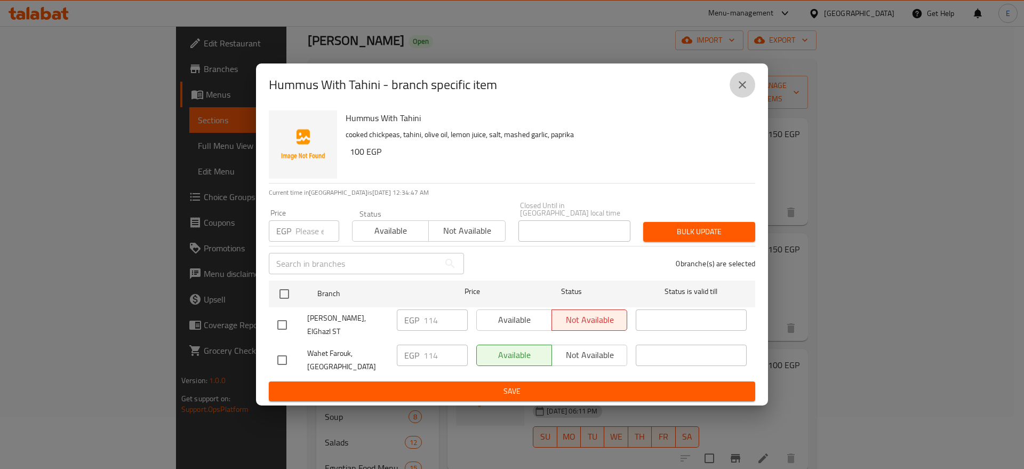
click at [741, 90] on icon "close" at bounding box center [742, 84] width 13 height 13
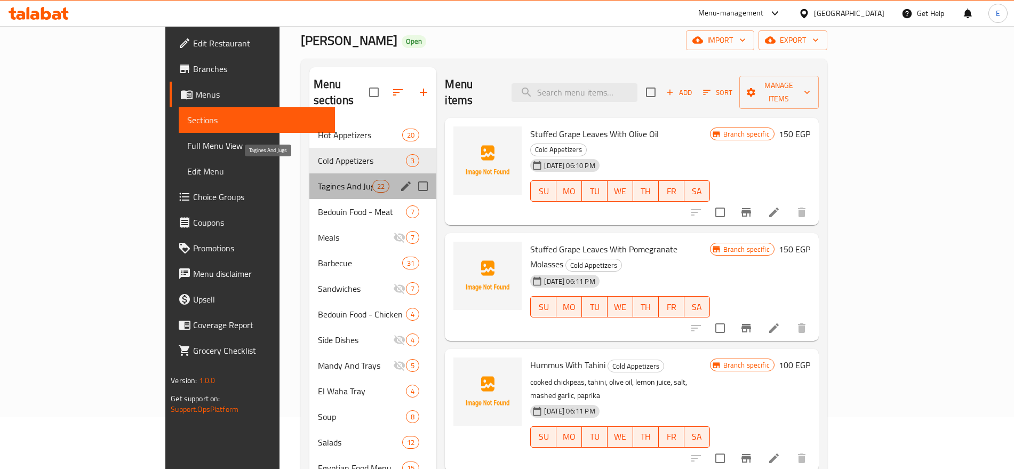
click at [318, 180] on span "Tagines And Jugs" at bounding box center [345, 186] width 54 height 13
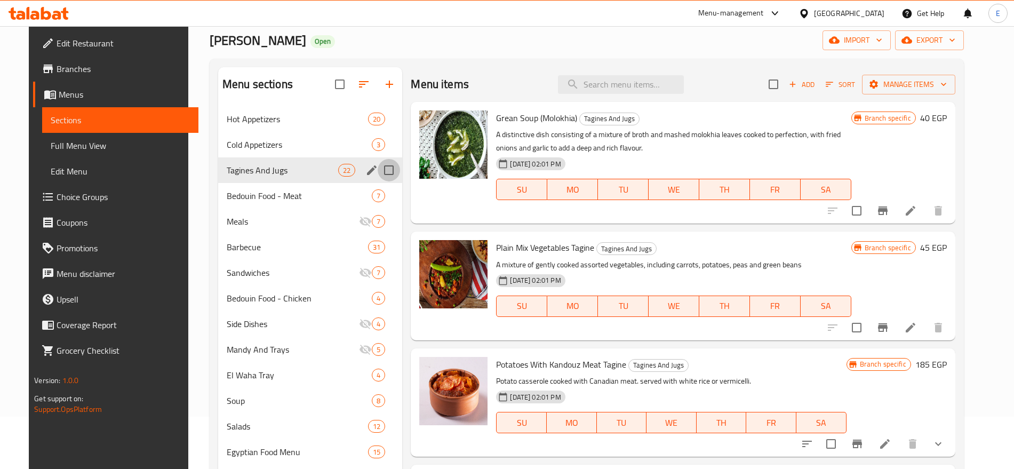
click at [379, 172] on input "Menu sections" at bounding box center [389, 170] width 22 height 22
checkbox input "true"
click at [855, 83] on span "Sort" at bounding box center [840, 84] width 29 height 12
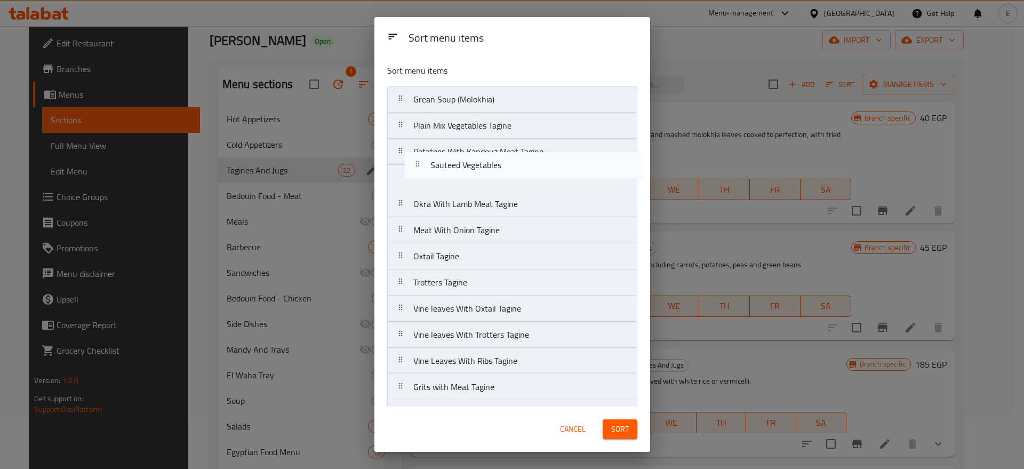
drag, startPoint x: 426, startPoint y: 391, endPoint x: 449, endPoint y: 149, distance: 243.2
click at [449, 149] on nav "Grean Soup (Molokhia) Plain Mix Vegetables Tagine Potatoes With Kandouz Meat Ta…" at bounding box center [512, 374] width 250 height 576
drag, startPoint x: 440, startPoint y: 173, endPoint x: 449, endPoint y: 148, distance: 26.7
click at [449, 148] on nav "Grean Soup (Molokhia) Plain Mix Vegetables Tagine Potatoes With Kandouz Meat Ta…" at bounding box center [512, 374] width 250 height 576
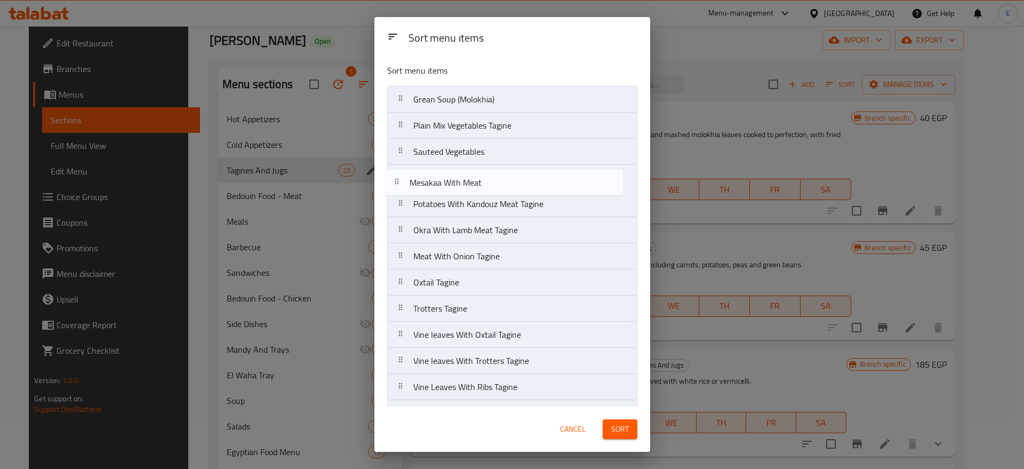
drag, startPoint x: 457, startPoint y: 313, endPoint x: 454, endPoint y: 169, distance: 143.5
click at [454, 169] on nav "Grean Soup (Molokhia) Plain Mix Vegetables Tagine Sauteed Vegetables Potatoes W…" at bounding box center [512, 374] width 250 height 576
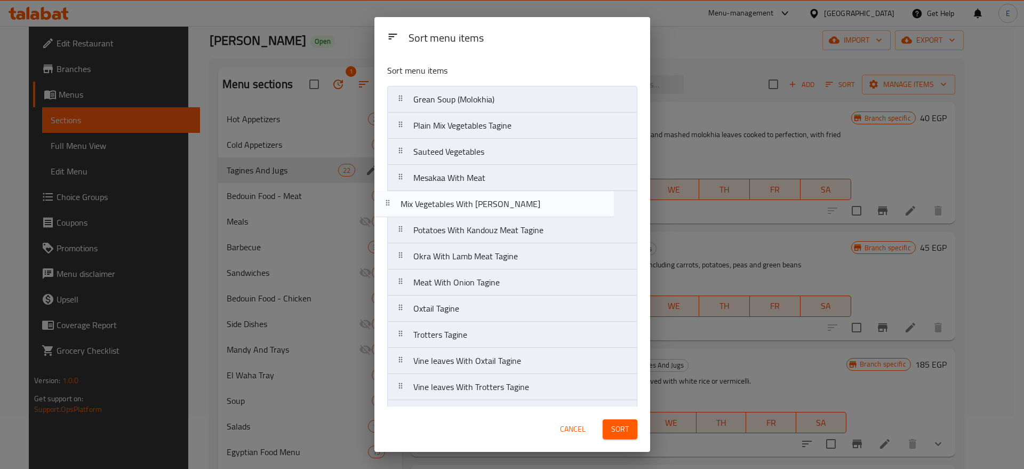
drag, startPoint x: 483, startPoint y: 346, endPoint x: 485, endPoint y: 162, distance: 183.5
click at [485, 162] on nav "Grean Soup (Molokhia) Plain Mix Vegetables Tagine Sauteed Vegetables Mesakaa Wi…" at bounding box center [512, 374] width 250 height 576
drag, startPoint x: 477, startPoint y: 264, endPoint x: 476, endPoint y: 206, distance: 57.6
click at [476, 206] on nav "Grean Soup (Molokhia) Plain Mix Vegetables Tagine Sauteed Vegetables Mesakaa Wi…" at bounding box center [512, 374] width 250 height 576
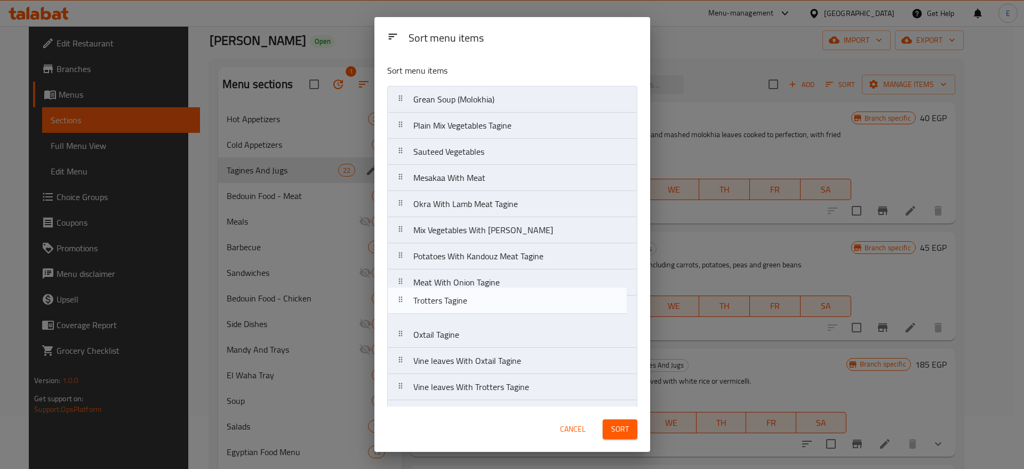
scroll to position [1, 0]
drag, startPoint x: 483, startPoint y: 337, endPoint x: 478, endPoint y: 302, distance: 35.1
click at [478, 302] on nav "Grean Soup (Molokhia) Plain Mix Vegetables Tagine Sauteed Vegetables Mesakaa Wi…" at bounding box center [512, 373] width 250 height 576
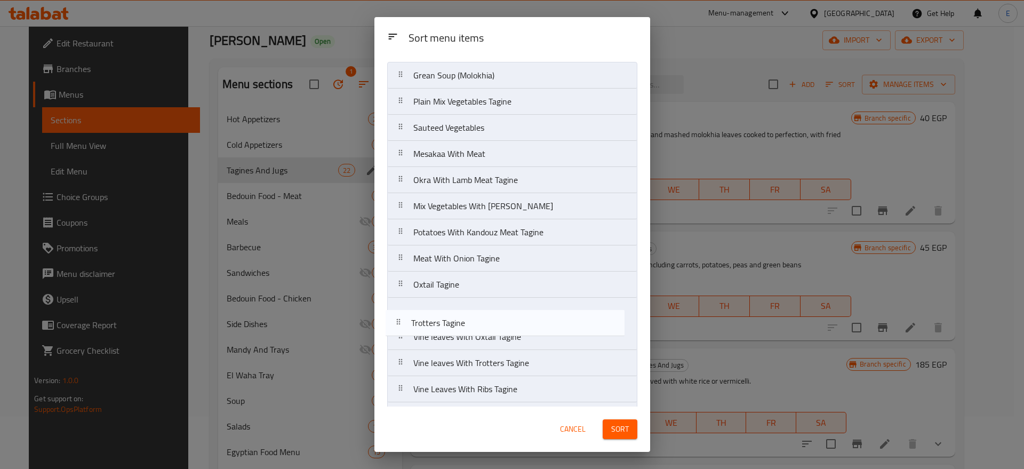
scroll to position [27, 0]
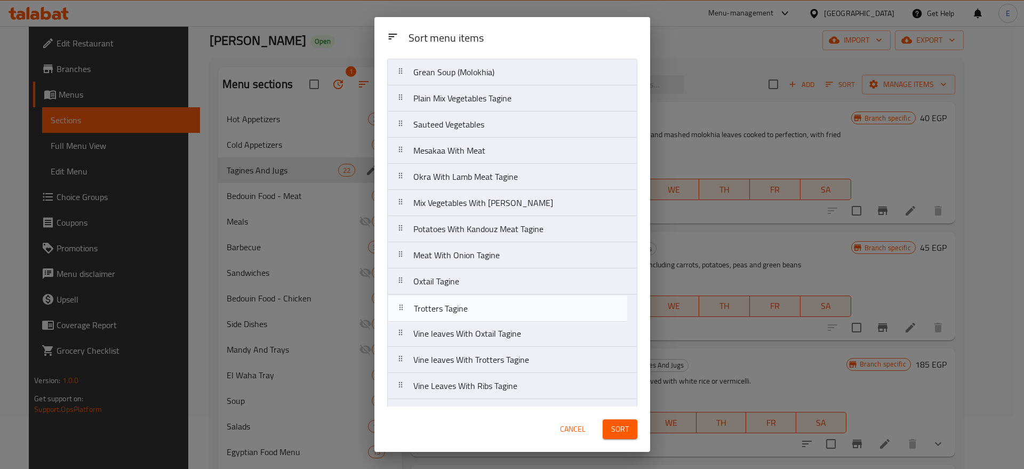
click at [441, 318] on nav "Grean Soup (Molokhia) Plain Mix Vegetables Tagine Sauteed Vegetables Mesakaa Wi…" at bounding box center [512, 347] width 250 height 576
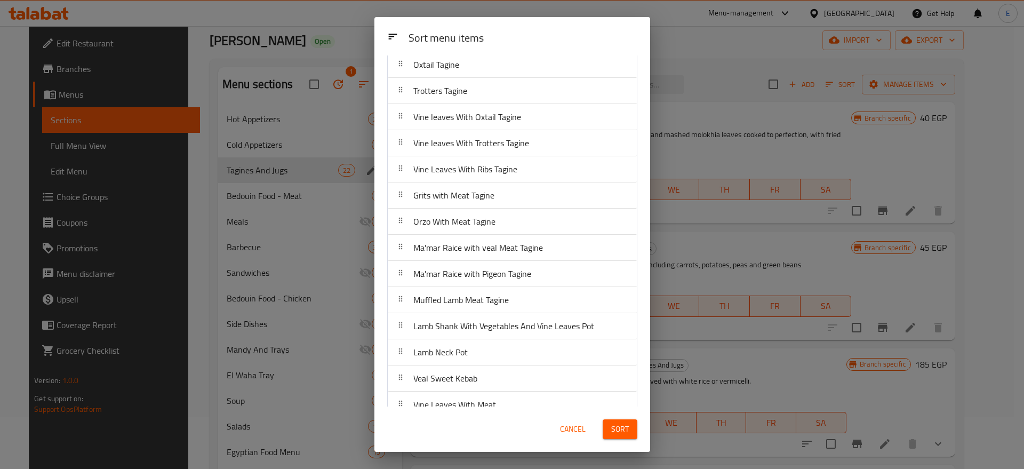
scroll to position [260, 0]
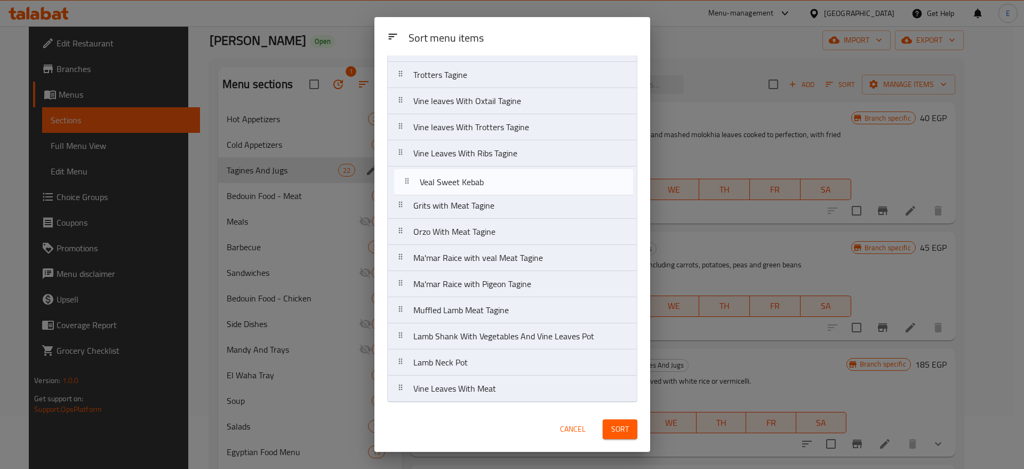
drag, startPoint x: 443, startPoint y: 372, endPoint x: 451, endPoint y: 184, distance: 188.4
click at [451, 184] on nav "Grean Soup (Molokhia) Plain Mix Vegetables Tagine Sauteed Vegetables Mesakaa Wi…" at bounding box center [512, 114] width 250 height 576
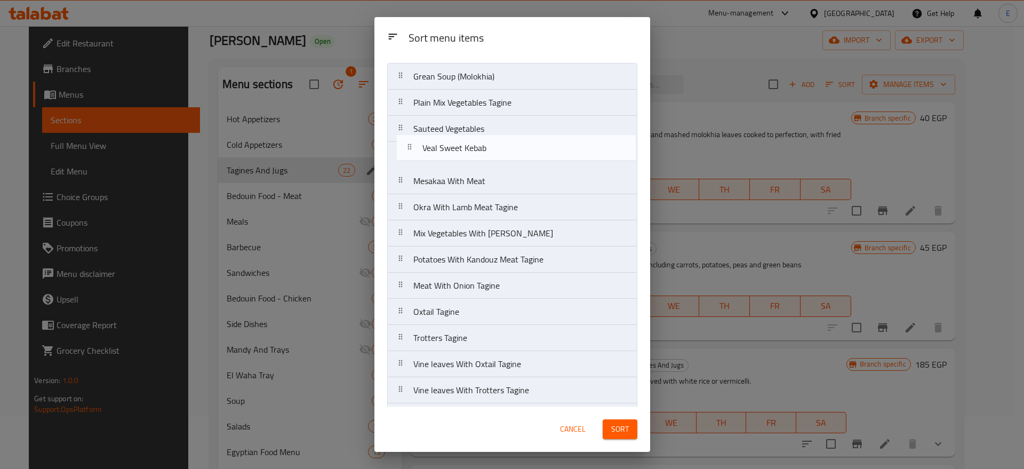
scroll to position [22, 0]
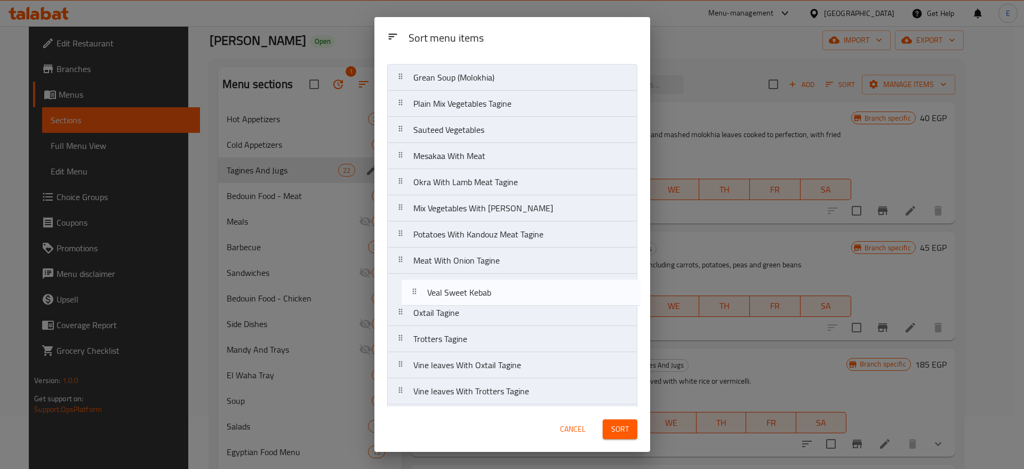
drag, startPoint x: 478, startPoint y: 187, endPoint x: 490, endPoint y: 291, distance: 104.1
click at [490, 291] on nav "Grean Soup (Molokhia) Plain Mix Vegetables Tagine Sauteed Vegetables Mesakaa Wi…" at bounding box center [512, 352] width 250 height 576
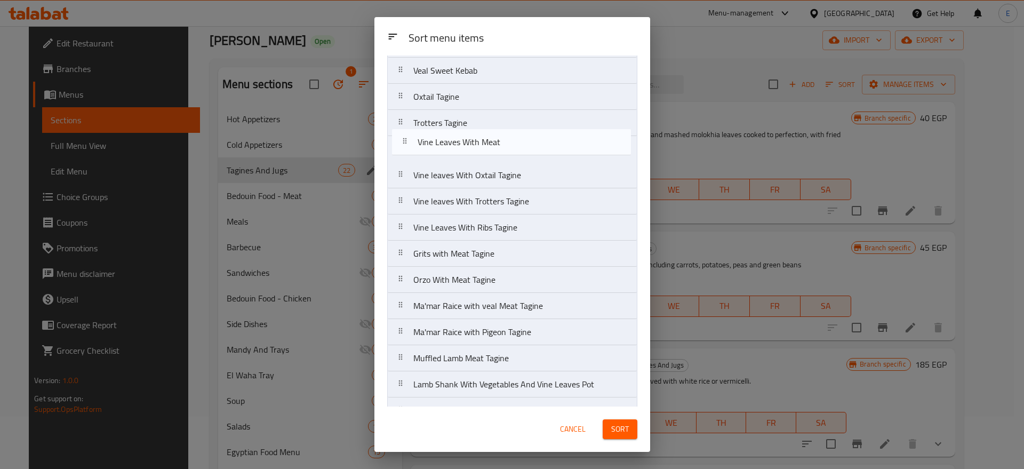
scroll to position [236, 0]
drag, startPoint x: 470, startPoint y: 396, endPoint x: 476, endPoint y: 154, distance: 242.2
click at [476, 154] on nav "Grean Soup (Molokhia) Plain Mix Vegetables Tagine Sauteed Vegetables Mesakaa Wi…" at bounding box center [512, 138] width 250 height 576
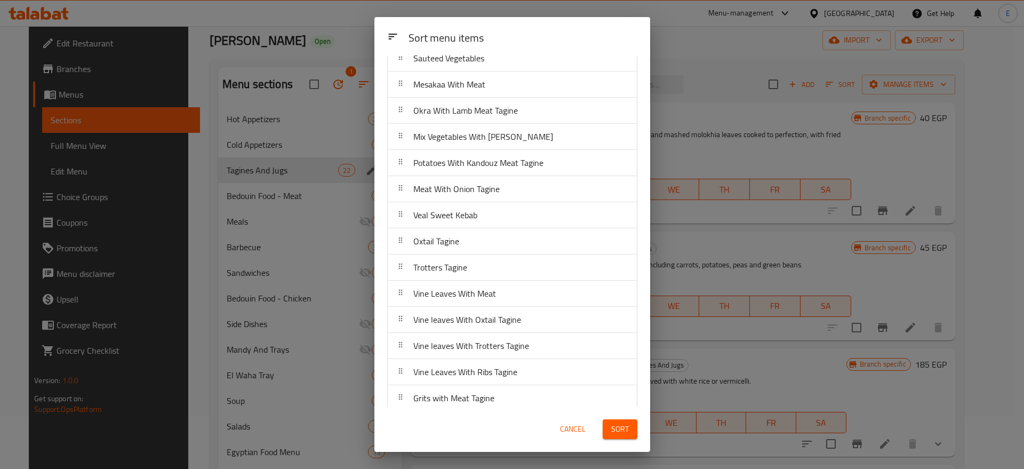
scroll to position [260, 0]
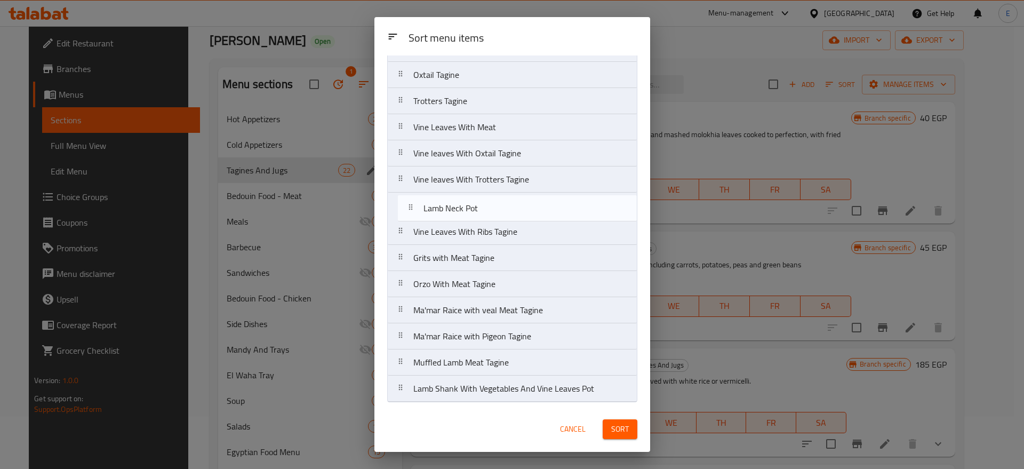
drag, startPoint x: 479, startPoint y: 395, endPoint x: 493, endPoint y: 182, distance: 213.8
click at [493, 182] on nav "Grean Soup (Molokhia) Plain Mix Vegetables Tagine Sauteed Vegetables Mesakaa Wi…" at bounding box center [512, 114] width 250 height 576
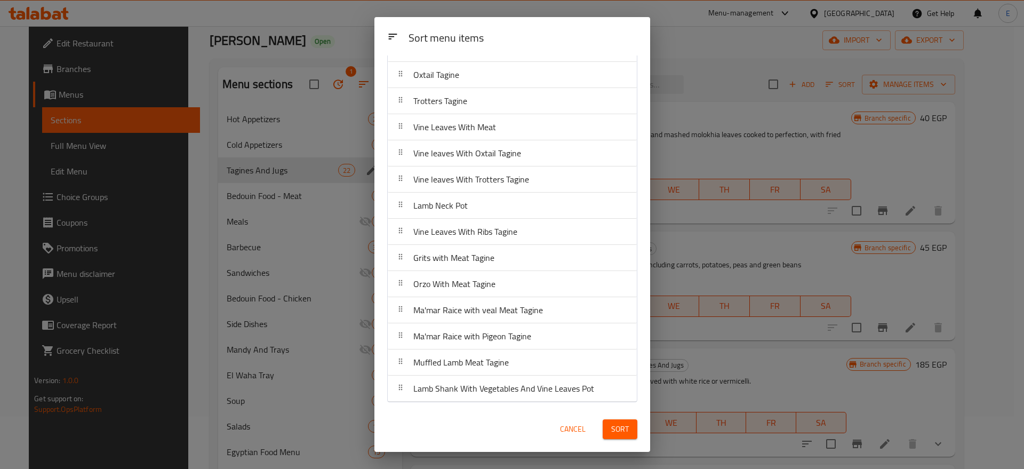
click at [627, 436] on button "Sort" at bounding box center [620, 429] width 35 height 20
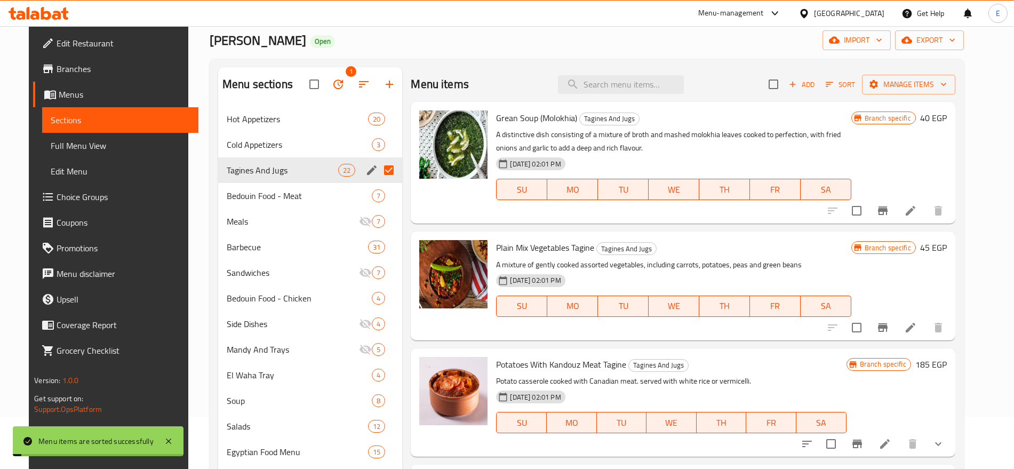
scroll to position [0, 0]
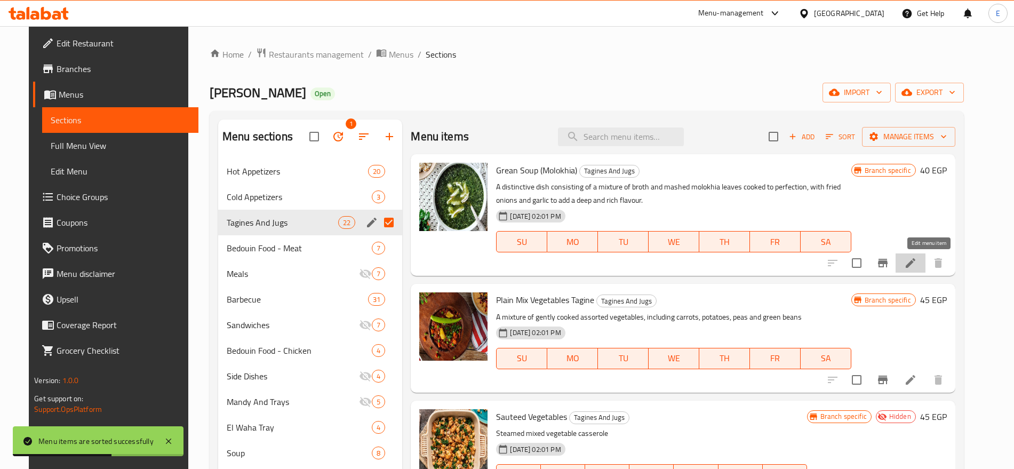
click at [917, 260] on icon at bounding box center [910, 263] width 13 height 13
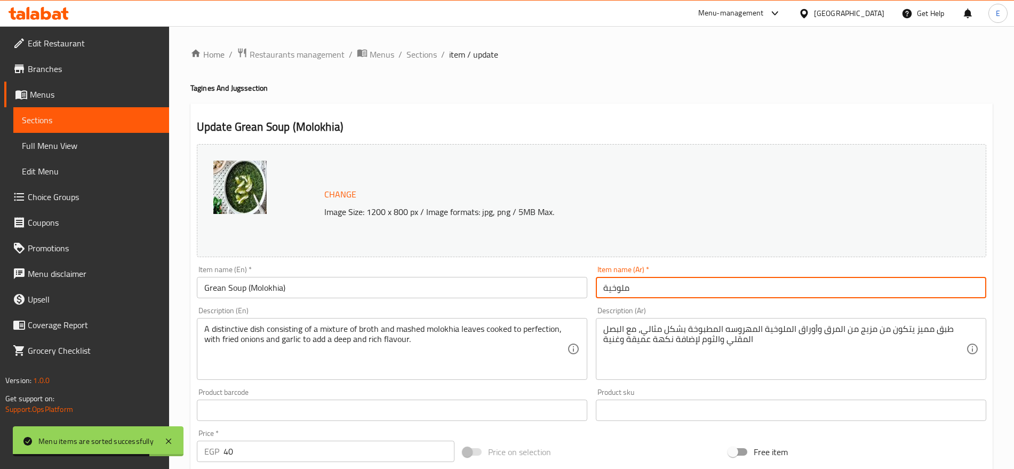
click at [645, 281] on input "ملوخية" at bounding box center [791, 287] width 390 height 21
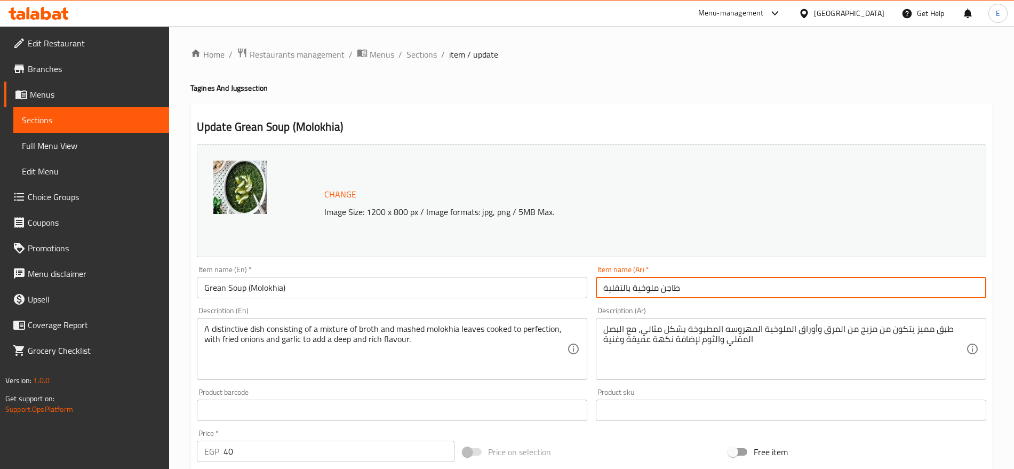
type input "طاجن ملوخية بالتقلية"
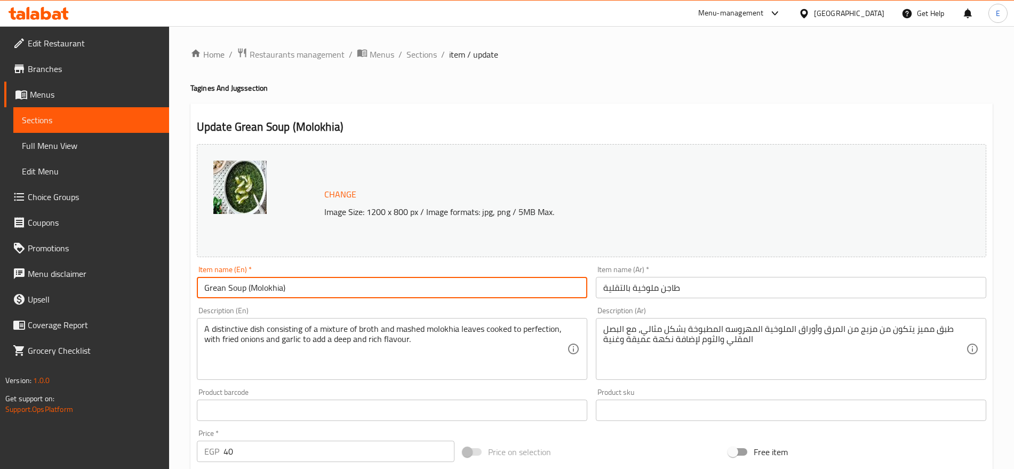
drag, startPoint x: 250, startPoint y: 287, endPoint x: 141, endPoint y: 286, distance: 108.8
click at [141, 286] on div "Edit Restaurant Branches Menus Sections Full Menu View Edit Menu Choice Groups …" at bounding box center [507, 397] width 1014 height 743
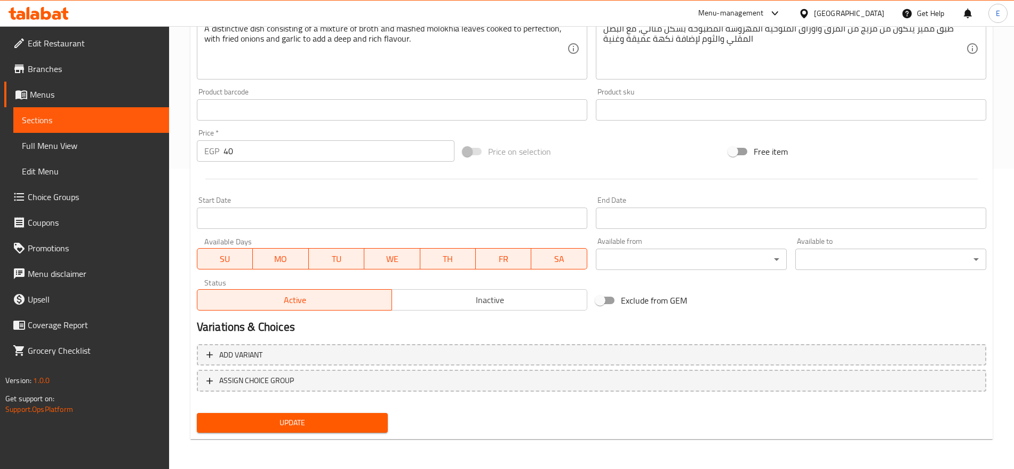
type input "Molokhia Tagine With Taklia"
click at [332, 423] on span "Update" at bounding box center [292, 422] width 174 height 13
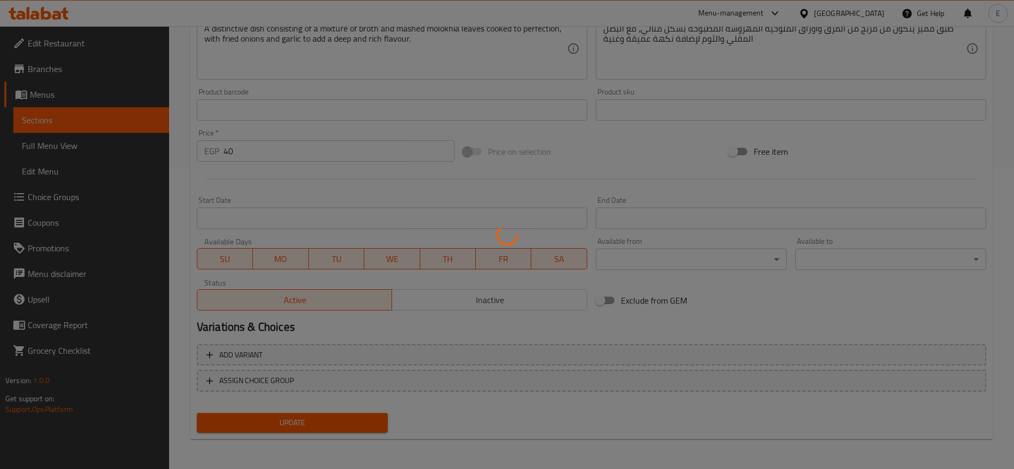
scroll to position [0, 0]
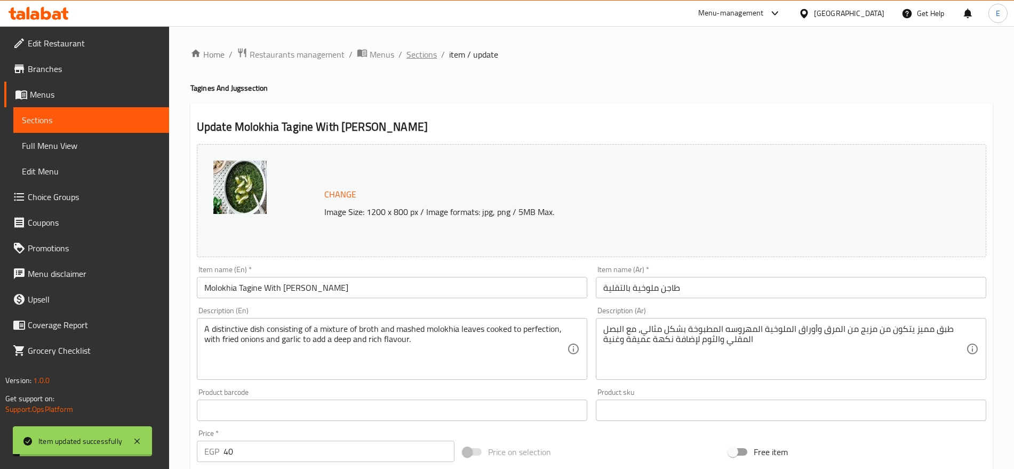
click at [415, 53] on span "Sections" at bounding box center [421, 54] width 30 height 13
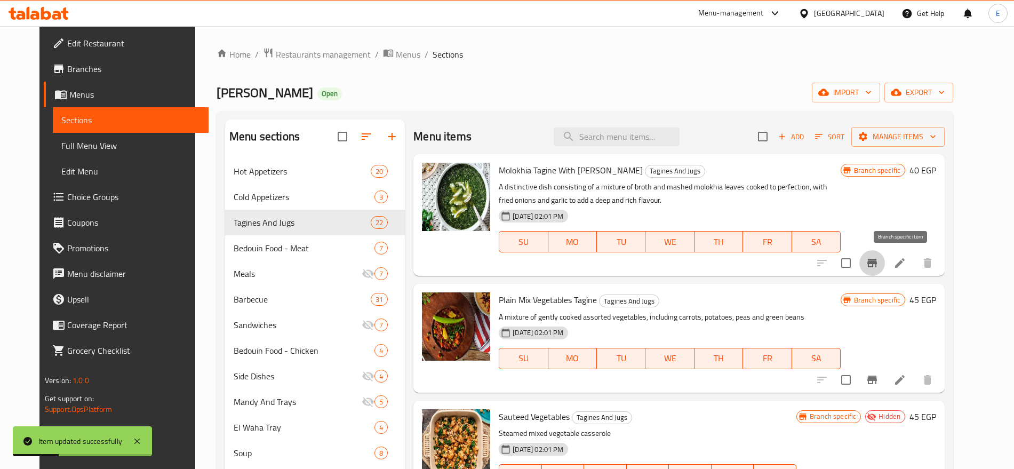
click at [885, 255] on button "Branch-specific-item" at bounding box center [872, 263] width 26 height 26
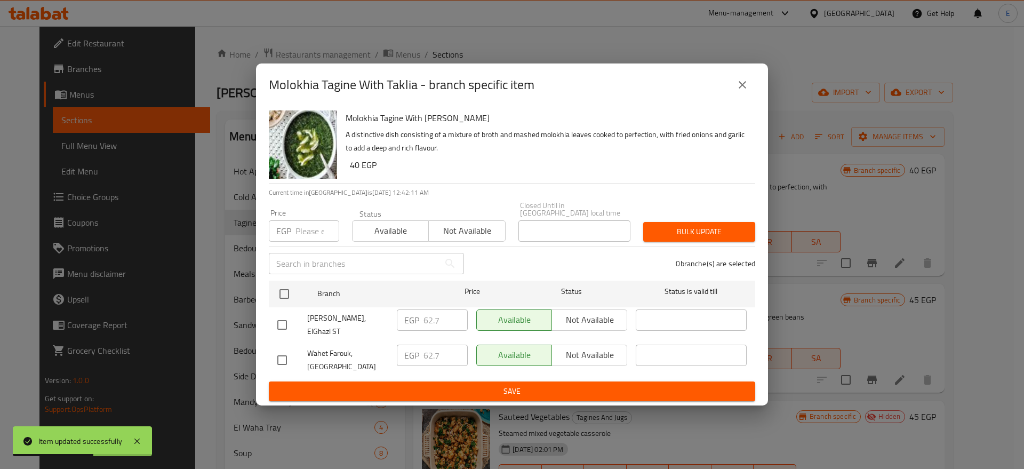
click at [279, 317] on input "checkbox" at bounding box center [282, 325] width 22 height 22
checkbox input "true"
drag, startPoint x: 447, startPoint y: 316, endPoint x: 237, endPoint y: 283, distance: 212.2
click at [237, 283] on div "Molokhia Tagine With Taklia - branch specific item Molokhia Tagine With Taklia …" at bounding box center [512, 234] width 1024 height 469
type input "40"
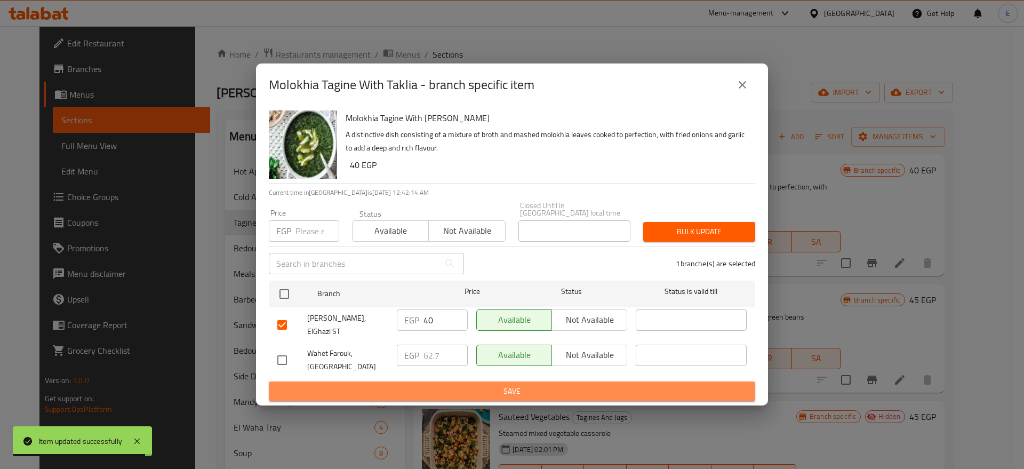
click at [467, 388] on span "Save" at bounding box center [511, 391] width 469 height 13
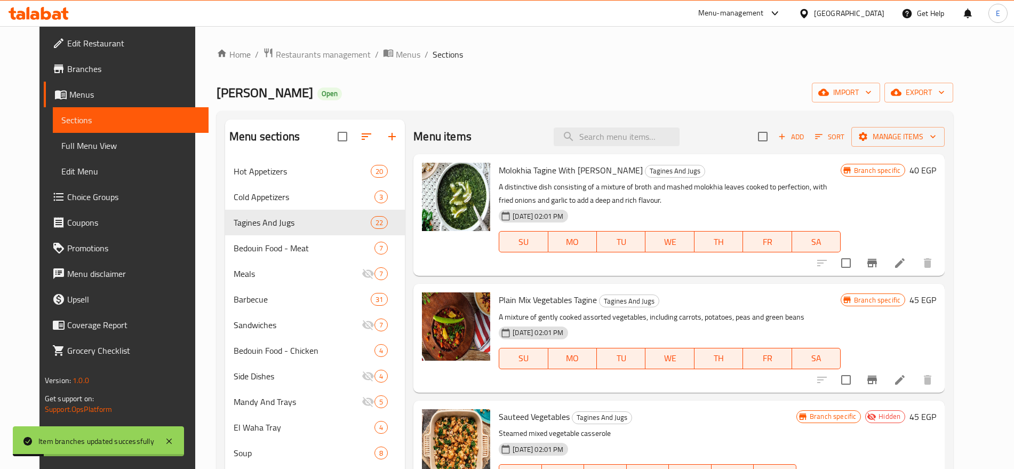
scroll to position [59, 0]
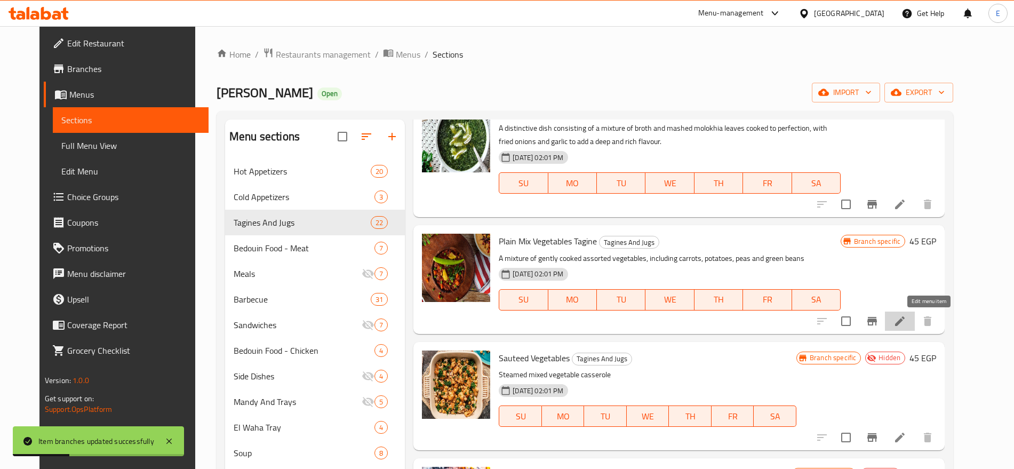
click at [906, 318] on icon at bounding box center [899, 321] width 13 height 13
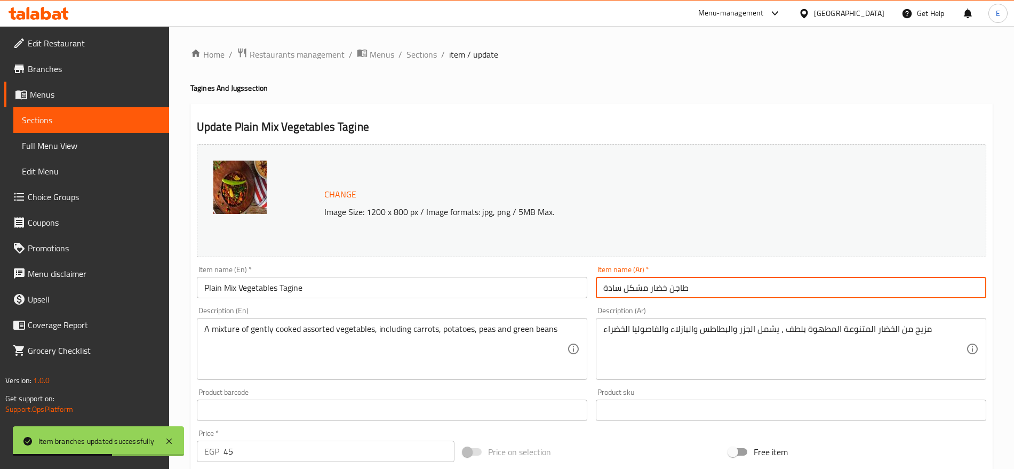
click at [634, 287] on input "طاجن خضار مشكل سادة" at bounding box center [791, 287] width 390 height 21
type input "طاجن خضار سادة"
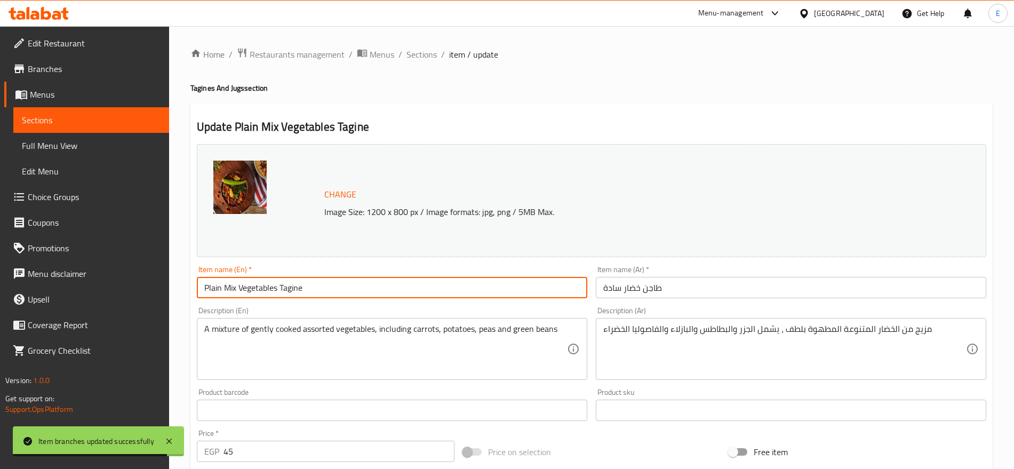
click at [230, 287] on input "Plain Mix Vegetables Tagine" at bounding box center [392, 287] width 390 height 21
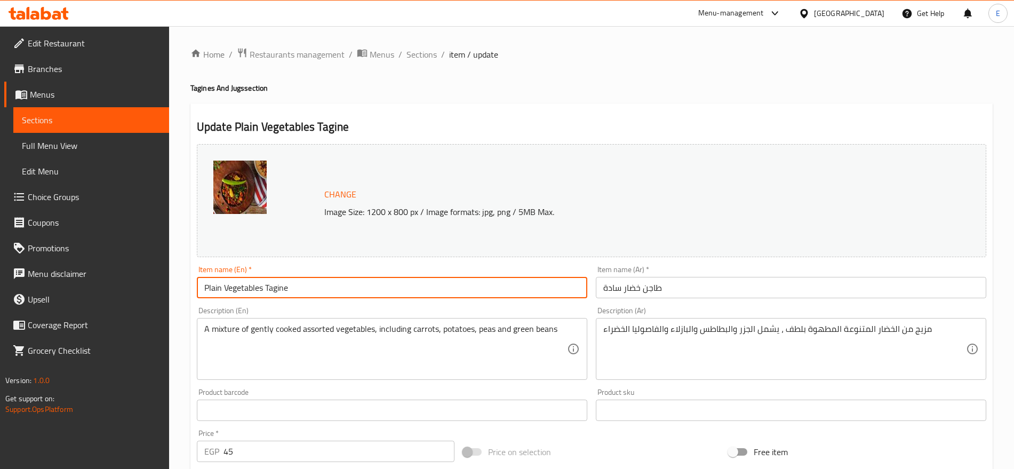
scroll to position [300, 0]
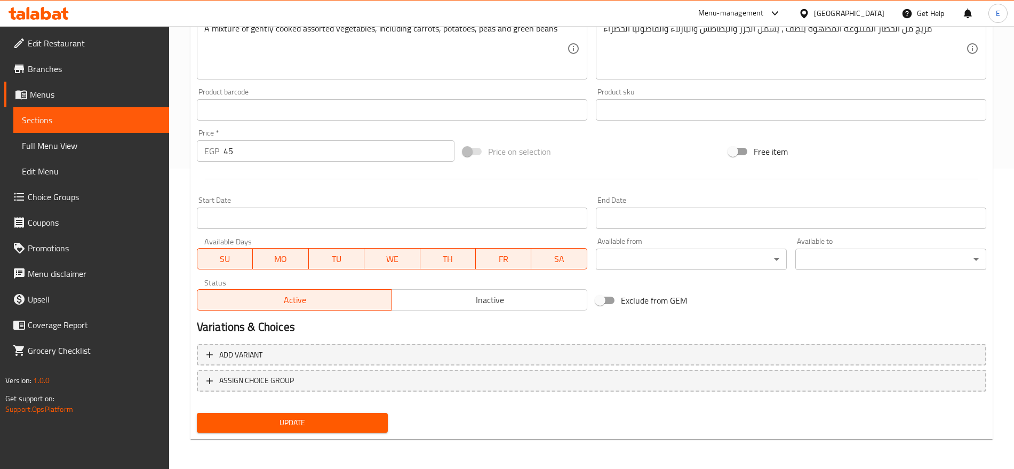
type input "Plain Vegetables Tagine"
click at [335, 433] on div "Update" at bounding box center [292, 423] width 199 height 28
click at [345, 425] on span "Update" at bounding box center [292, 422] width 174 height 13
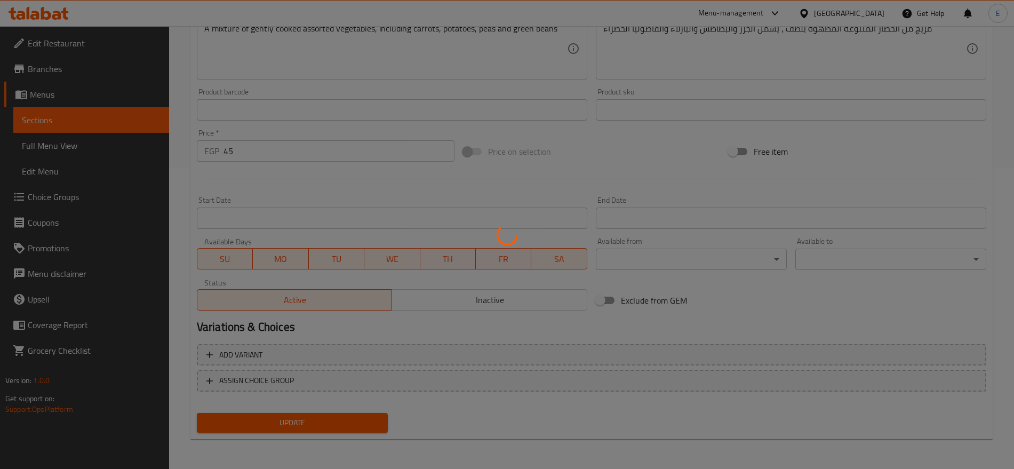
scroll to position [0, 0]
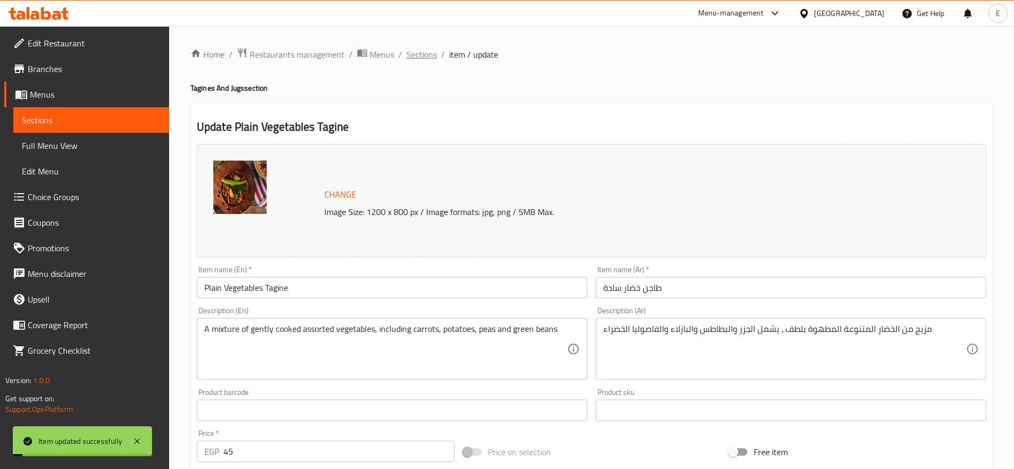
click at [421, 48] on span "Sections" at bounding box center [421, 54] width 30 height 13
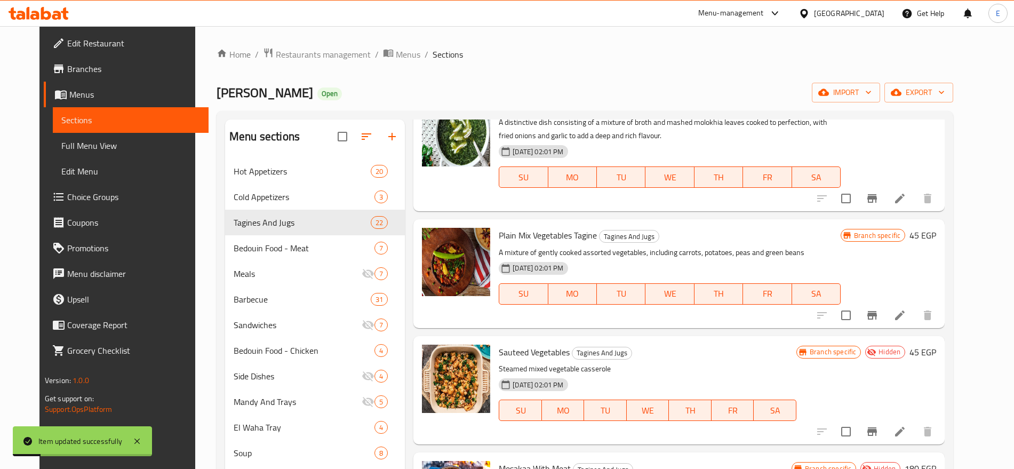
scroll to position [79, 0]
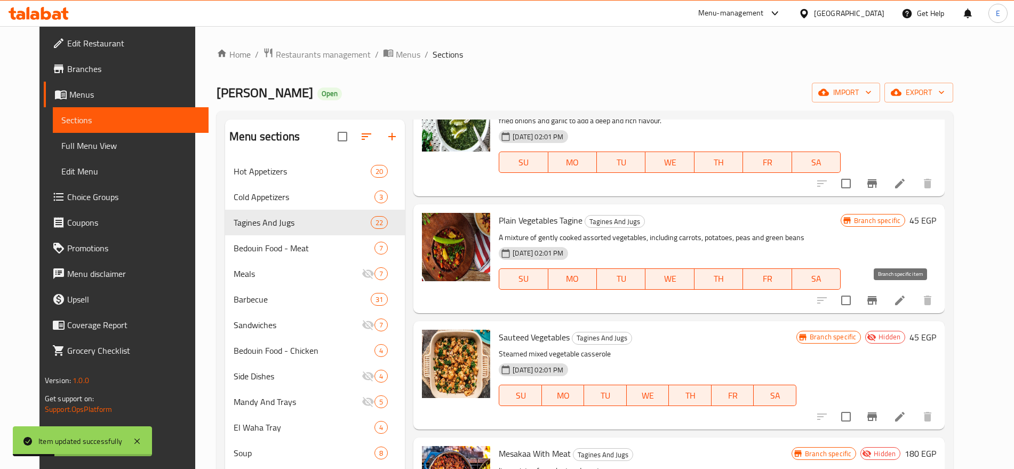
click at [877, 296] on icon "Branch-specific-item" at bounding box center [872, 300] width 10 height 9
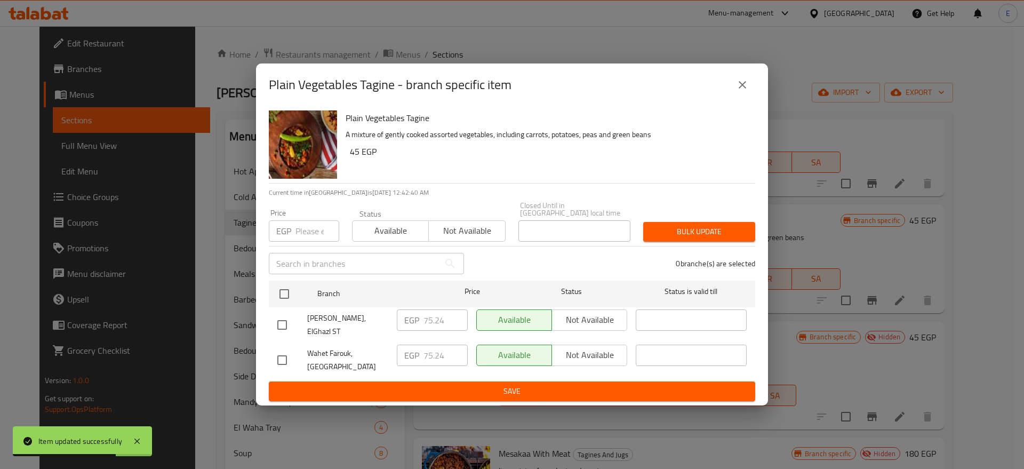
click at [279, 320] on input "checkbox" at bounding box center [282, 325] width 22 height 22
checkbox input "true"
drag, startPoint x: 444, startPoint y: 318, endPoint x: 266, endPoint y: 311, distance: 178.3
click at [266, 311] on div "Plain Vegetables Tagine A mixture of gently cooked assorted vegetables, includi…" at bounding box center [512, 256] width 512 height 300
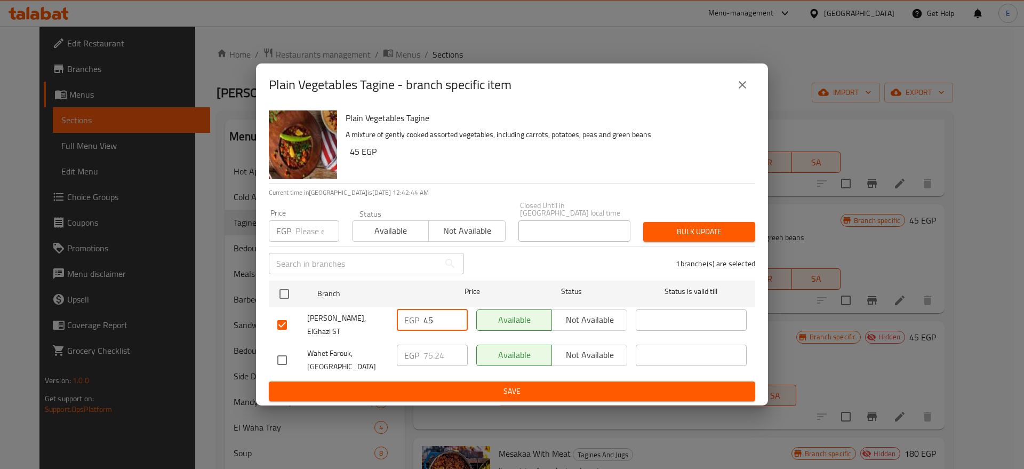
type input "45"
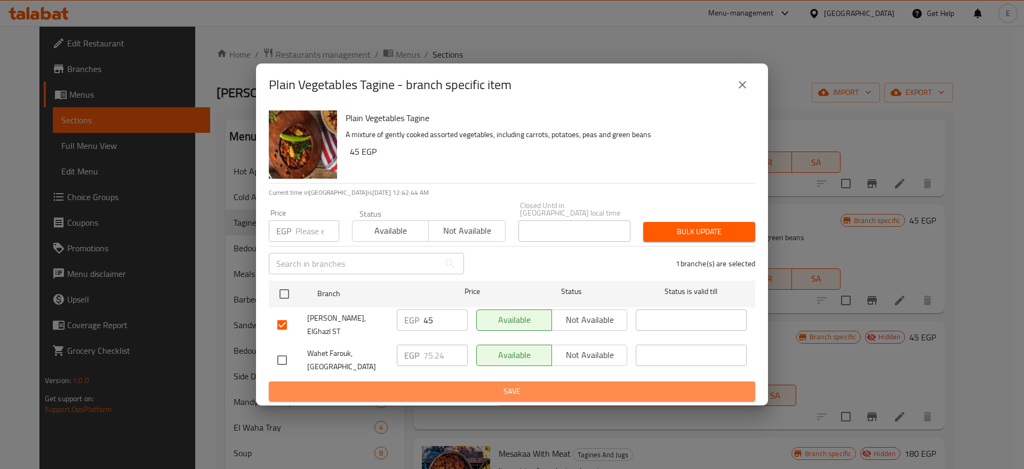
click at [461, 385] on span "Save" at bounding box center [511, 391] width 469 height 13
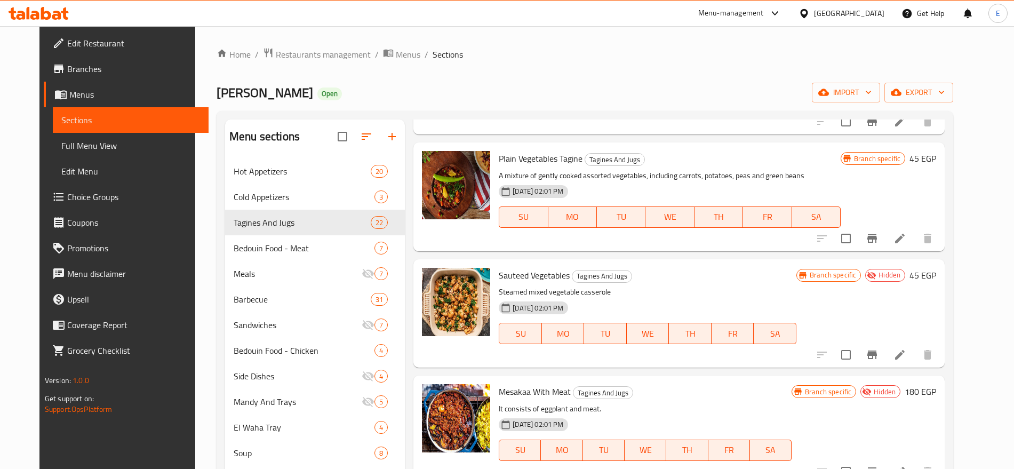
scroll to position [145, 0]
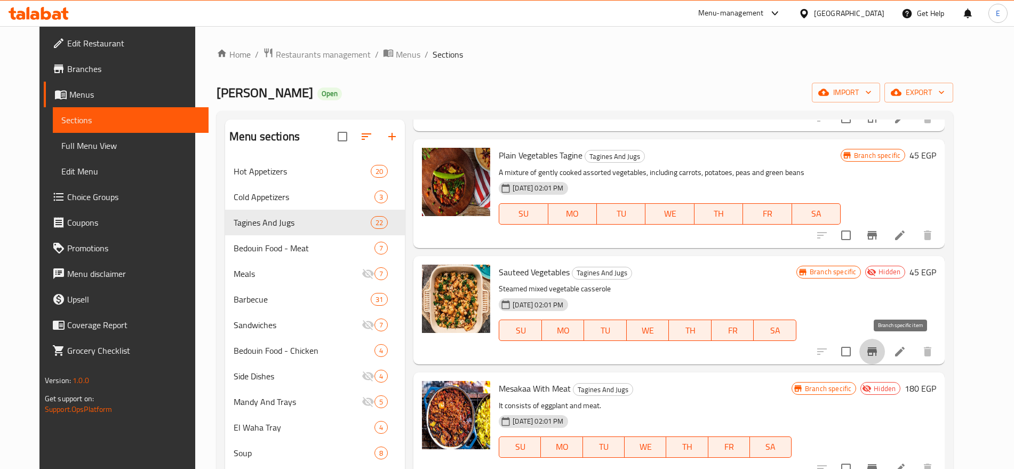
click at [877, 352] on icon "Branch-specific-item" at bounding box center [872, 351] width 10 height 9
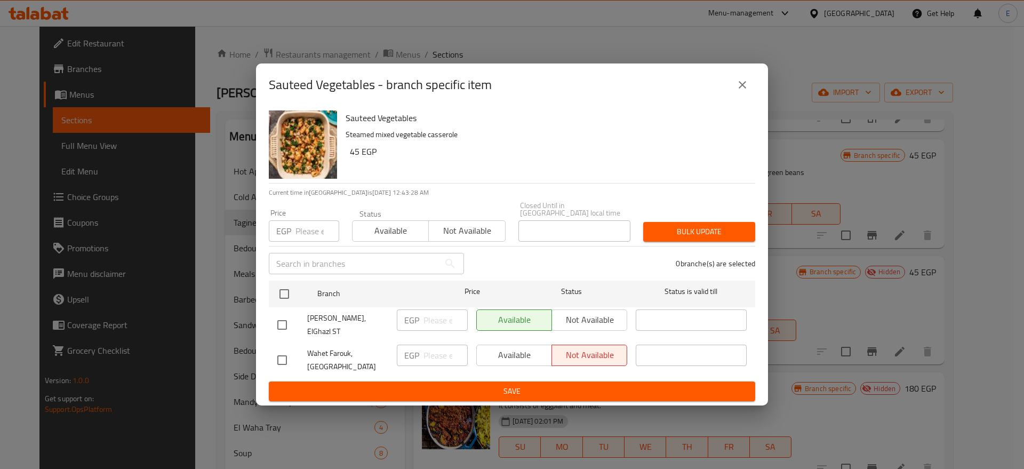
click at [283, 321] on input "checkbox" at bounding box center [282, 325] width 22 height 22
checkbox input "true"
click at [440, 318] on input "number" at bounding box center [445, 319] width 44 height 21
type input "45"
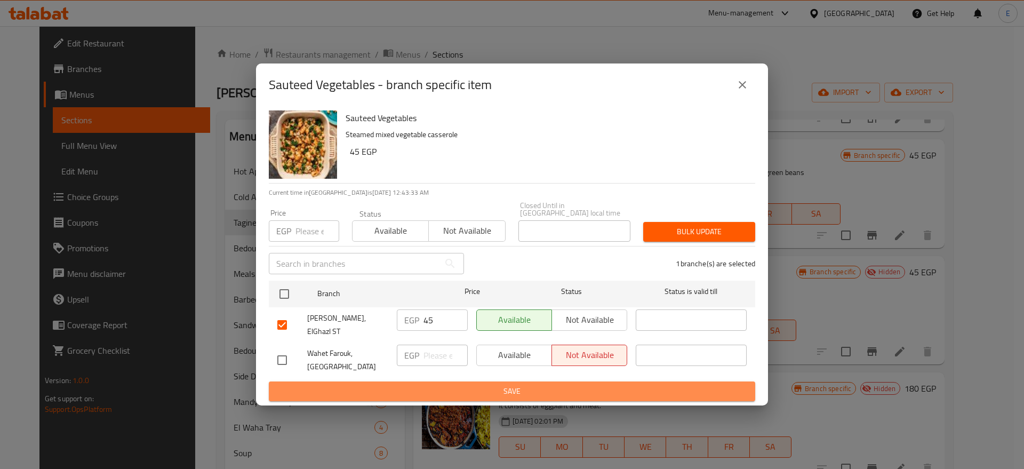
click at [476, 381] on button "Save" at bounding box center [512, 391] width 486 height 20
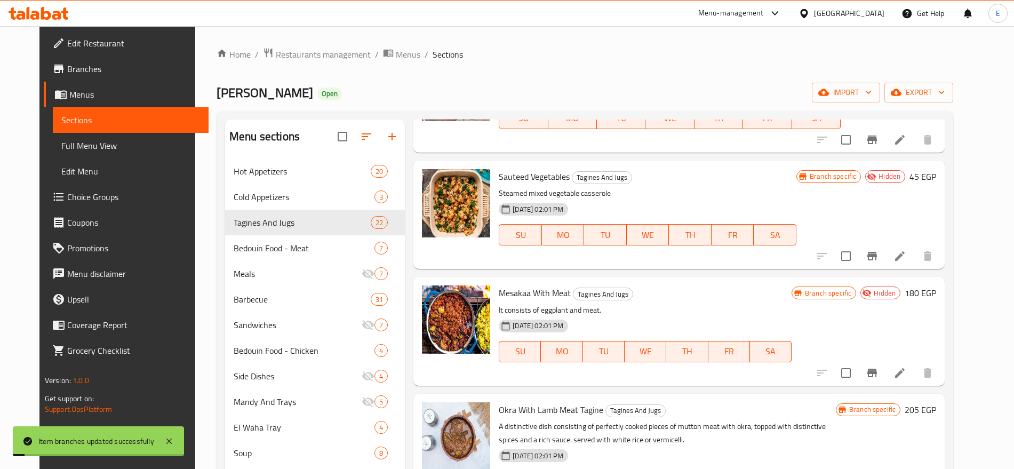
scroll to position [241, 0]
click at [906, 370] on icon at bounding box center [899, 372] width 13 height 13
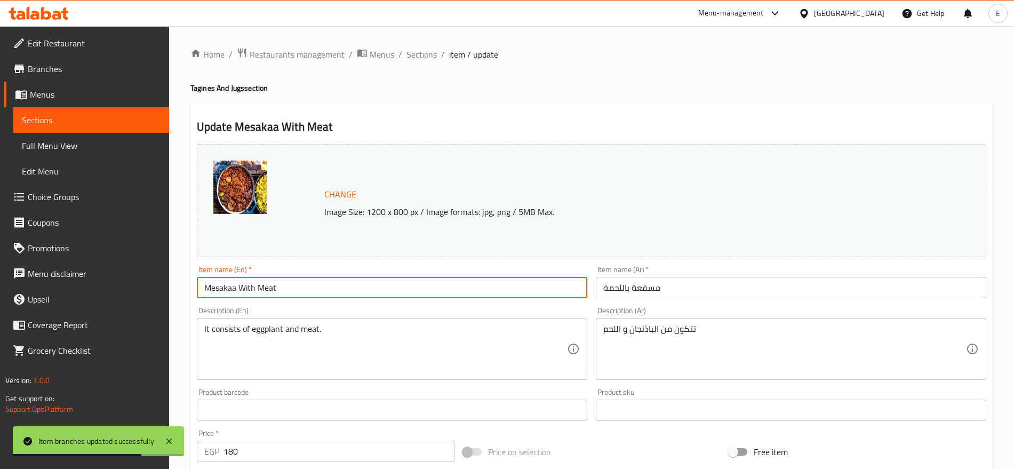
click at [351, 292] on input "Mesakaa With Meat" at bounding box center [392, 287] width 390 height 21
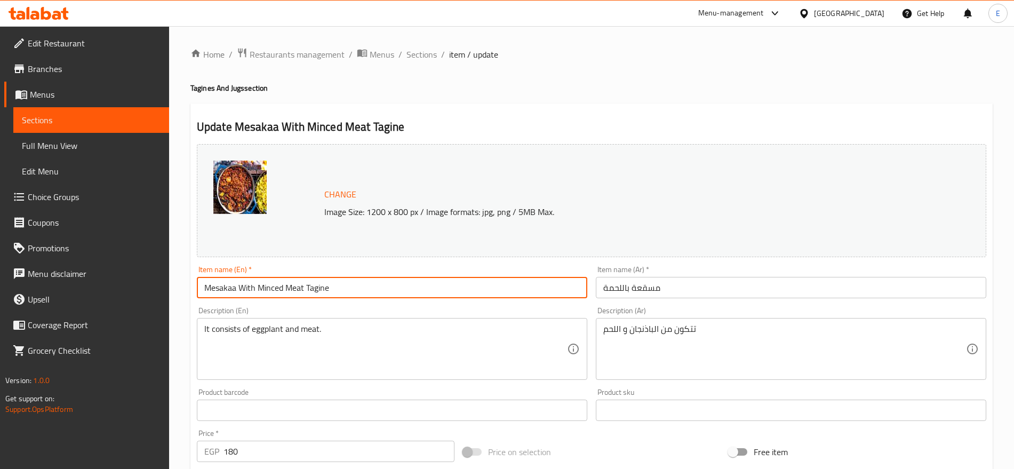
type input "Mesakaa With Minced Meat Tagine"
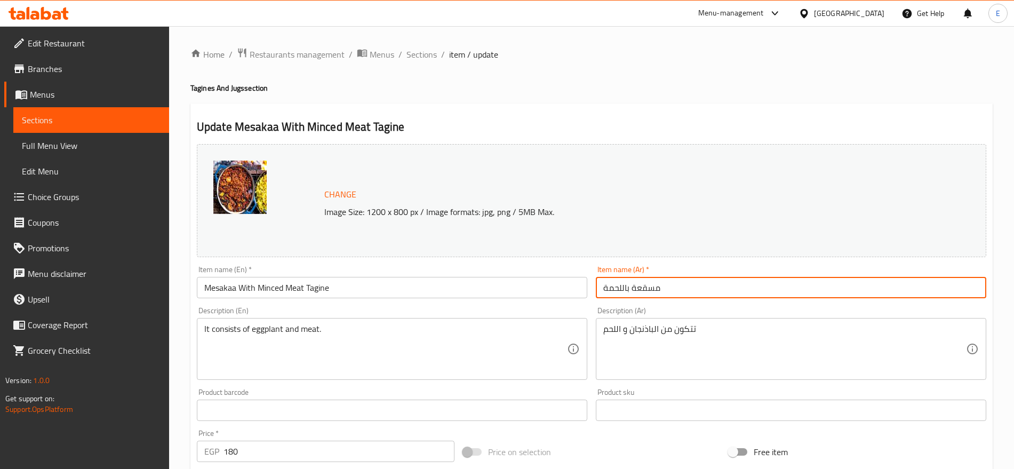
click at [679, 279] on input "مسقعة باللحمة" at bounding box center [791, 287] width 390 height 21
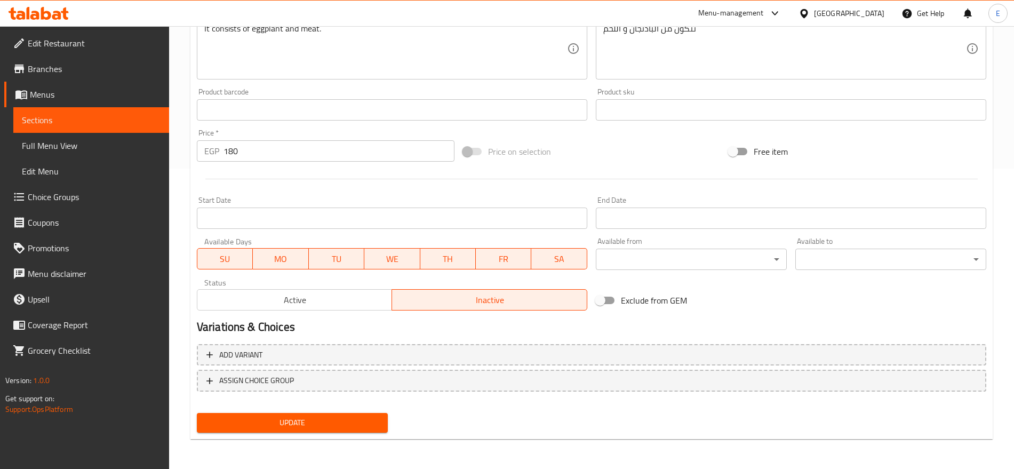
type input "طاجن مسقعة باللحمة المفرومة"
click at [297, 430] on button "Update" at bounding box center [292, 423] width 191 height 20
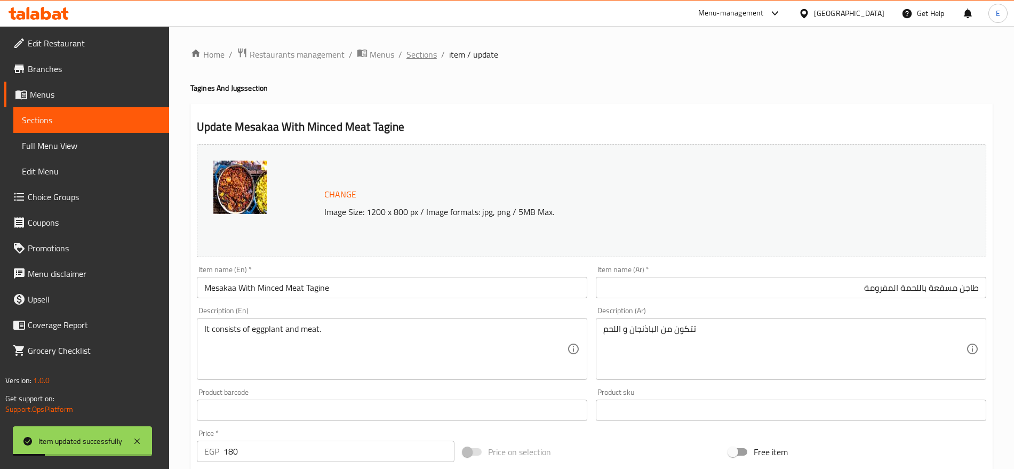
click at [423, 52] on span "Sections" at bounding box center [421, 54] width 30 height 13
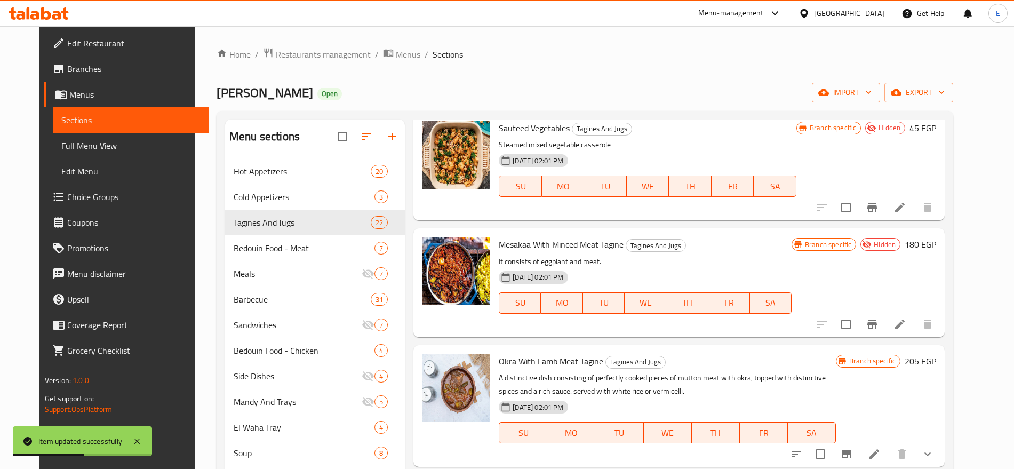
scroll to position [291, 0]
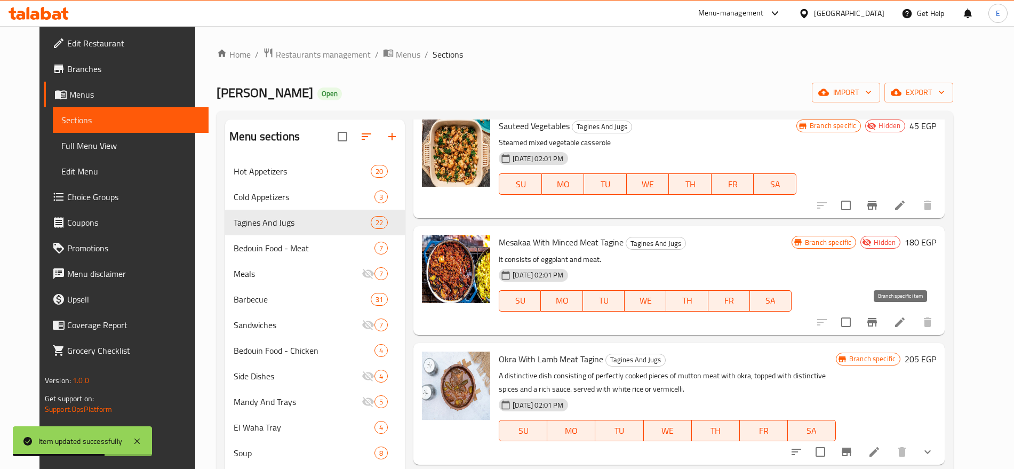
click at [878, 326] on icon "Branch-specific-item" at bounding box center [872, 322] width 13 height 13
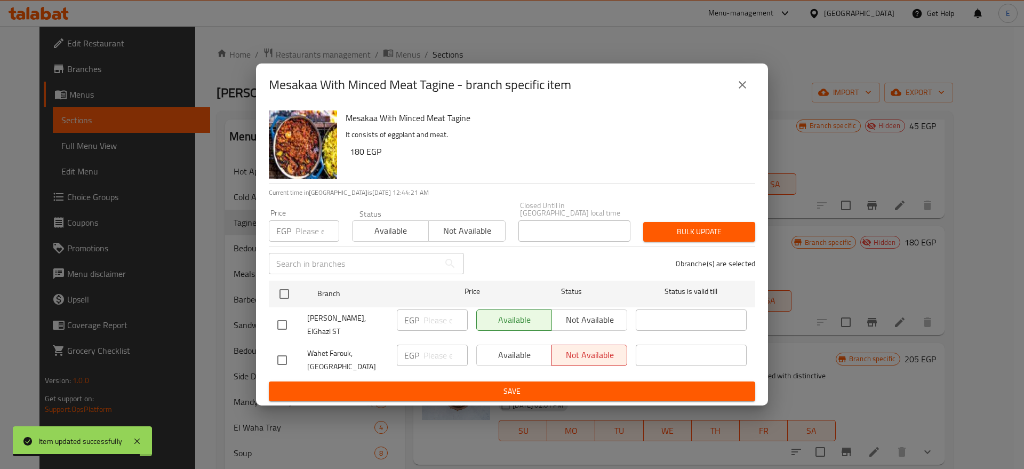
click at [280, 321] on input "checkbox" at bounding box center [282, 325] width 22 height 22
checkbox input "true"
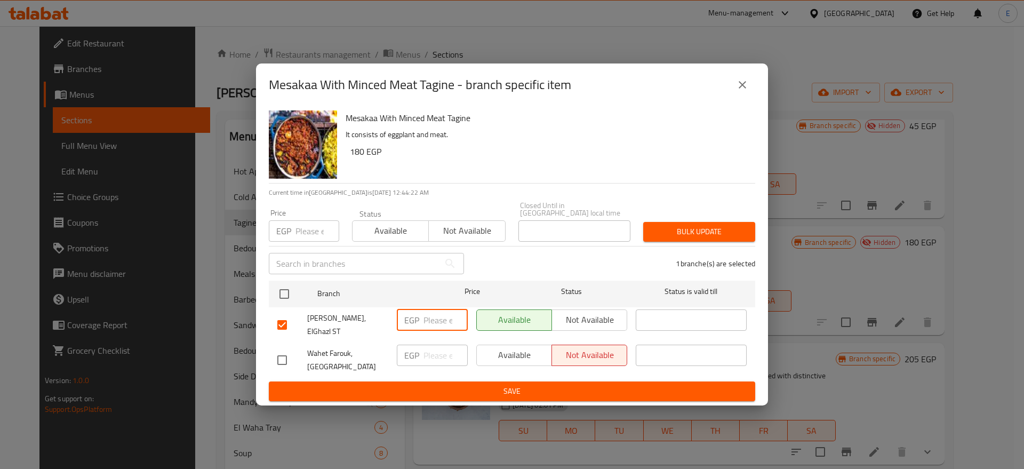
click at [445, 314] on input "number" at bounding box center [445, 319] width 44 height 21
type input "100"
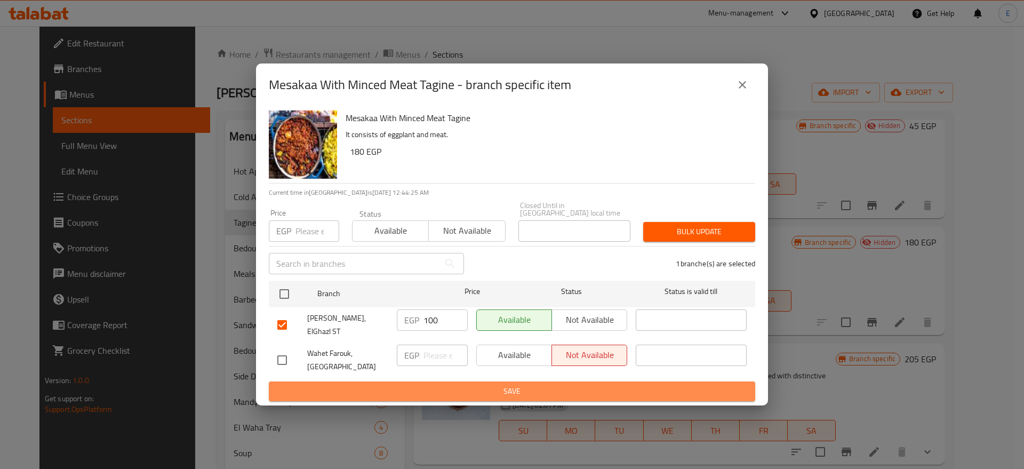
click at [482, 385] on span "Save" at bounding box center [511, 391] width 469 height 13
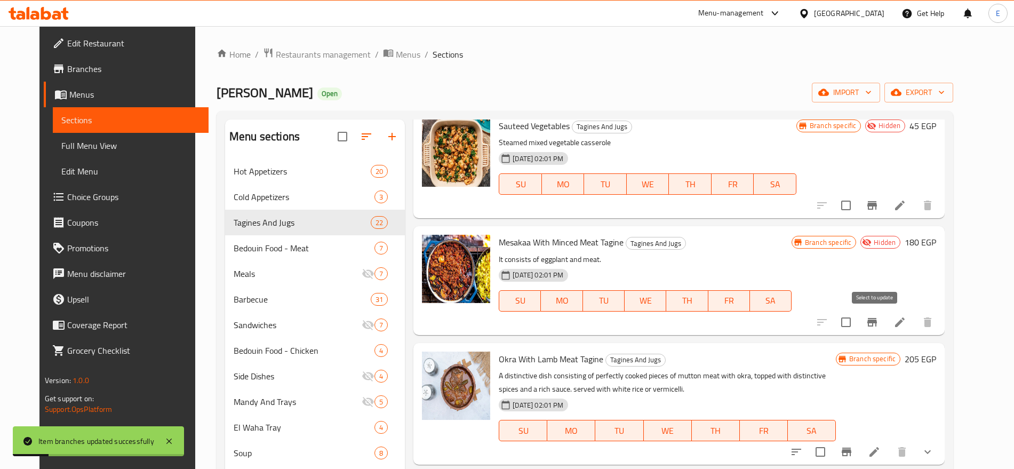
click at [857, 318] on input "checkbox" at bounding box center [846, 322] width 22 height 22
checkbox input "true"
click at [857, 202] on input "checkbox" at bounding box center [846, 205] width 22 height 22
click at [944, 88] on span "export" at bounding box center [919, 92] width 52 height 13
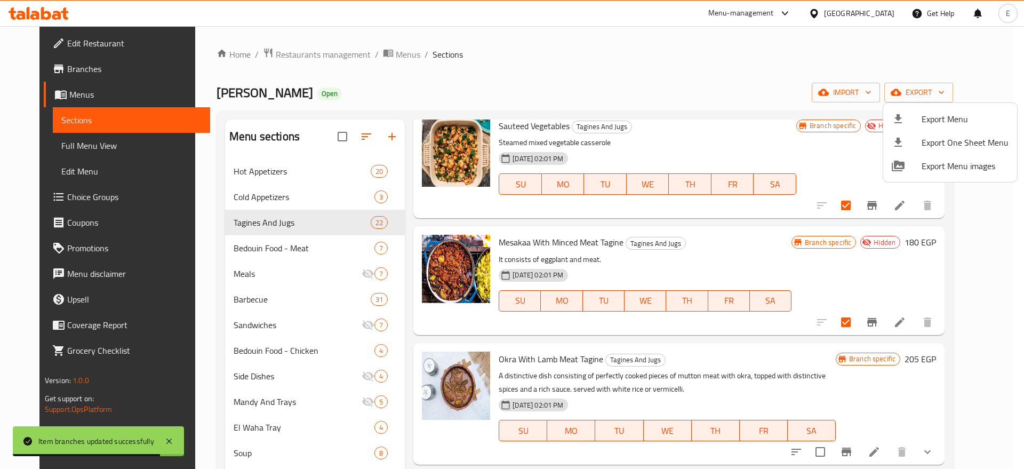
click at [952, 276] on div at bounding box center [512, 234] width 1024 height 469
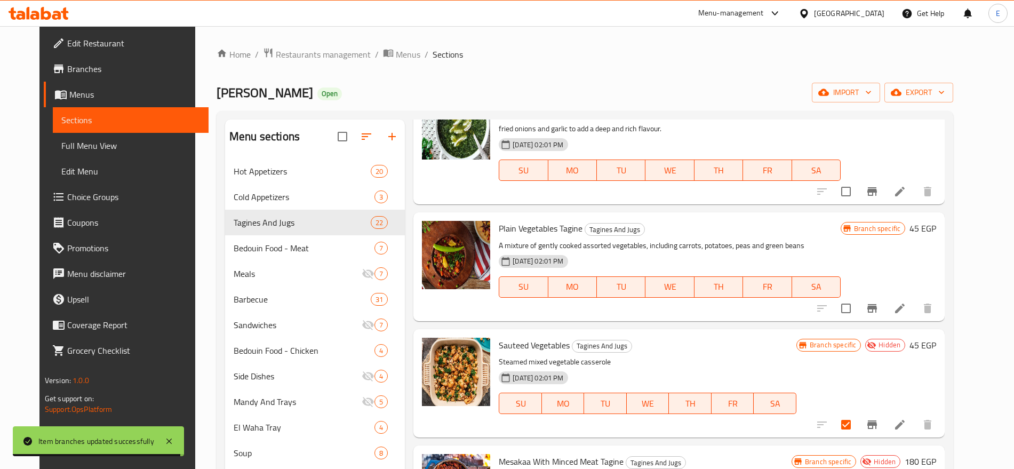
scroll to position [0, 0]
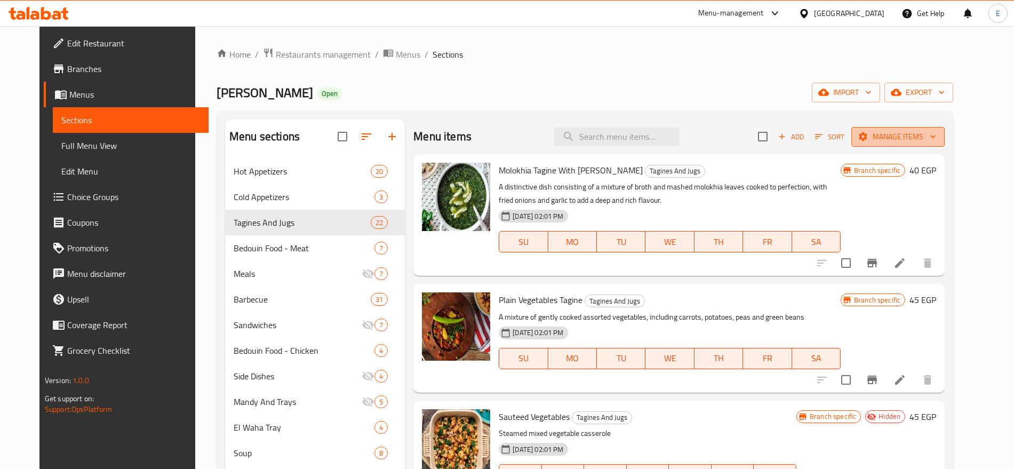
click at [918, 134] on span "Manage items" at bounding box center [898, 136] width 76 height 13
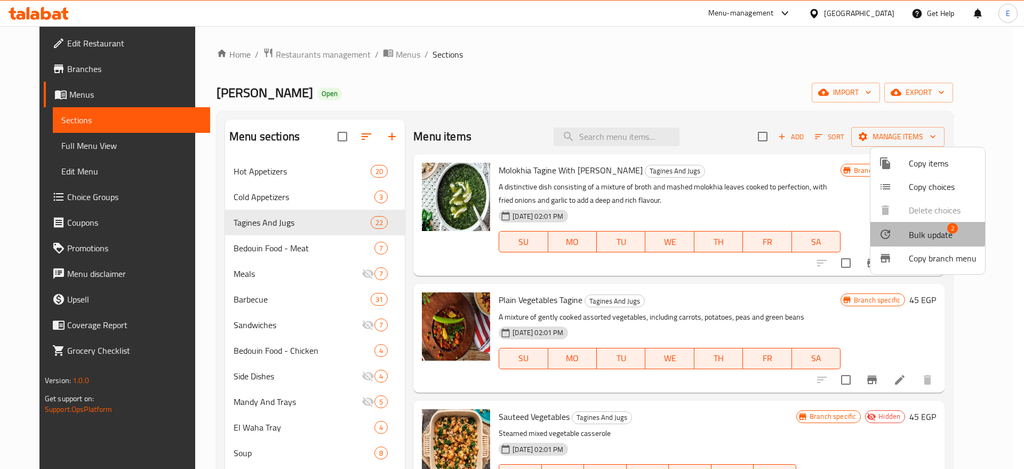
click at [922, 233] on span "Bulk update" at bounding box center [931, 234] width 44 height 13
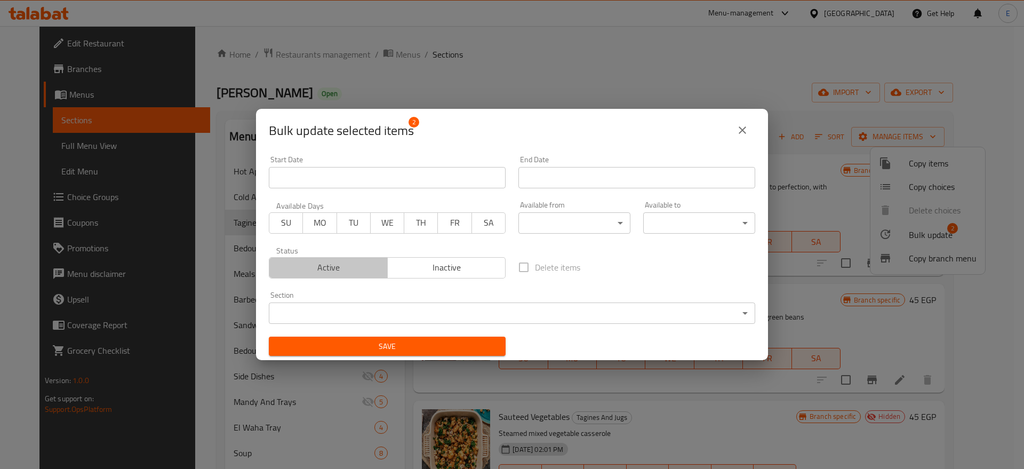
click at [348, 269] on span "Active" at bounding box center [329, 267] width 110 height 15
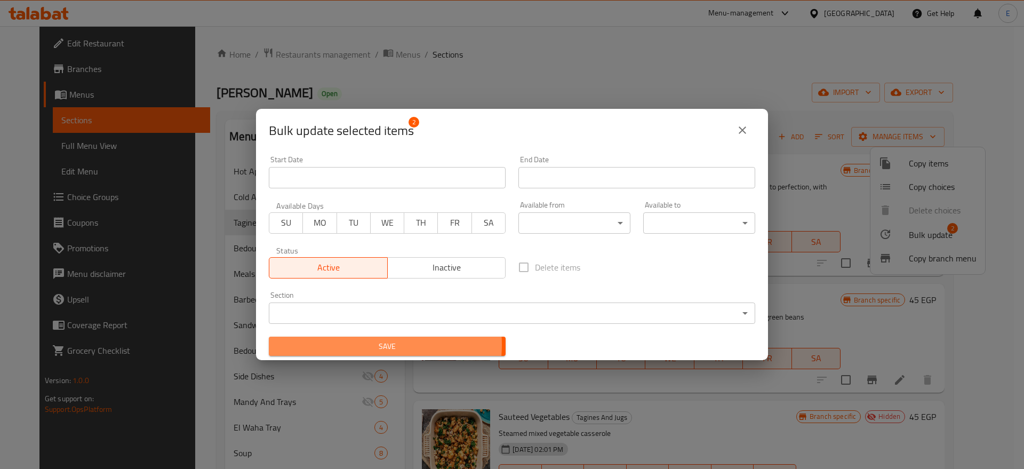
click at [380, 345] on span "Save" at bounding box center [387, 346] width 220 height 13
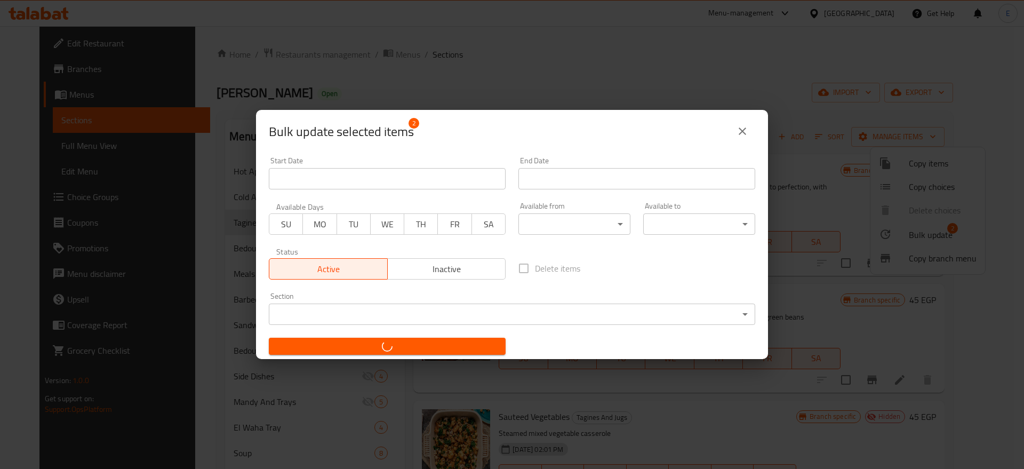
checkbox input "false"
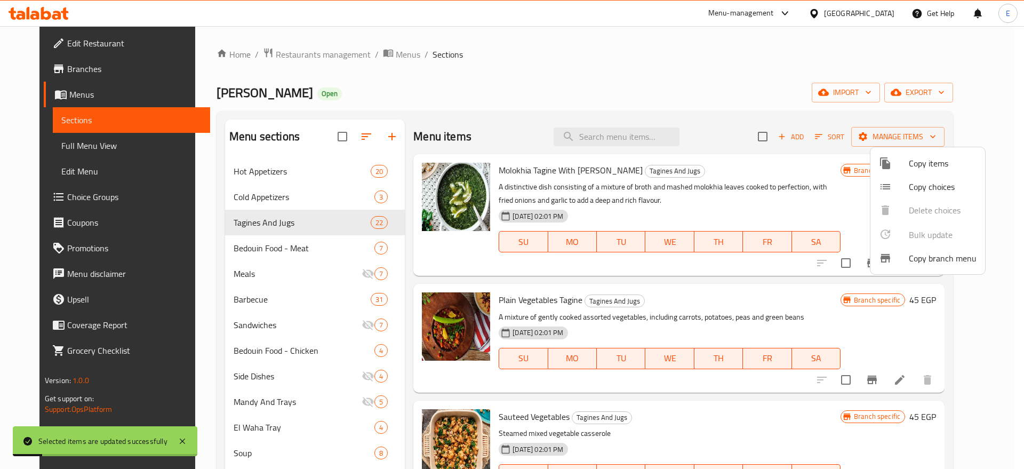
click at [827, 311] on div at bounding box center [512, 234] width 1024 height 469
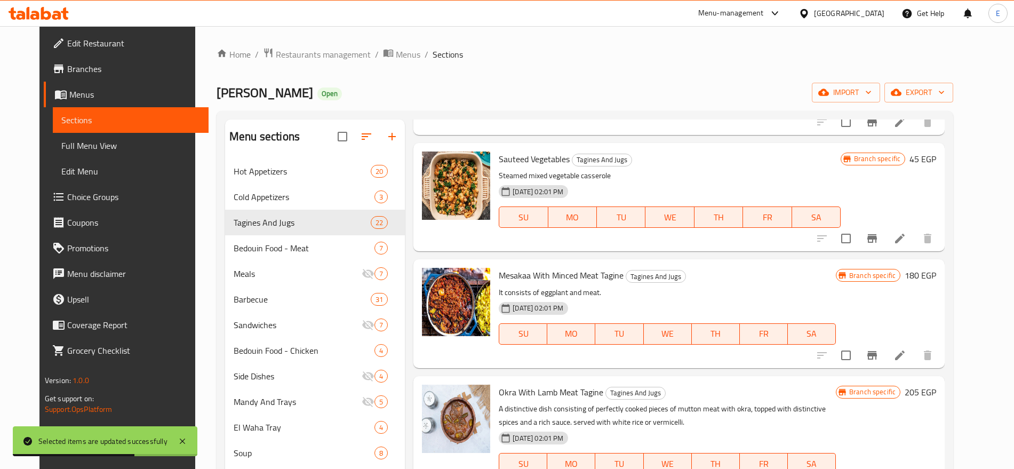
scroll to position [257, 0]
click at [878, 241] on icon "Branch-specific-item" at bounding box center [872, 239] width 13 height 13
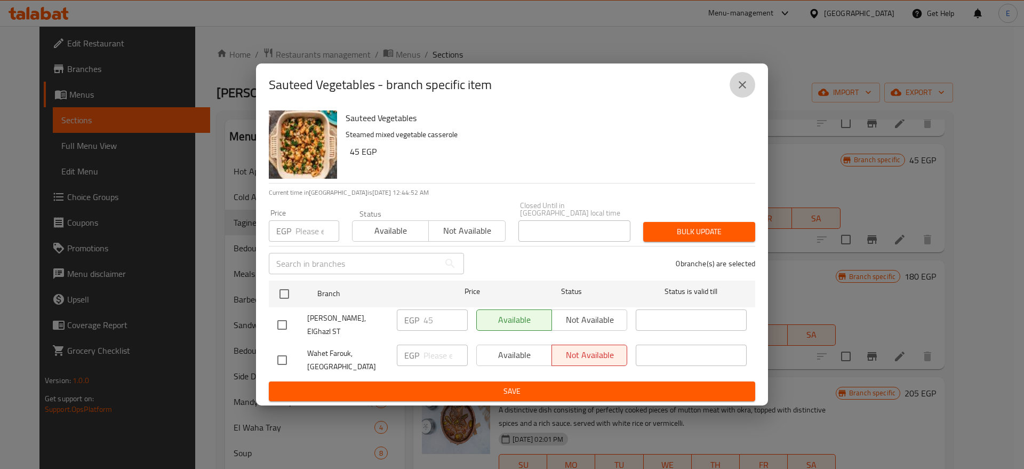
click at [744, 91] on icon "close" at bounding box center [742, 84] width 13 height 13
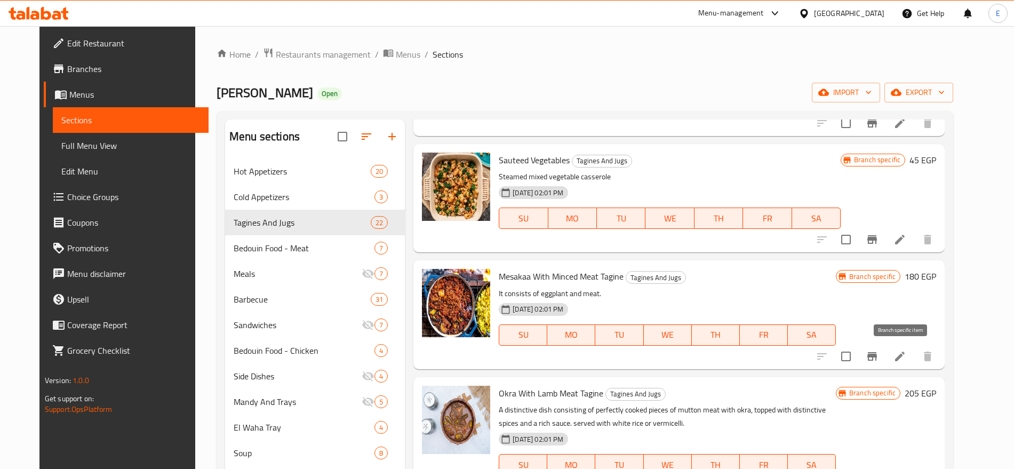
click at [877, 352] on icon "Branch-specific-item" at bounding box center [872, 356] width 10 height 9
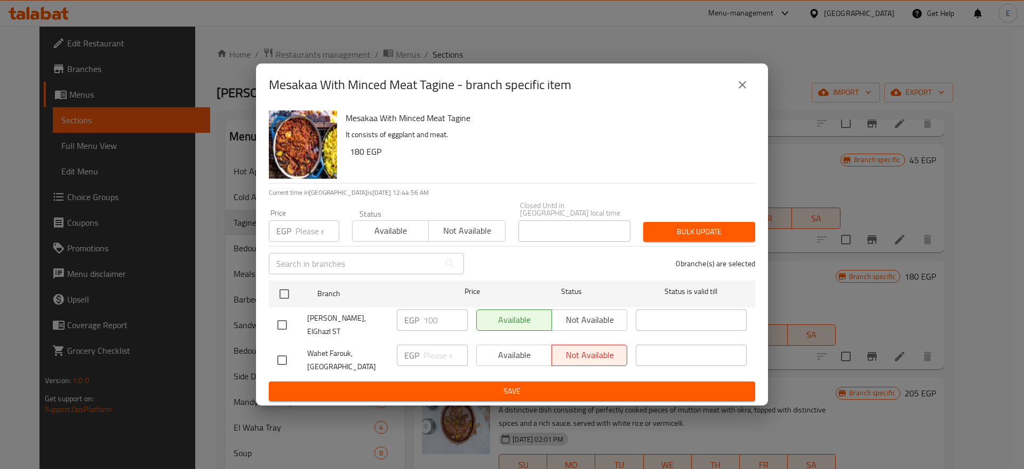
click at [279, 319] on input "checkbox" at bounding box center [282, 325] width 22 height 22
checkbox input "true"
drag, startPoint x: 443, startPoint y: 317, endPoint x: 179, endPoint y: 267, distance: 268.7
click at [179, 267] on div "Mesakaa With Minced Meat Tagine - branch specific item Mesakaa With Minced Meat…" at bounding box center [512, 234] width 1024 height 469
type input "180"
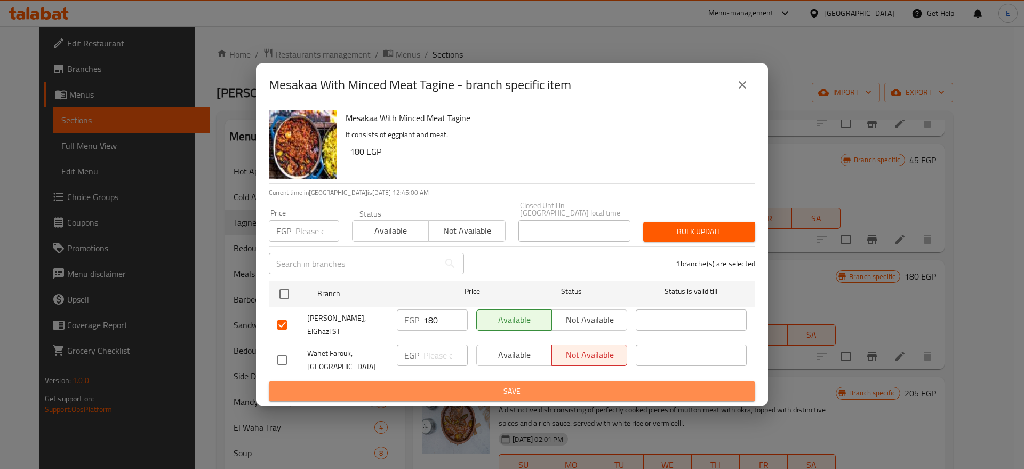
click at [485, 385] on span "Save" at bounding box center [511, 391] width 469 height 13
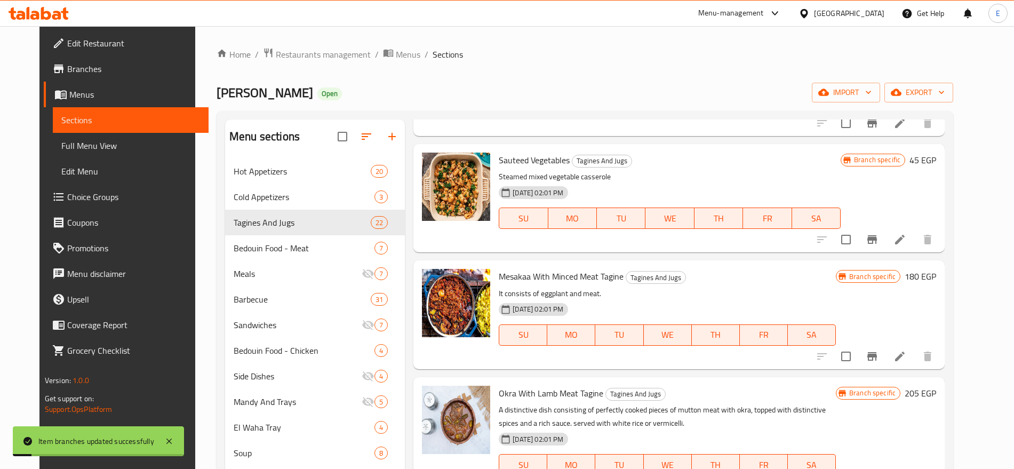
scroll to position [339, 0]
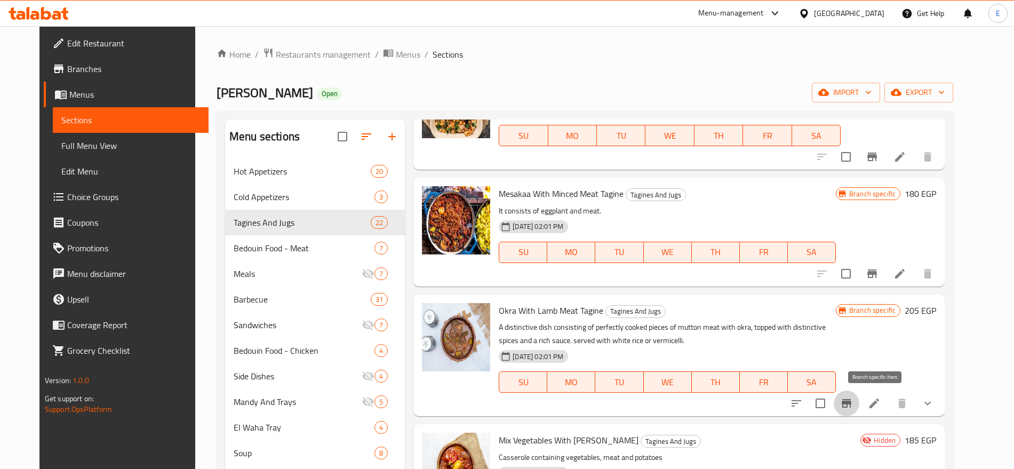
click at [859, 405] on button "Branch-specific-item" at bounding box center [847, 403] width 26 height 26
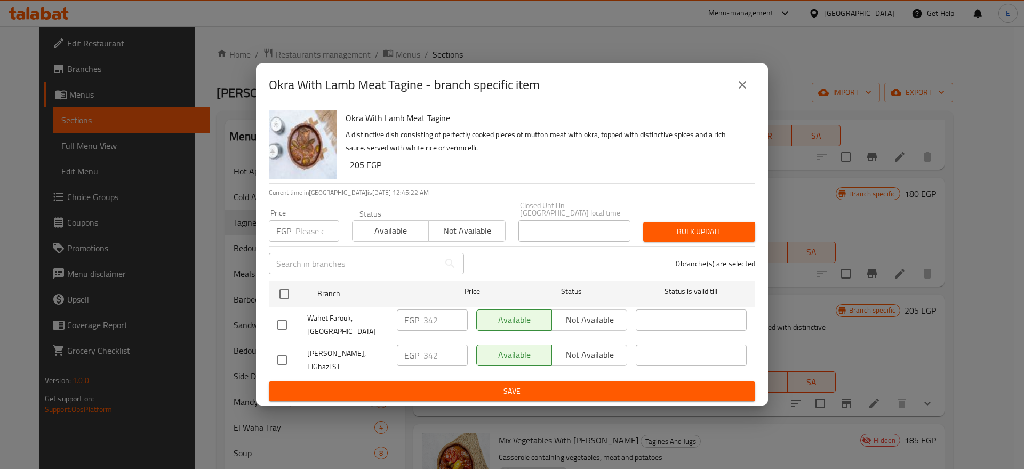
click at [279, 323] on input "checkbox" at bounding box center [282, 325] width 22 height 22
checkbox input "true"
drag, startPoint x: 445, startPoint y: 322, endPoint x: 246, endPoint y: 282, distance: 202.4
click at [246, 282] on div "Okra With Lamb Meat Tagine - branch specific item Okra With Lamb Meat Tagine A …" at bounding box center [512, 234] width 1024 height 469
type input "205"
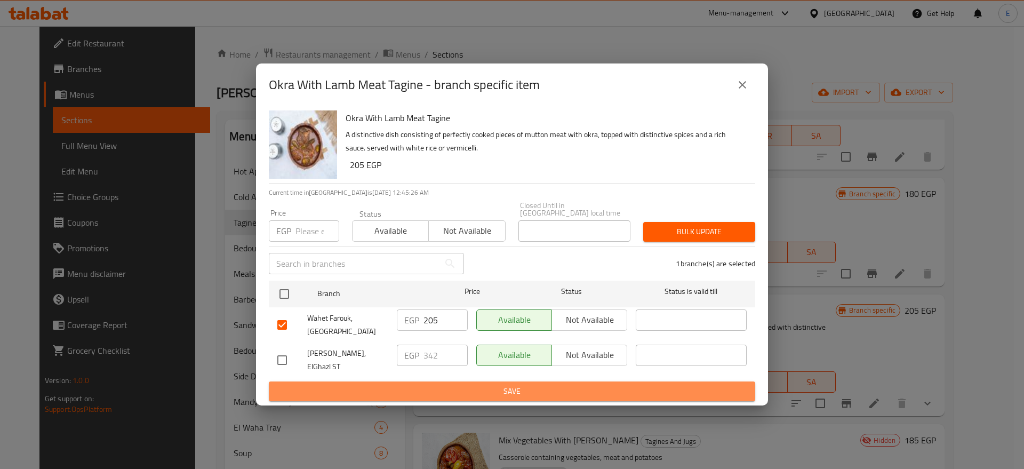
click at [447, 391] on button "Save" at bounding box center [512, 391] width 486 height 20
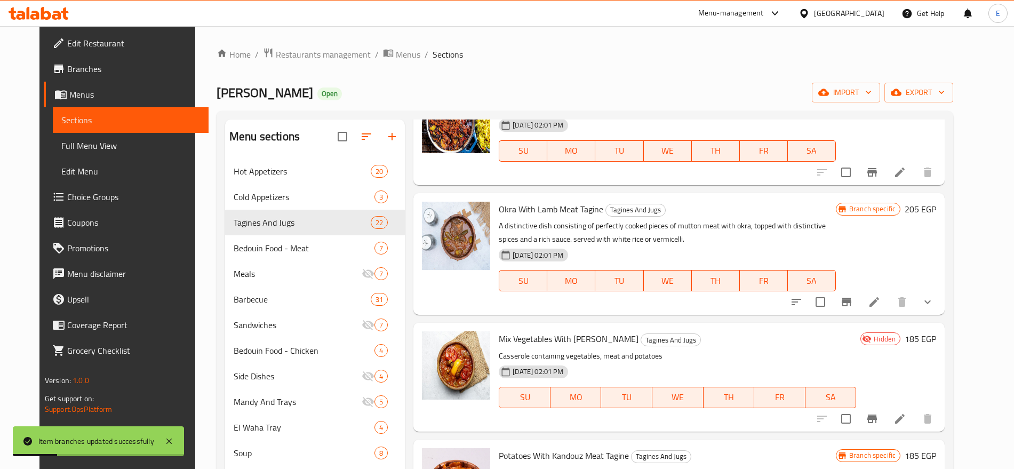
scroll to position [503, 0]
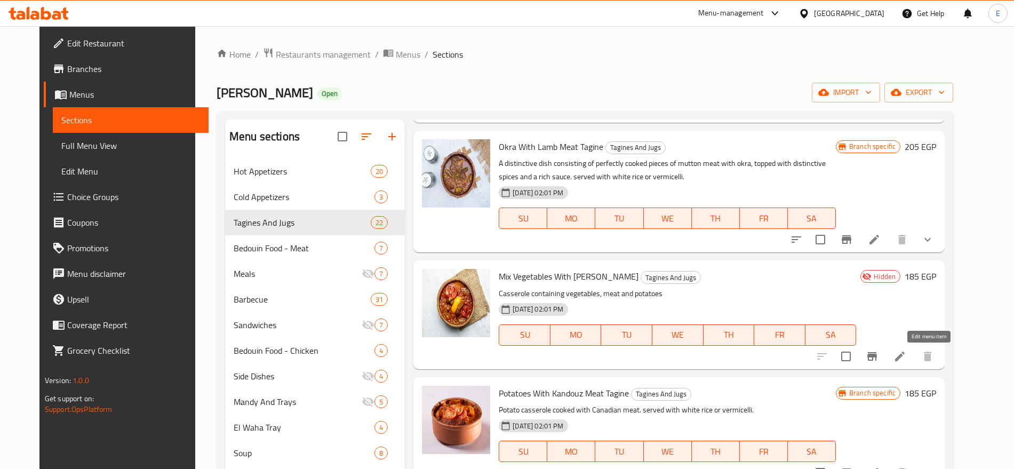
click at [906, 356] on icon at bounding box center [899, 356] width 13 height 13
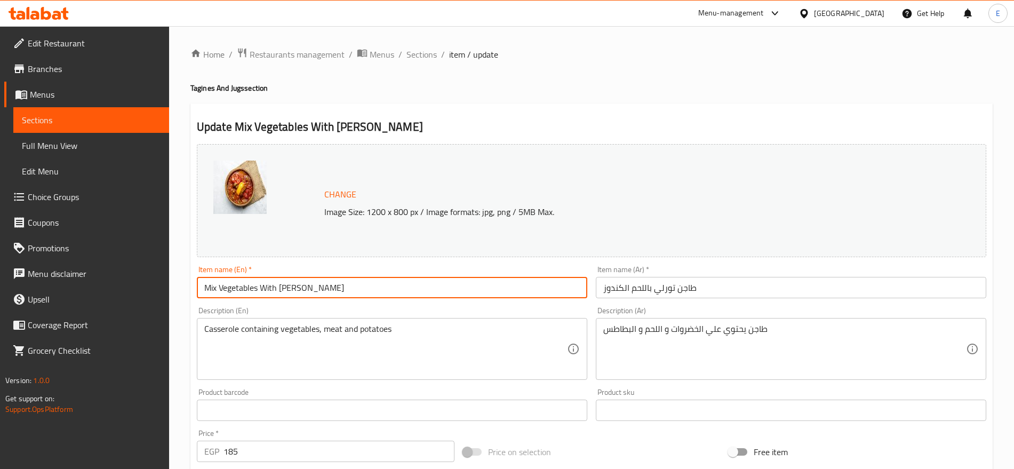
drag, startPoint x: 256, startPoint y: 288, endPoint x: 101, endPoint y: 277, distance: 155.1
click at [101, 277] on div "Edit Restaurant Branches Menus Sections Full Menu View Edit Menu Choice Groups …" at bounding box center [507, 397] width 1014 height 743
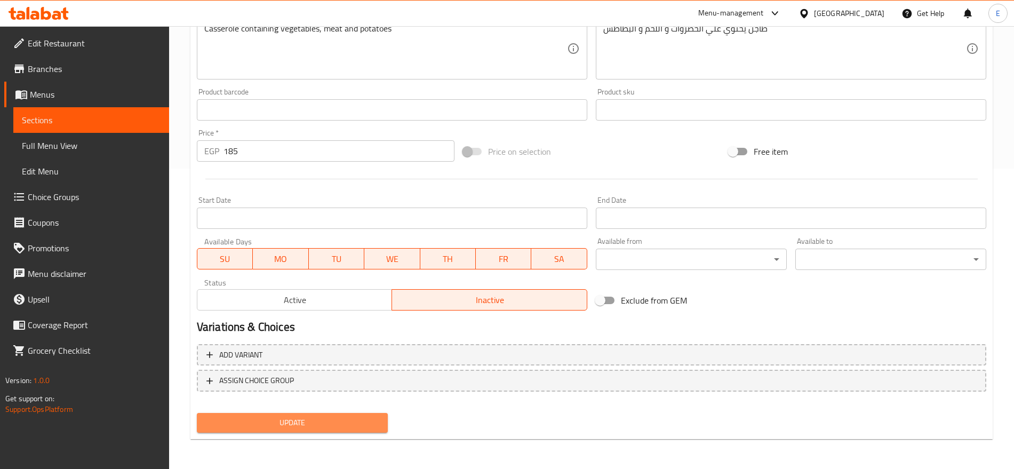
click at [319, 421] on span "Update" at bounding box center [292, 422] width 174 height 13
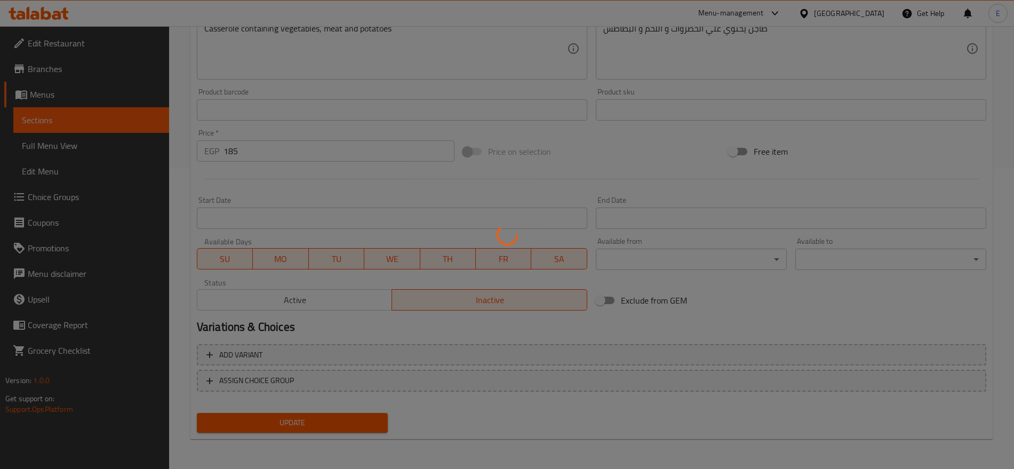
scroll to position [0, 0]
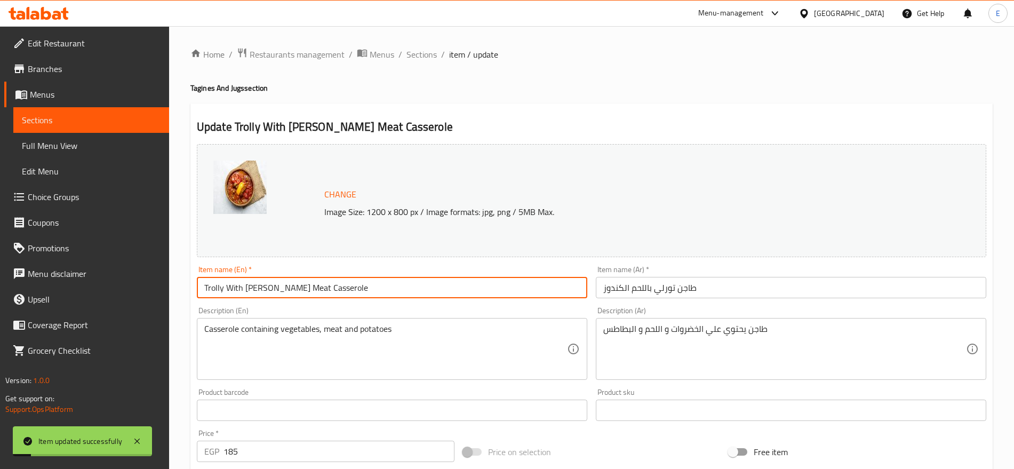
click at [310, 287] on input "Trolly With Kandouz Meat Casserole" at bounding box center [392, 287] width 390 height 21
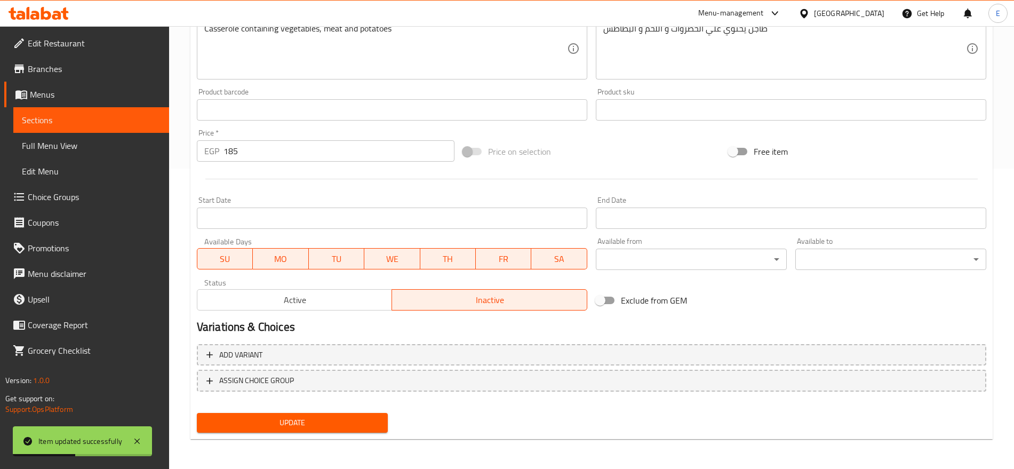
type input "Trolly With Kandouz Meat Tagine"
click at [315, 430] on button "Update" at bounding box center [292, 423] width 191 height 20
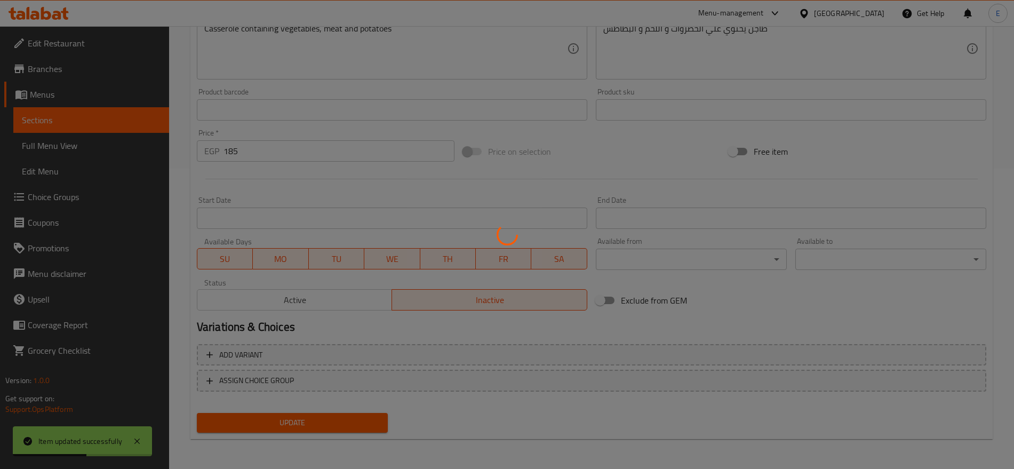
scroll to position [0, 0]
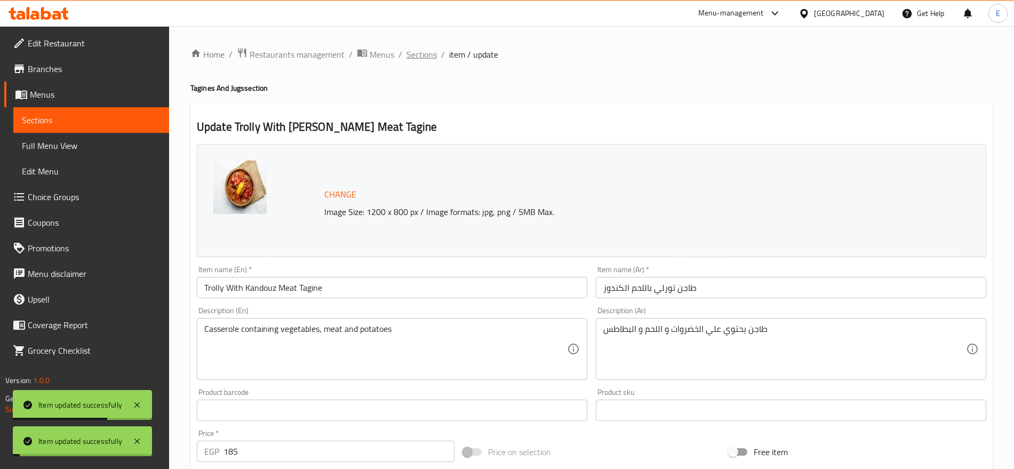
click at [431, 55] on span "Sections" at bounding box center [421, 54] width 30 height 13
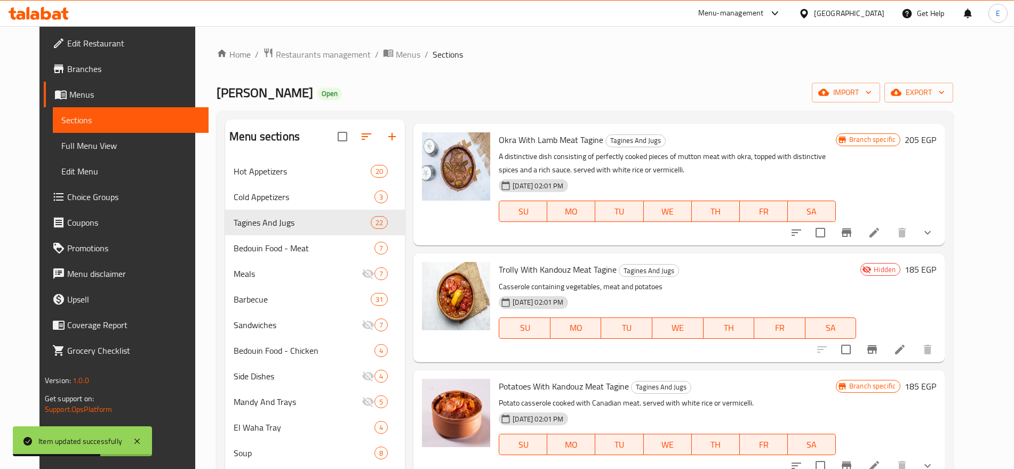
scroll to position [511, 0]
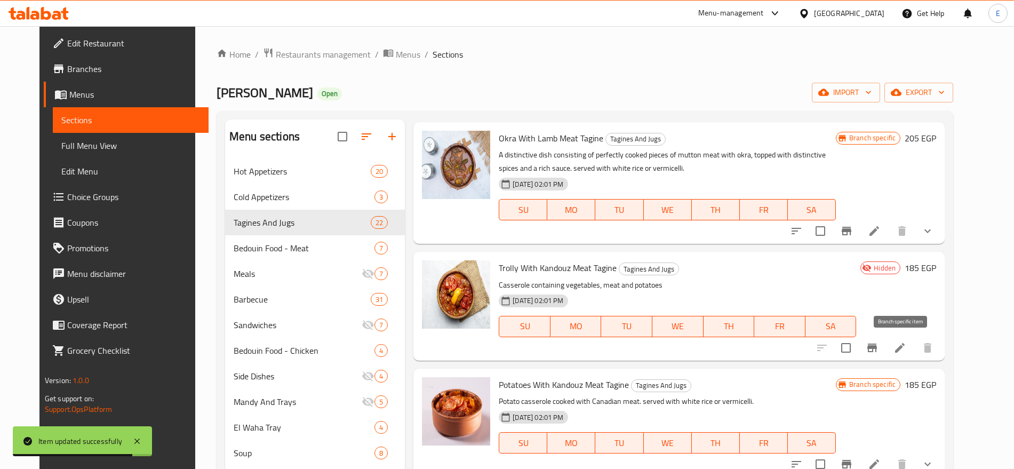
click at [878, 348] on icon "Branch-specific-item" at bounding box center [872, 347] width 13 height 13
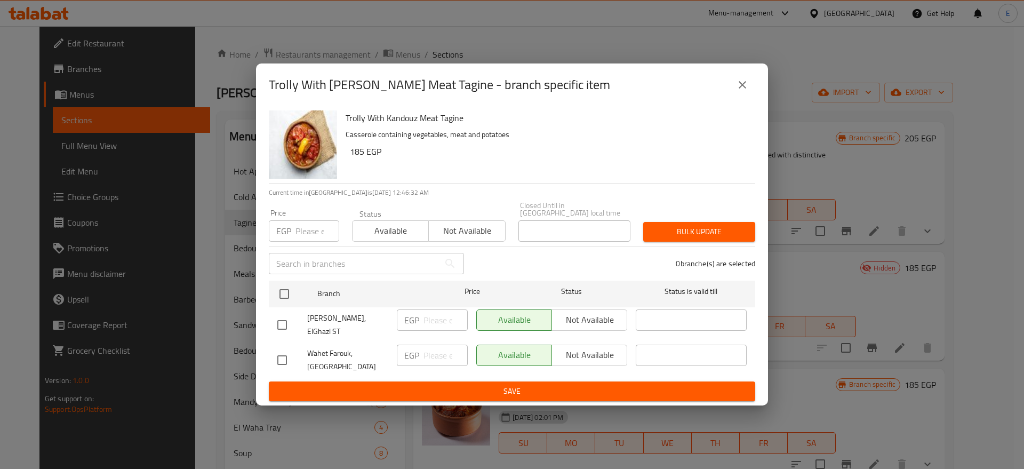
click at [281, 321] on input "checkbox" at bounding box center [282, 325] width 22 height 22
checkbox input "true"
click at [446, 314] on input "number" at bounding box center [445, 319] width 44 height 21
type input "185"
click at [284, 349] on input "checkbox" at bounding box center [282, 360] width 22 height 22
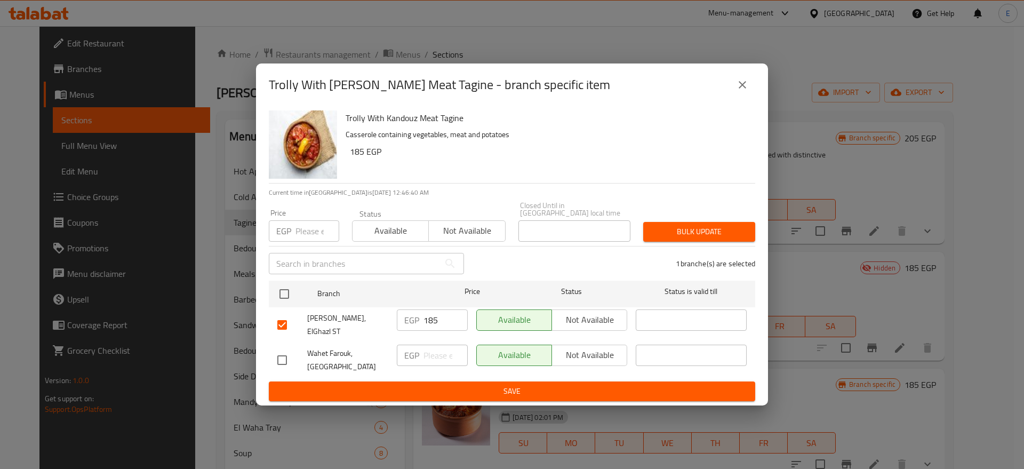
checkbox input "true"
click at [578, 351] on span "Not available" at bounding box center [589, 354] width 67 height 15
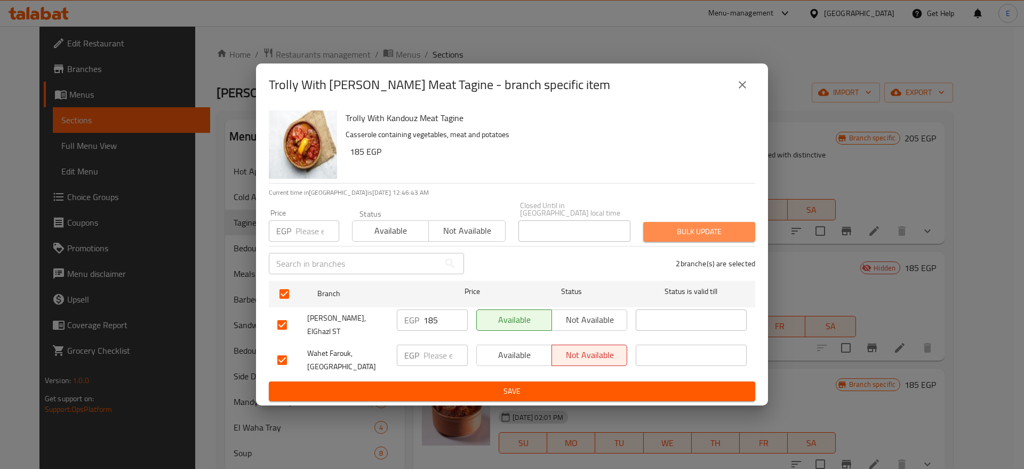
click at [679, 222] on button "Bulk update" at bounding box center [699, 232] width 112 height 20
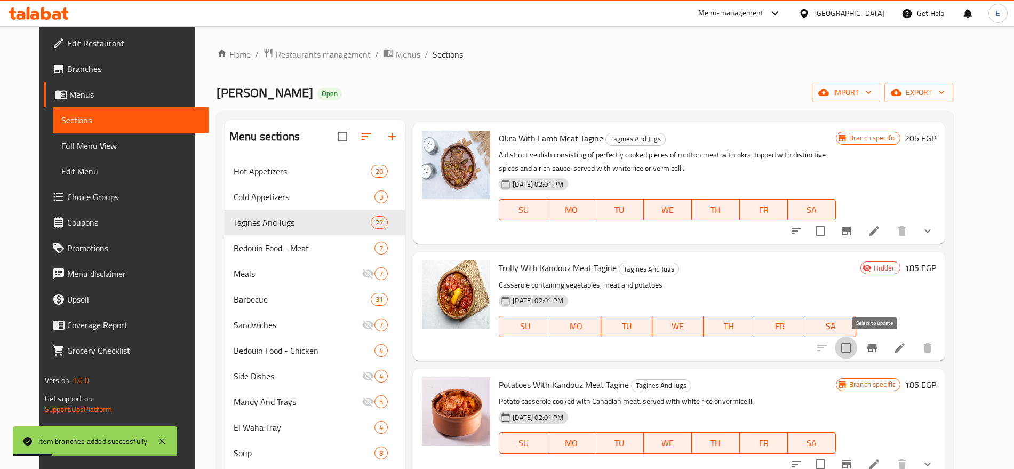
click at [857, 348] on input "checkbox" at bounding box center [846, 348] width 22 height 22
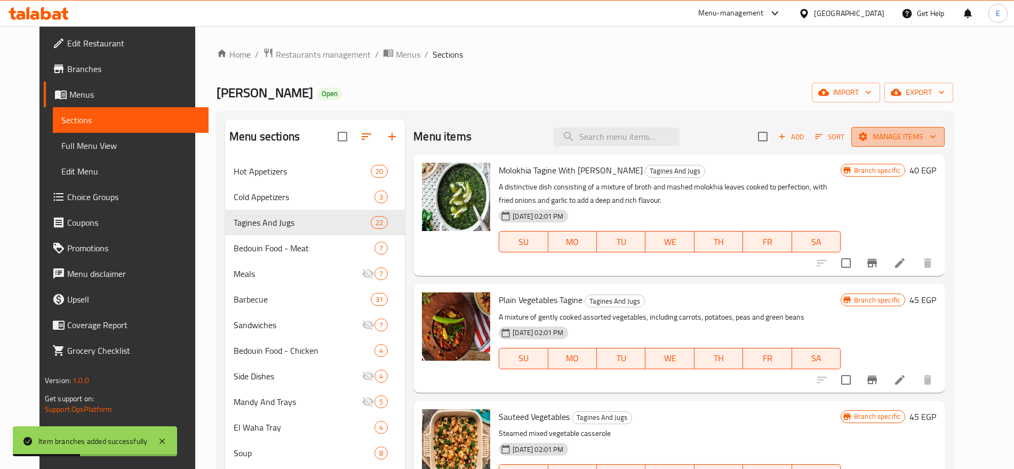
click at [919, 132] on span "Manage items" at bounding box center [898, 136] width 76 height 13
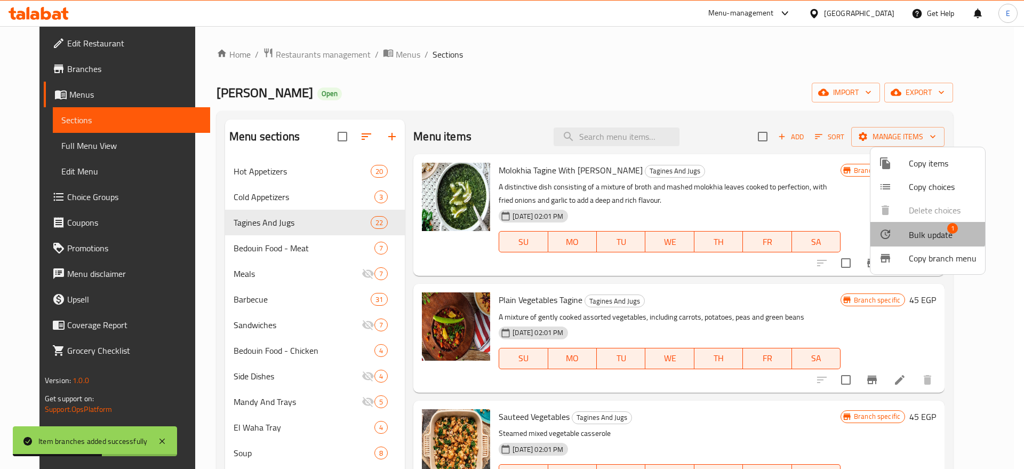
click at [922, 228] on span "Bulk update" at bounding box center [931, 234] width 44 height 13
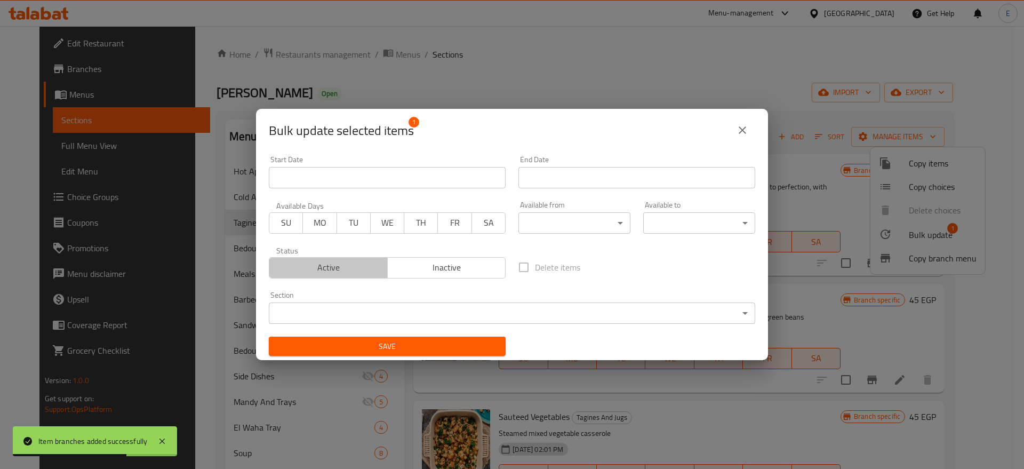
click at [354, 258] on button "Active" at bounding box center [328, 267] width 119 height 21
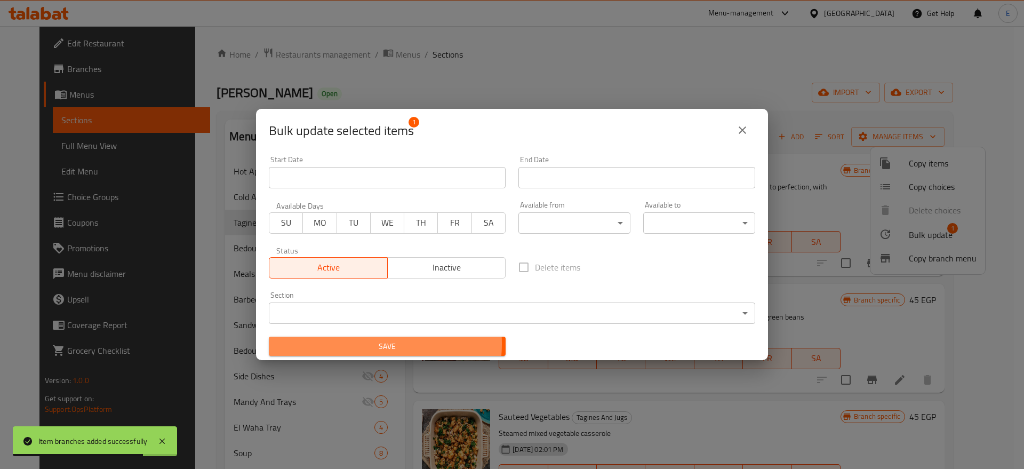
click at [372, 343] on span "Save" at bounding box center [387, 346] width 220 height 13
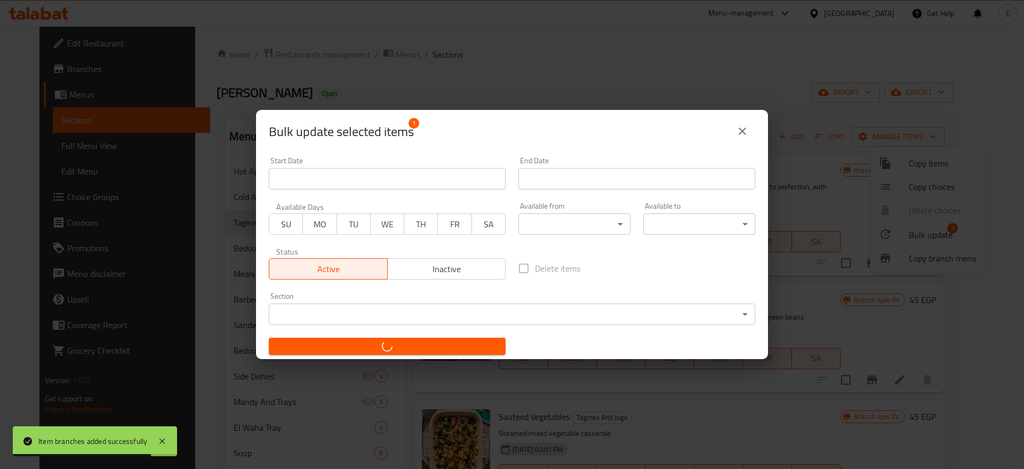
checkbox input "false"
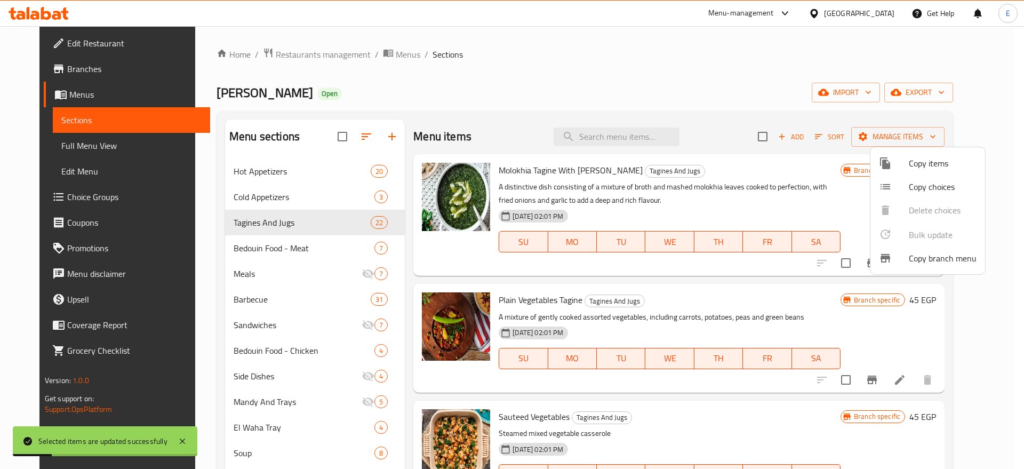
click at [759, 292] on div at bounding box center [512, 234] width 1024 height 469
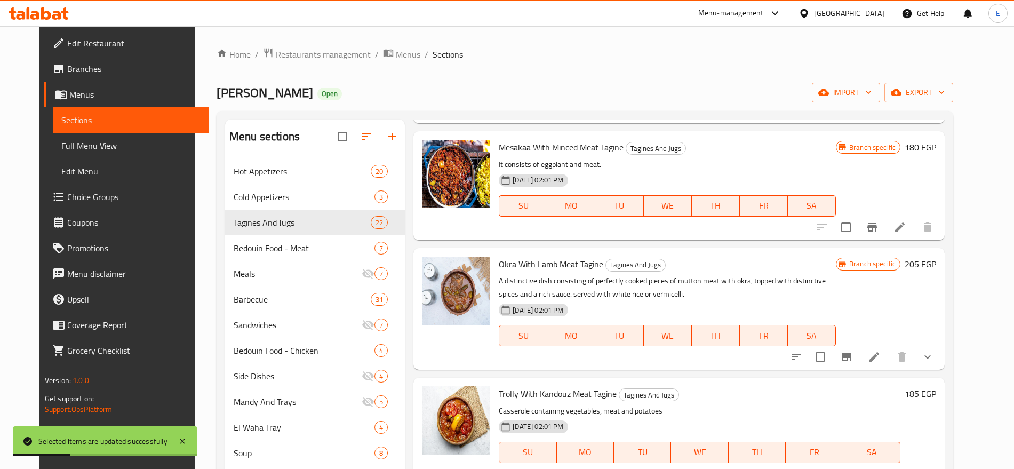
scroll to position [387, 0]
click at [853, 359] on icon "Branch-specific-item" at bounding box center [846, 355] width 13 height 13
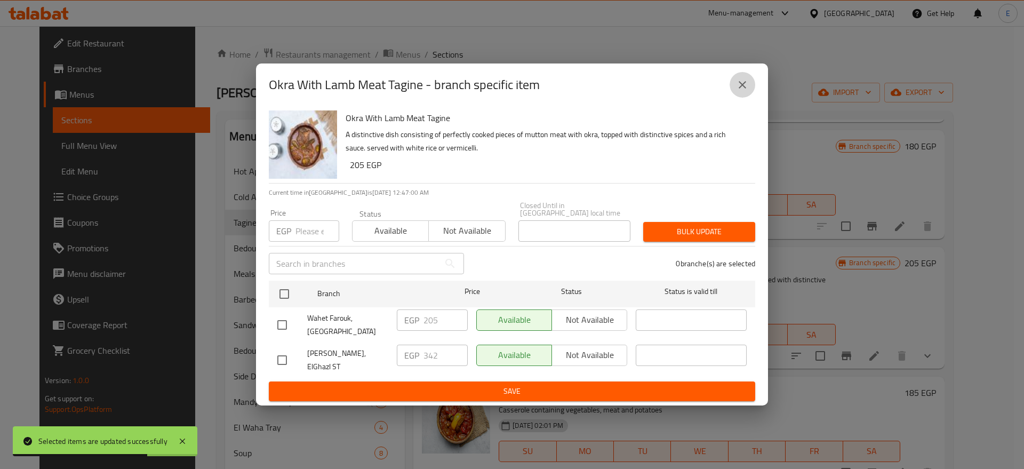
click at [744, 89] on icon "close" at bounding box center [742, 84] width 7 height 7
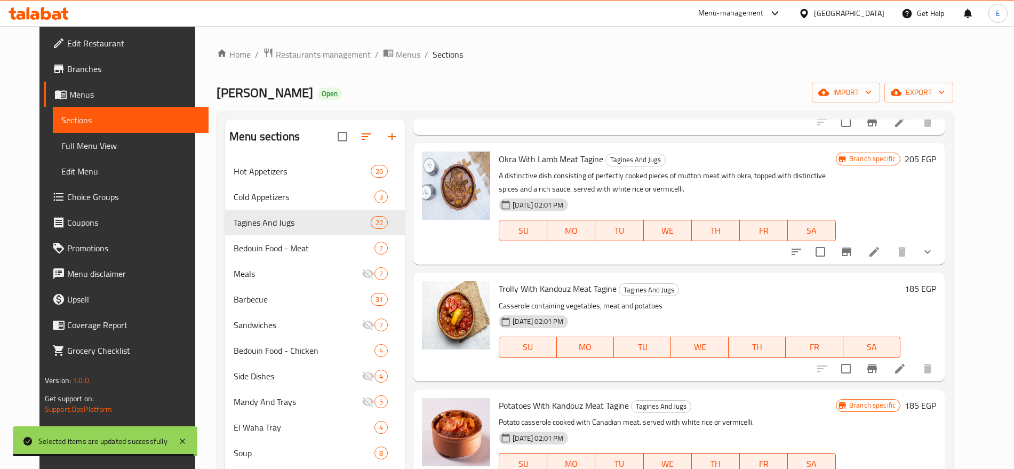
scroll to position [546, 0]
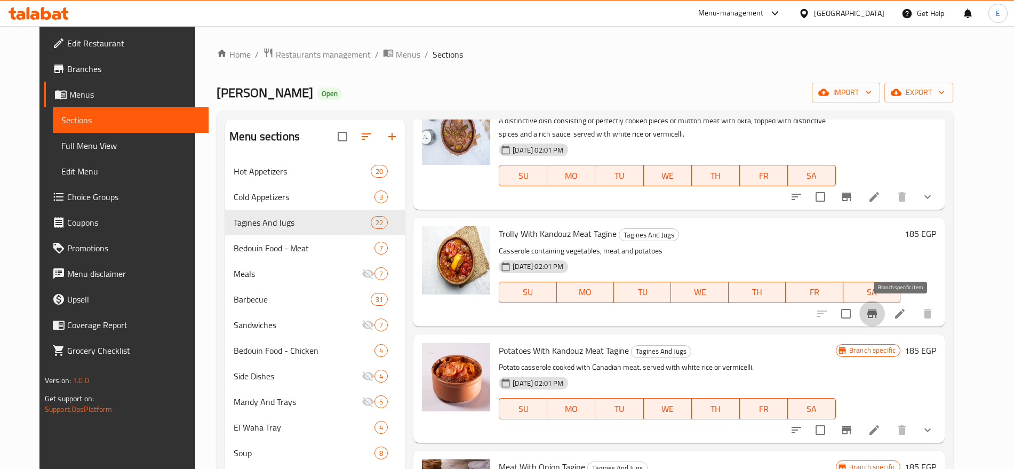
click at [877, 315] on icon "Branch-specific-item" at bounding box center [872, 313] width 10 height 9
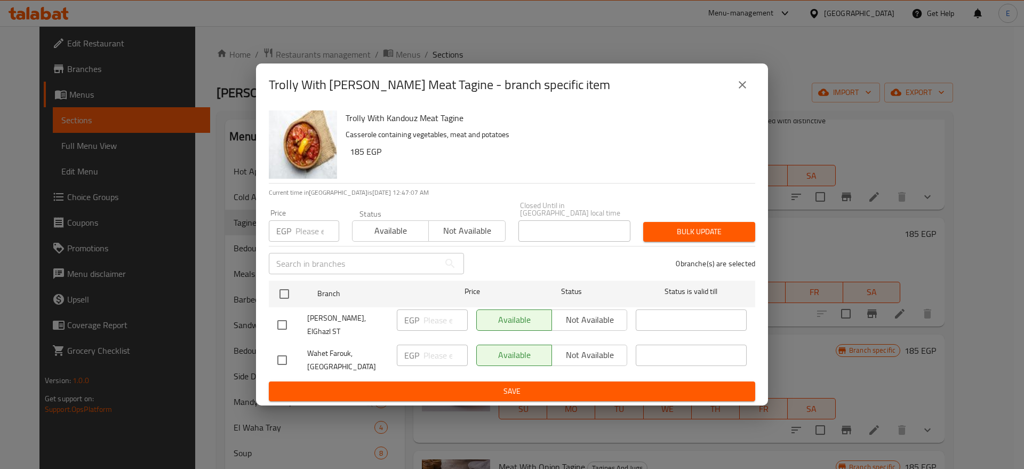
click at [744, 88] on icon "close" at bounding box center [742, 84] width 13 height 13
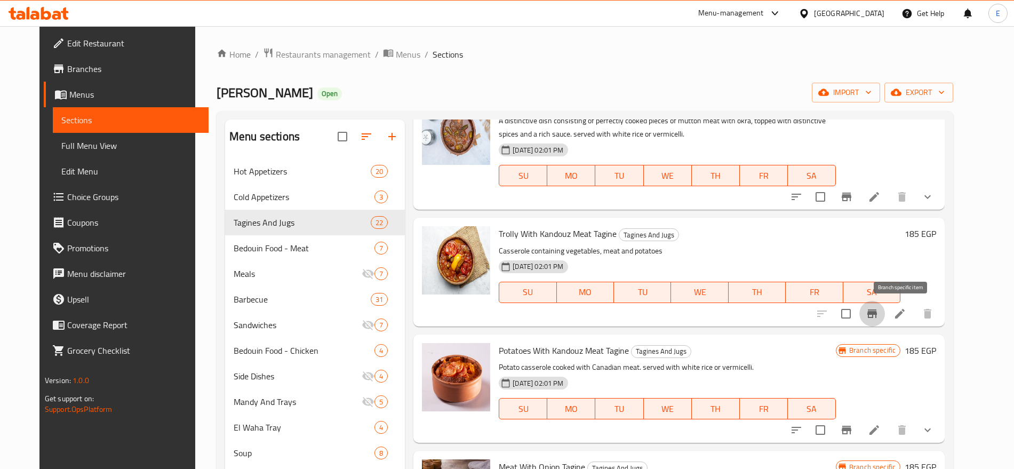
click at [885, 324] on button "Branch-specific-item" at bounding box center [872, 314] width 26 height 26
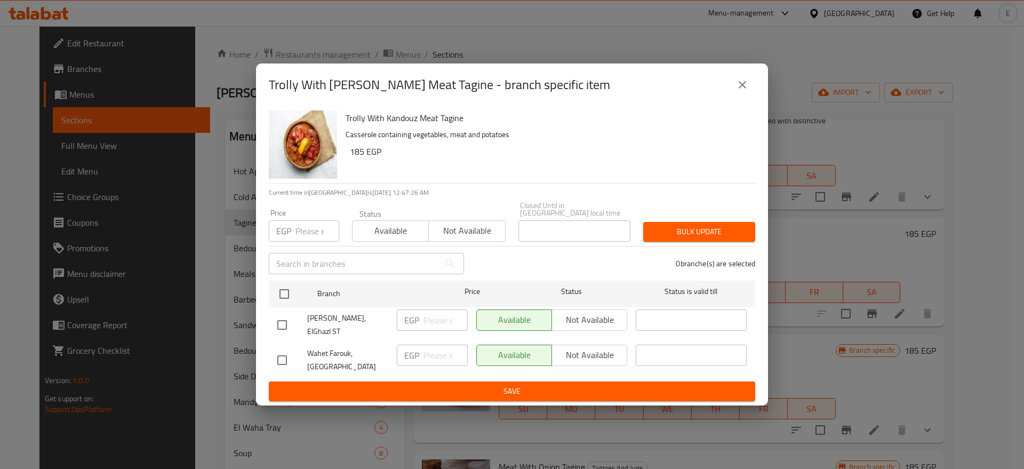
click at [281, 320] on input "checkbox" at bounding box center [282, 325] width 22 height 22
checkbox input "true"
click at [432, 322] on input "number" at bounding box center [445, 319] width 44 height 21
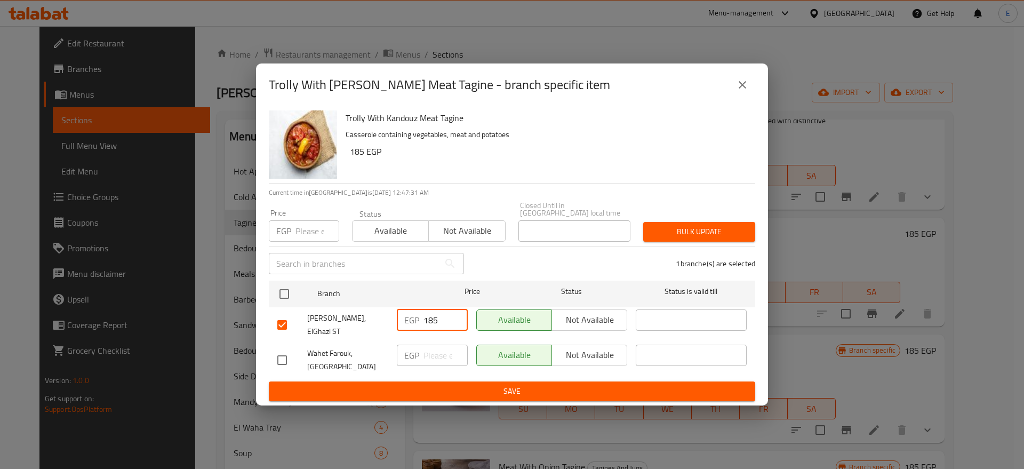
type input "185"
click at [280, 354] on input "checkbox" at bounding box center [282, 360] width 22 height 22
checkbox input "true"
click at [573, 347] on span "Not available" at bounding box center [589, 354] width 67 height 15
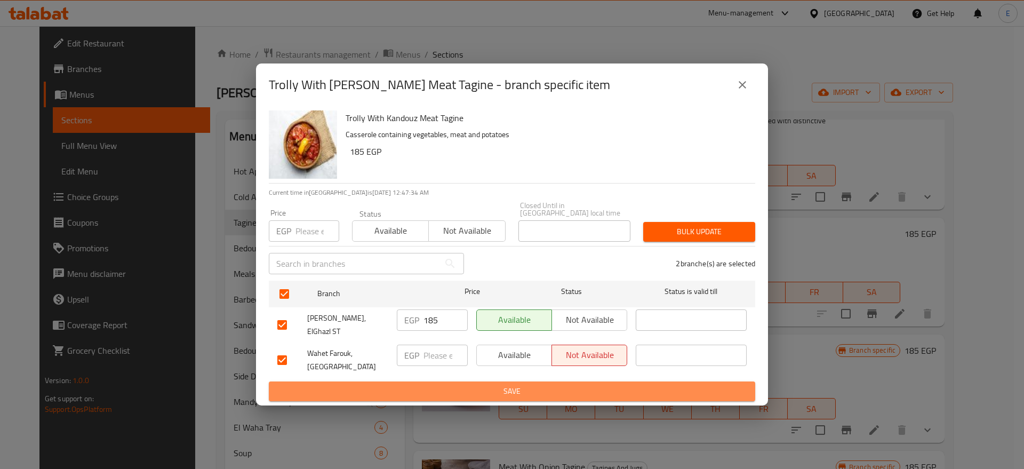
click at [484, 381] on button "Save" at bounding box center [512, 391] width 486 height 20
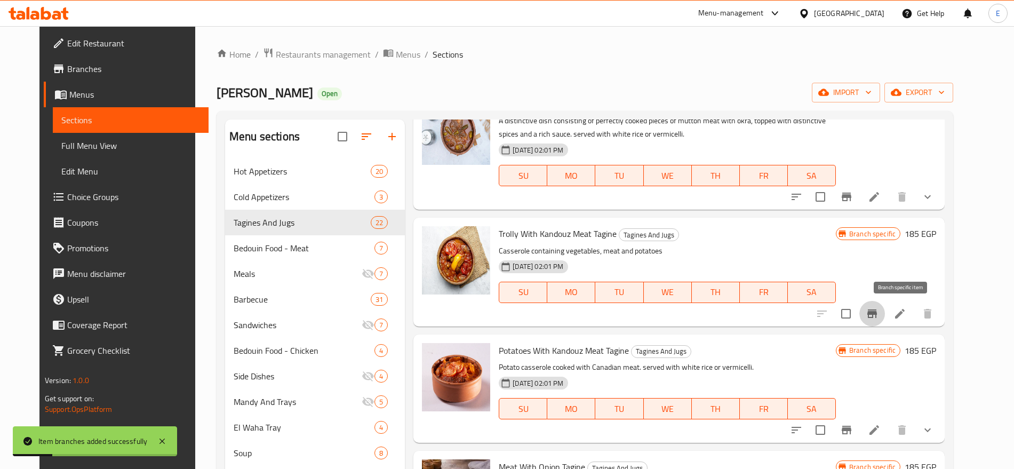
click at [878, 310] on icon "Branch-specific-item" at bounding box center [872, 313] width 13 height 13
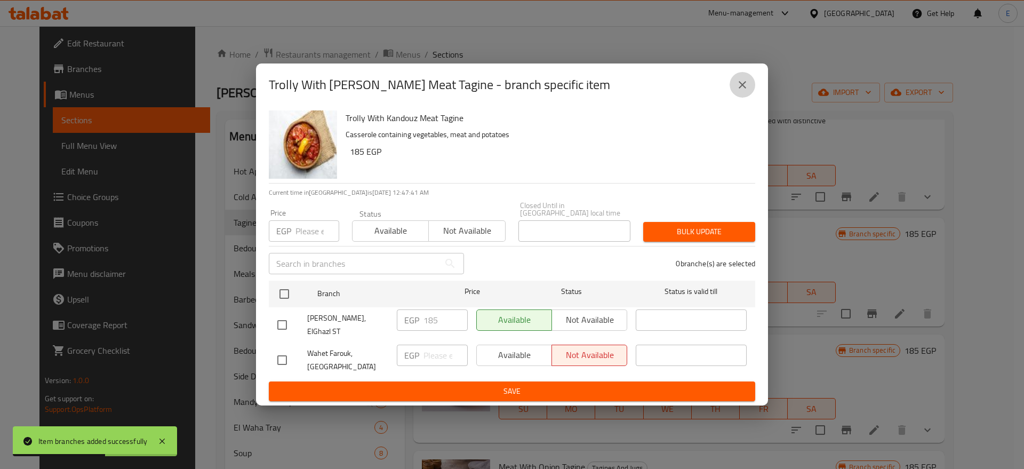
click at [741, 89] on icon "close" at bounding box center [742, 84] width 7 height 7
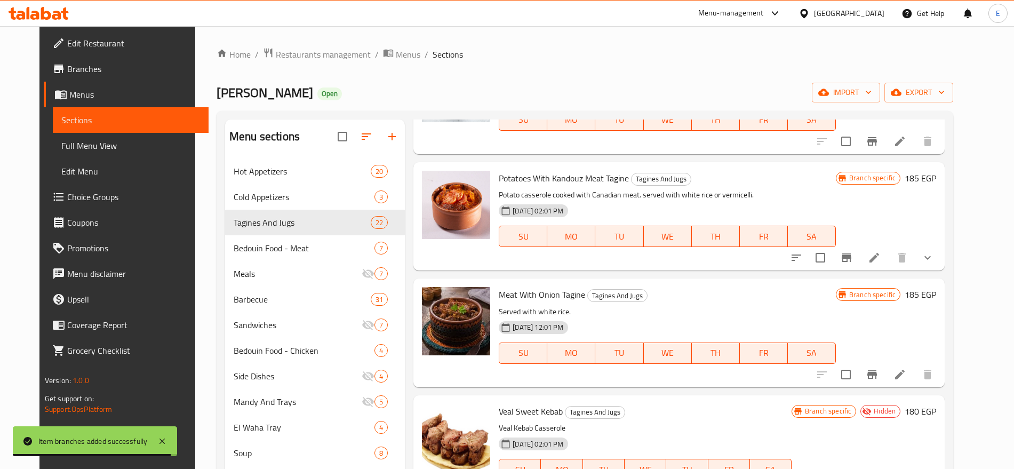
scroll to position [722, 0]
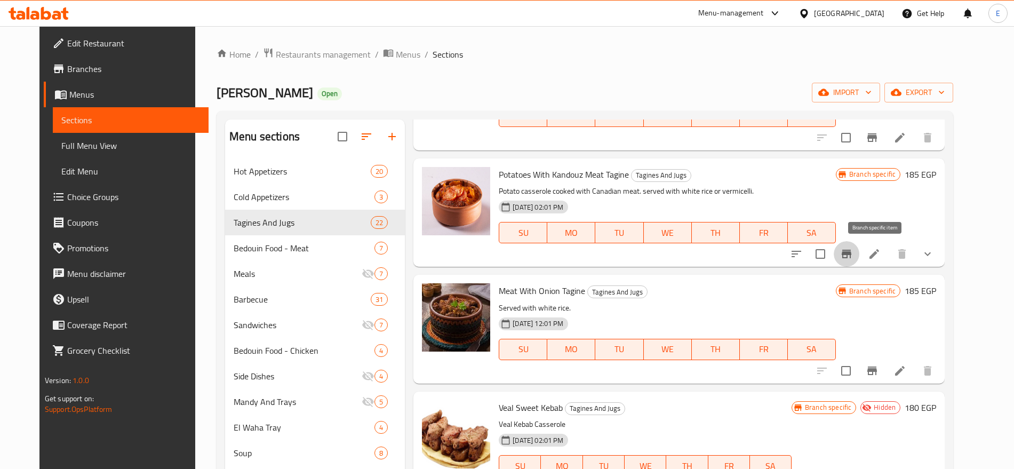
click at [853, 249] on icon "Branch-specific-item" at bounding box center [846, 253] width 13 height 13
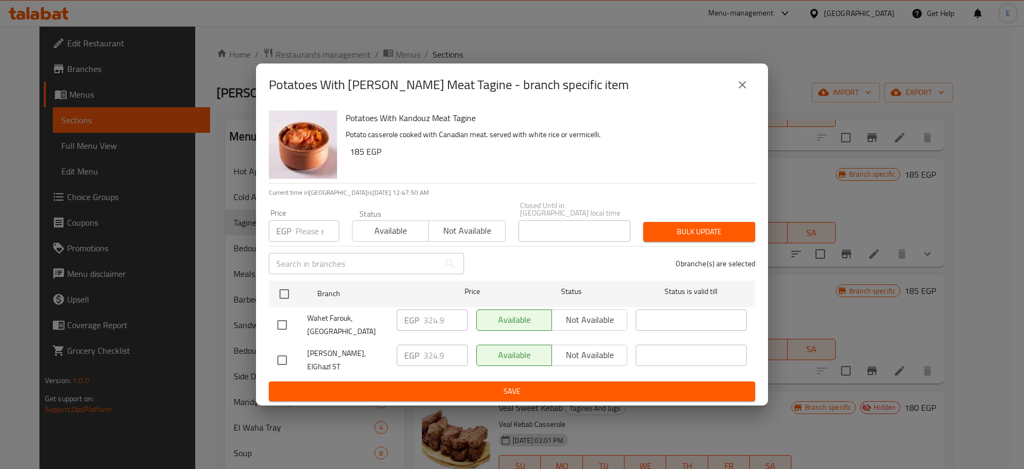
click at [287, 356] on input "checkbox" at bounding box center [282, 360] width 22 height 22
checkbox input "true"
drag, startPoint x: 445, startPoint y: 354, endPoint x: 273, endPoint y: 331, distance: 173.7
click at [273, 331] on ul "Branch Price Status Status is valid till Wahet Farouk, Marassi Village EGP 324.…" at bounding box center [512, 329] width 486 height 106
type input "185"
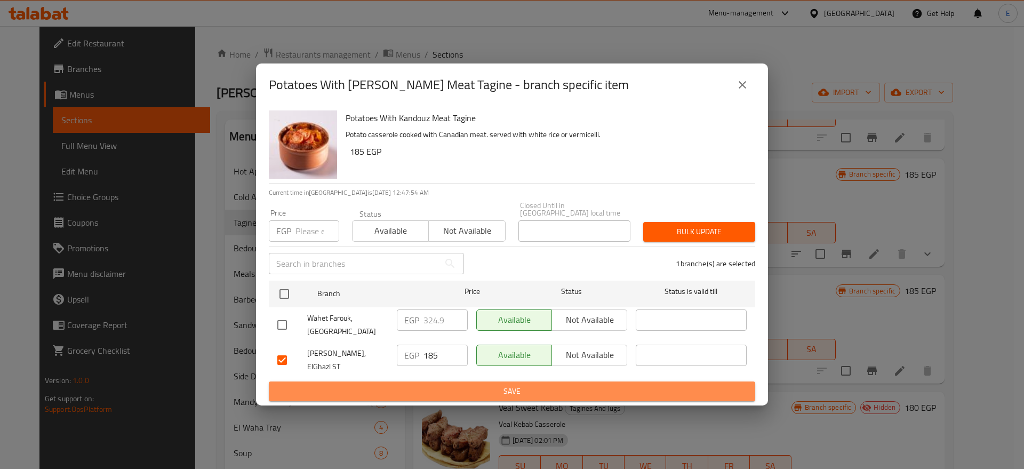
click at [378, 385] on span "Save" at bounding box center [511, 391] width 469 height 13
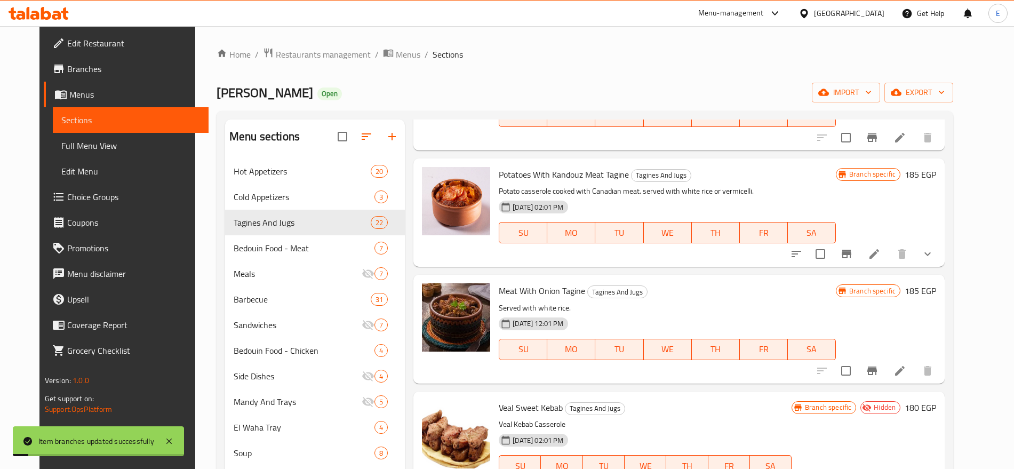
scroll to position [661, 0]
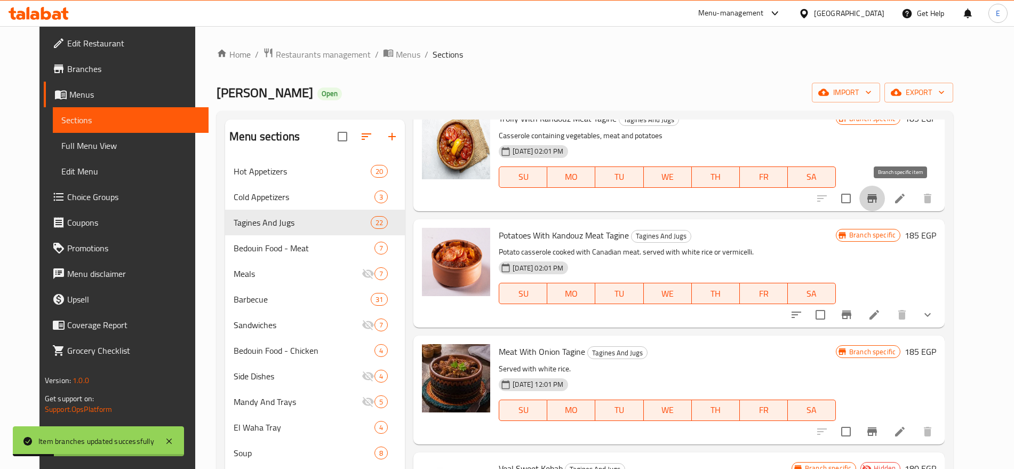
click at [878, 202] on icon "Branch-specific-item" at bounding box center [872, 198] width 13 height 13
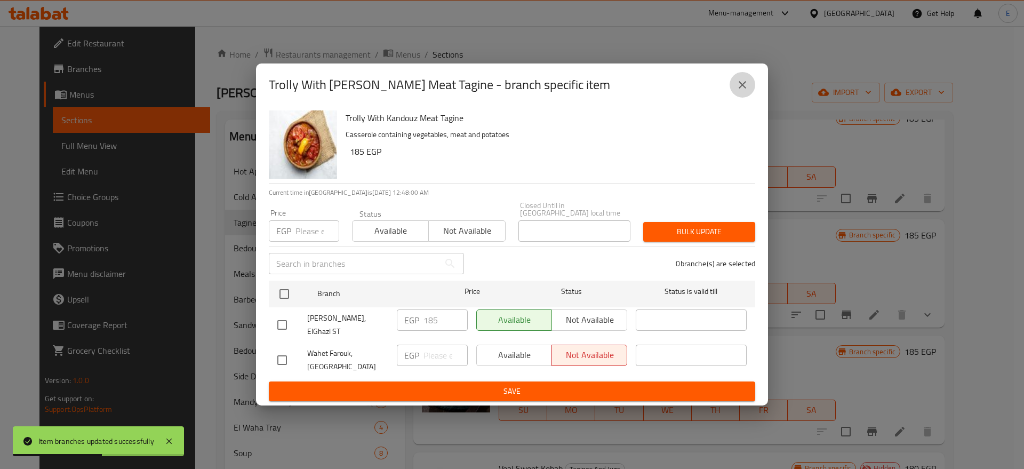
click at [741, 89] on icon "close" at bounding box center [742, 84] width 7 height 7
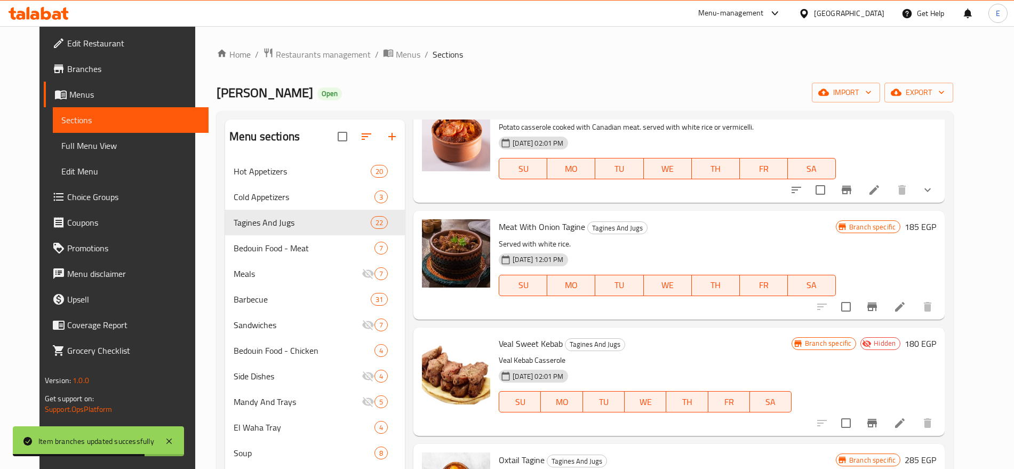
scroll to position [786, 0]
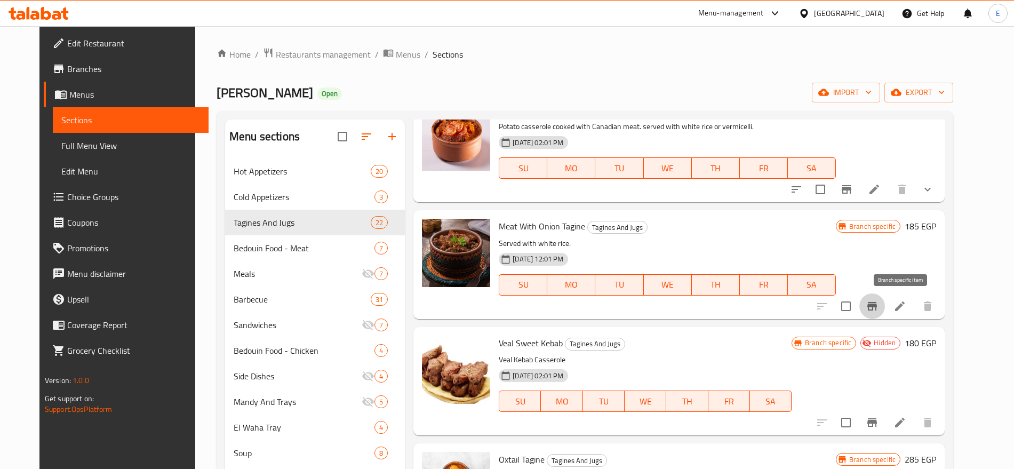
click at [877, 306] on icon "Branch-specific-item" at bounding box center [872, 306] width 10 height 9
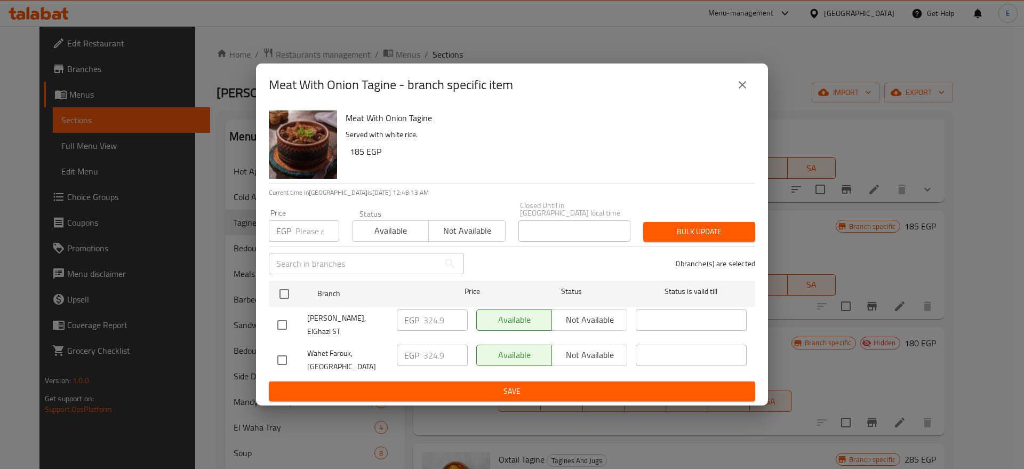
click at [286, 321] on input "checkbox" at bounding box center [282, 325] width 22 height 22
checkbox input "true"
drag, startPoint x: 445, startPoint y: 325, endPoint x: 261, endPoint y: 291, distance: 187.0
click at [261, 291] on div "Meat With Onion Tagine Served with white rice. 185 EGP Current time in Egypt is…" at bounding box center [512, 256] width 512 height 300
type input "185"
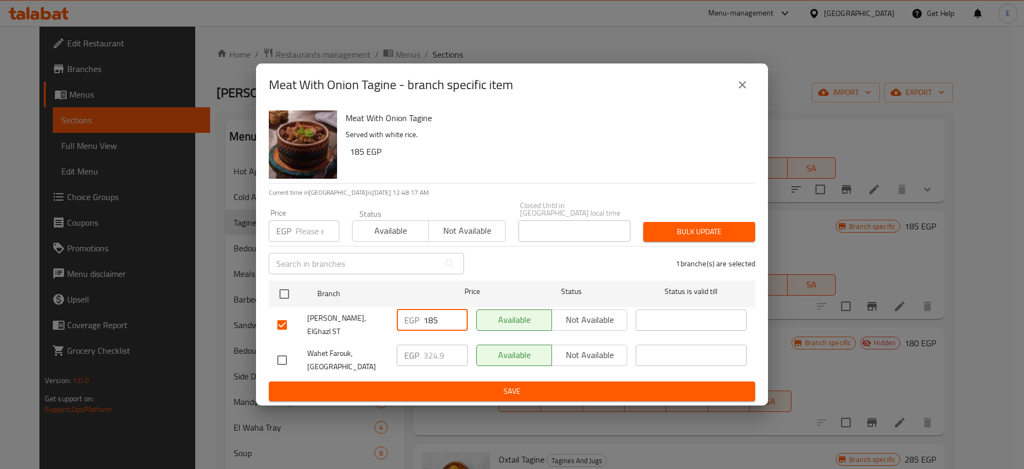
click at [386, 385] on span "Save" at bounding box center [511, 391] width 469 height 13
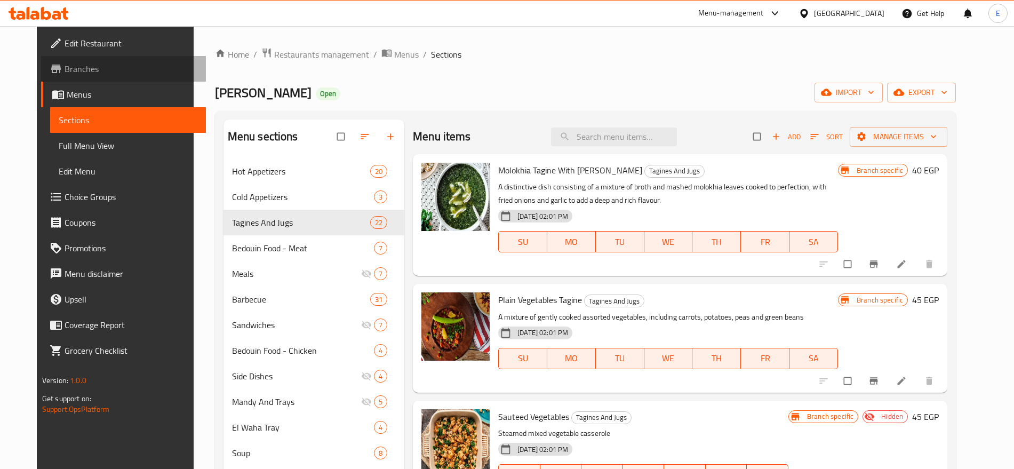
click at [65, 65] on span "Branches" at bounding box center [131, 68] width 133 height 13
